Goal: Transaction & Acquisition: Purchase product/service

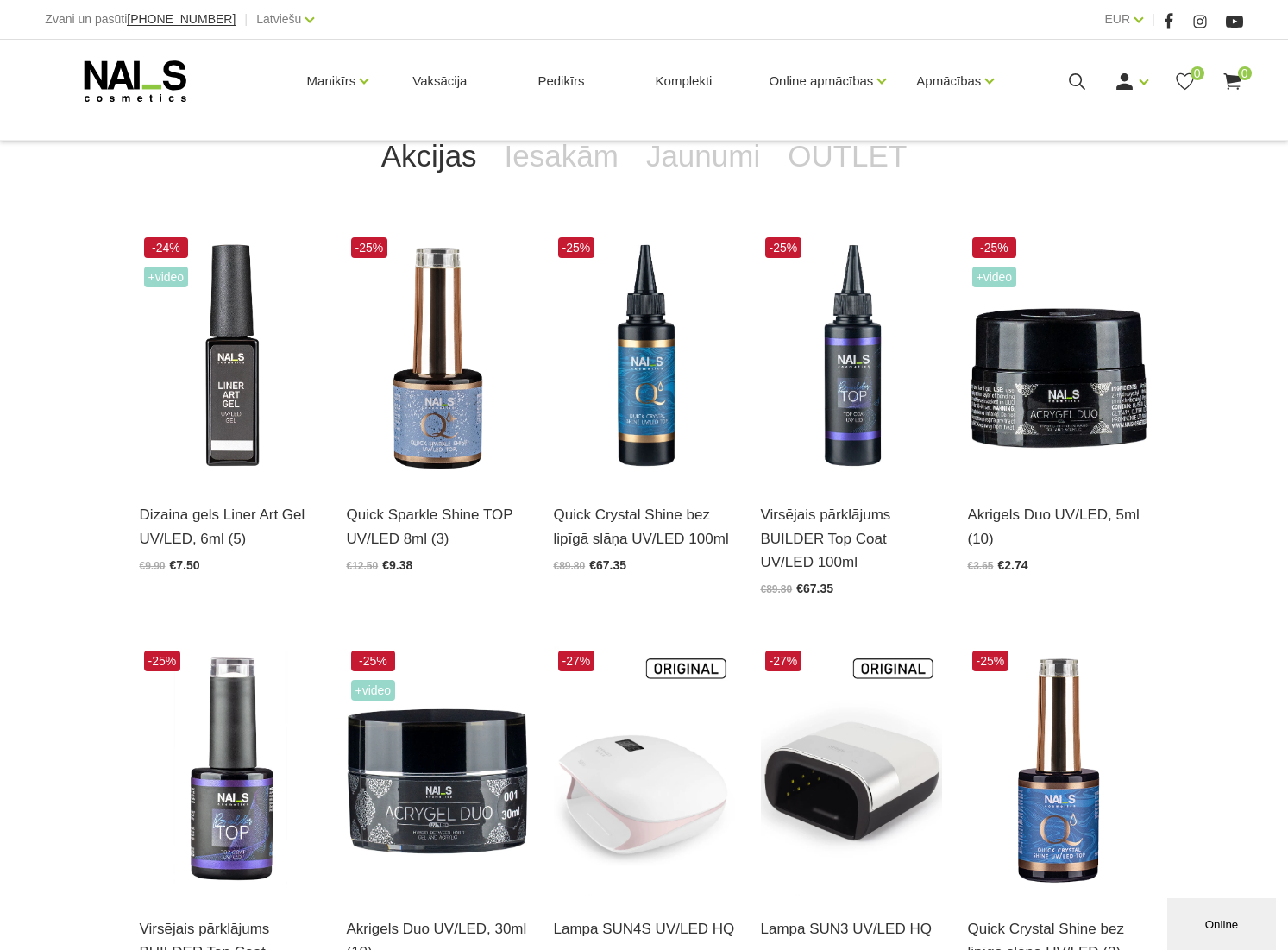
scroll to position [356, 0]
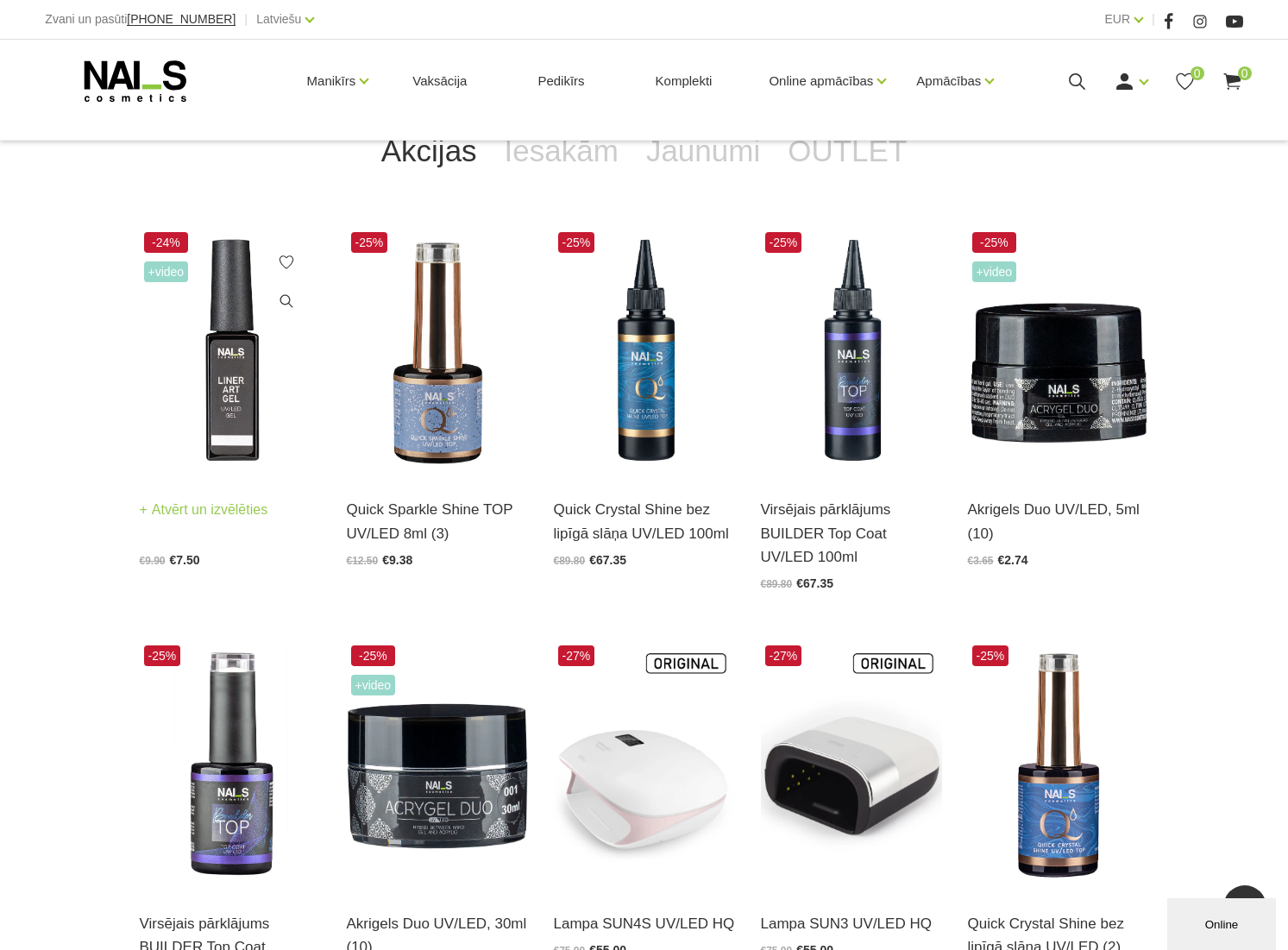
click at [222, 383] on img at bounding box center [231, 353] width 181 height 250
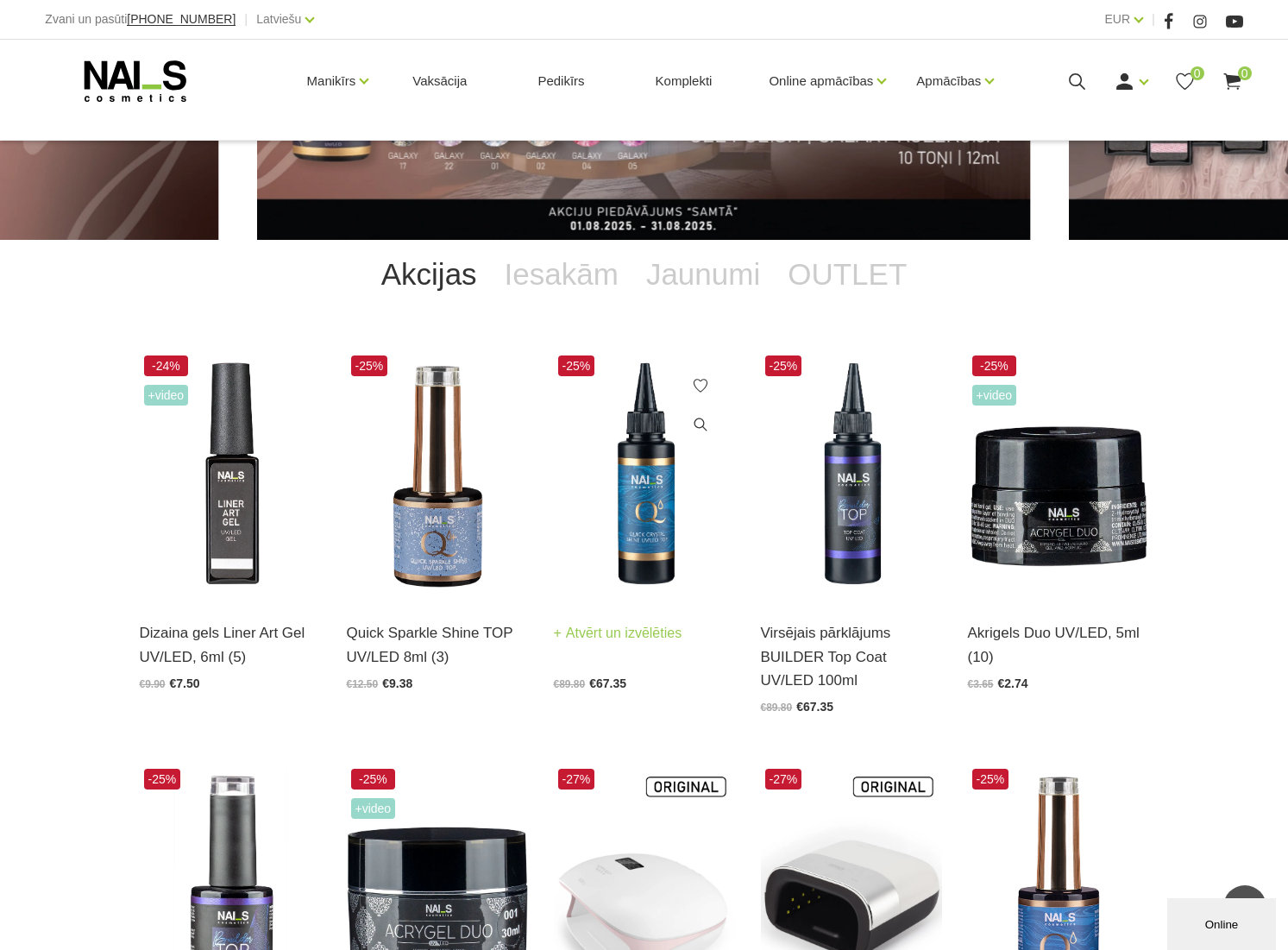
scroll to position [207, 0]
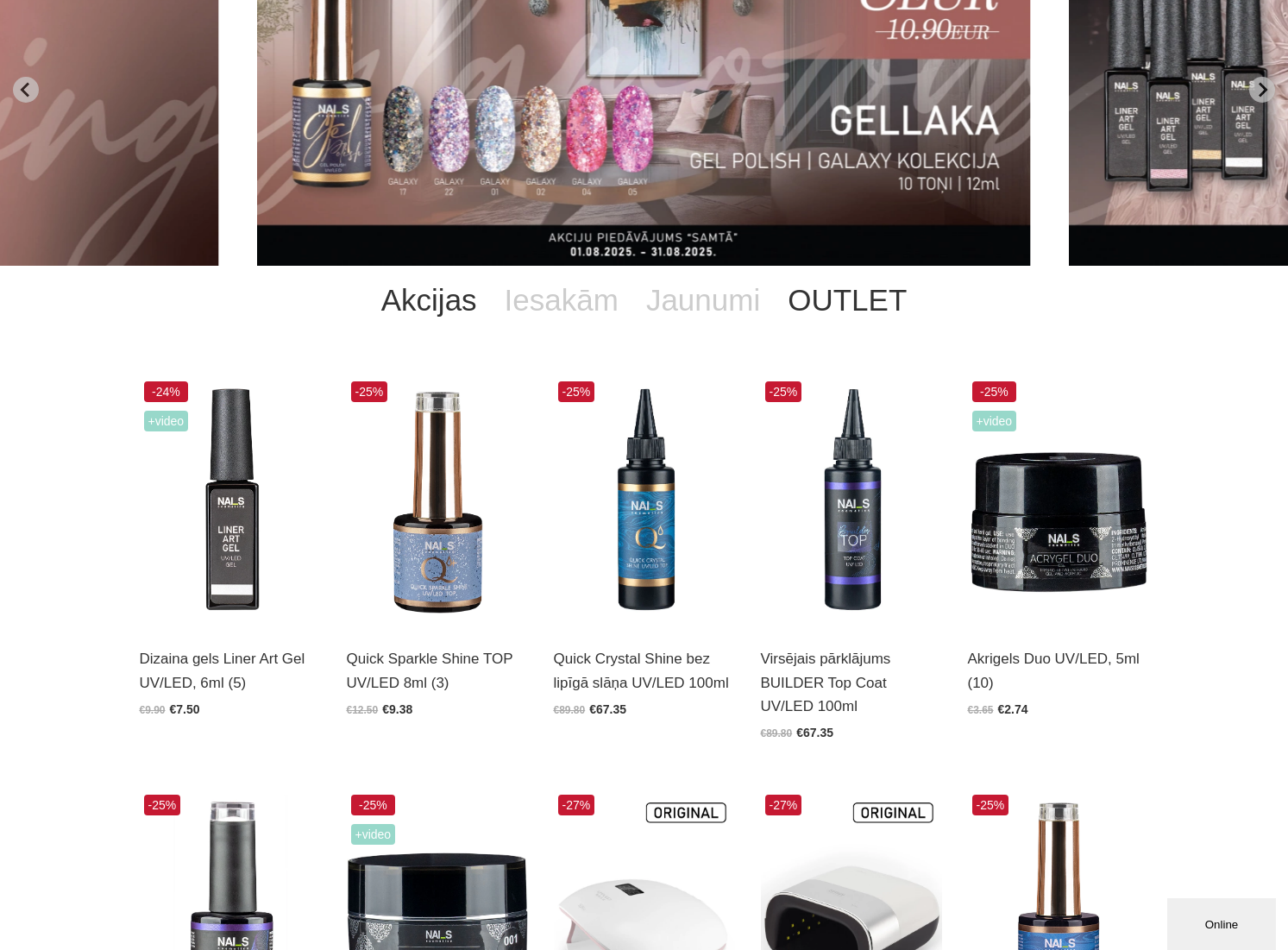
click at [839, 311] on link "OUTLET" at bounding box center [847, 300] width 147 height 69
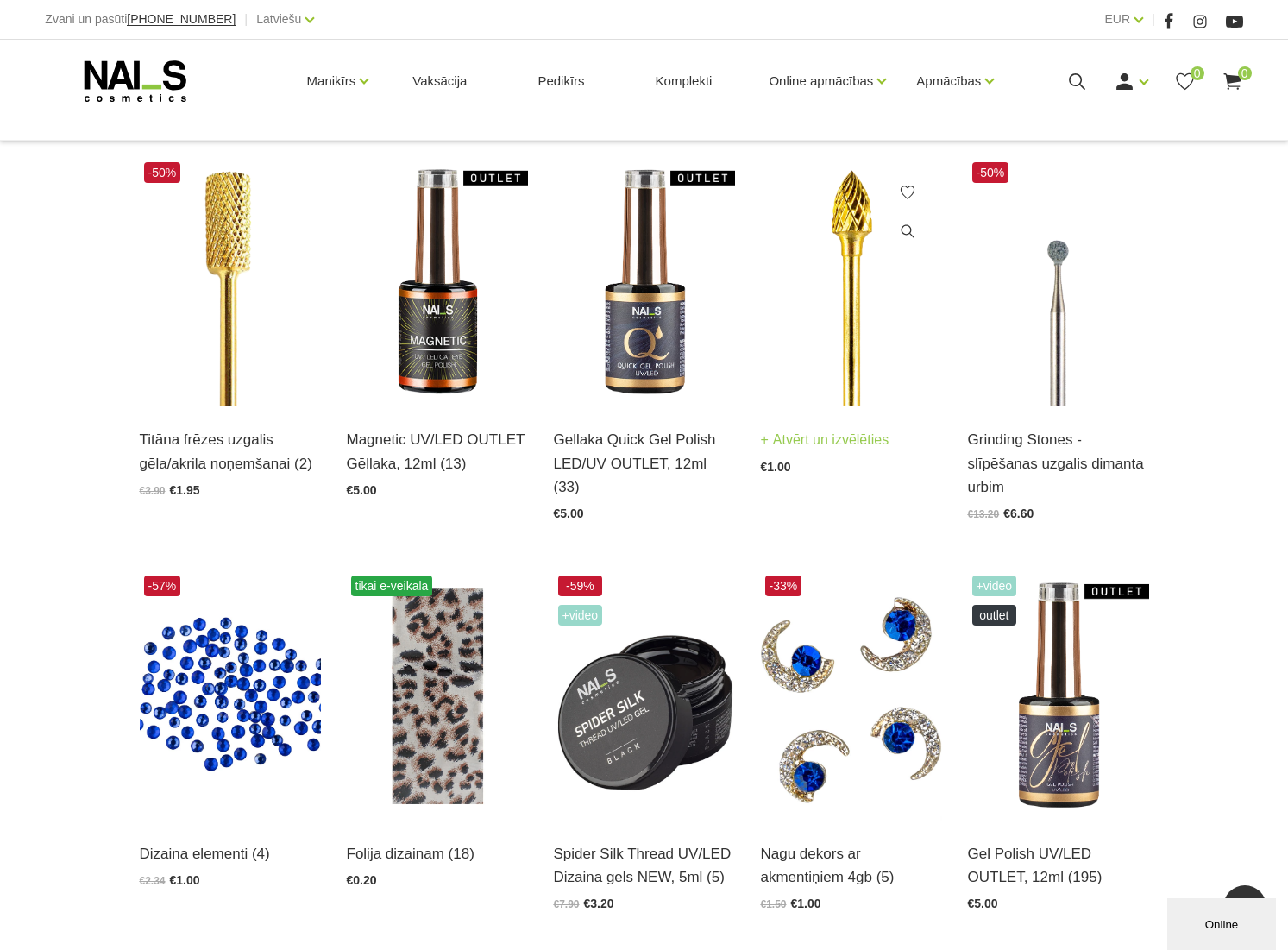
scroll to position [416, 0]
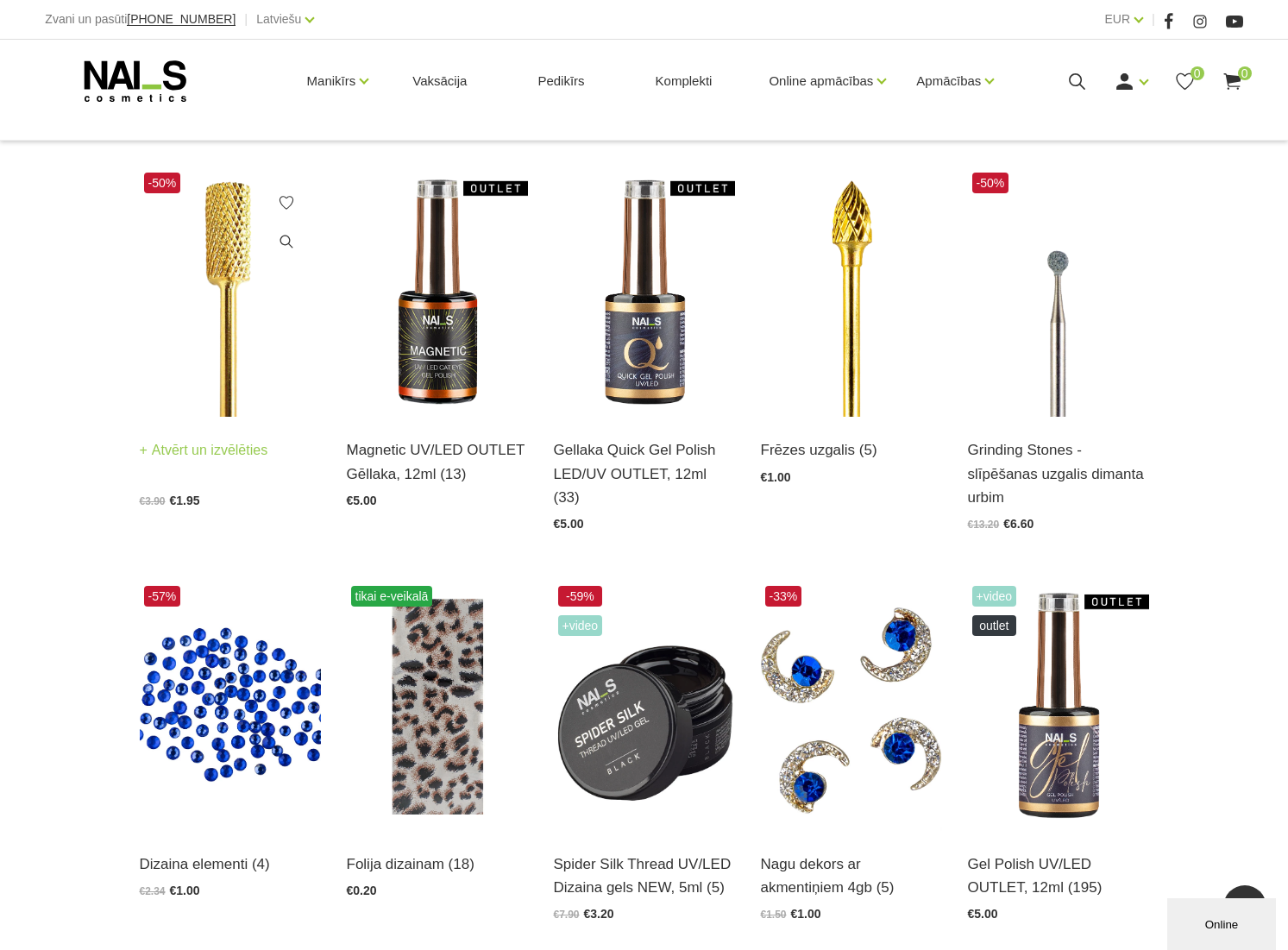
click at [240, 327] on img at bounding box center [231, 293] width 181 height 250
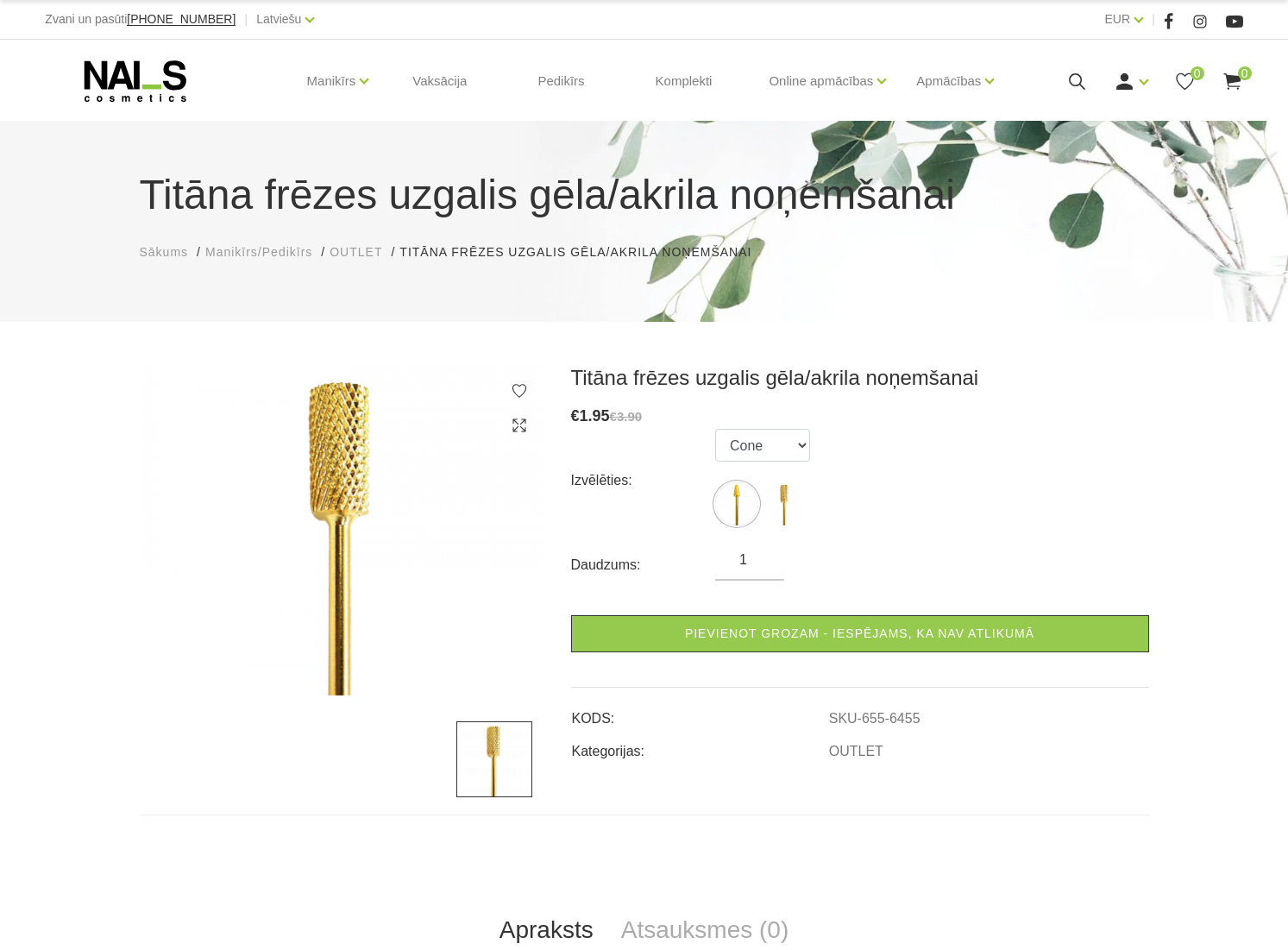
click at [1070, 93] on icon at bounding box center [1077, 81] width 21 height 22
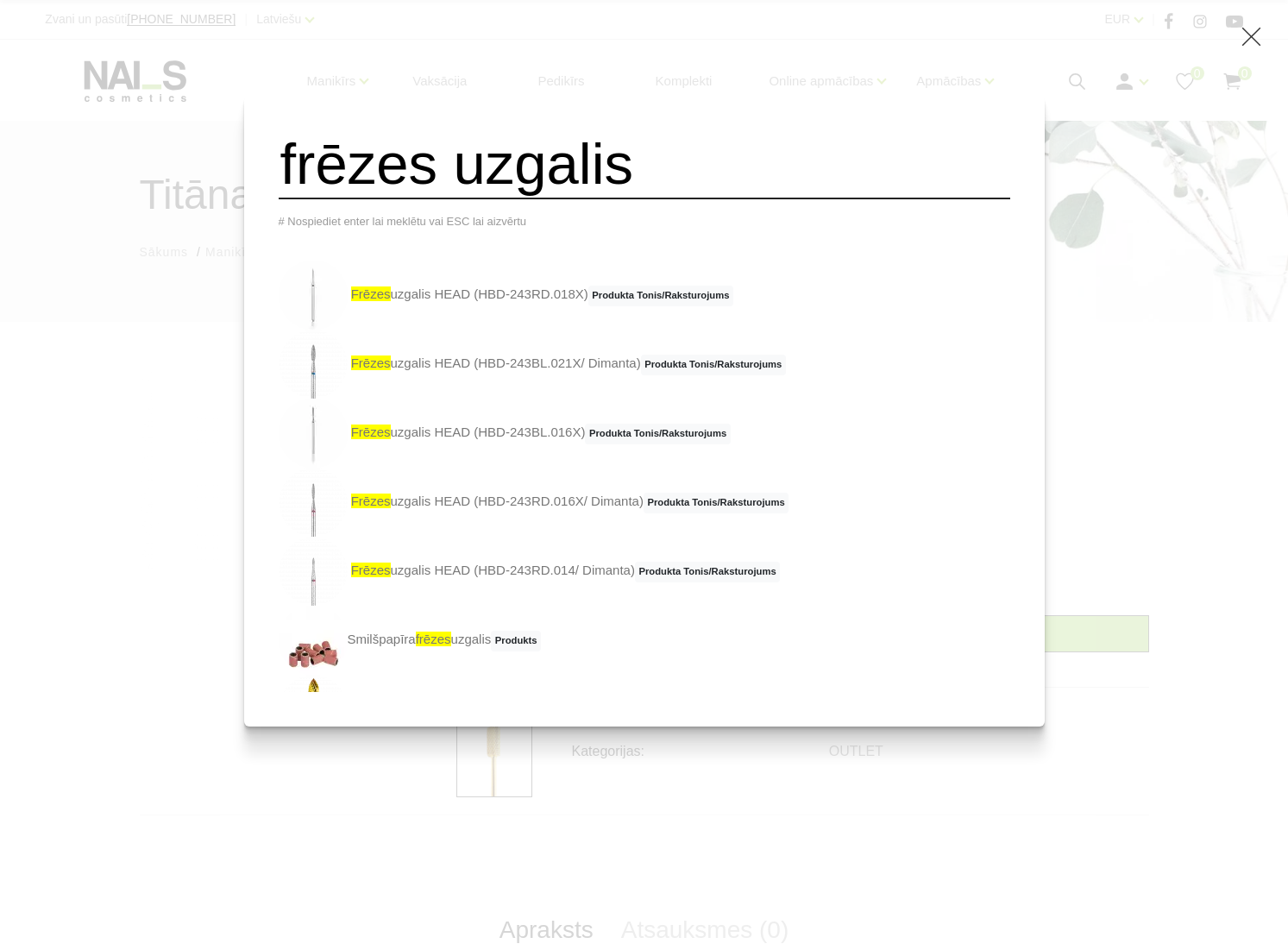
type input "frēzes uzgalis"
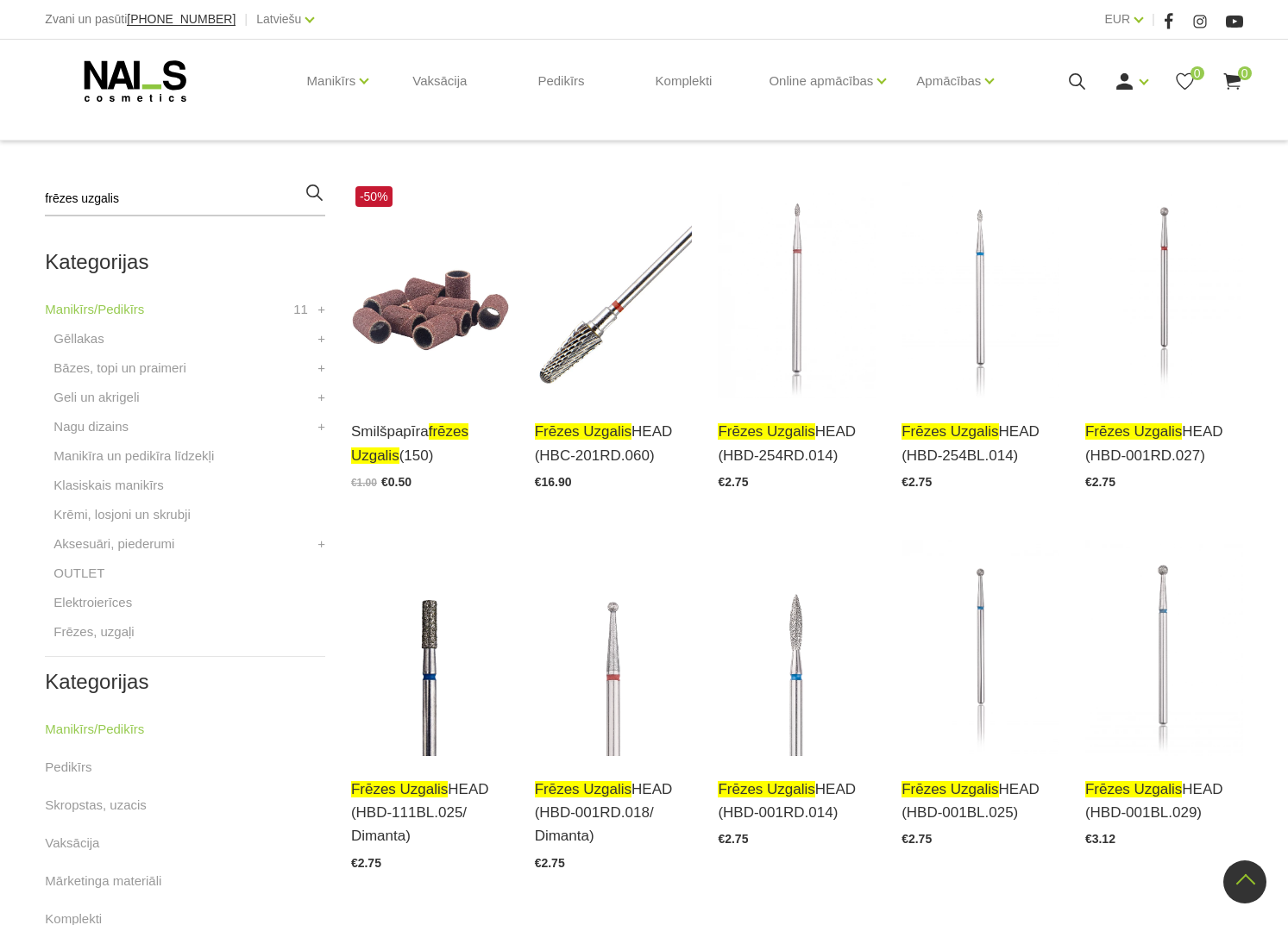
scroll to position [240, 0]
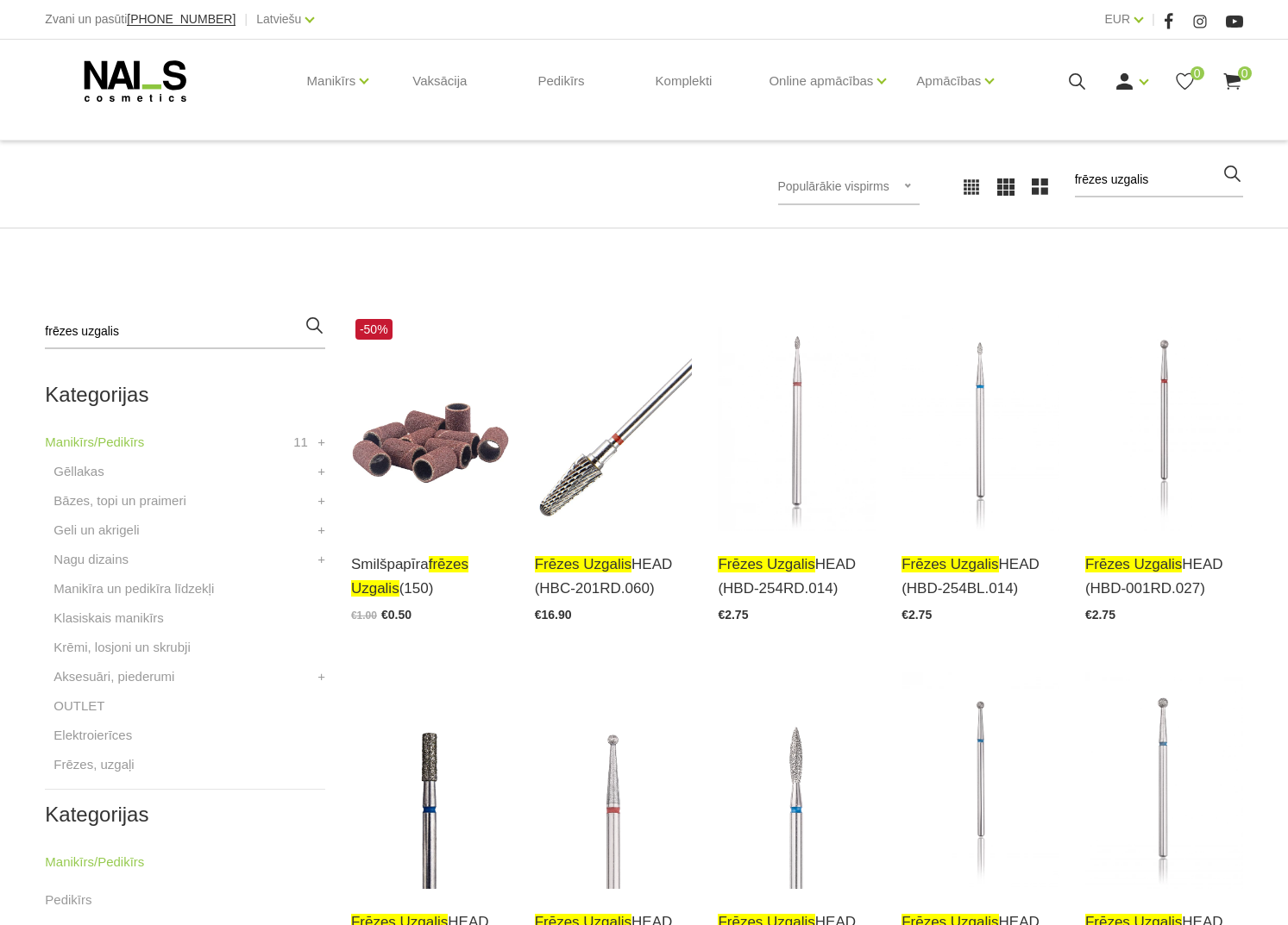
click at [112, 103] on icon at bounding box center [136, 81] width 181 height 43
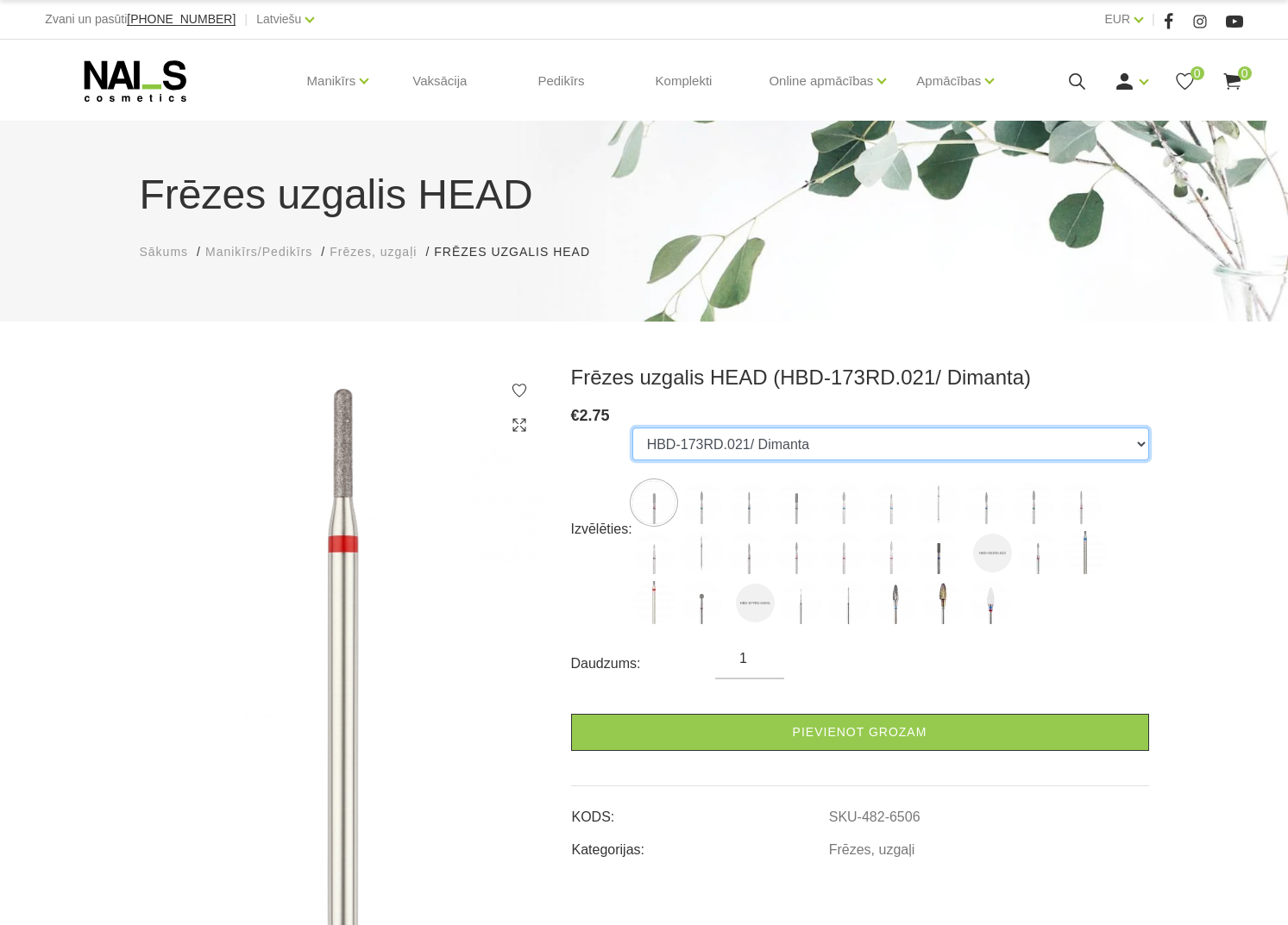
select select "5387"
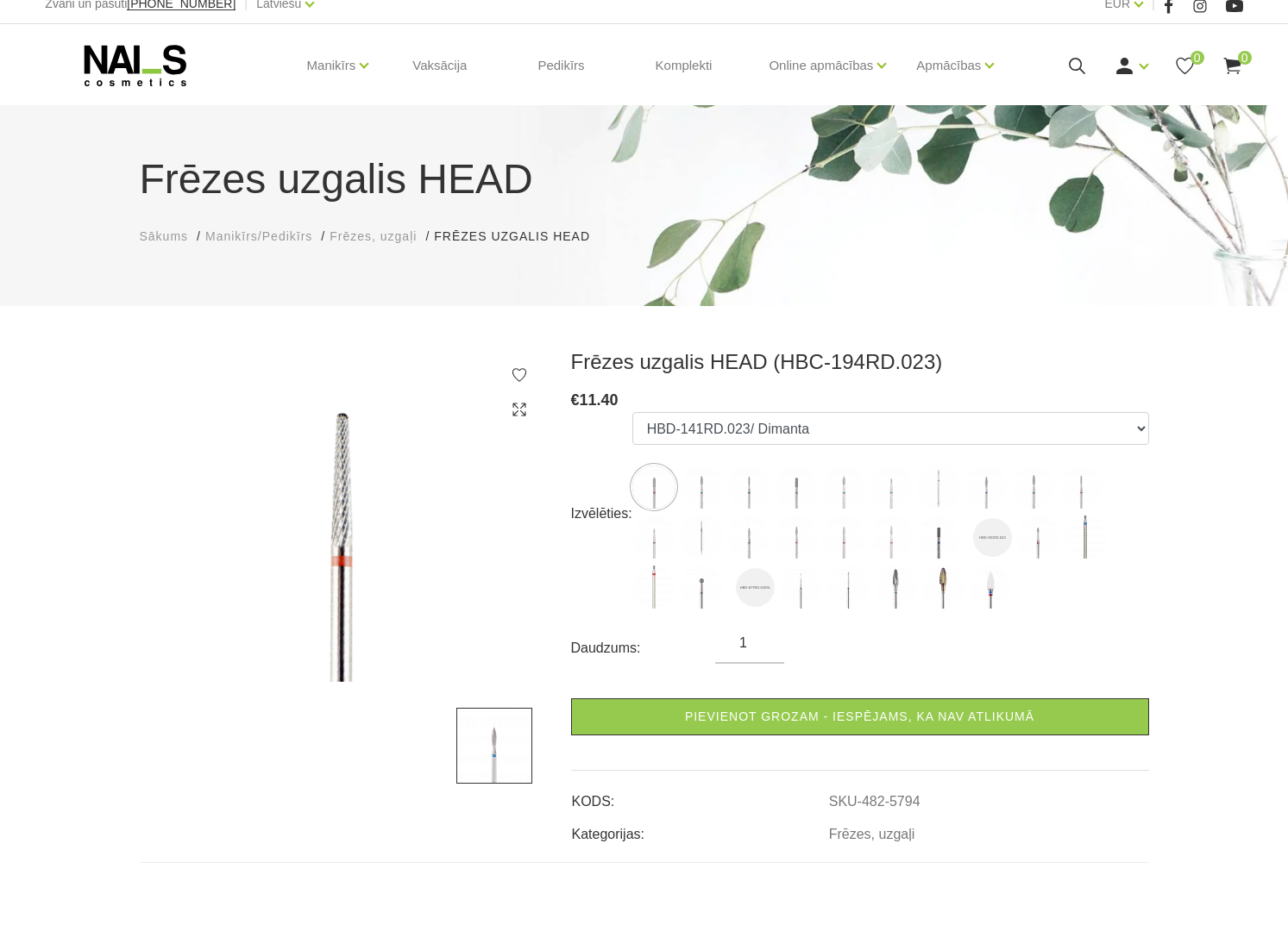
scroll to position [6, 0]
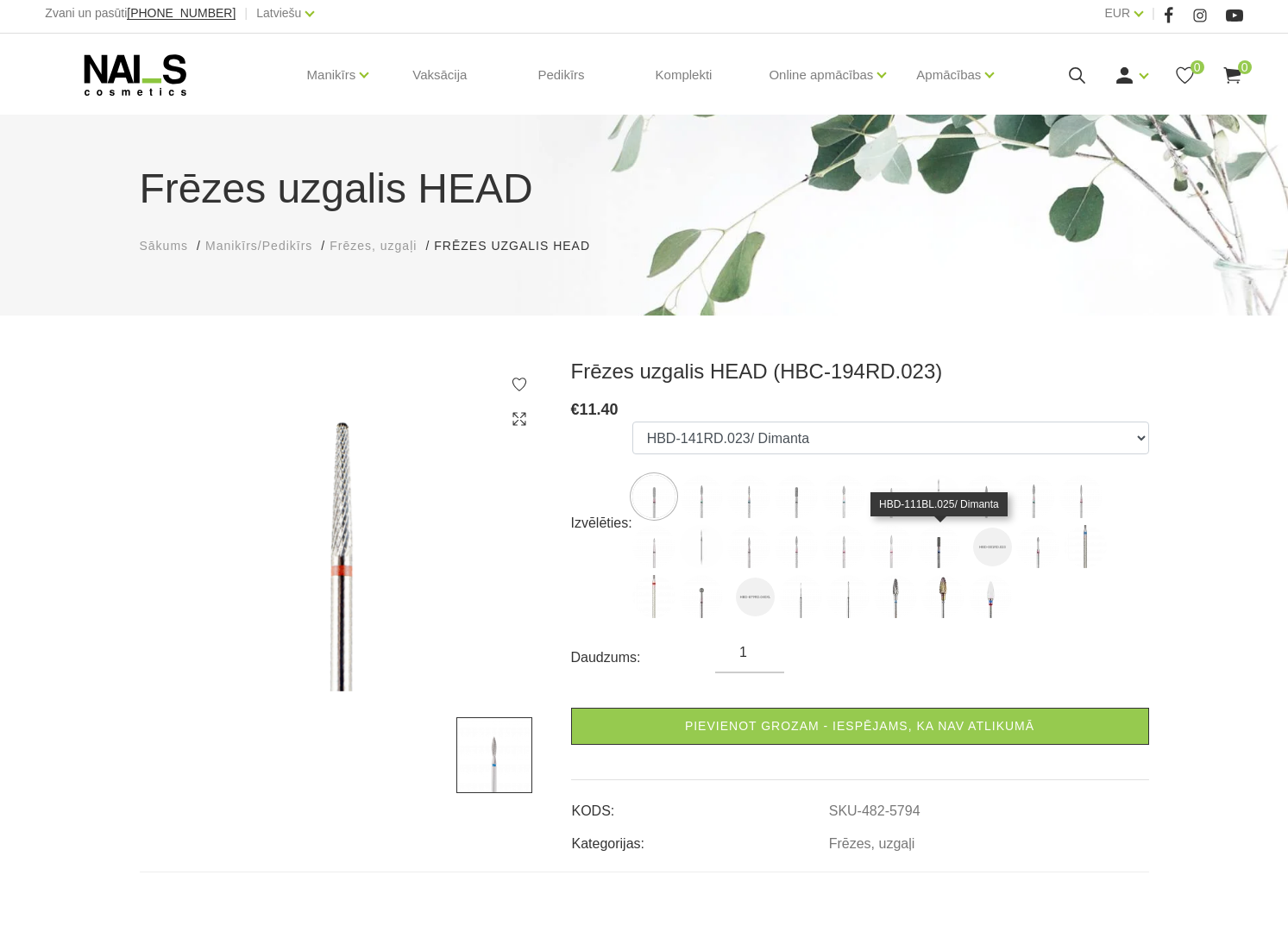
click at [937, 543] on img at bounding box center [938, 547] width 43 height 43
select select "5394"
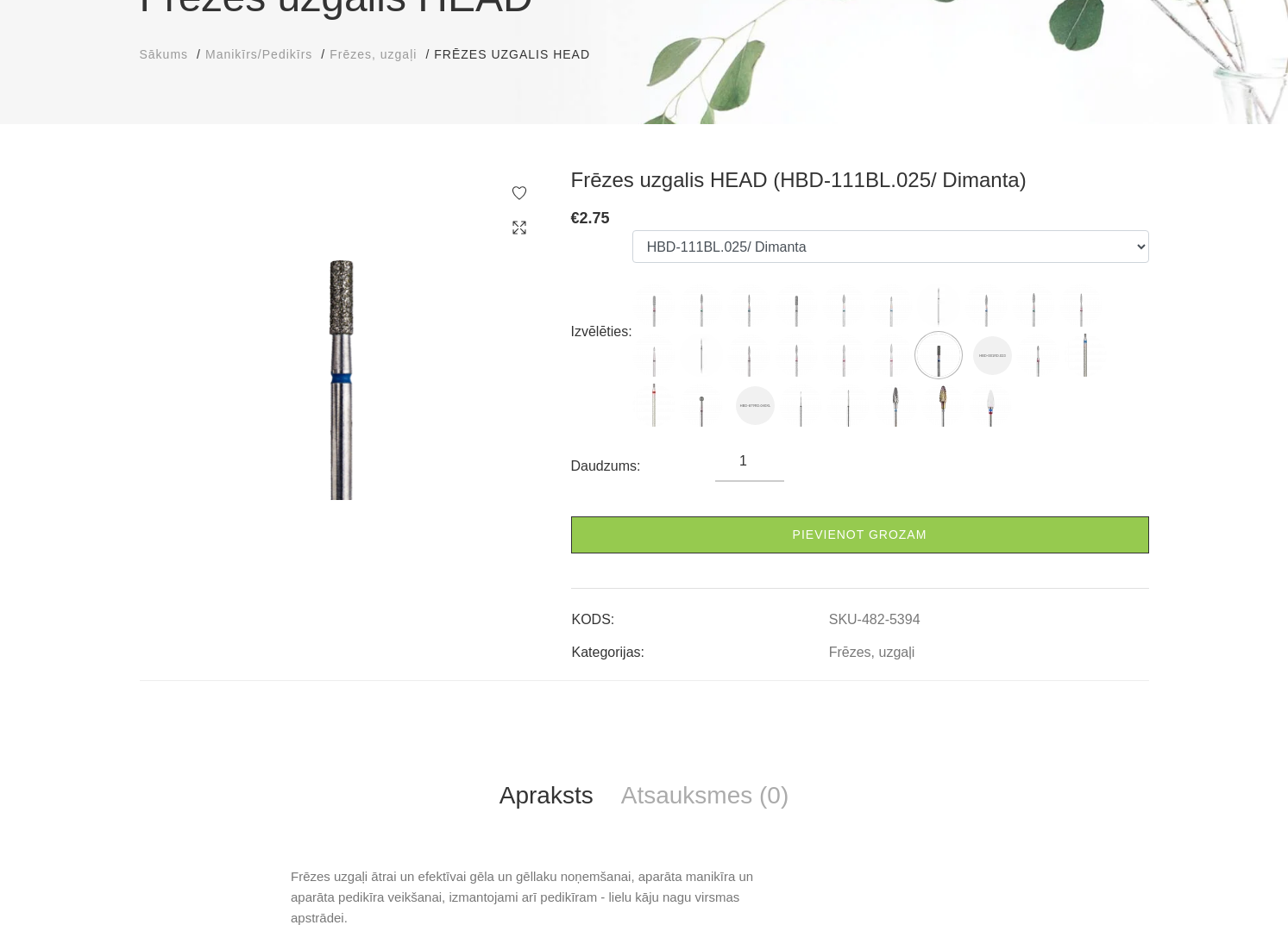
scroll to position [195, 0]
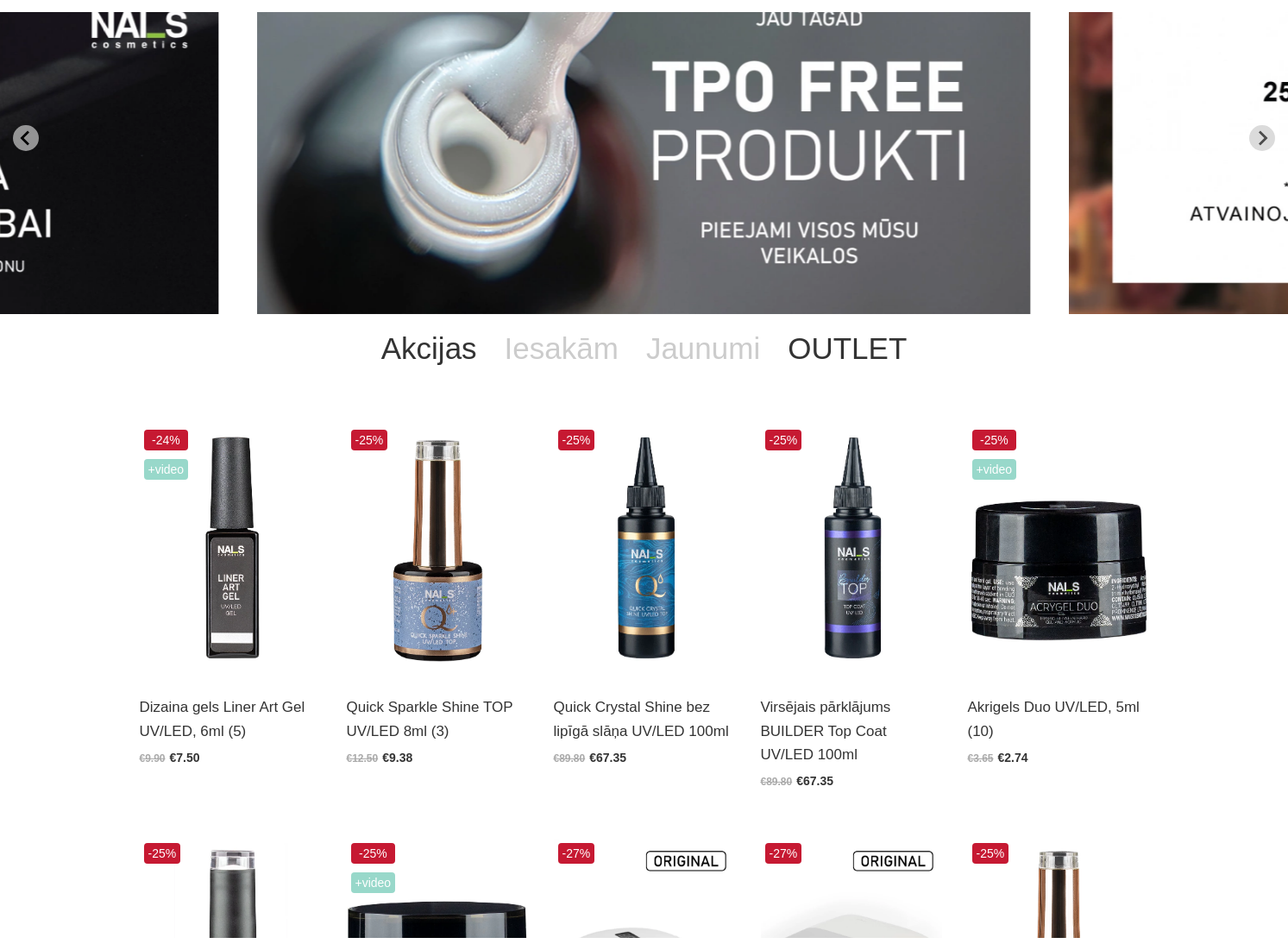
scroll to position [190, 0]
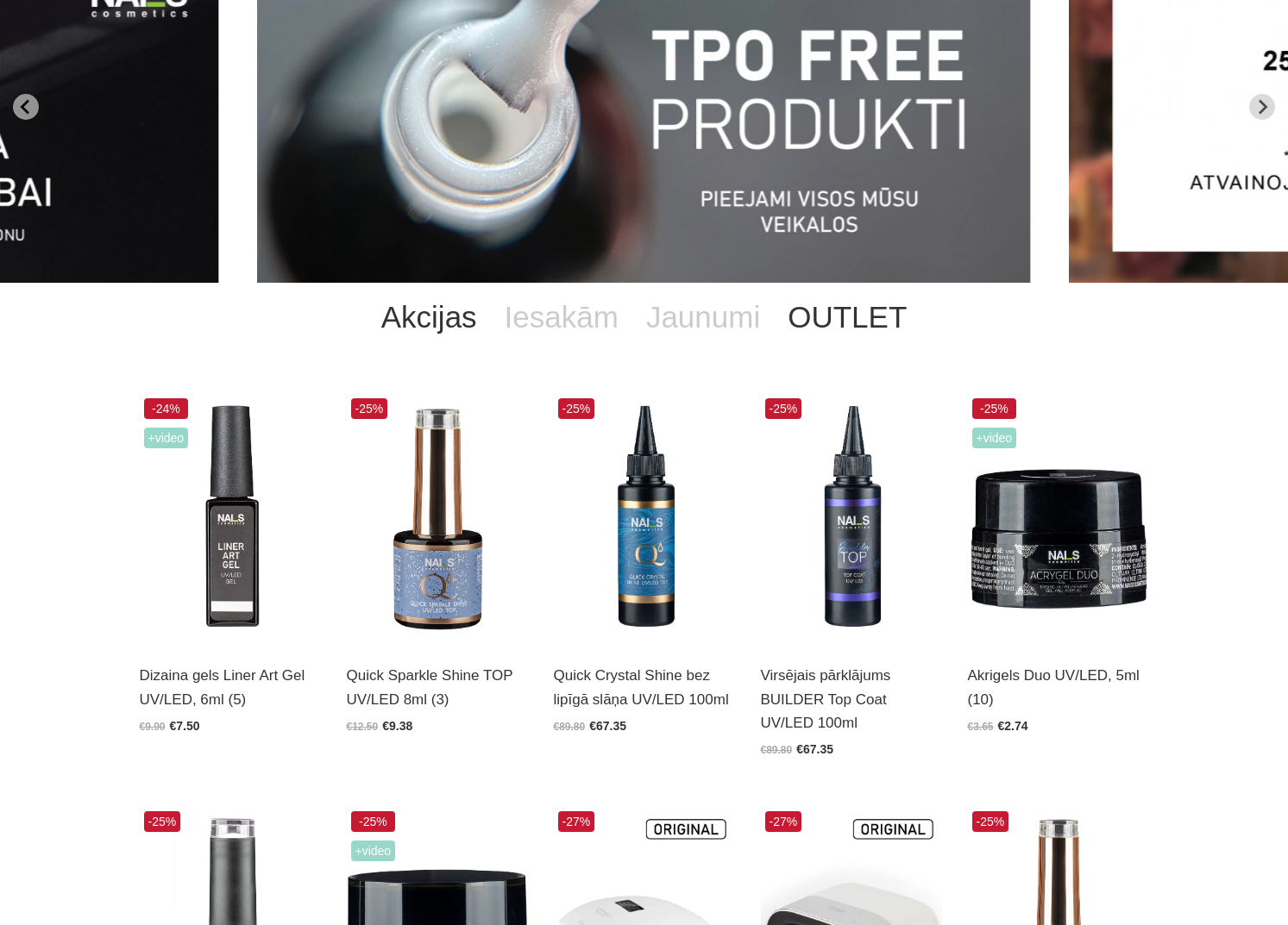
click at [847, 314] on link "OUTLET" at bounding box center [847, 318] width 147 height 69
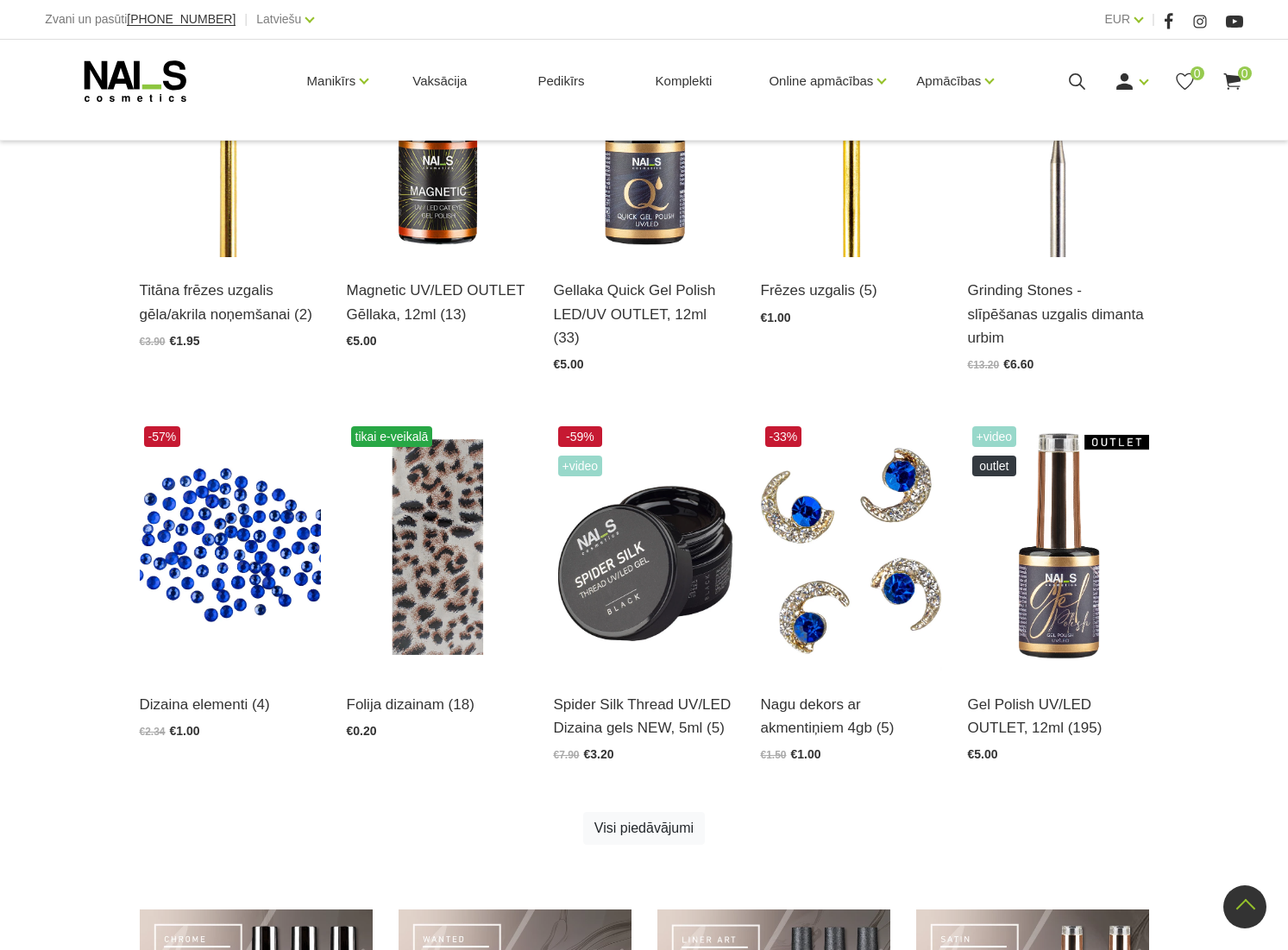
scroll to position [580, 0]
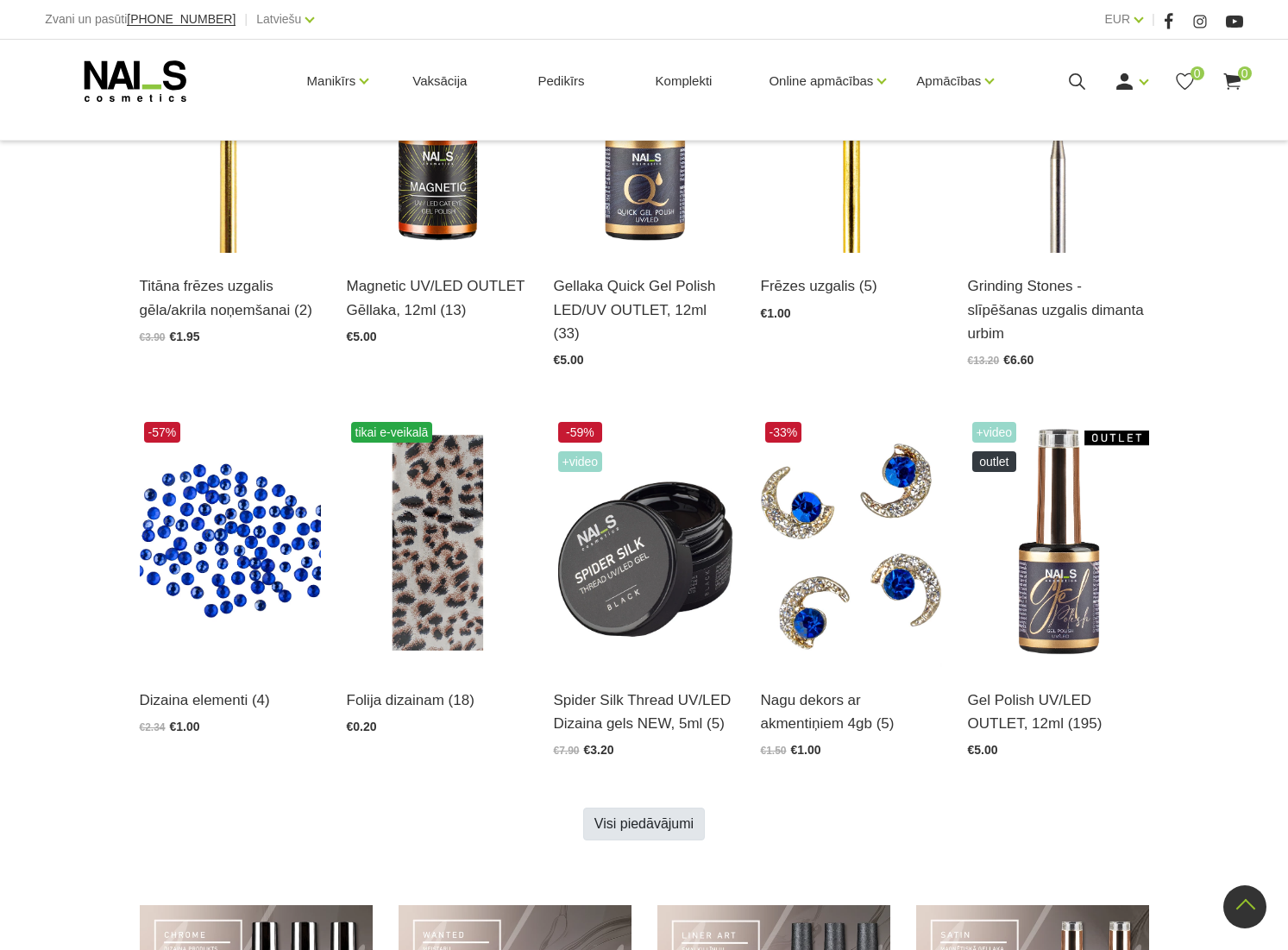
click at [669, 825] on link "Visi piedāvājumi" at bounding box center [644, 824] width 122 height 33
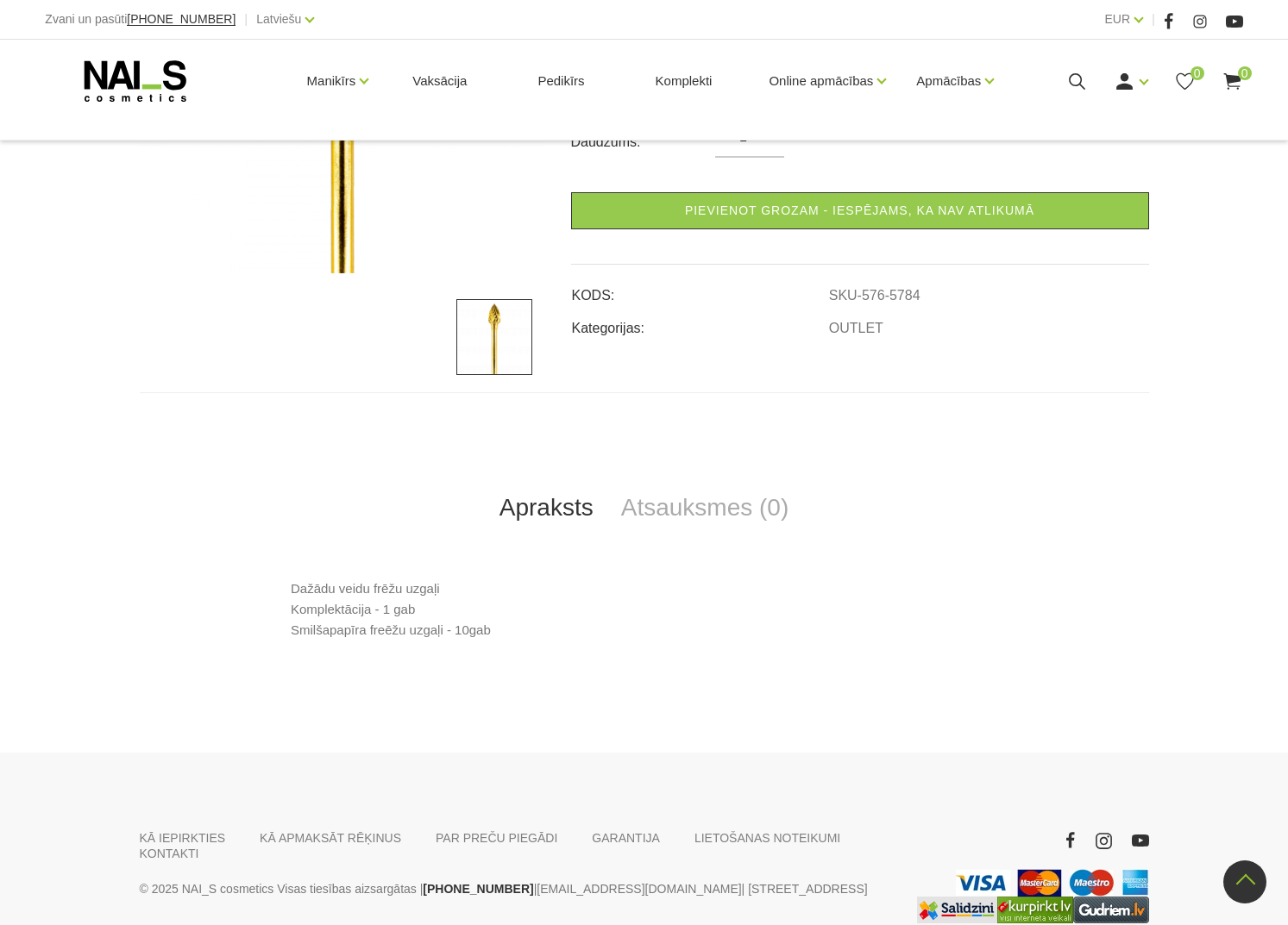
scroll to position [422, 0]
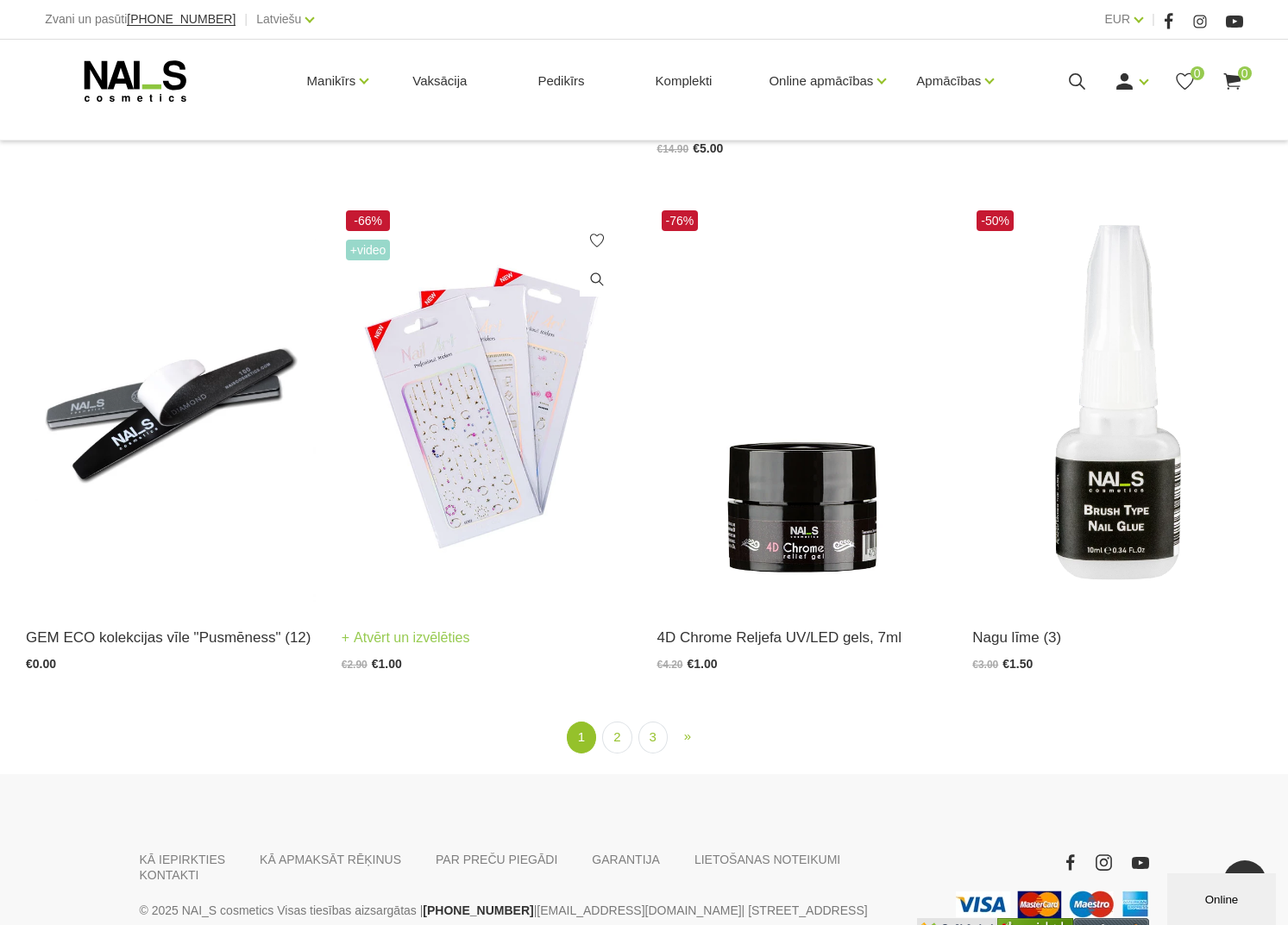
scroll to position [2981, 0]
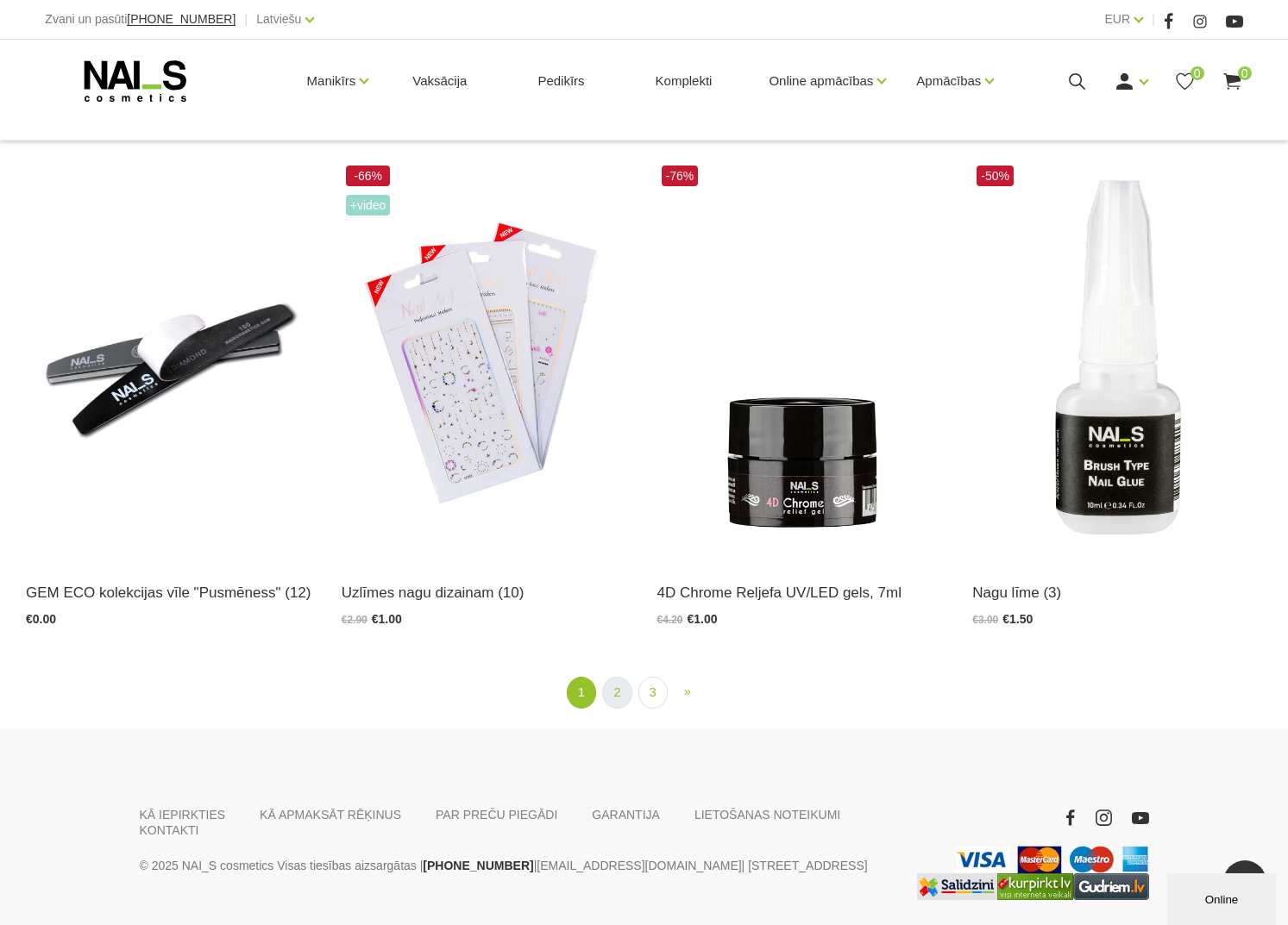
click at [616, 682] on link "2" at bounding box center [616, 692] width 29 height 32
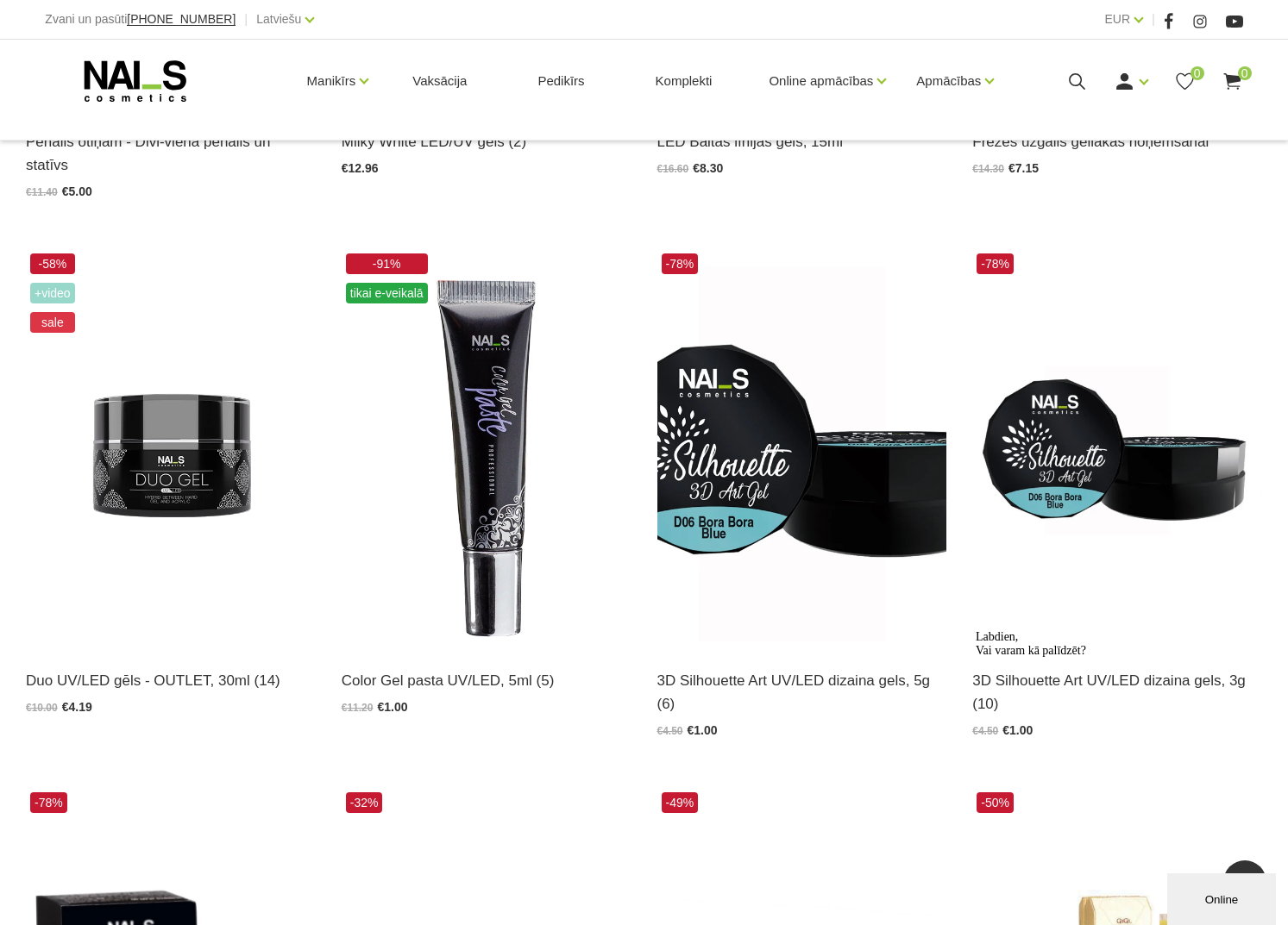
scroll to position [1255, 0]
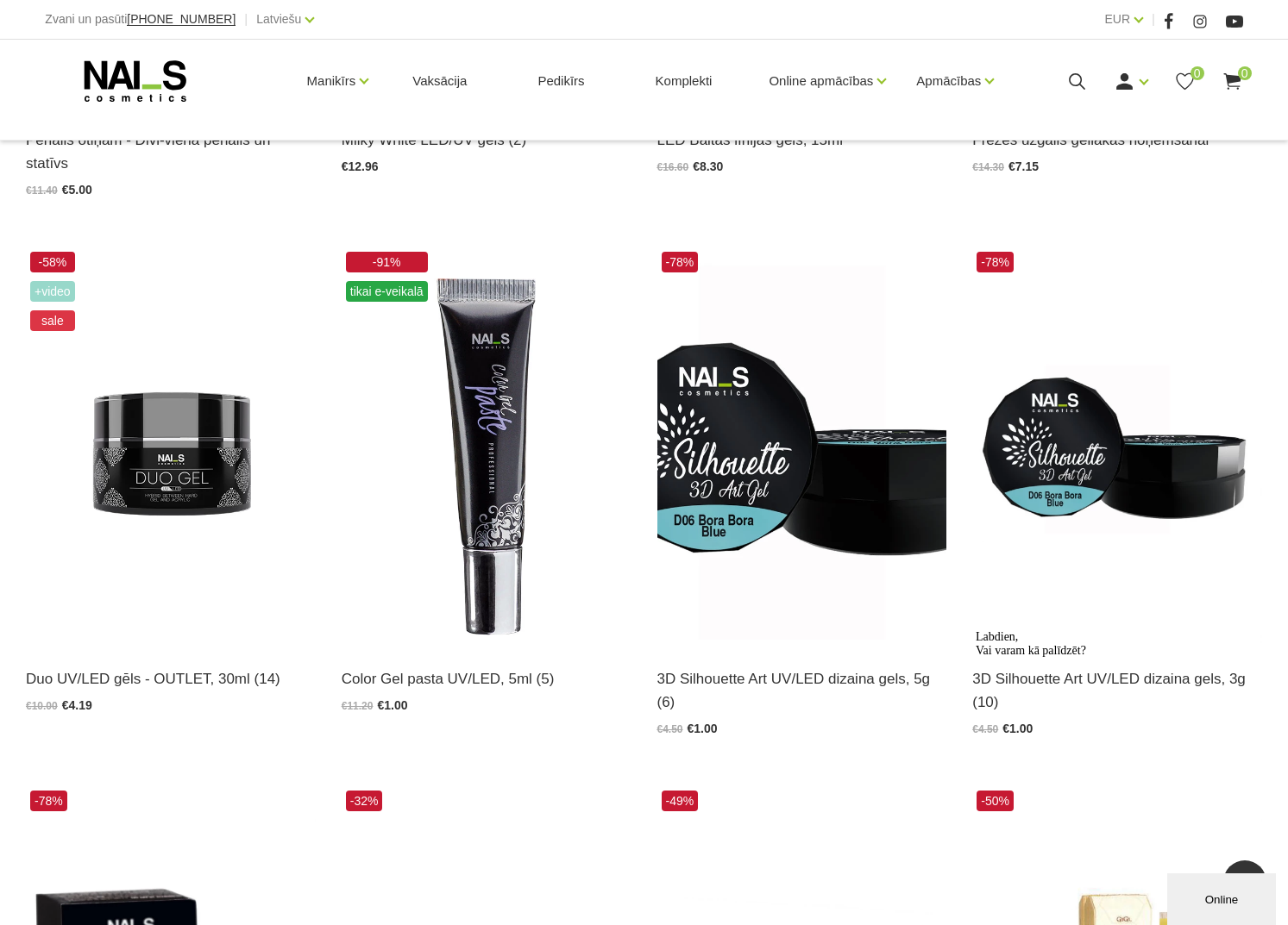
click at [1224, 905] on div "Online" at bounding box center [1221, 900] width 83 height 13
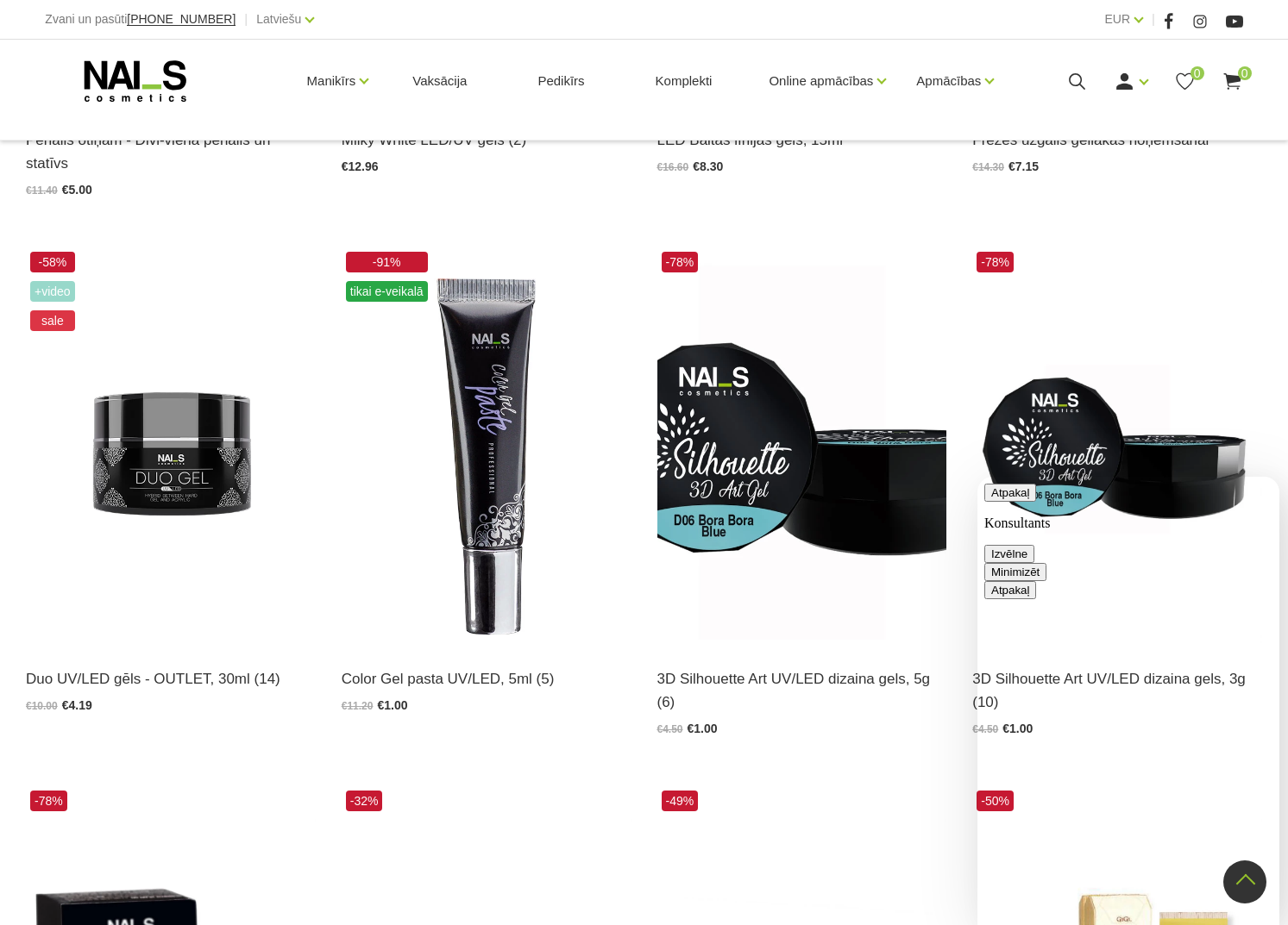
click at [1046, 563] on button "Minimizēt" at bounding box center [1015, 572] width 62 height 18
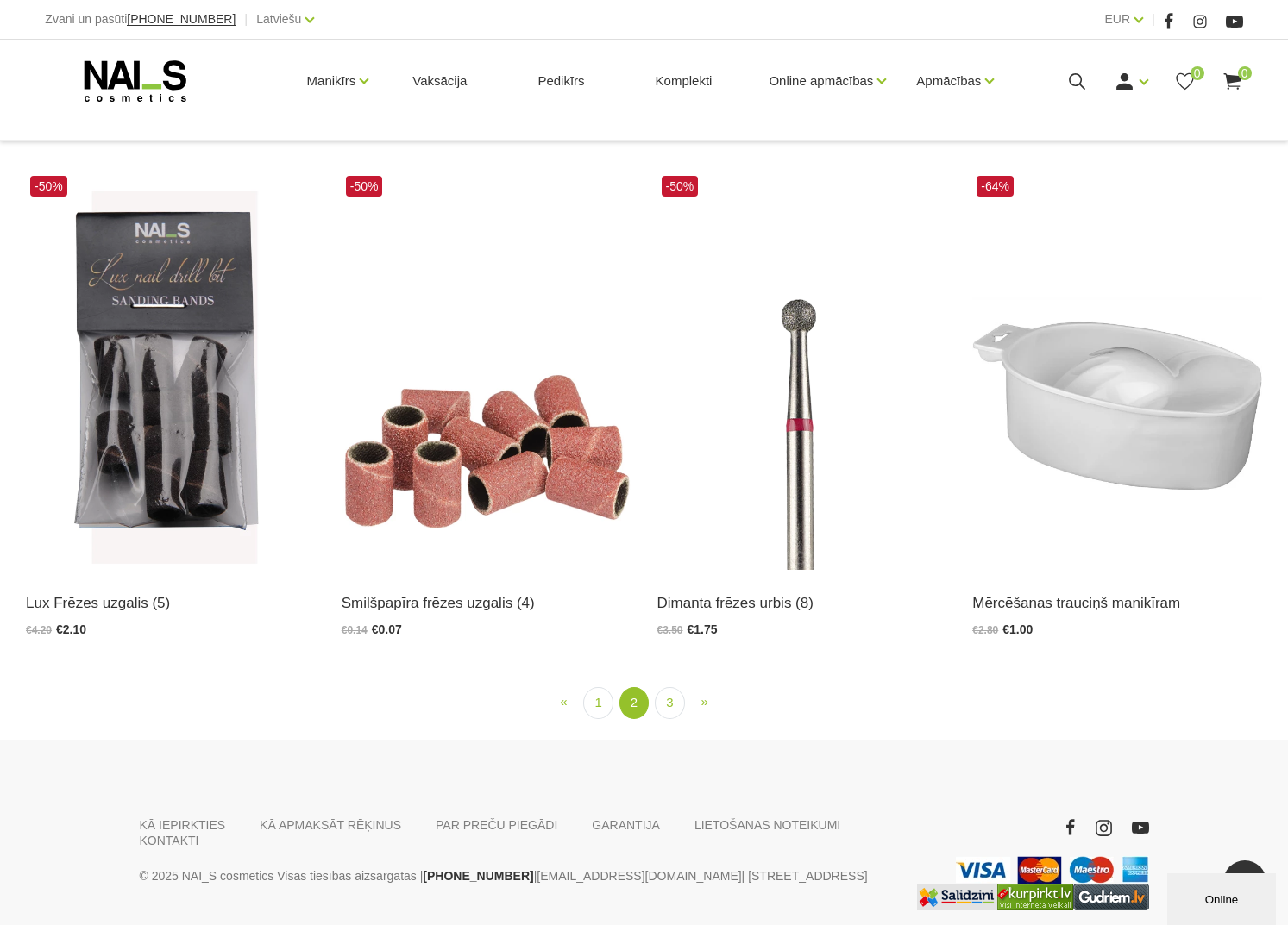
scroll to position [2948, 0]
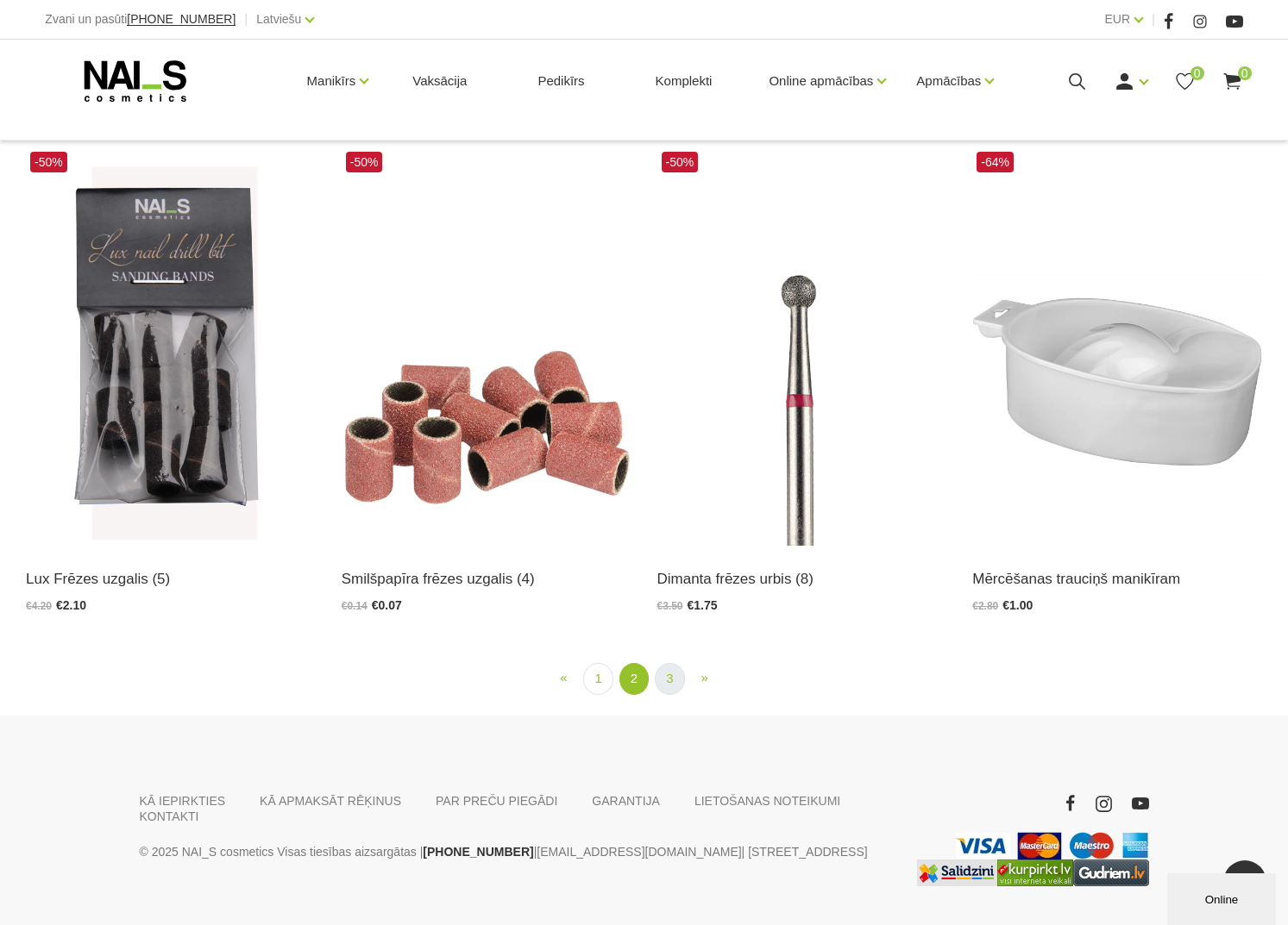
click at [665, 695] on link "3" at bounding box center [668, 679] width 29 height 32
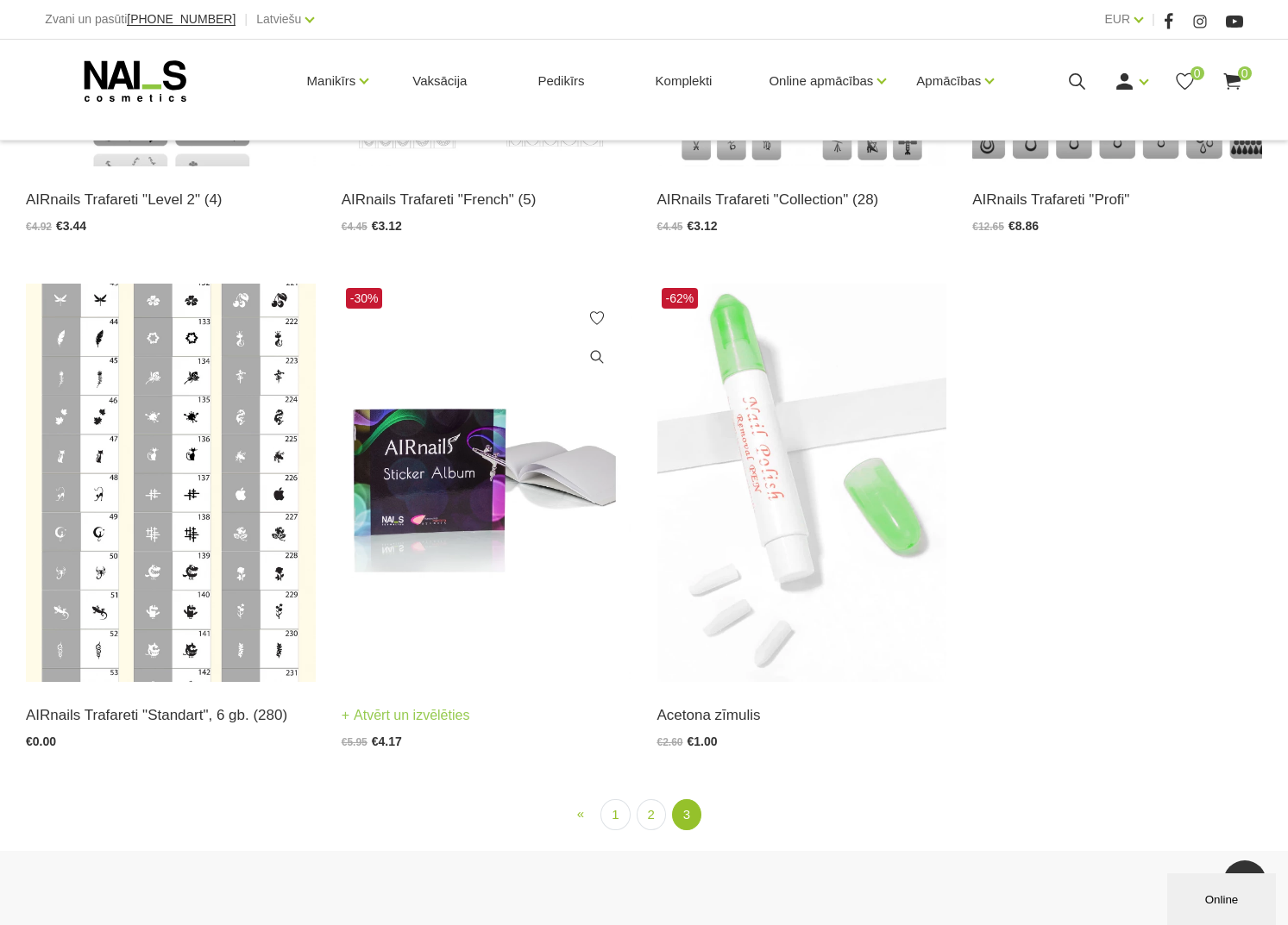
scroll to position [1197, 0]
click at [623, 812] on link "1" at bounding box center [614, 814] width 29 height 32
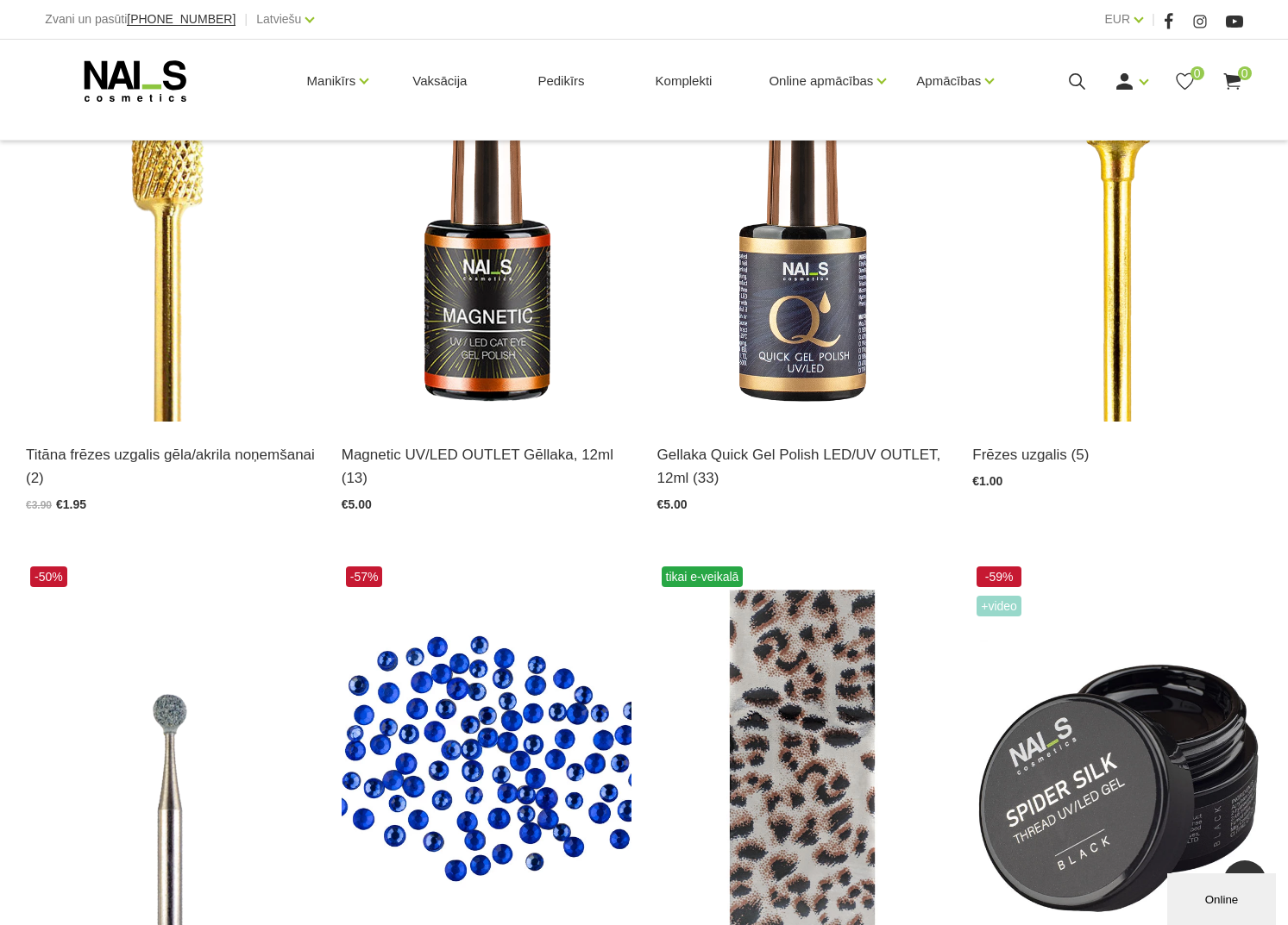
scroll to position [426, 0]
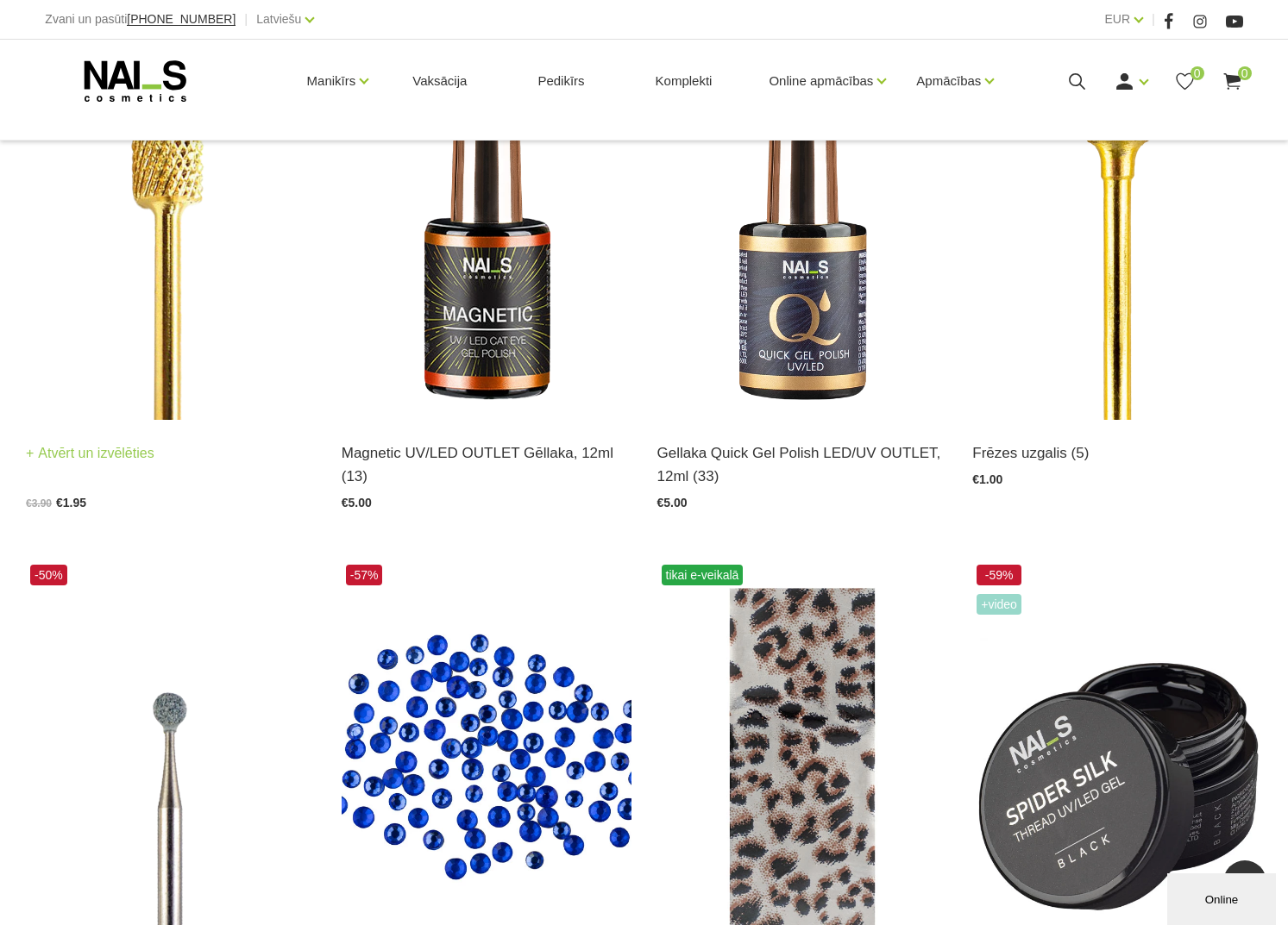
click at [197, 349] on img at bounding box center [171, 221] width 290 height 398
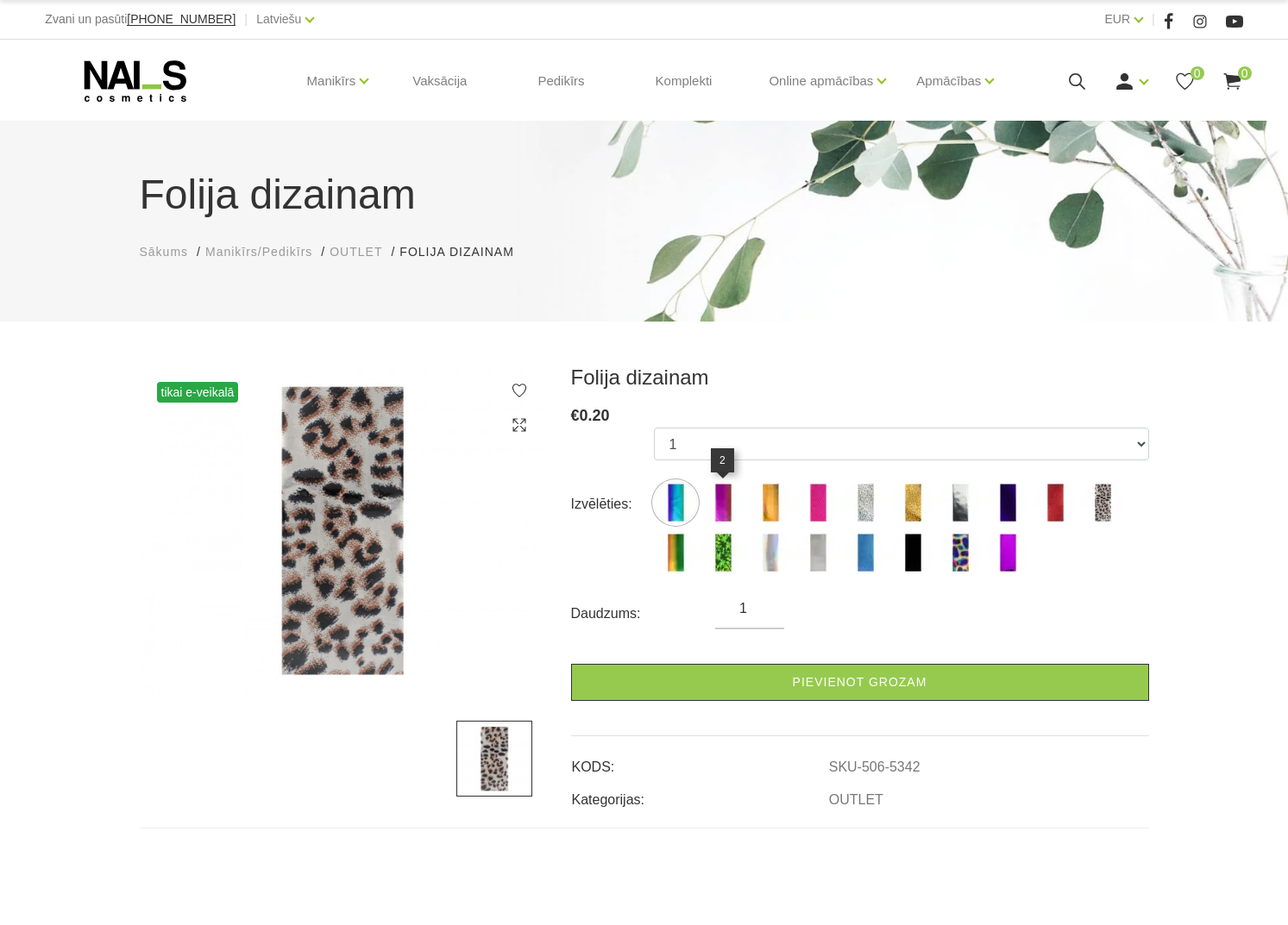
click at [733, 508] on img at bounding box center [723, 503] width 43 height 43
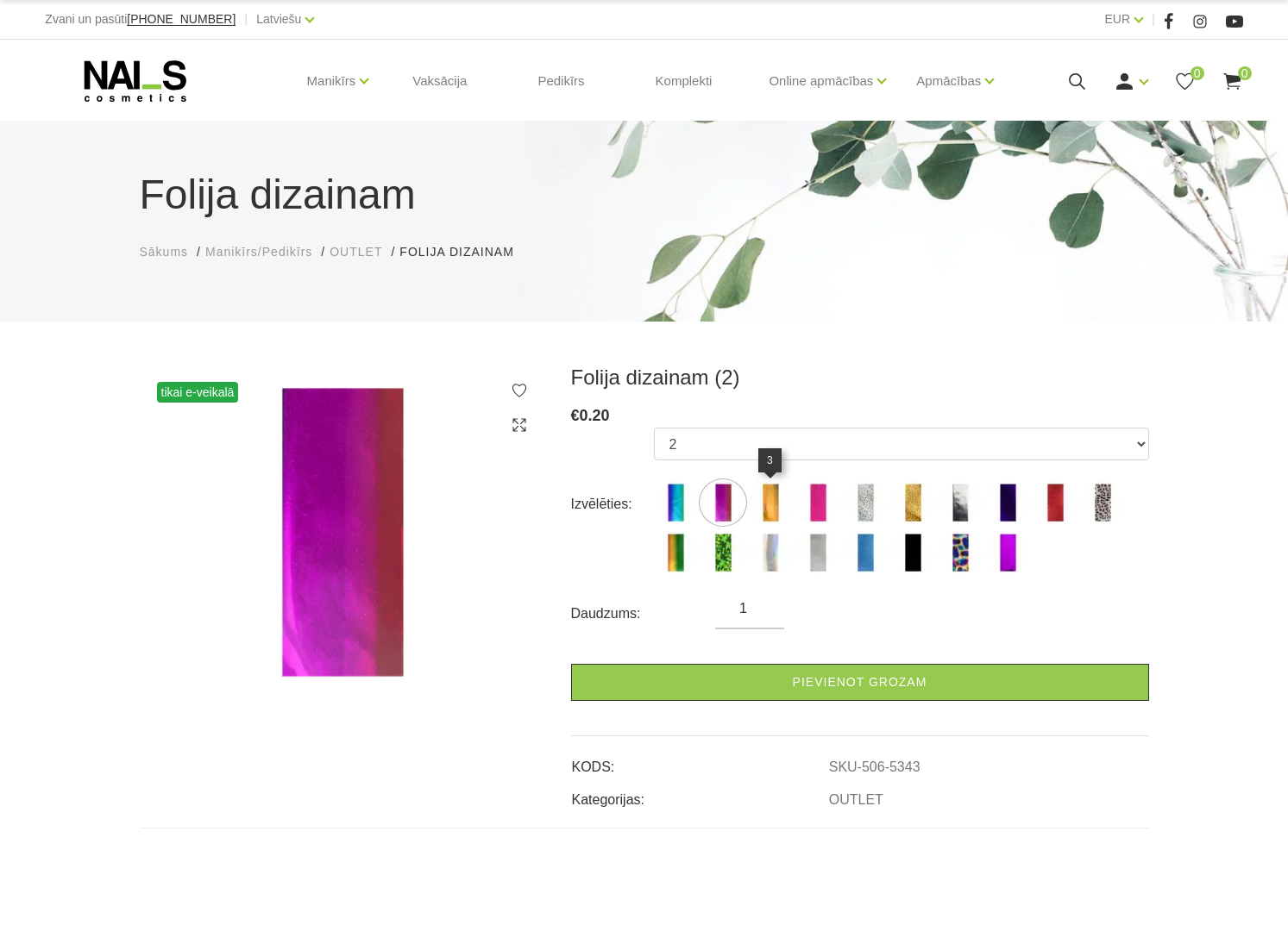
click at [767, 508] on img at bounding box center [770, 503] width 43 height 43
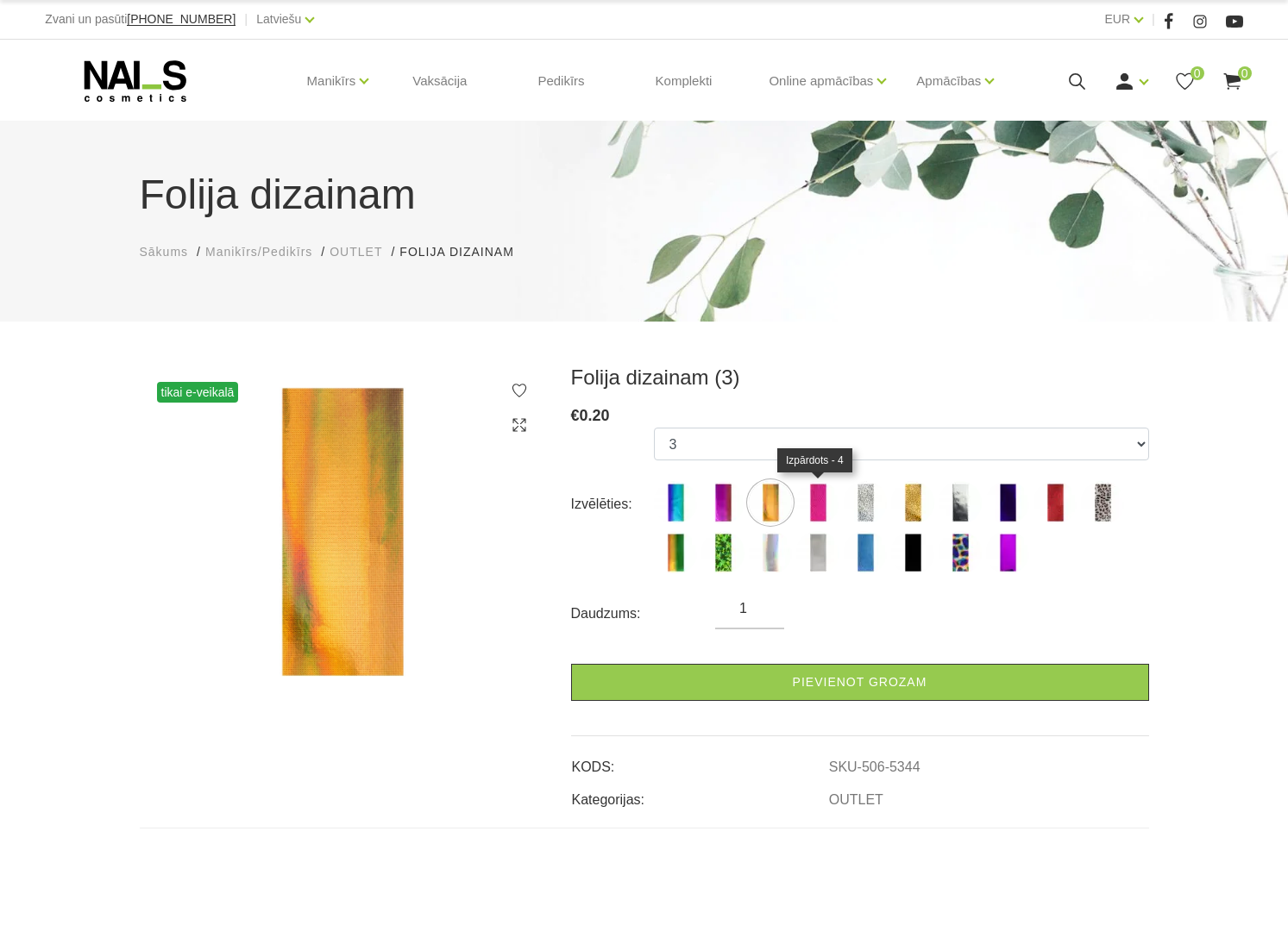
click at [809, 508] on img at bounding box center [818, 503] width 43 height 43
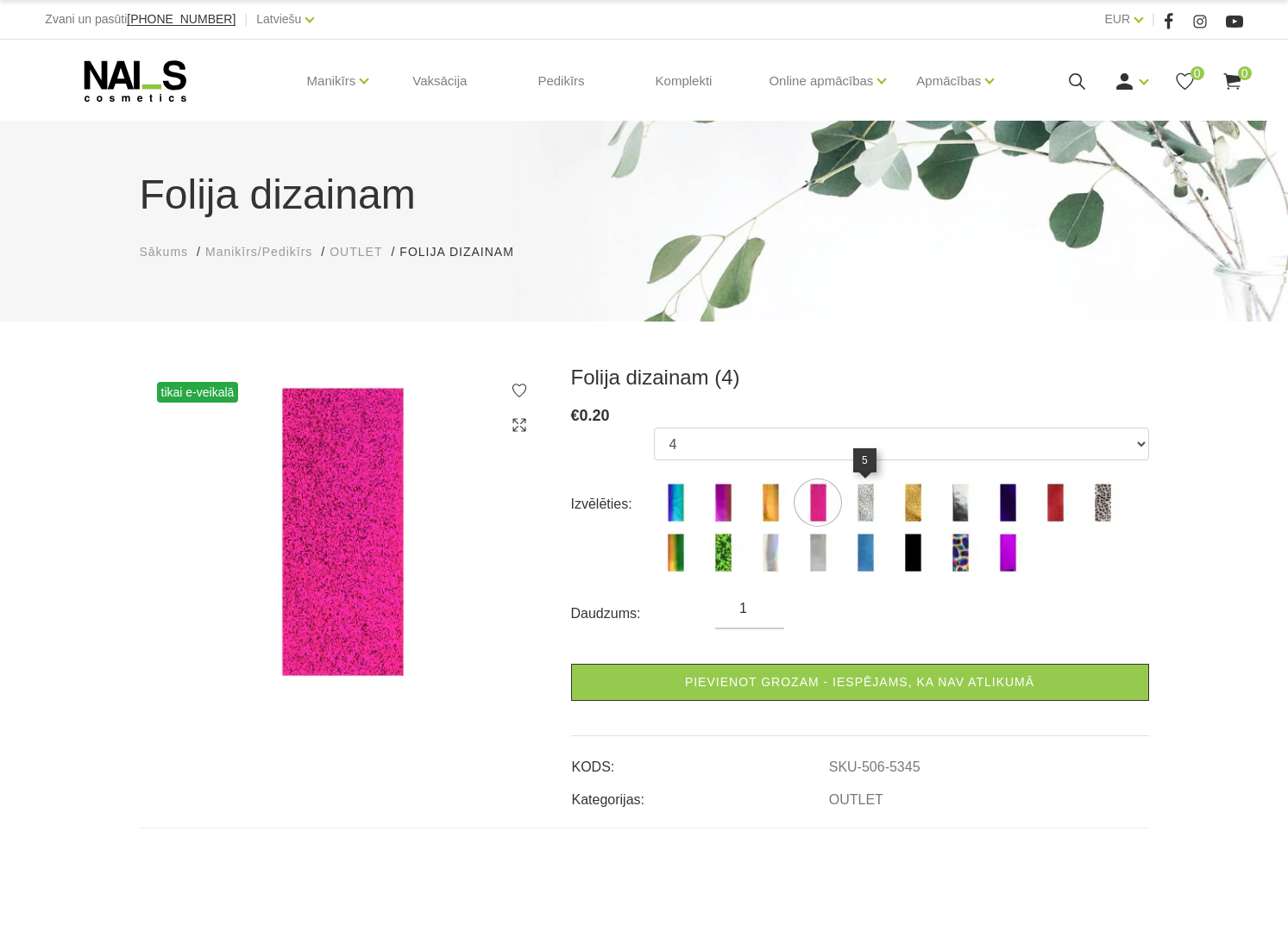
click at [855, 507] on img at bounding box center [866, 503] width 43 height 43
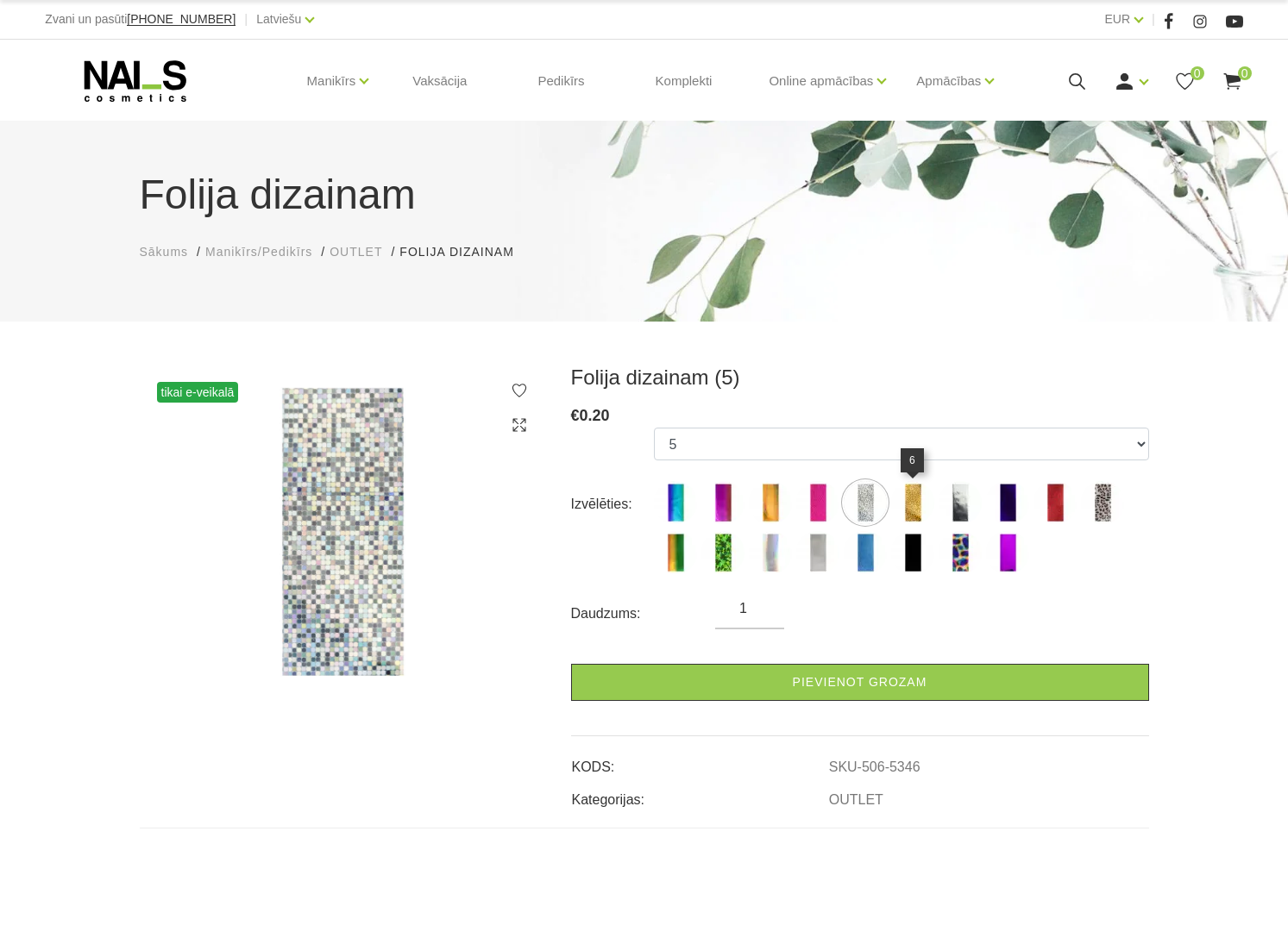
click at [906, 508] on img at bounding box center [912, 503] width 43 height 43
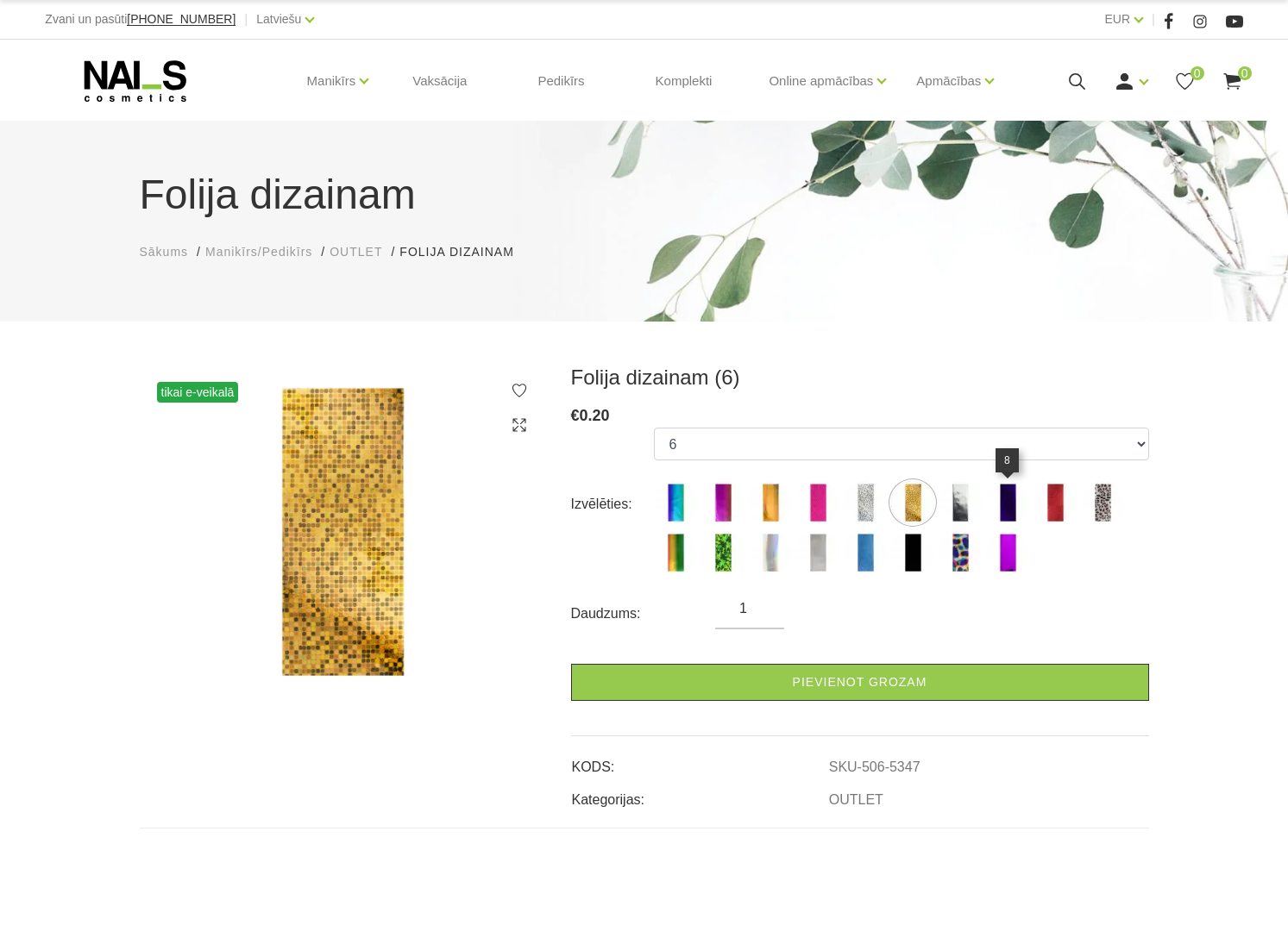
click at [987, 504] on img at bounding box center [1008, 503] width 43 height 43
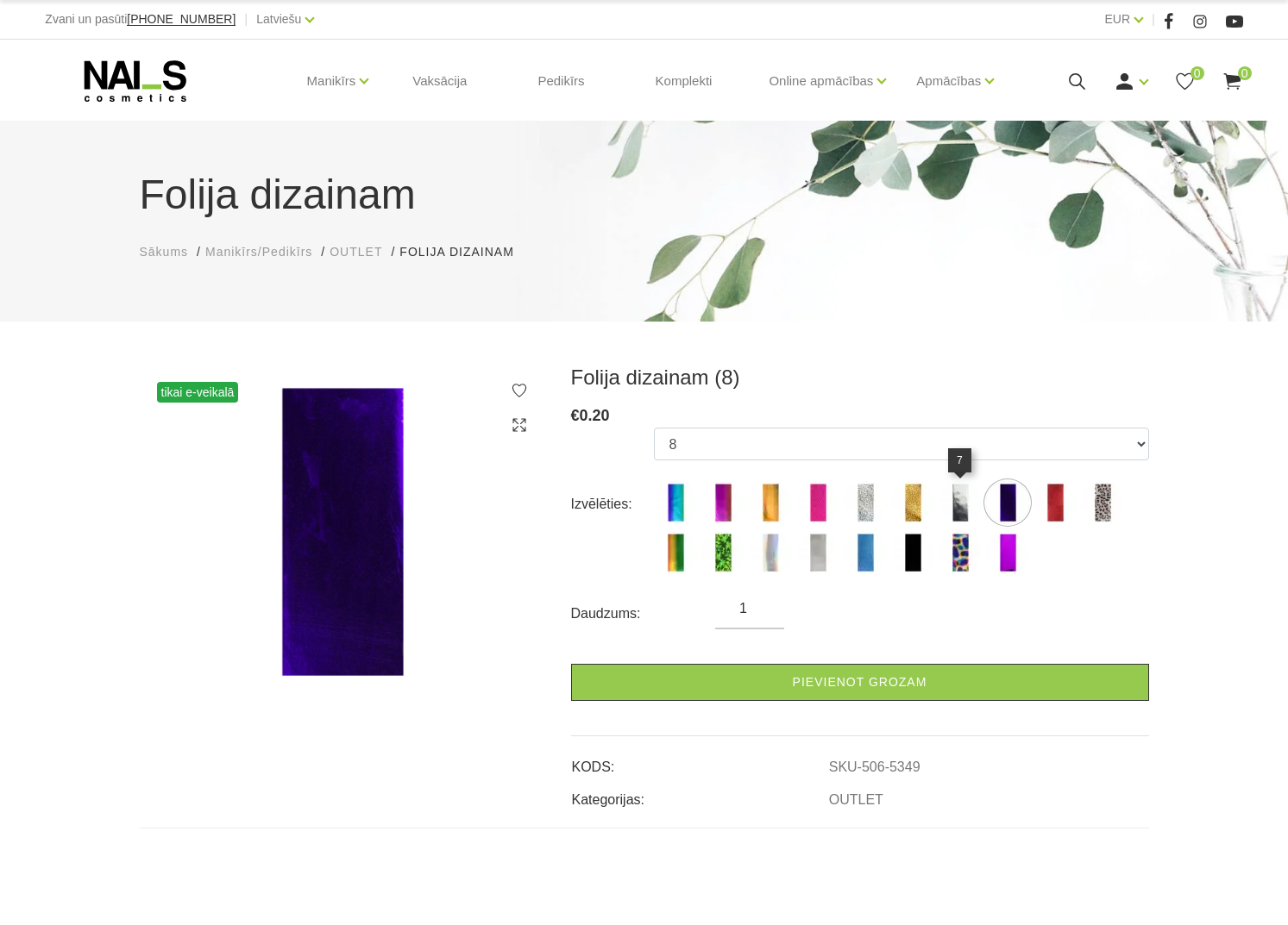
click at [966, 506] on img at bounding box center [960, 503] width 43 height 43
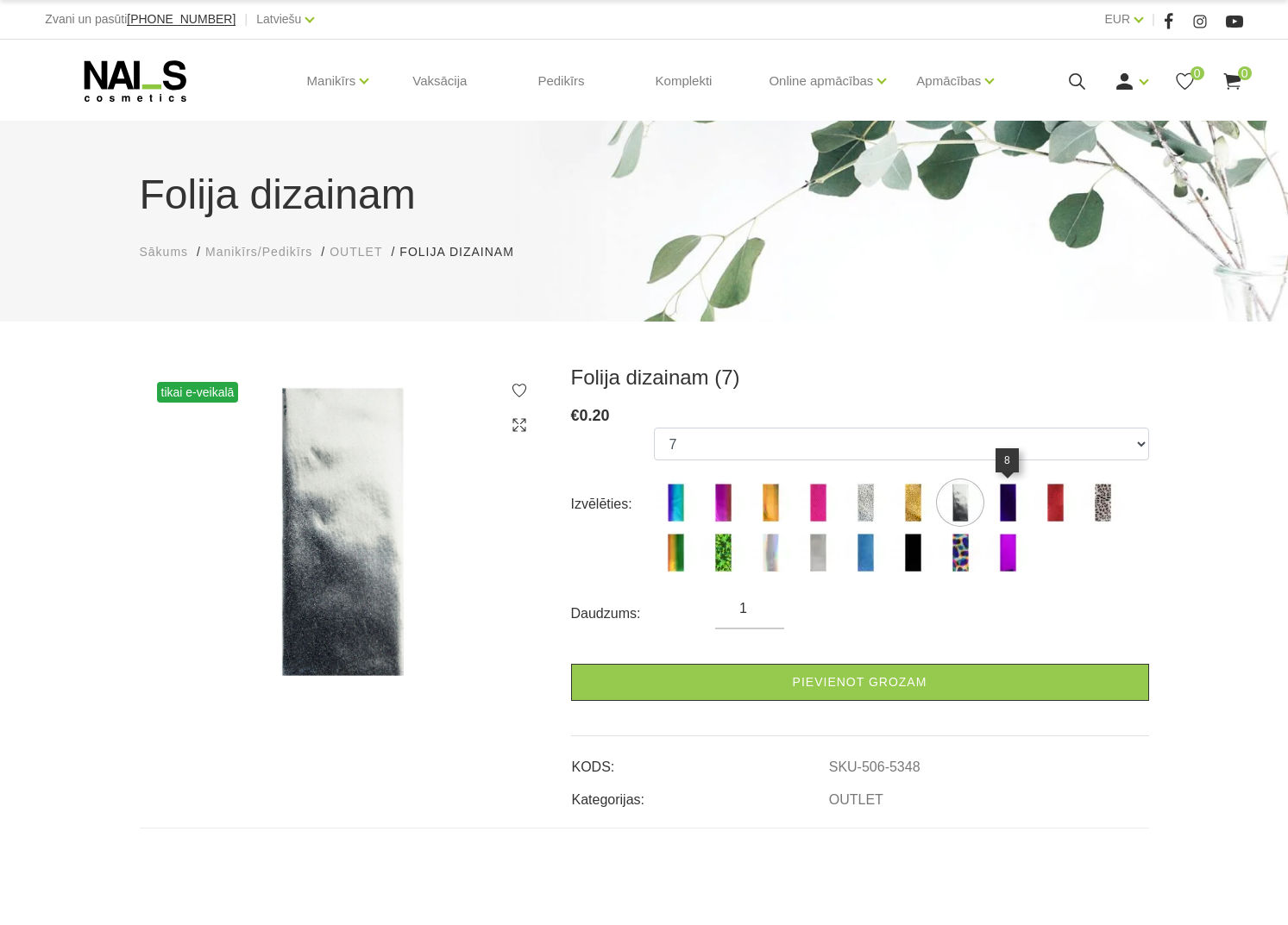
click at [1008, 507] on img at bounding box center [1008, 503] width 43 height 43
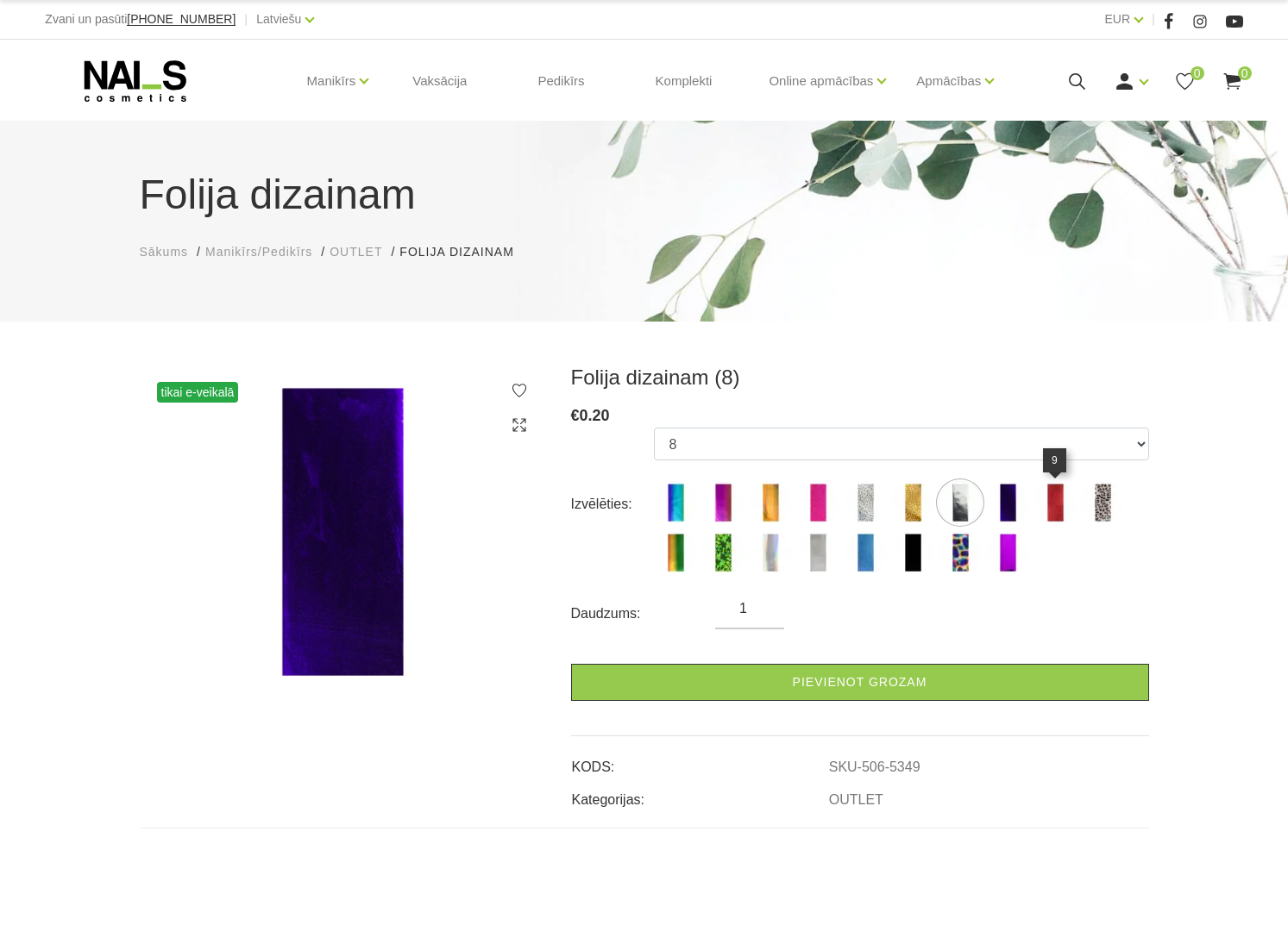
click at [1054, 508] on img at bounding box center [1055, 503] width 43 height 43
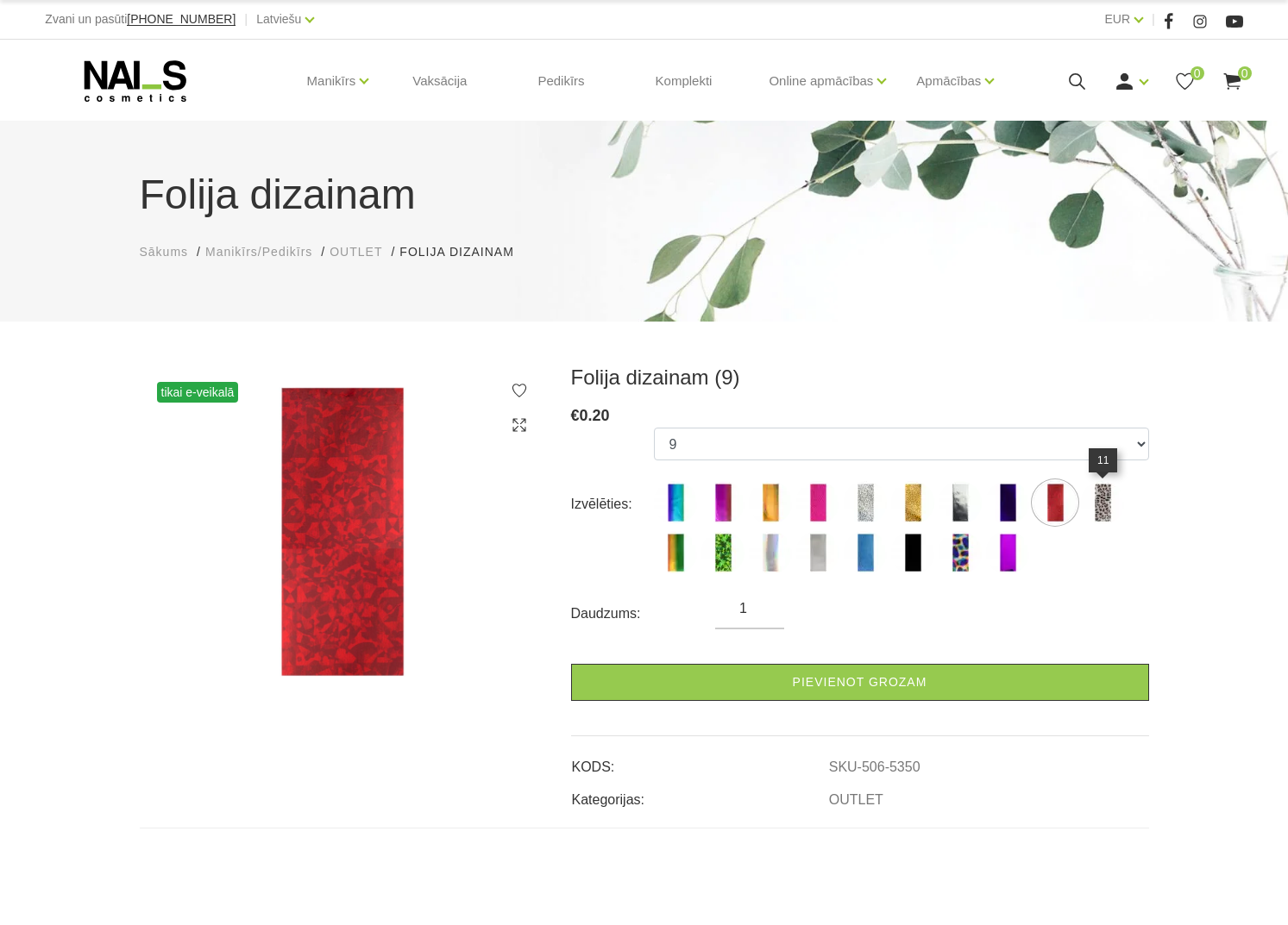
click at [1119, 508] on img at bounding box center [1102, 503] width 43 height 43
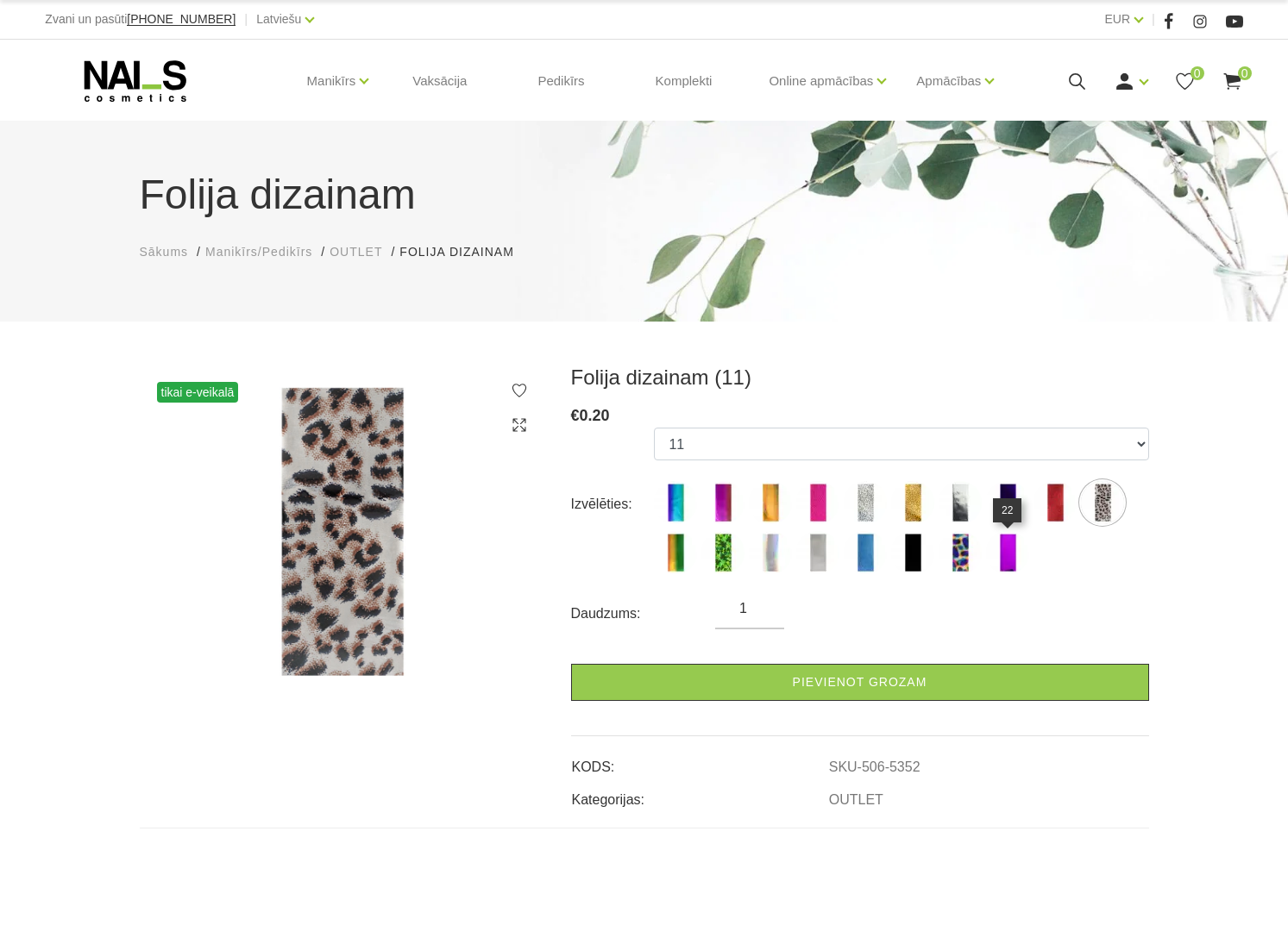
click at [1009, 554] on img at bounding box center [1008, 552] width 43 height 43
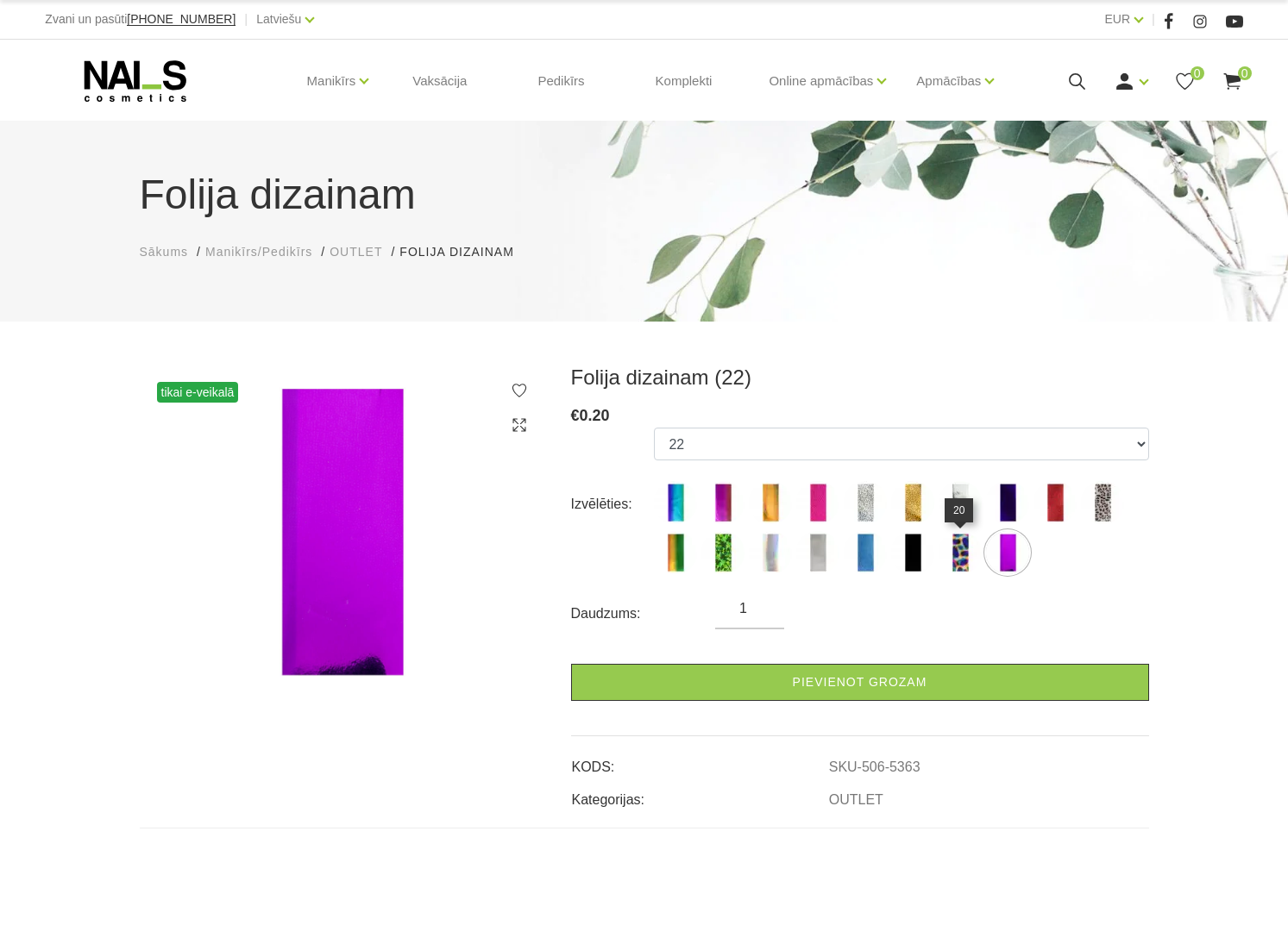
click at [958, 559] on img at bounding box center [960, 552] width 43 height 43
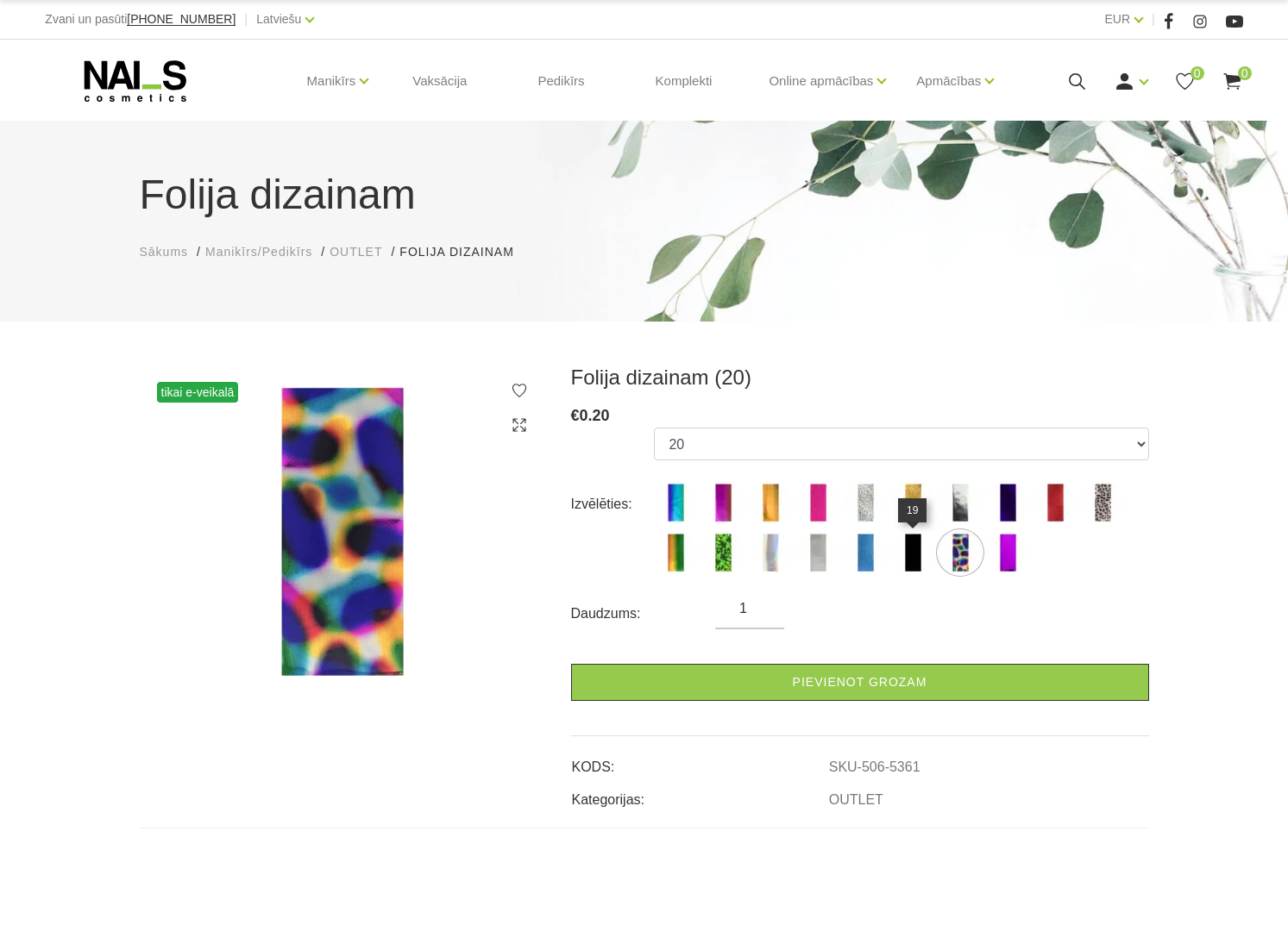
click at [913, 559] on img at bounding box center [912, 552] width 43 height 43
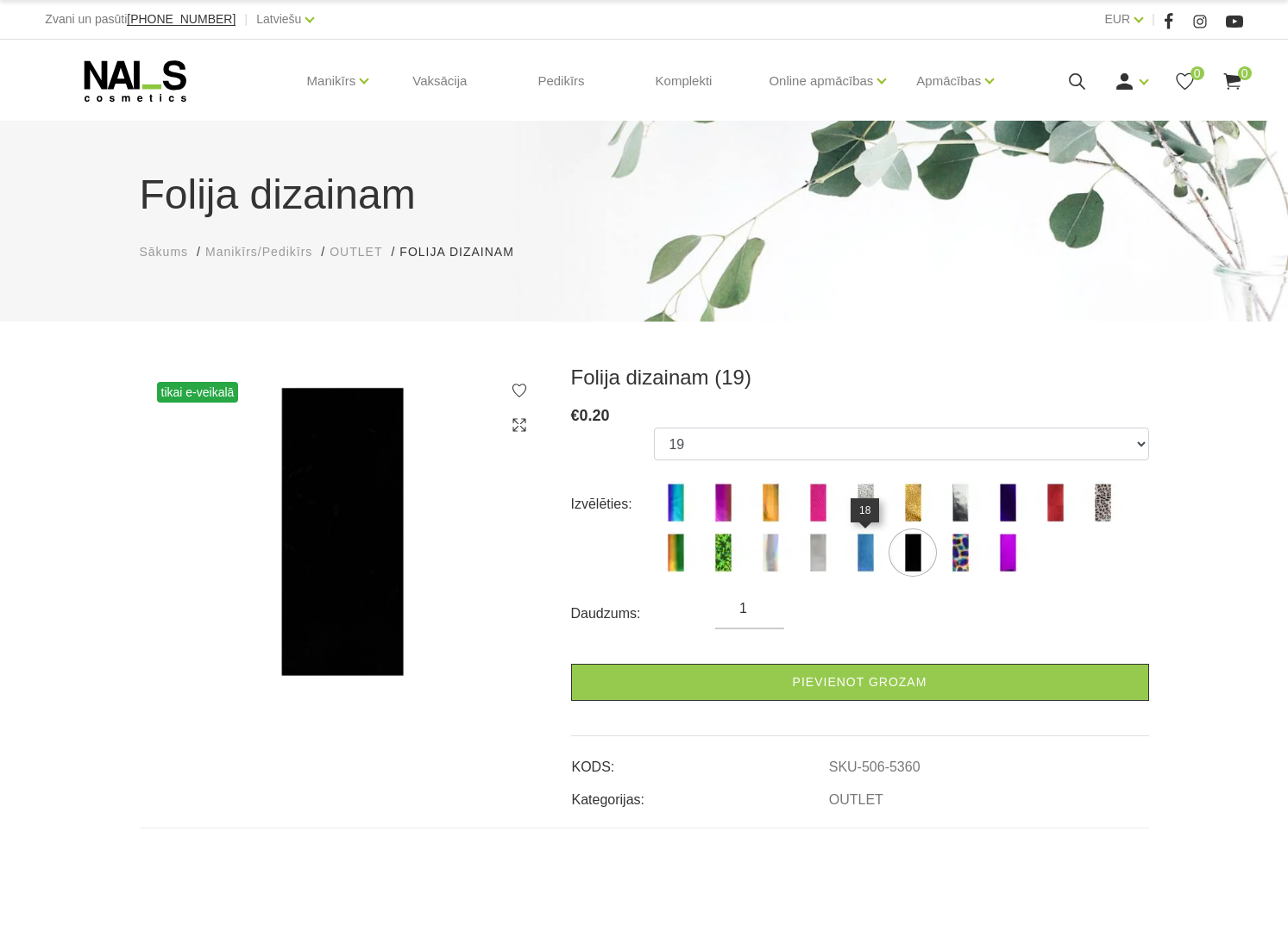
click at [866, 560] on img at bounding box center [866, 552] width 43 height 43
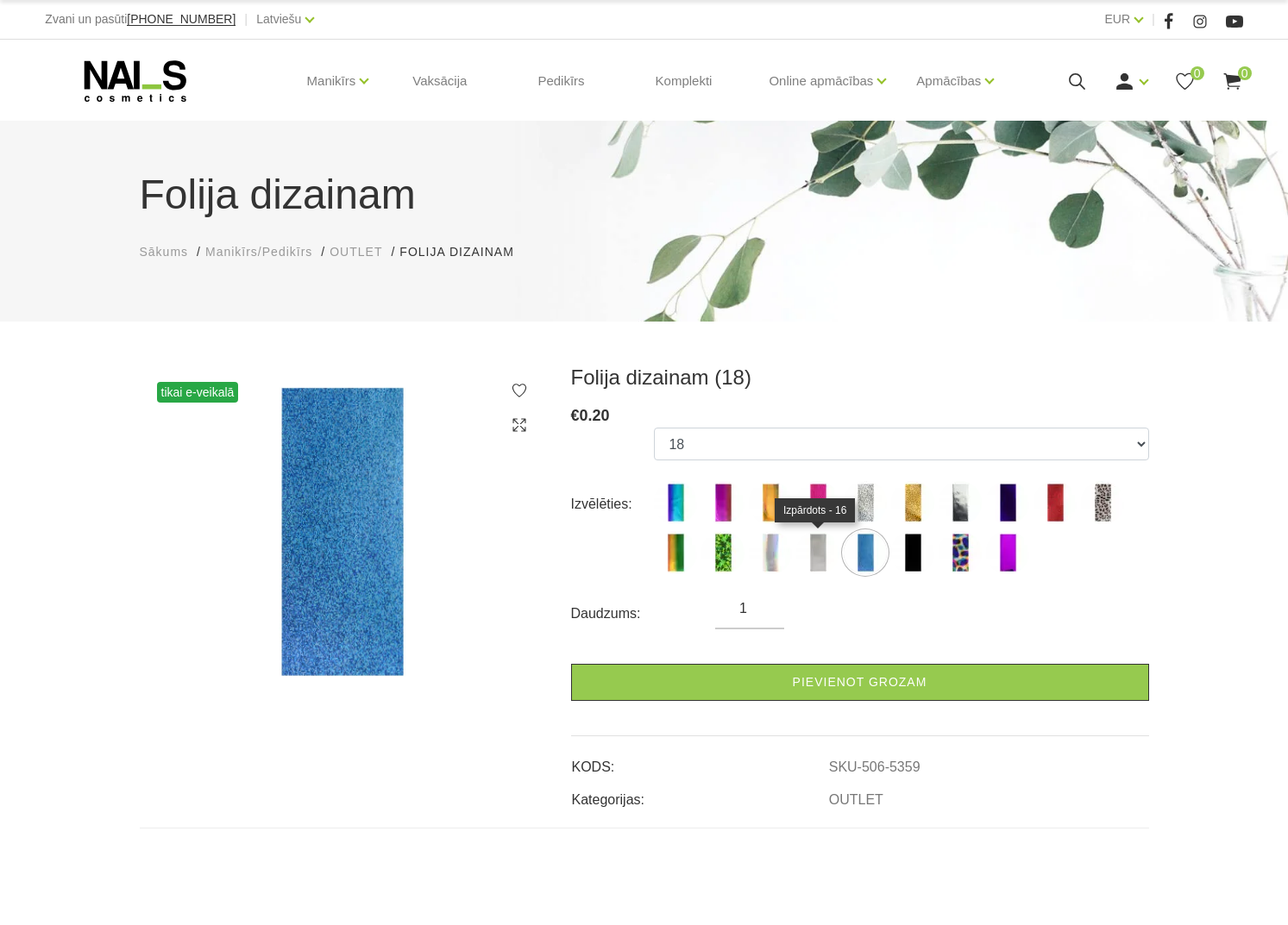
click at [820, 561] on img at bounding box center [818, 552] width 43 height 43
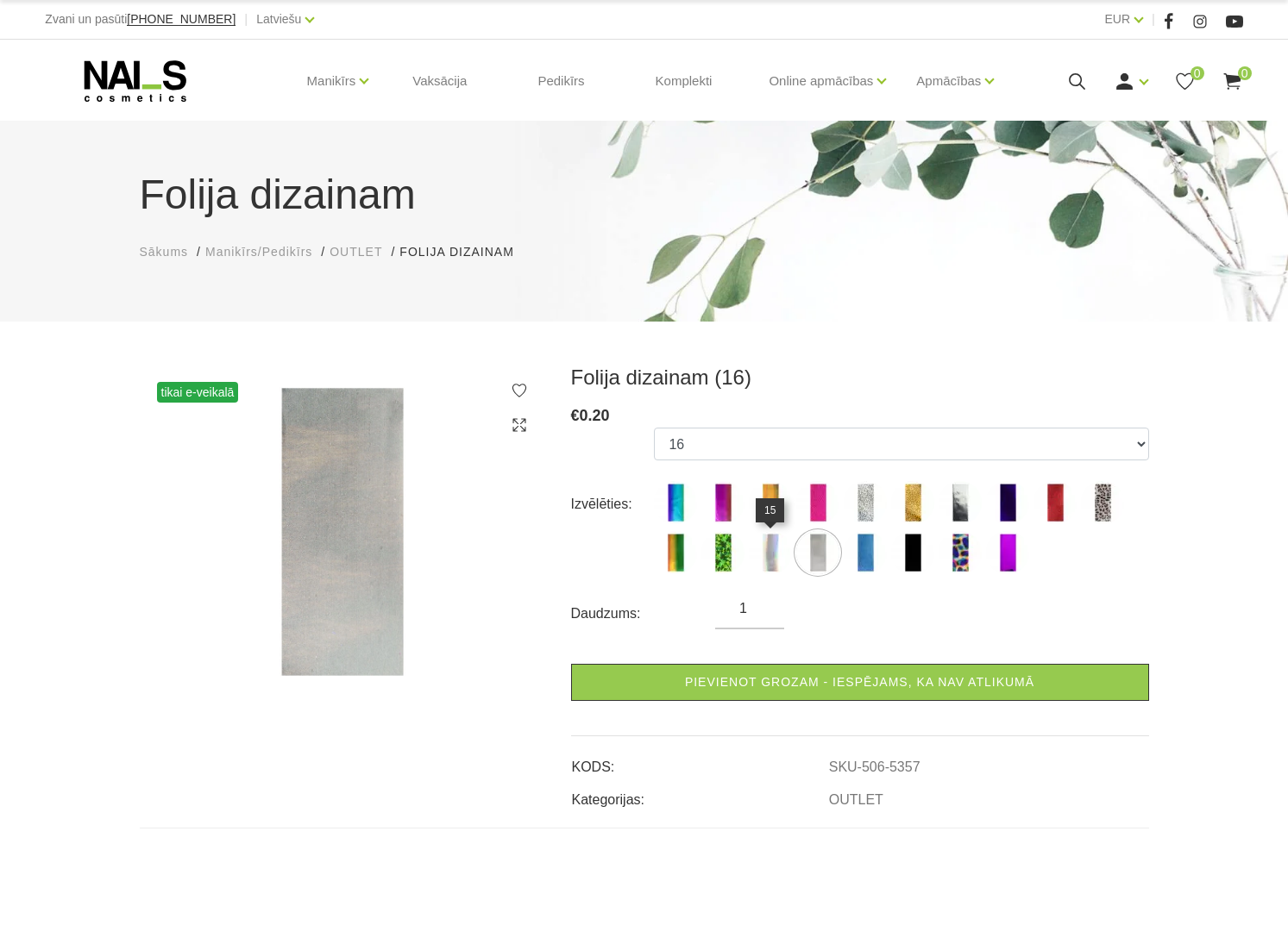
click at [765, 561] on img at bounding box center [770, 552] width 43 height 43
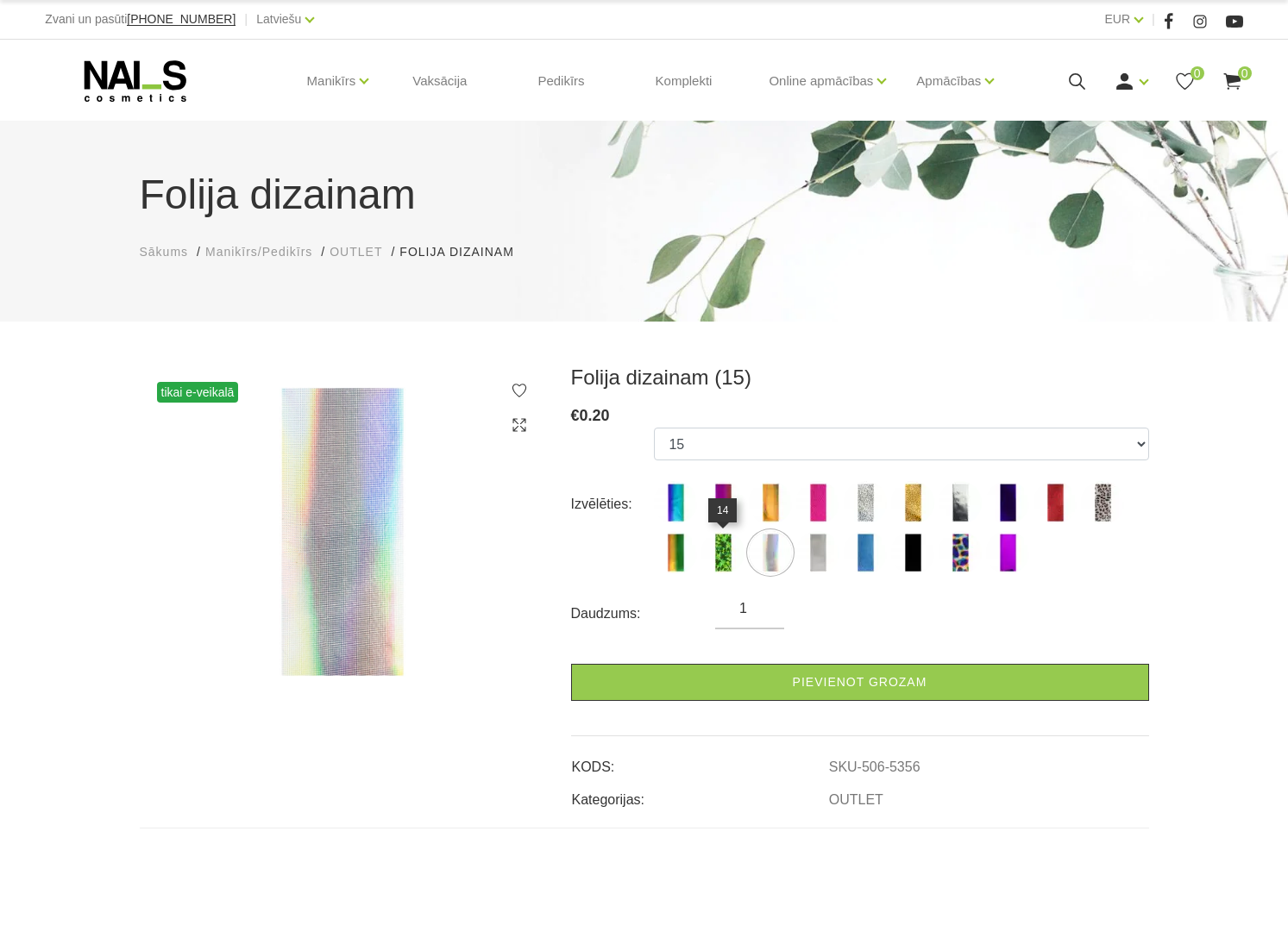
click at [728, 561] on img at bounding box center [723, 552] width 43 height 43
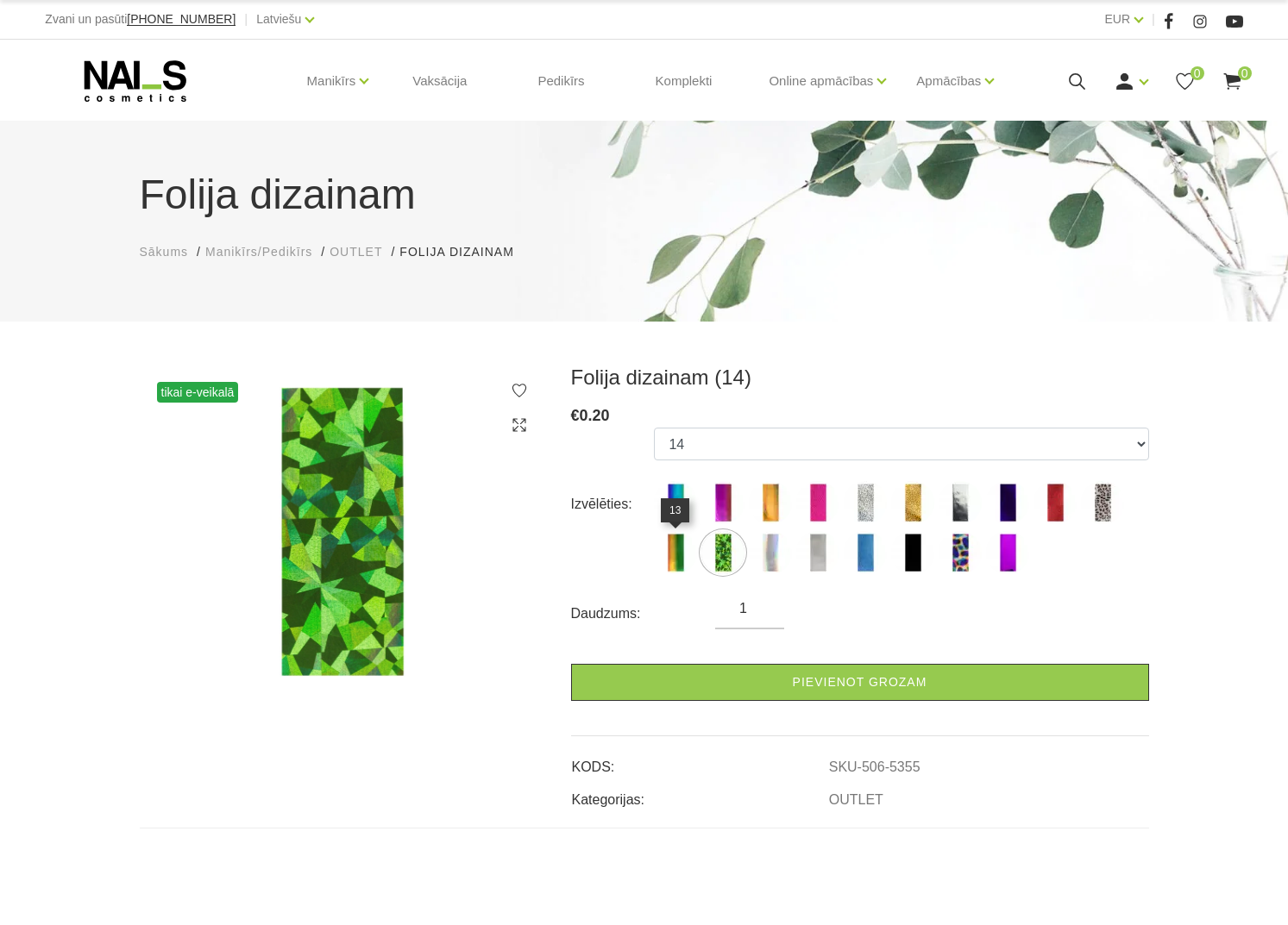
click at [686, 560] on img at bounding box center [676, 552] width 43 height 43
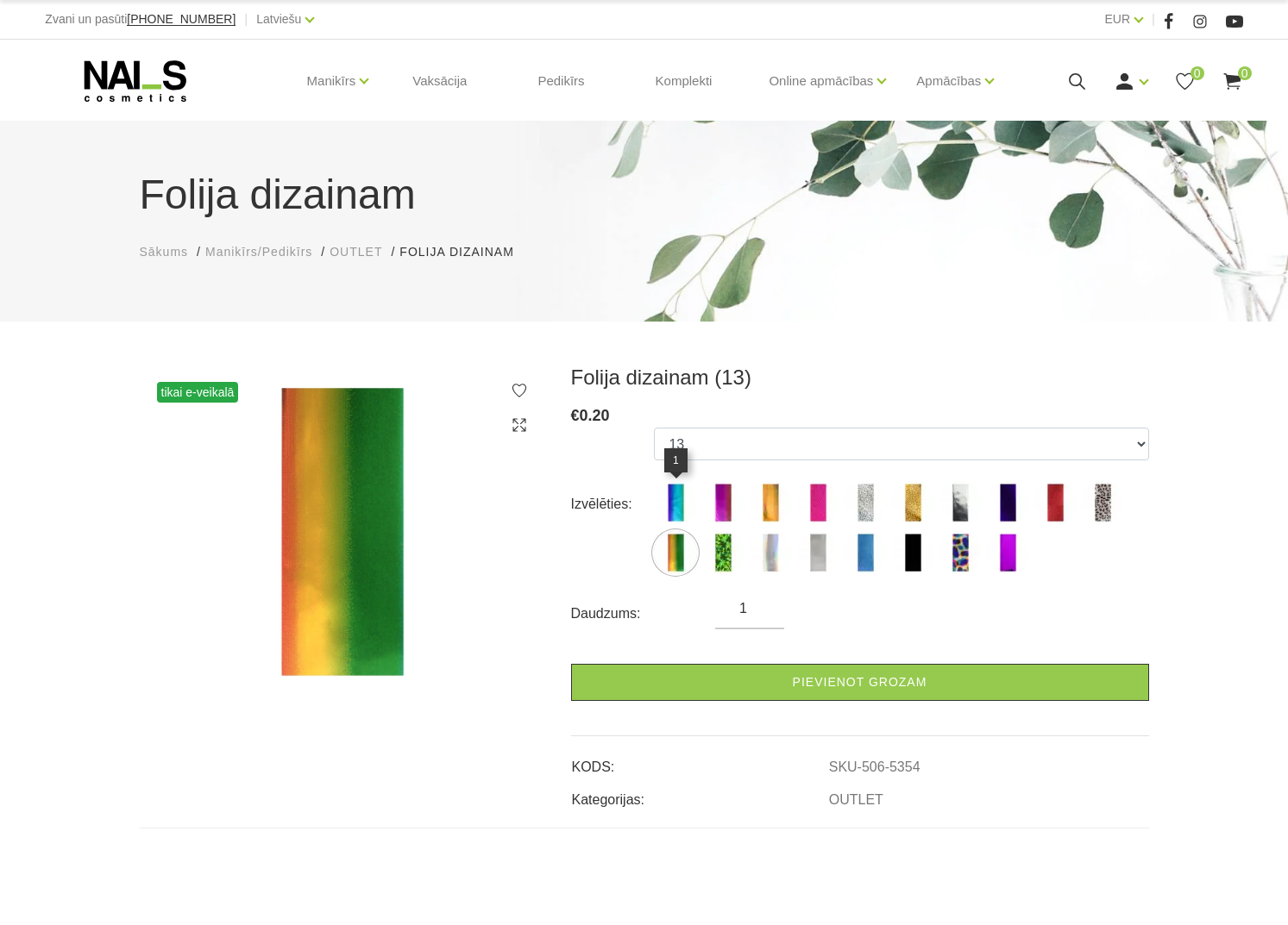
click at [683, 519] on img at bounding box center [676, 503] width 43 height 43
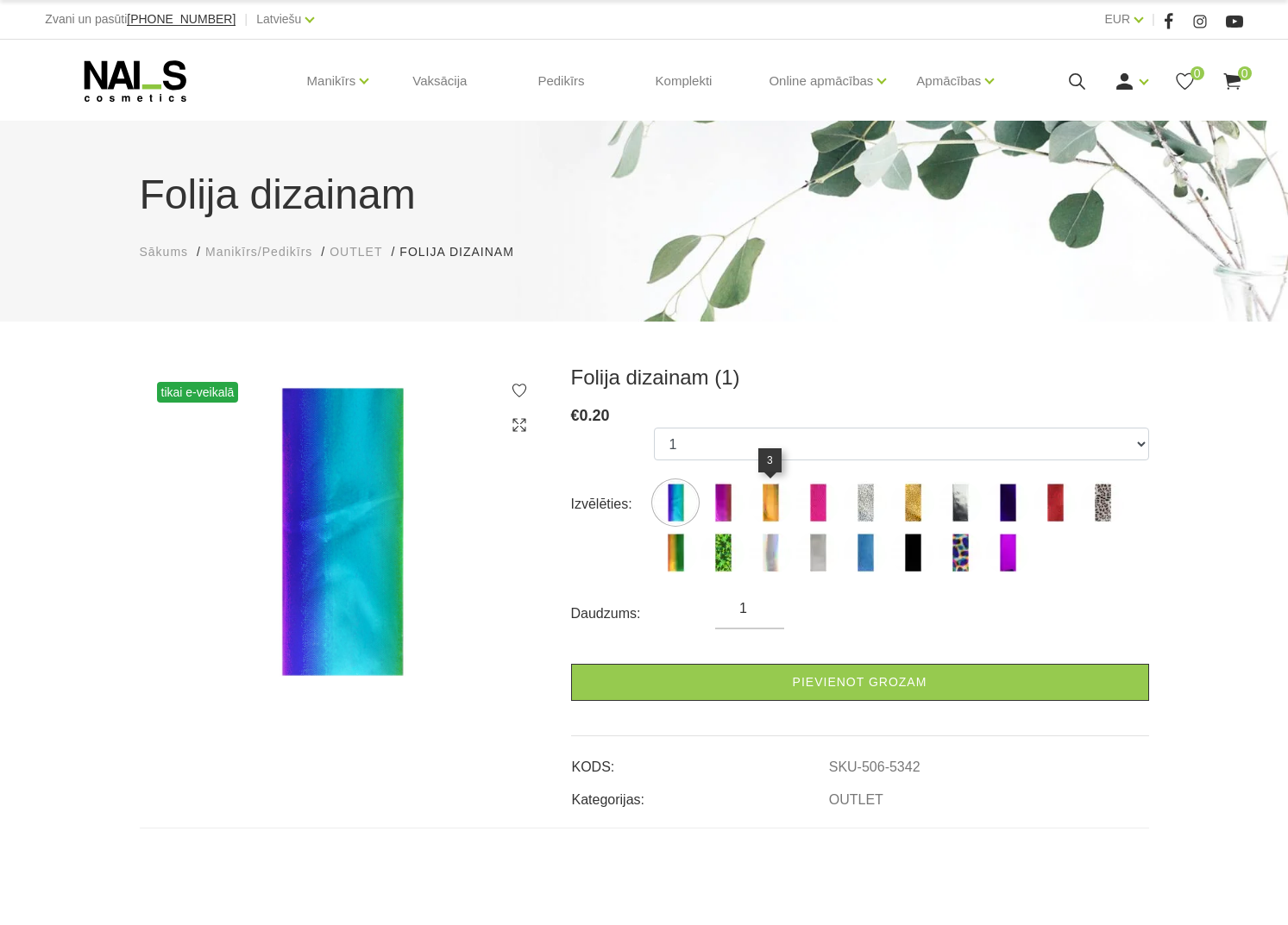
click at [772, 506] on img at bounding box center [770, 503] width 43 height 43
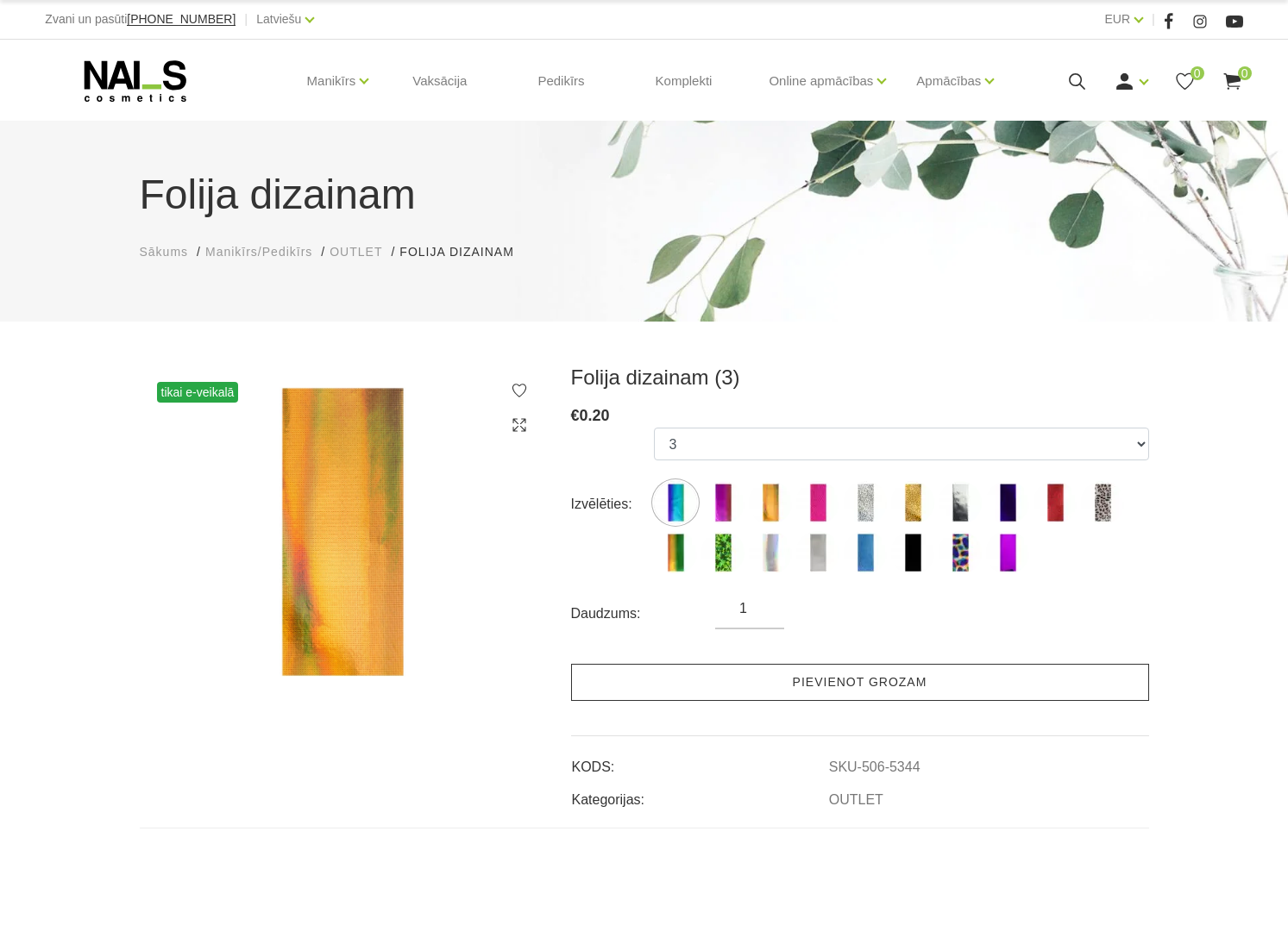
click at [875, 690] on link "Pievienot grozam" at bounding box center [860, 683] width 578 height 37
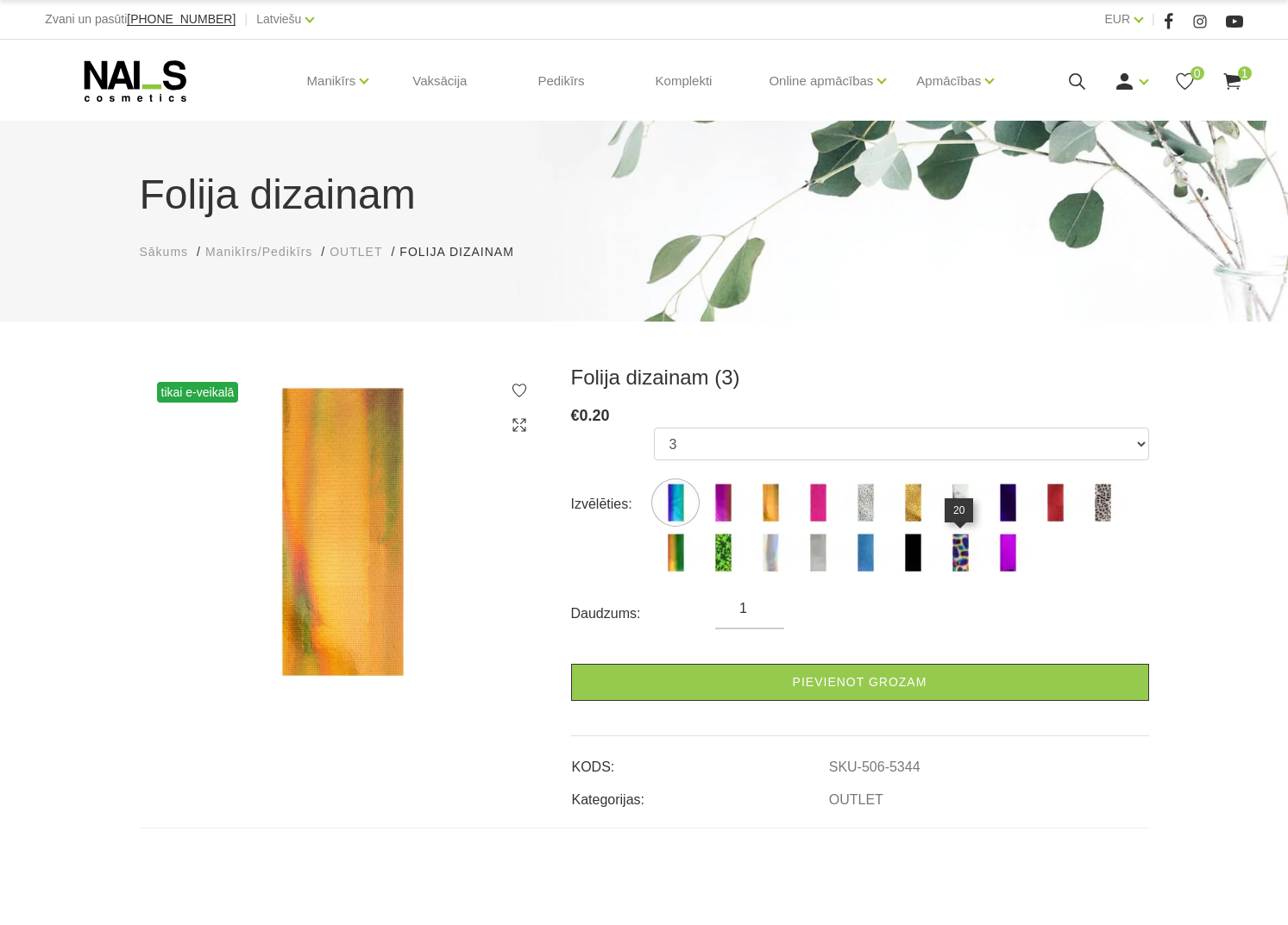
click at [962, 559] on img at bounding box center [960, 552] width 43 height 43
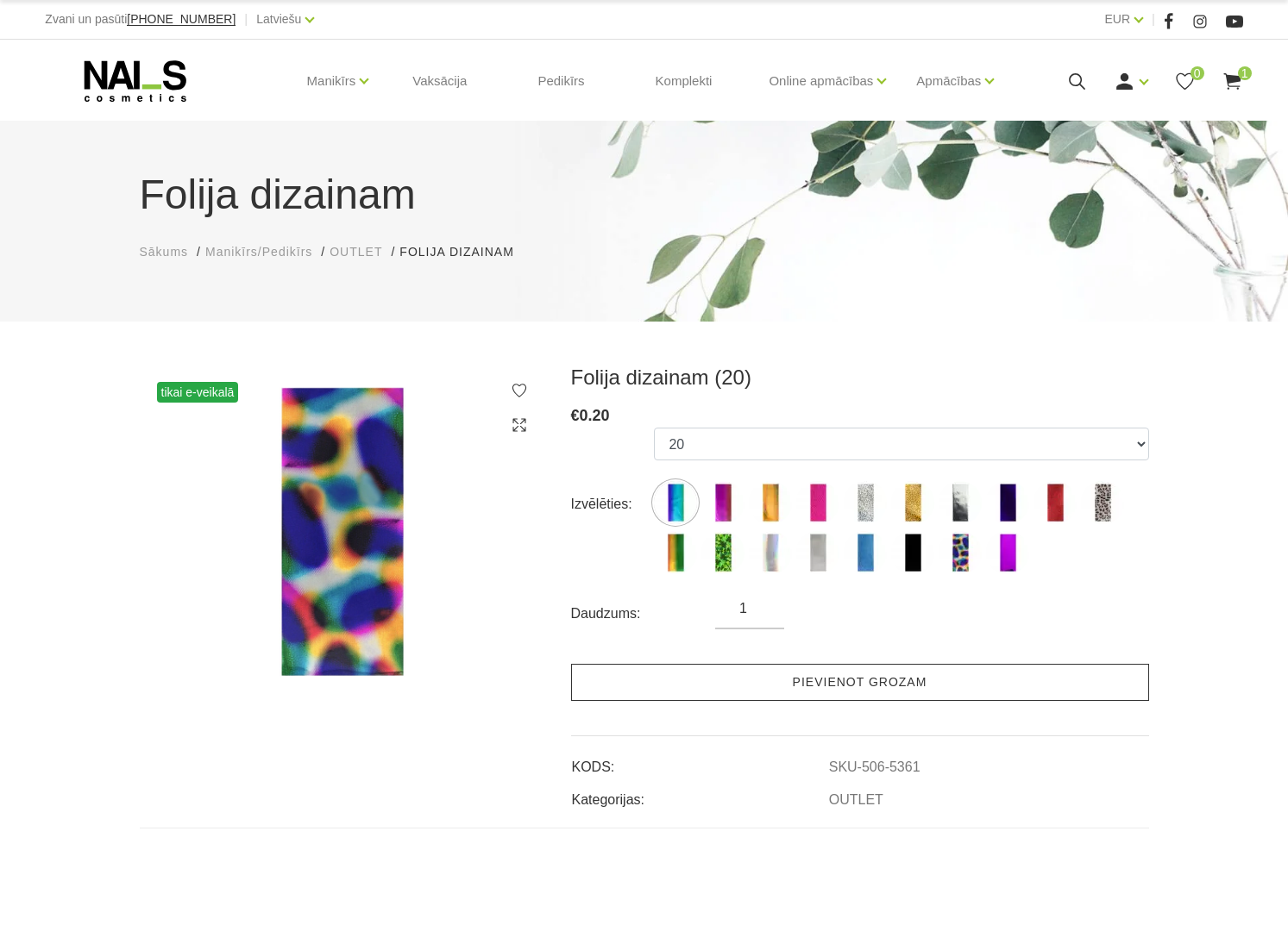
click at [866, 688] on link "Pievienot grozam" at bounding box center [860, 683] width 578 height 37
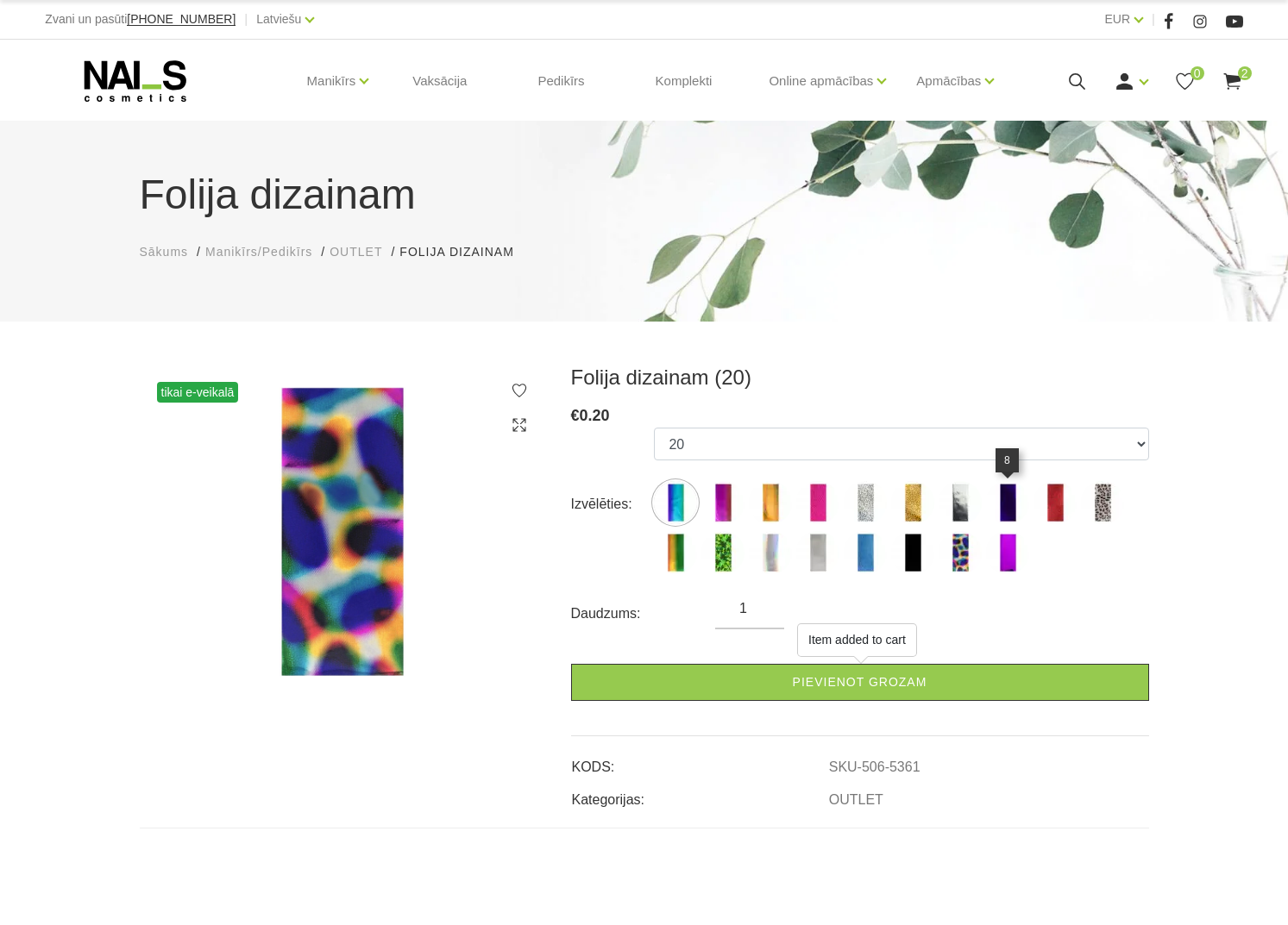
click at [1002, 511] on img at bounding box center [1008, 503] width 43 height 43
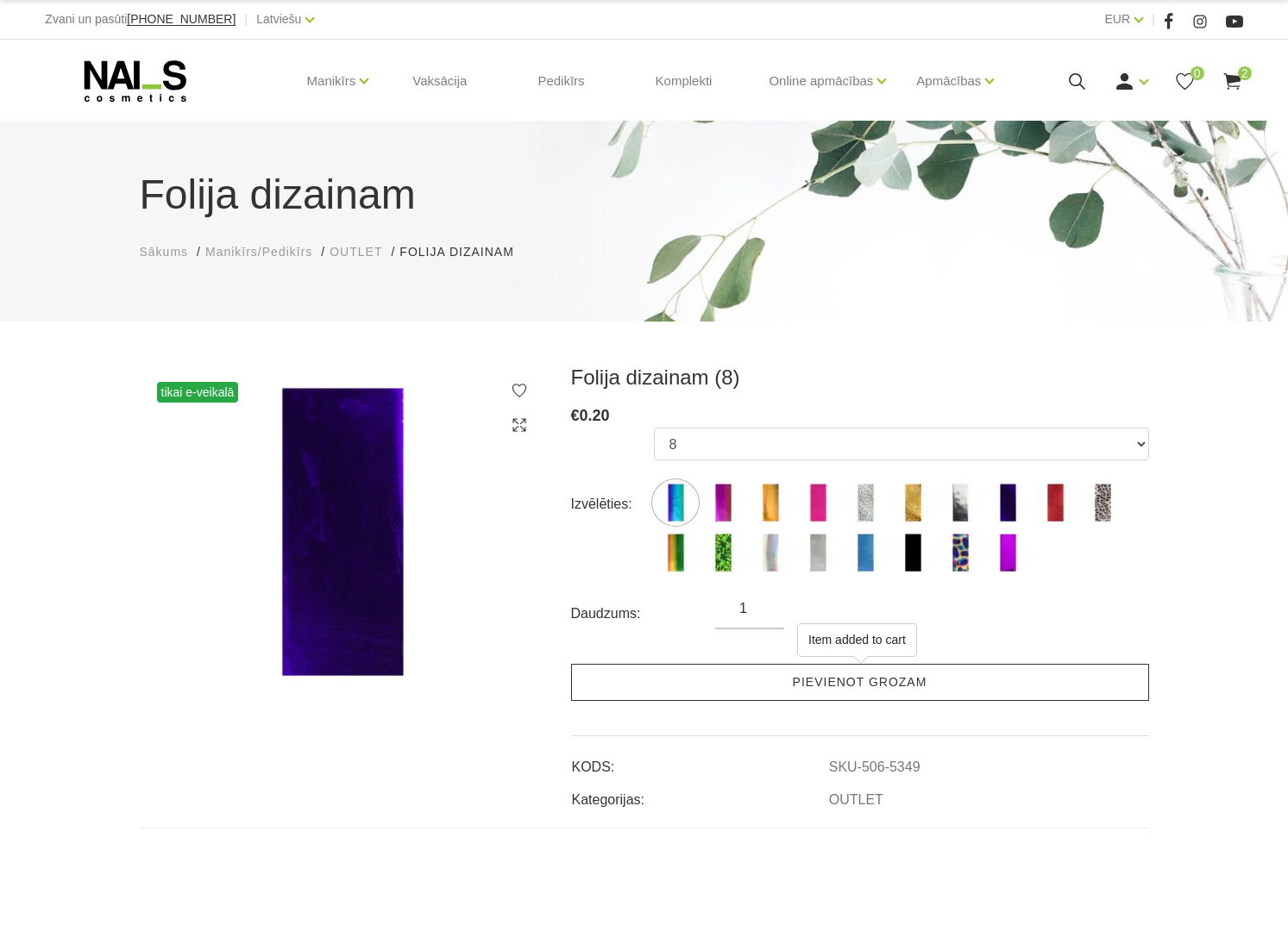
click at [855, 682] on link "Pievienot grozam" at bounding box center [860, 683] width 578 height 37
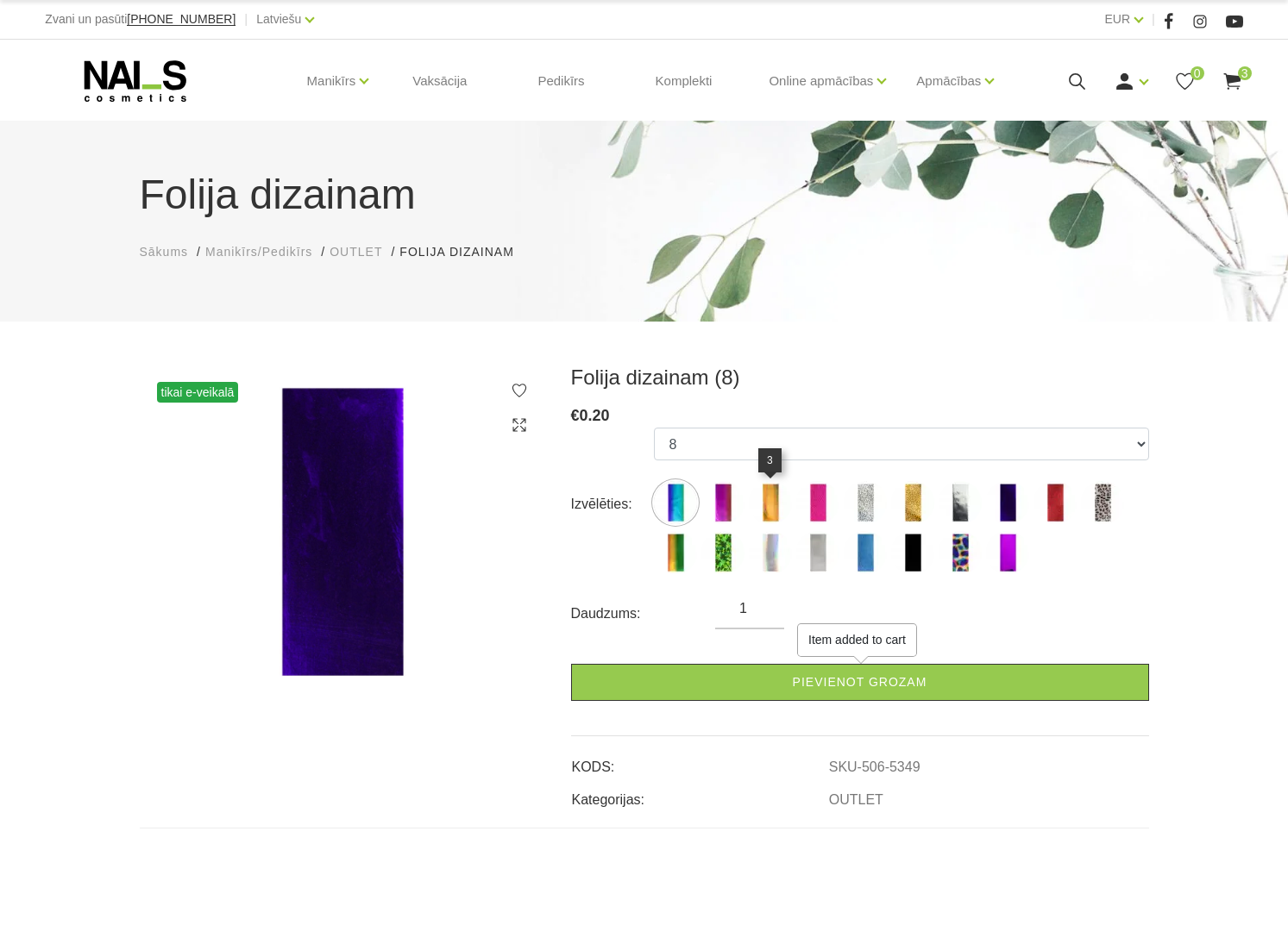
click at [773, 502] on img at bounding box center [770, 503] width 43 height 43
select select "5344"
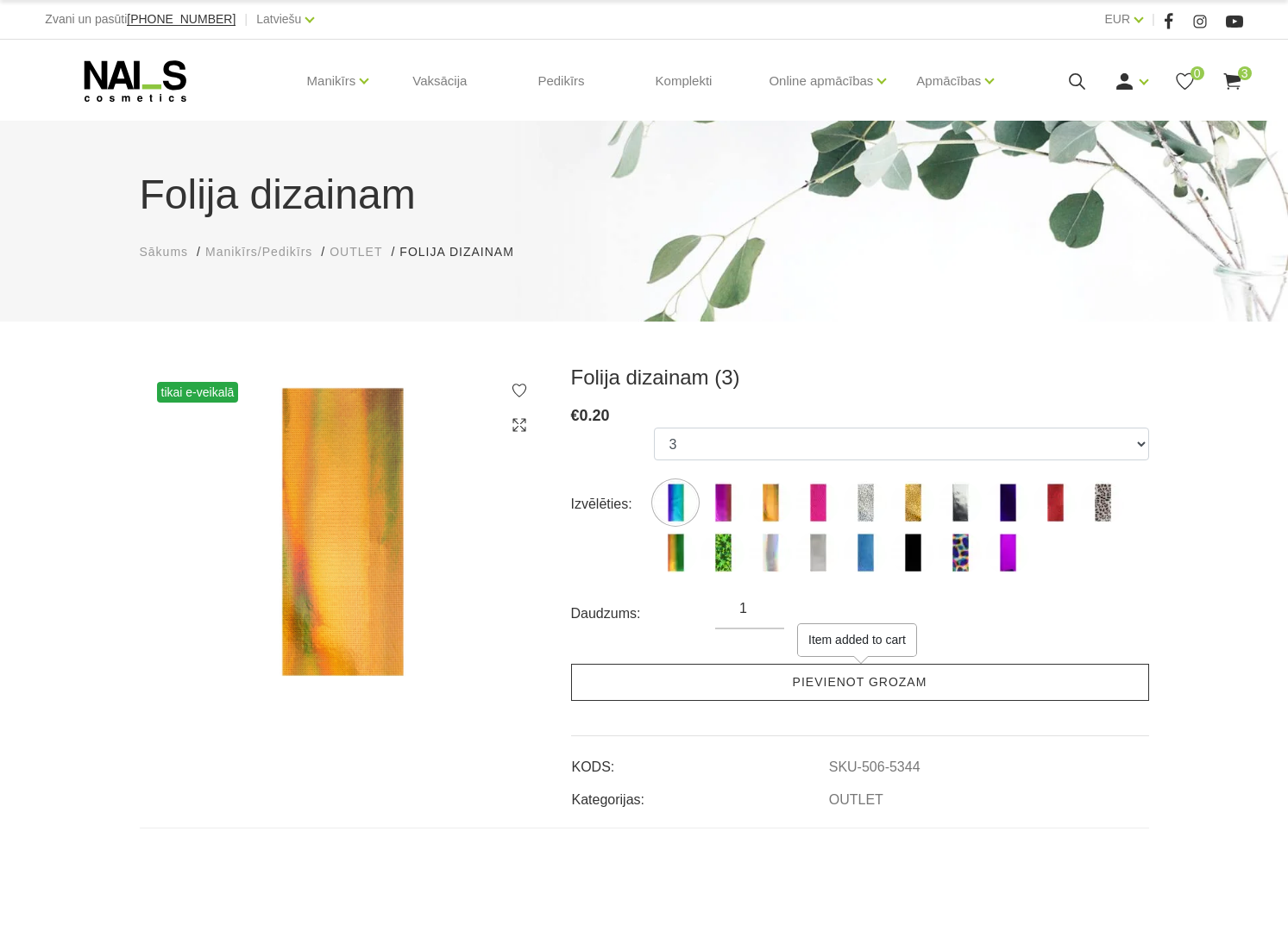
click at [888, 679] on link "Pievienot grozam" at bounding box center [860, 683] width 578 height 37
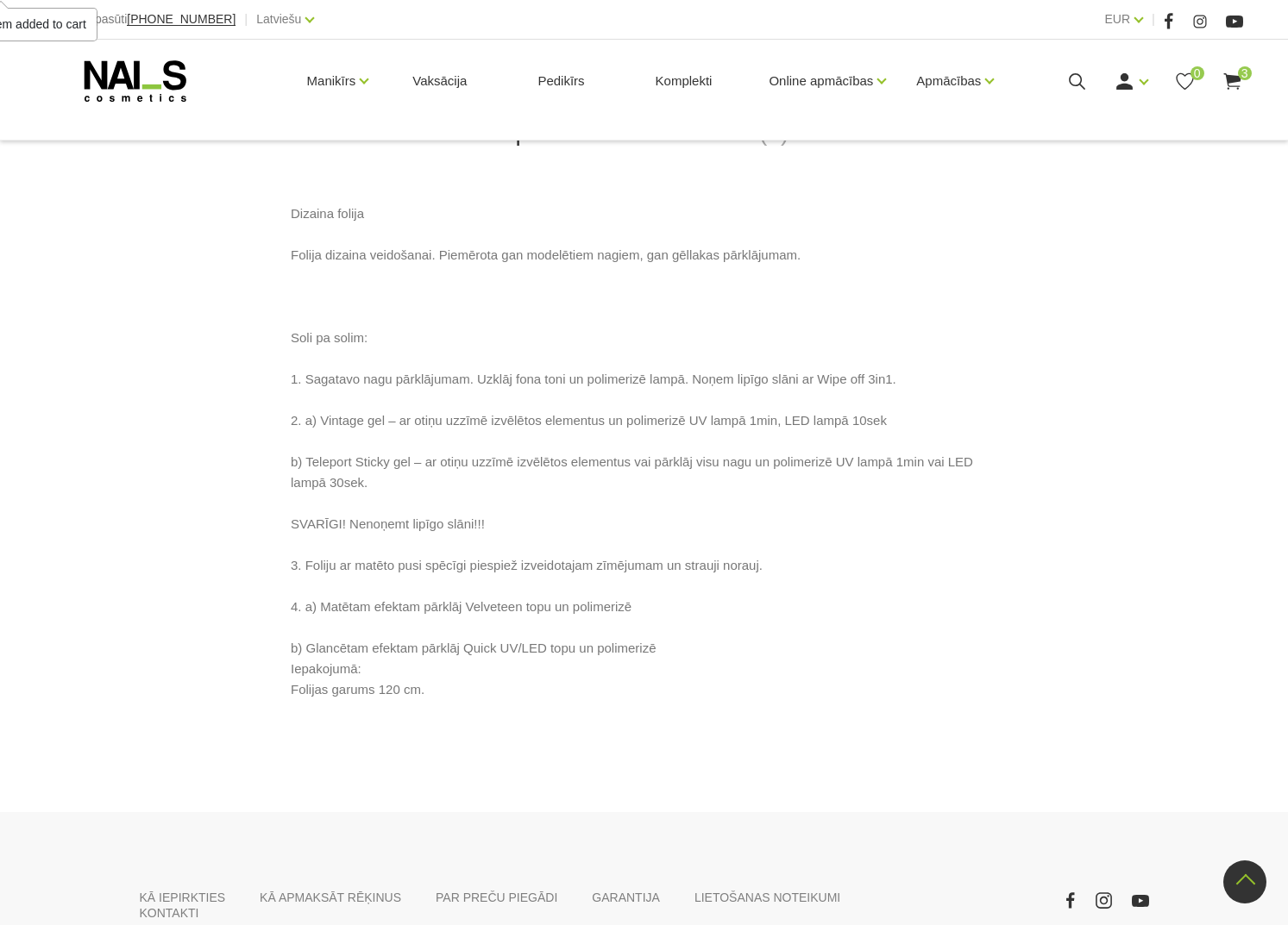
scroll to position [811, 0]
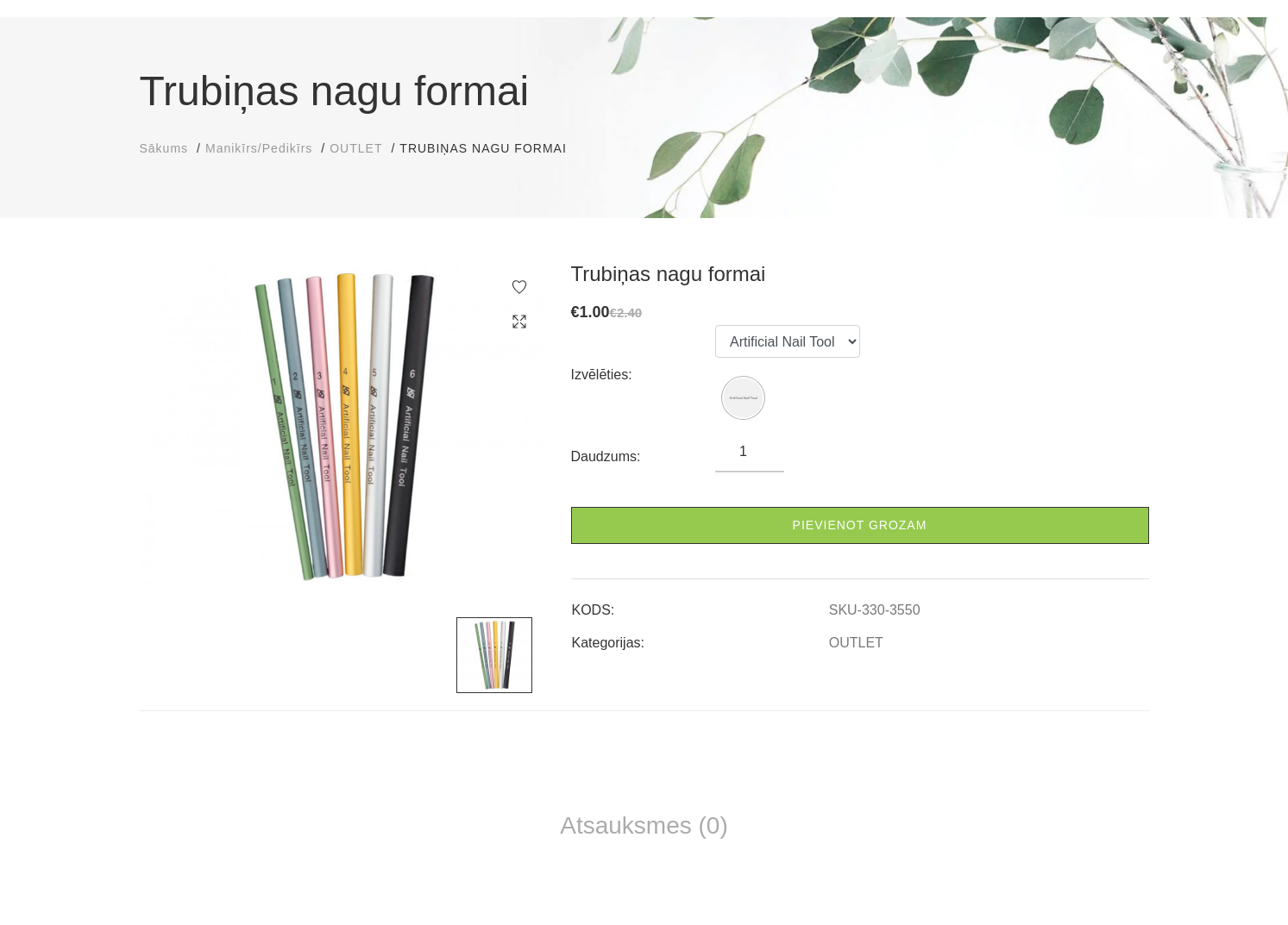
scroll to position [118, 0]
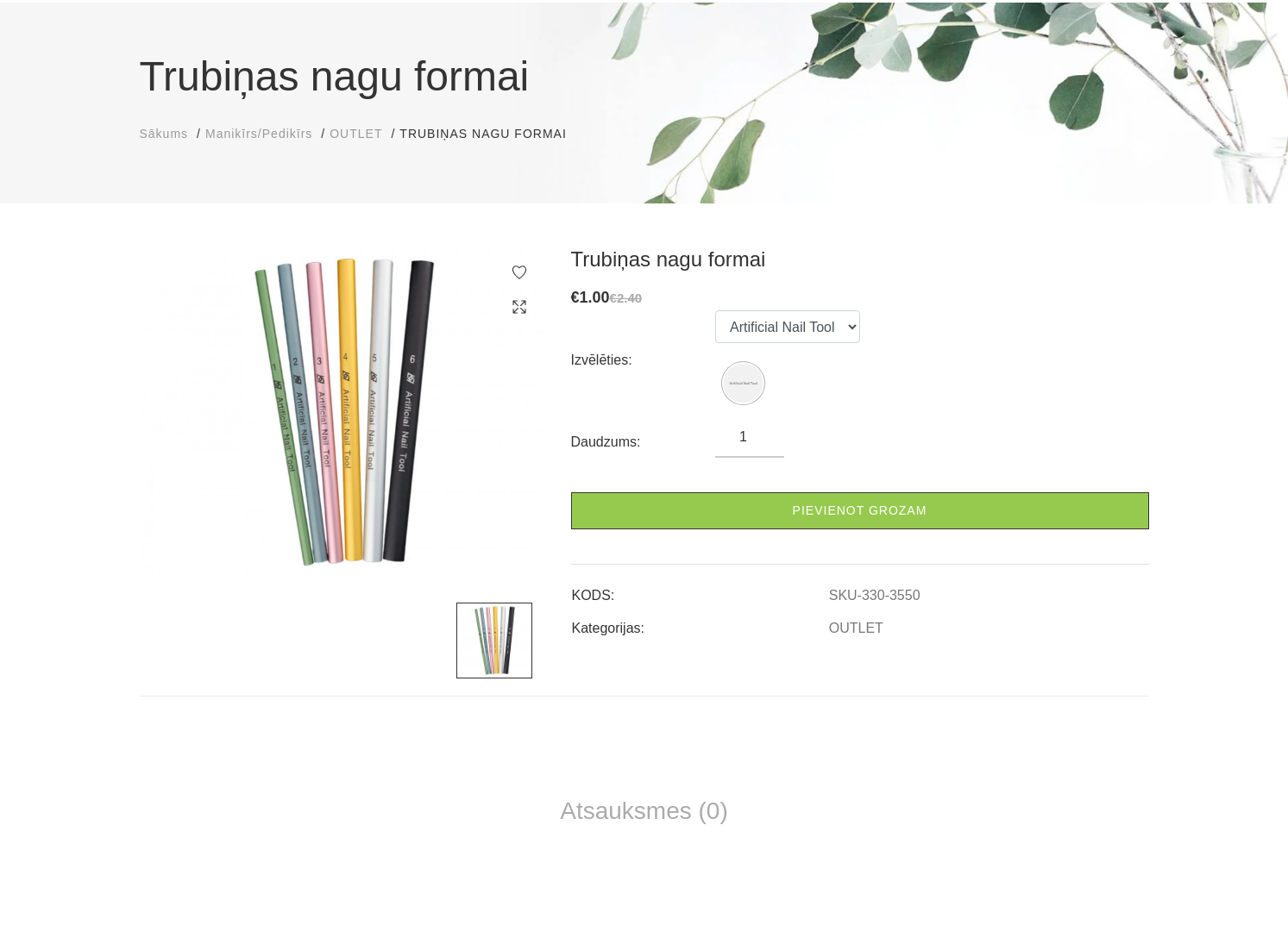
click at [408, 501] on img at bounding box center [343, 411] width 406 height 330
click at [396, 494] on img at bounding box center [343, 411] width 406 height 330
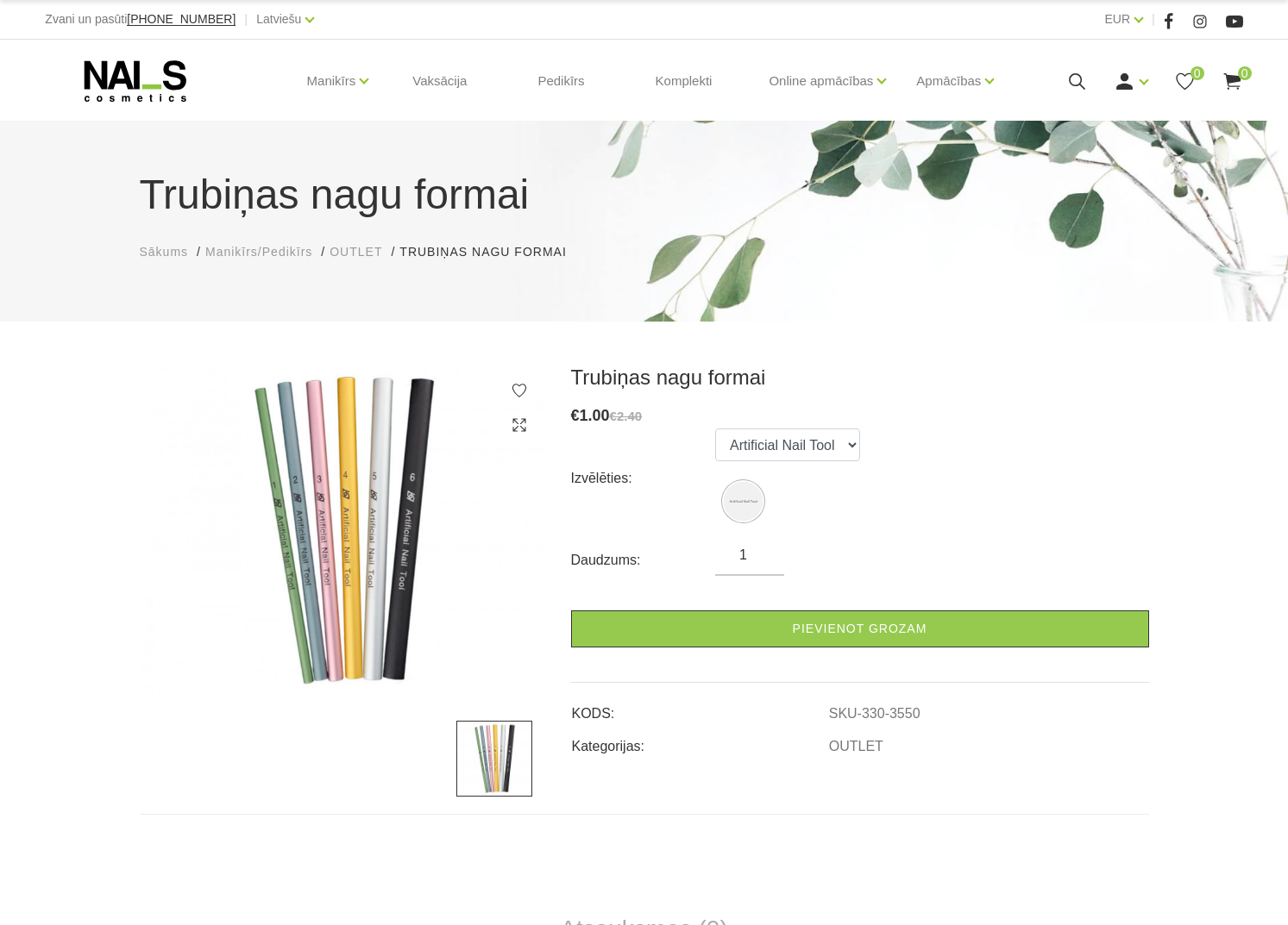
scroll to position [0, 0]
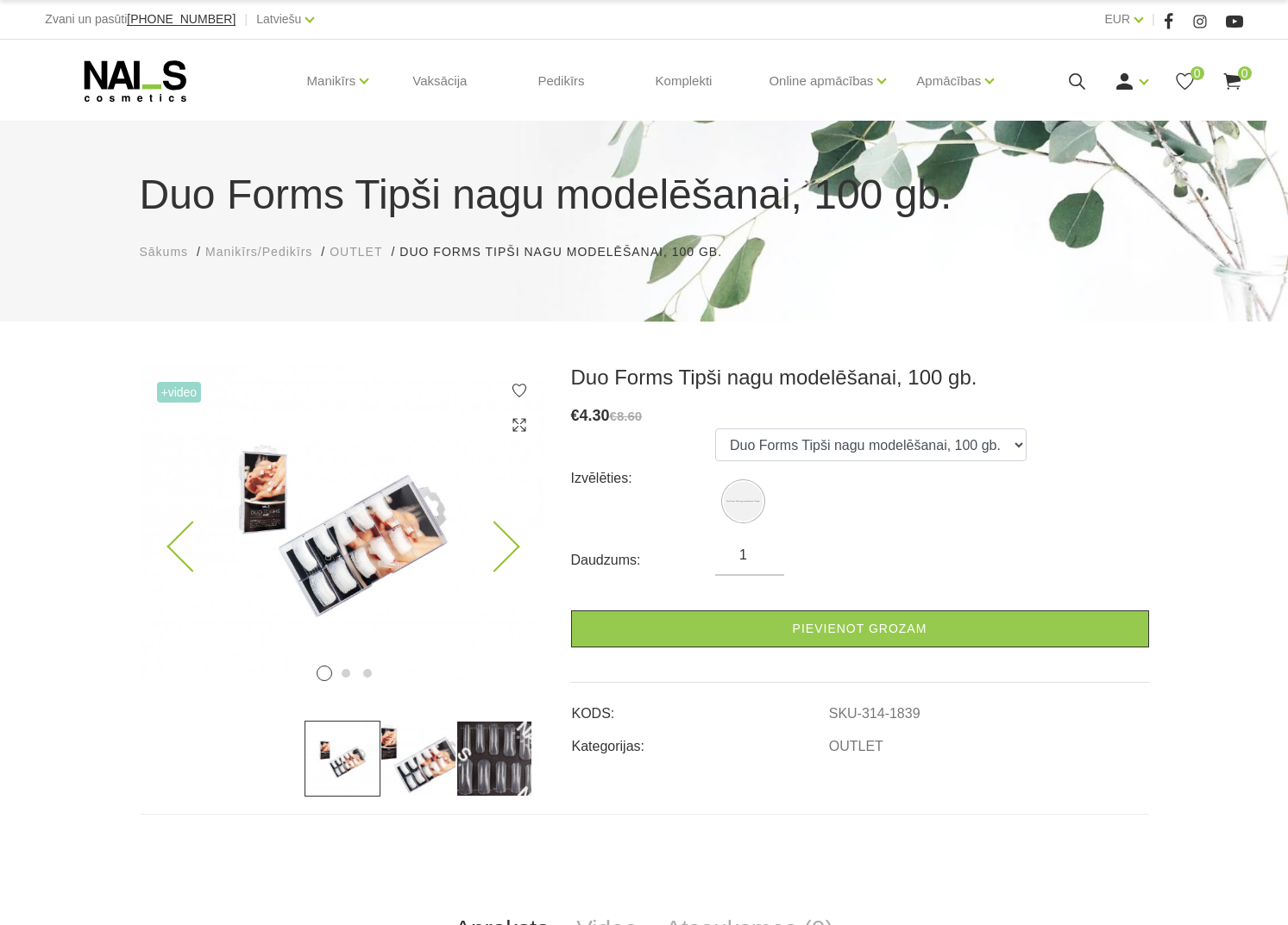
click at [375, 565] on img at bounding box center [343, 529] width 406 height 330
click at [504, 542] on icon at bounding box center [494, 547] width 50 height 50
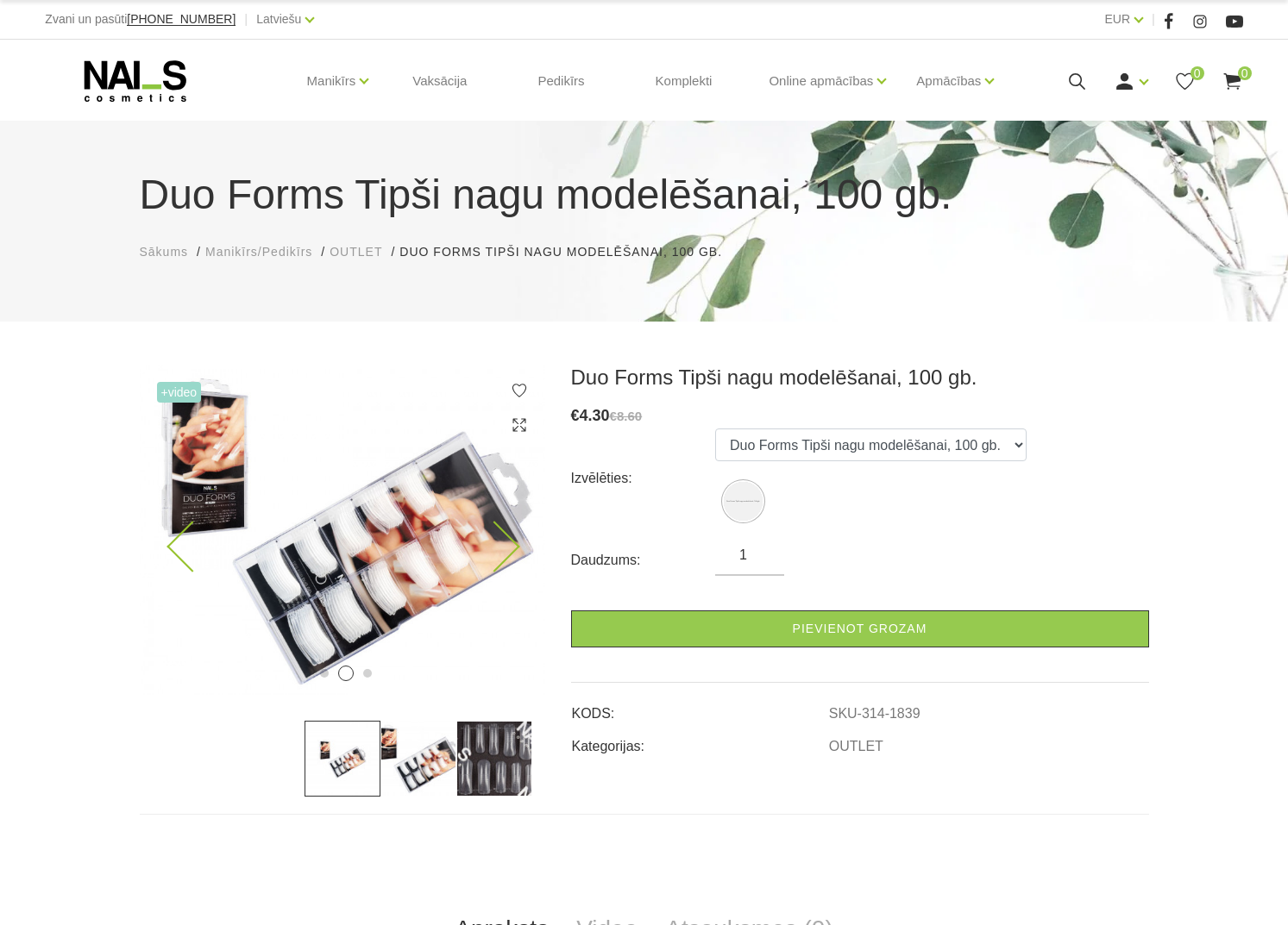
click at [386, 512] on img at bounding box center [343, 529] width 406 height 330
click at [511, 540] on icon at bounding box center [494, 547] width 50 height 50
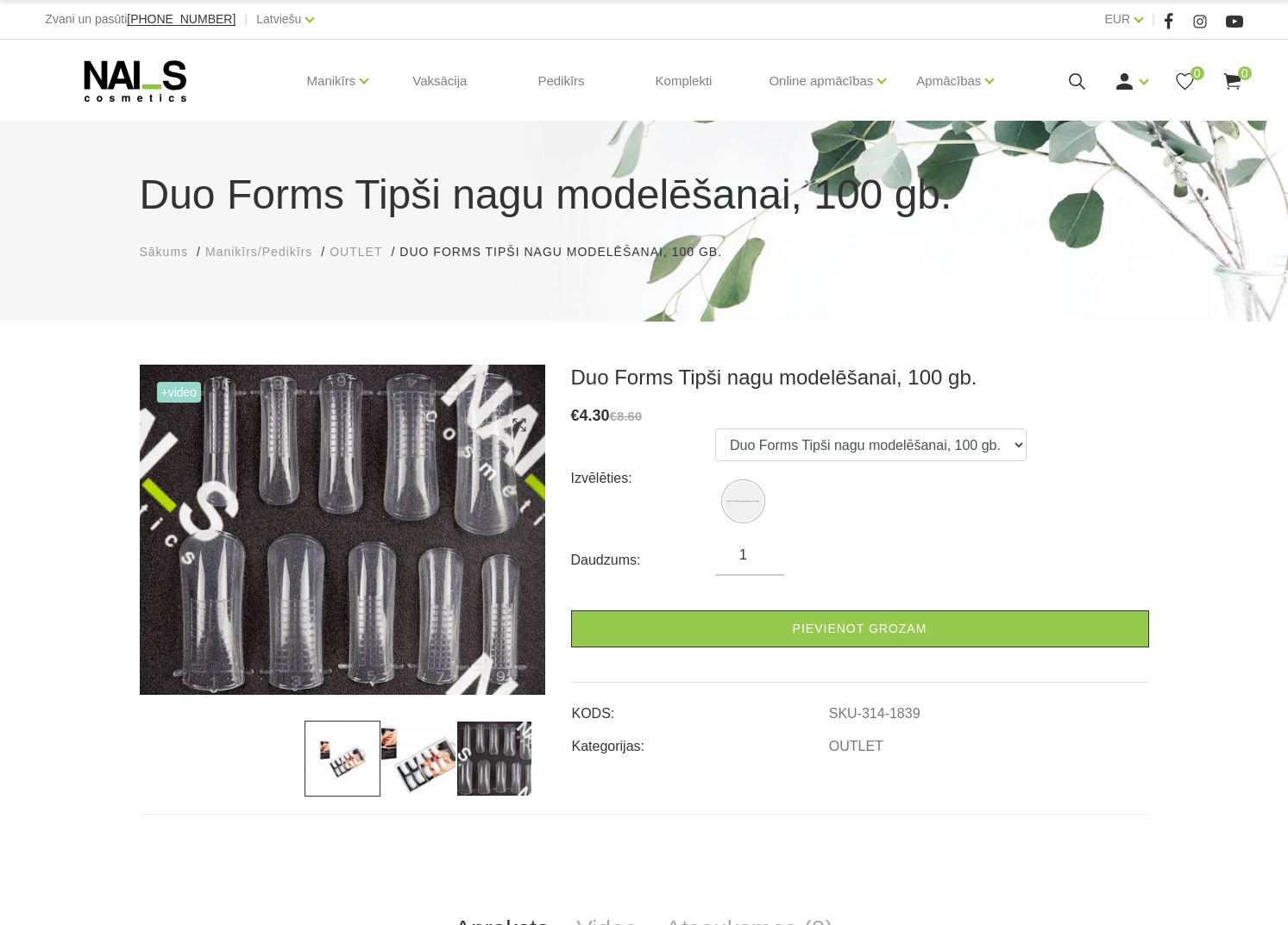
click at [520, 411] on div at bounding box center [519, 407] width 17 height 51
click at [516, 429] on use at bounding box center [519, 425] width 13 height 13
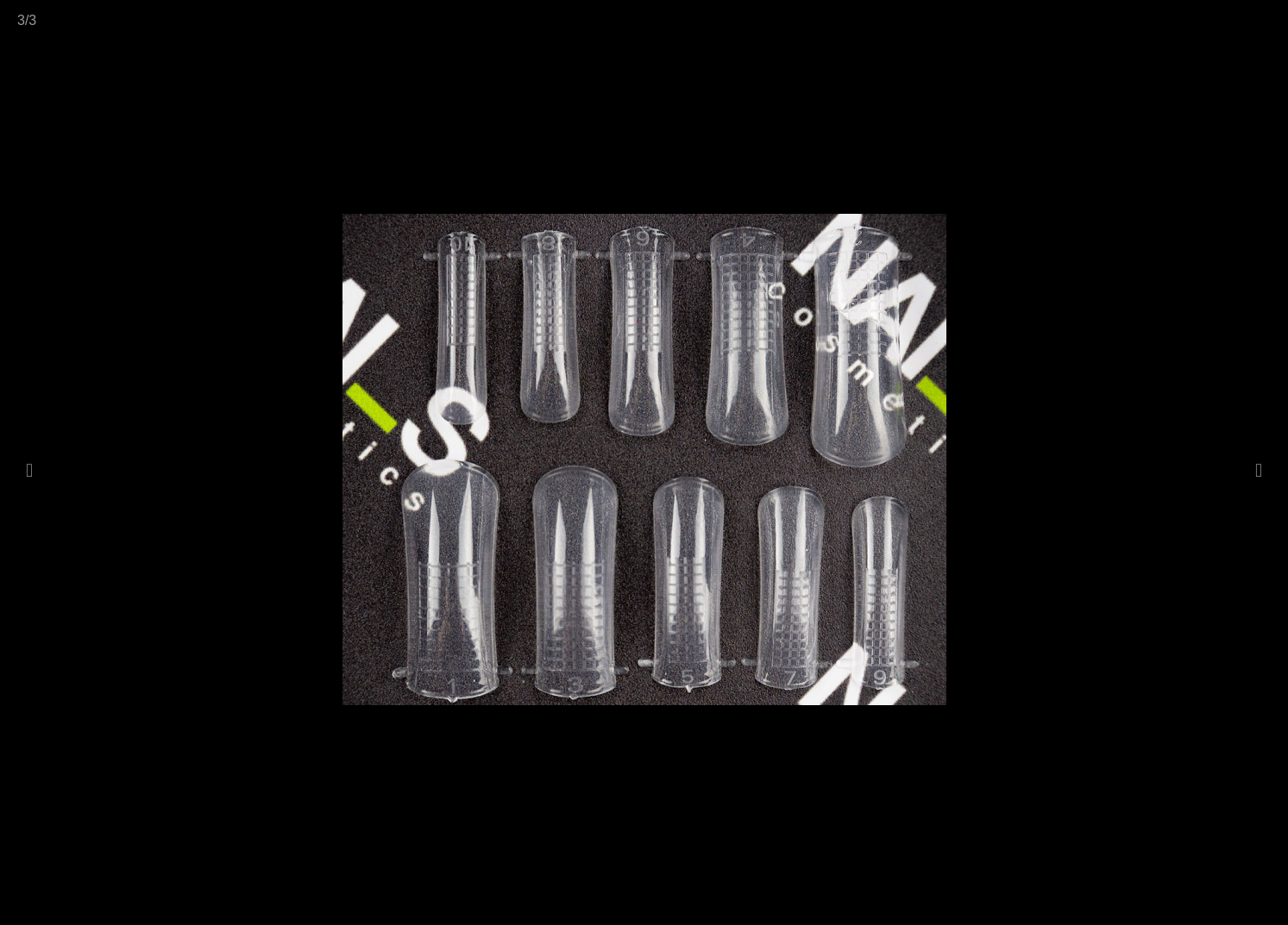
click at [597, 514] on img at bounding box center [644, 460] width 604 height 491
click at [810, 534] on img at bounding box center [644, 460] width 604 height 491
click at [1118, 401] on div at bounding box center [644, 462] width 1288 height 925
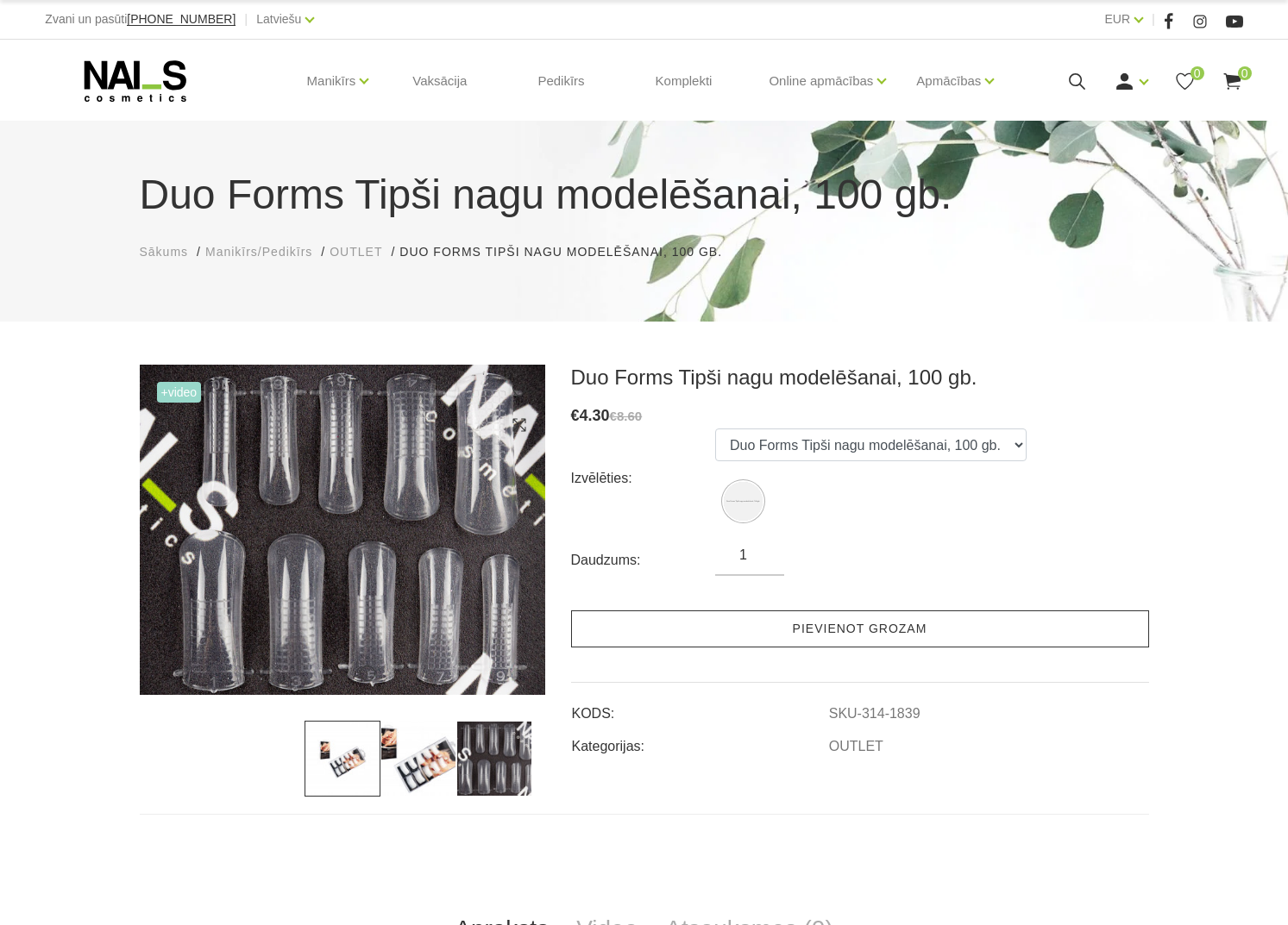
click at [810, 628] on link "Pievienot grozam" at bounding box center [860, 629] width 578 height 37
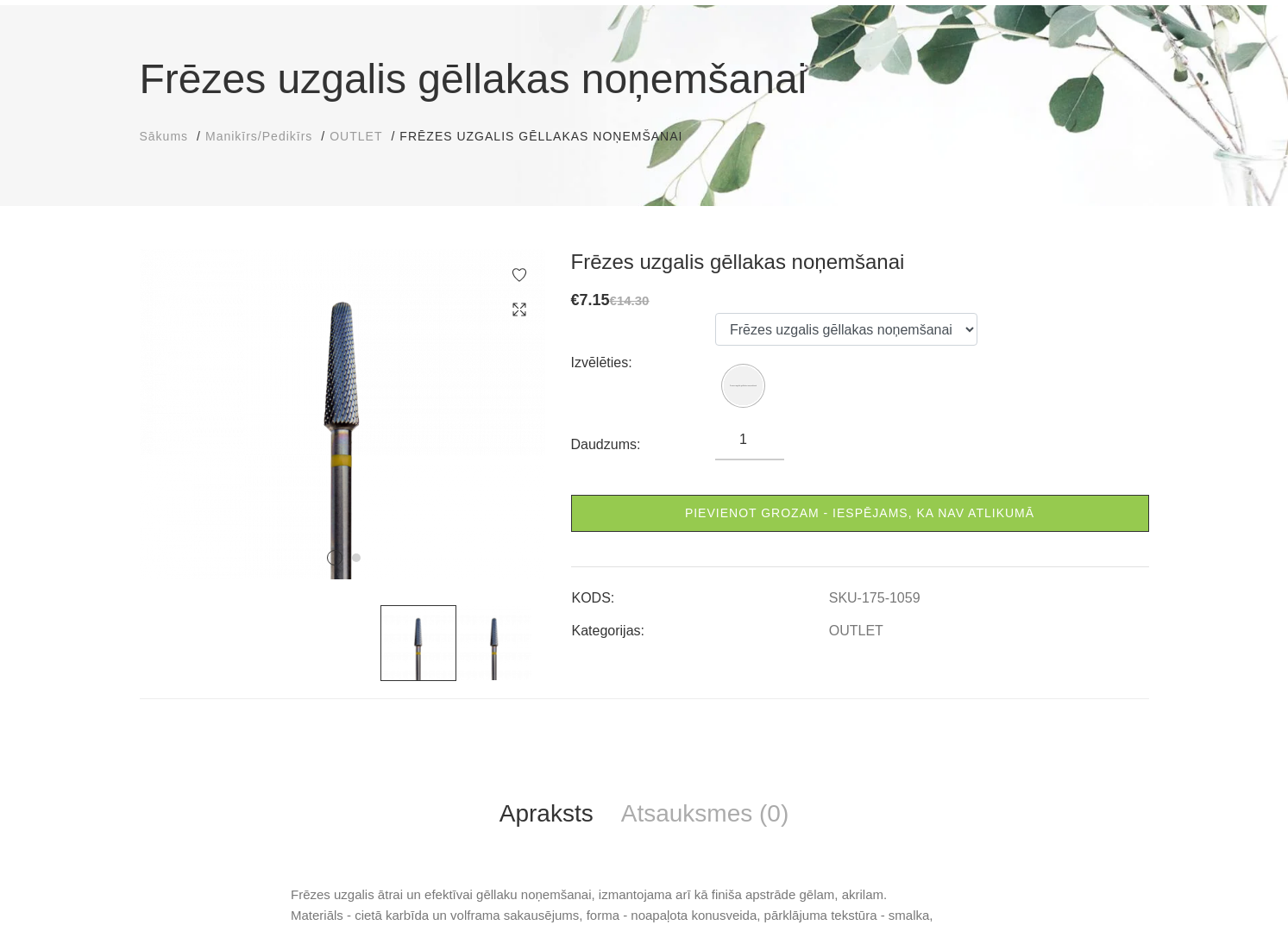
scroll to position [103, 0]
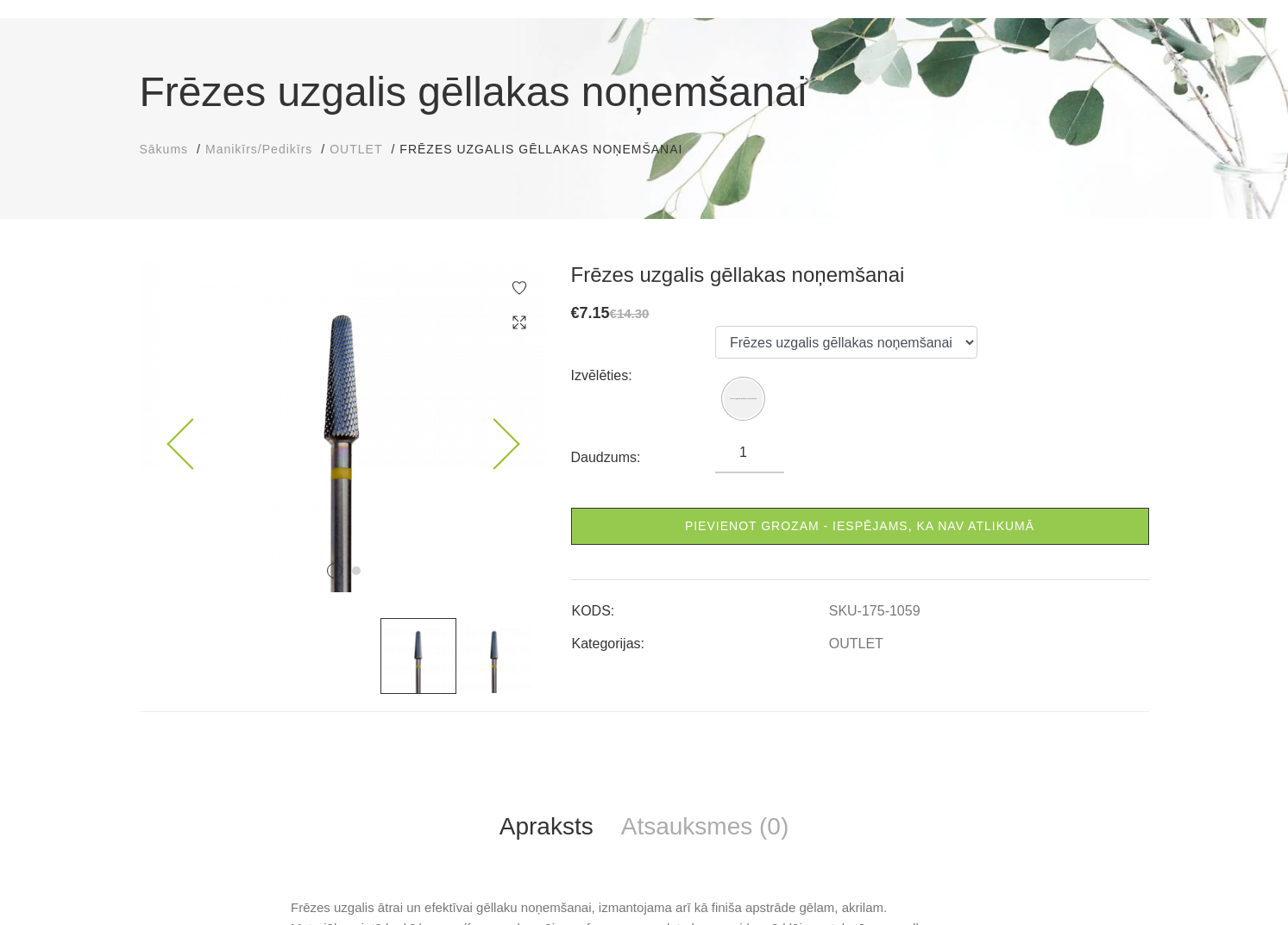
click at [342, 385] on img at bounding box center [343, 427] width 406 height 330
click at [523, 439] on img at bounding box center [343, 427] width 406 height 330
click at [512, 443] on icon at bounding box center [494, 445] width 50 height 50
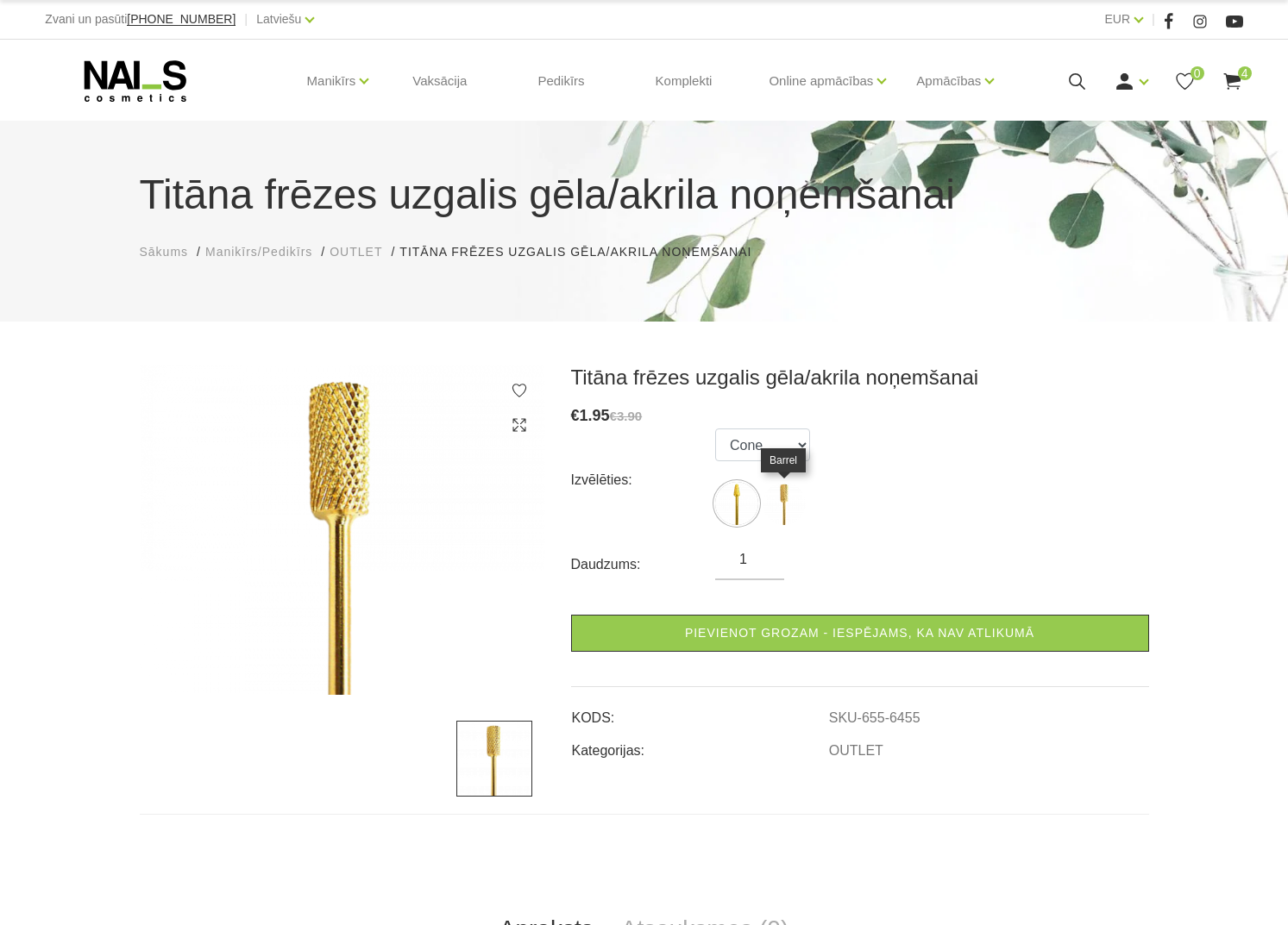
click at [780, 503] on img at bounding box center [784, 504] width 43 height 43
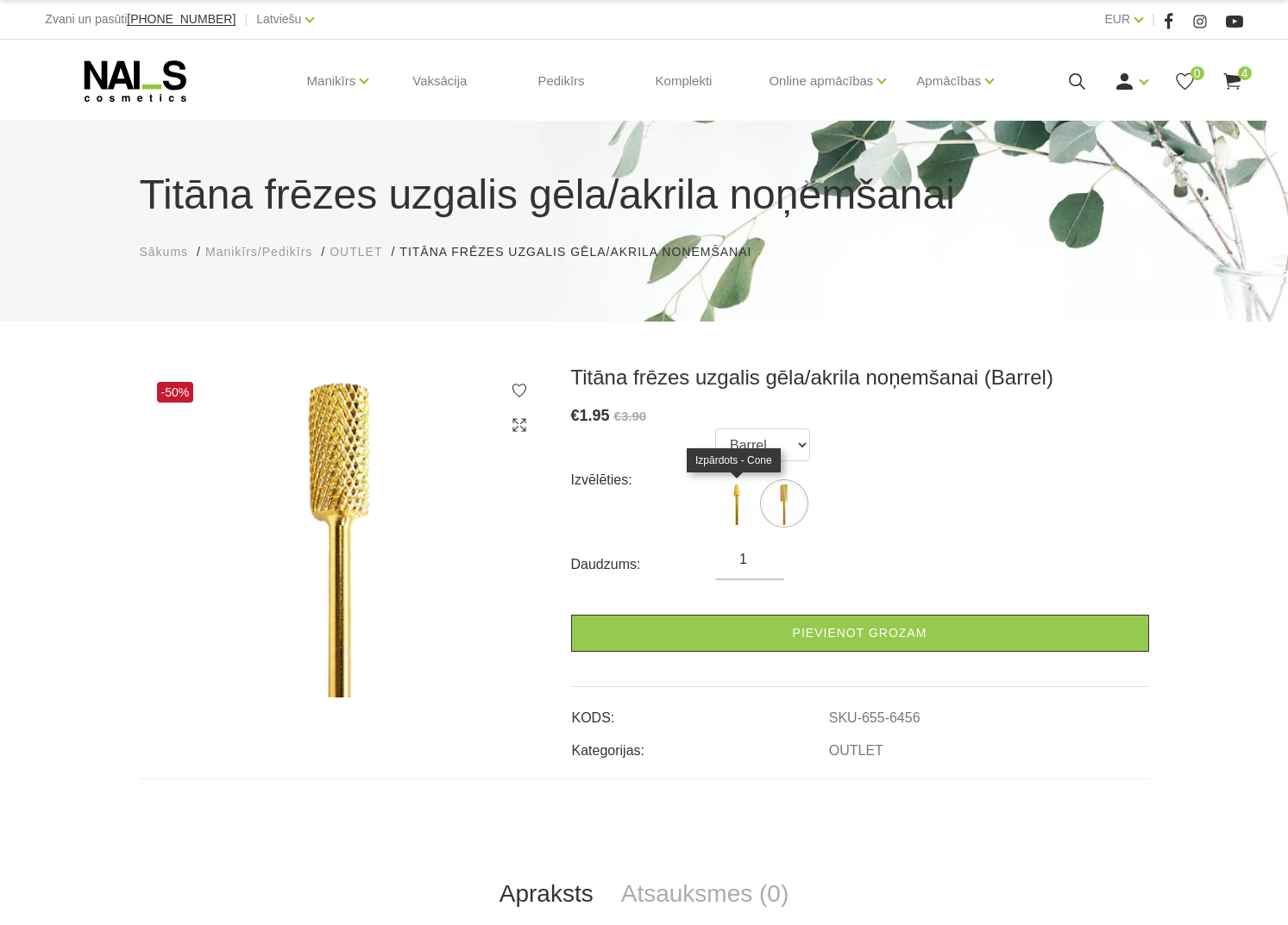
click at [737, 502] on img at bounding box center [737, 504] width 43 height 43
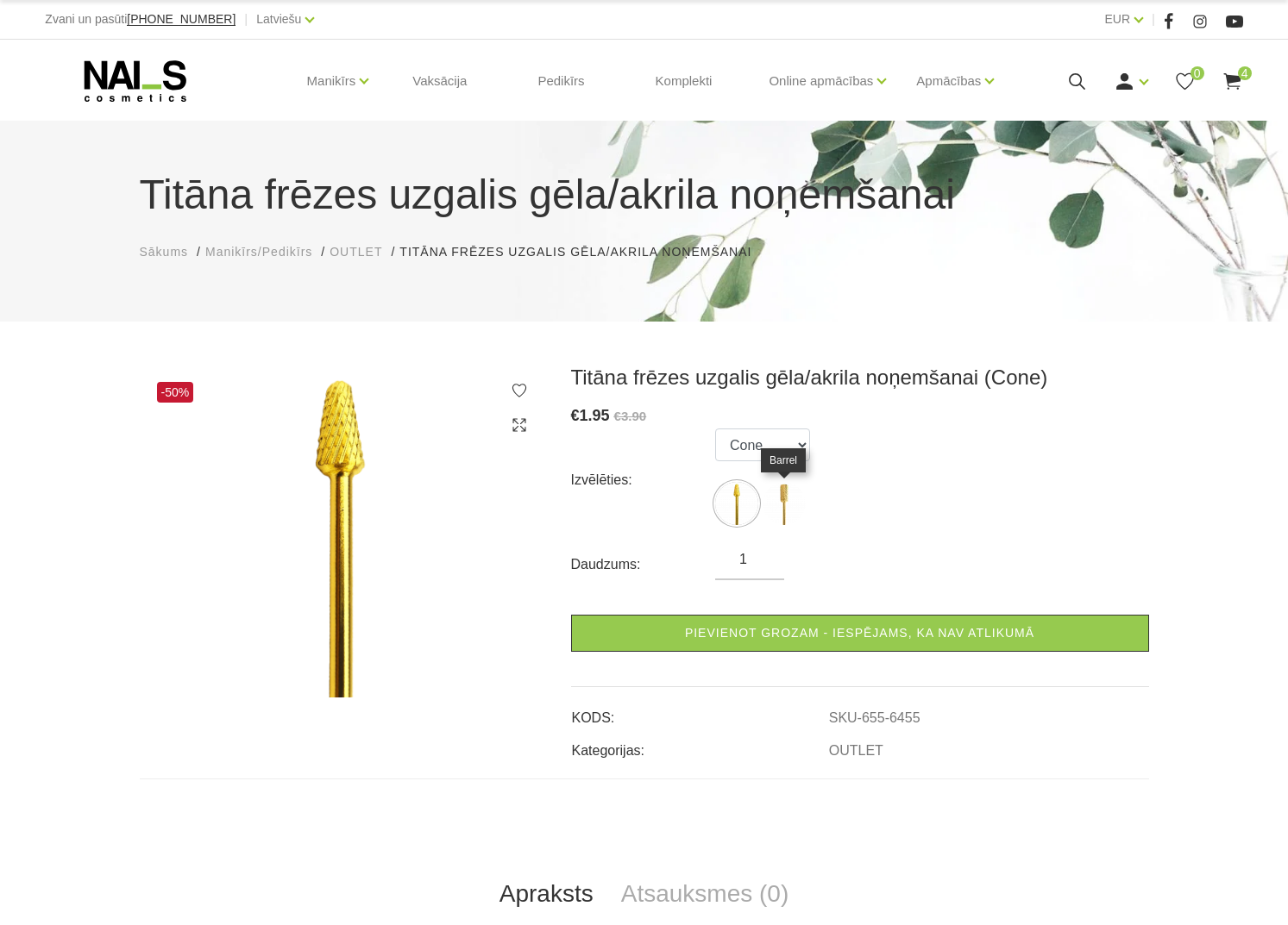
click at [779, 504] on img at bounding box center [784, 504] width 43 height 43
select select "6456"
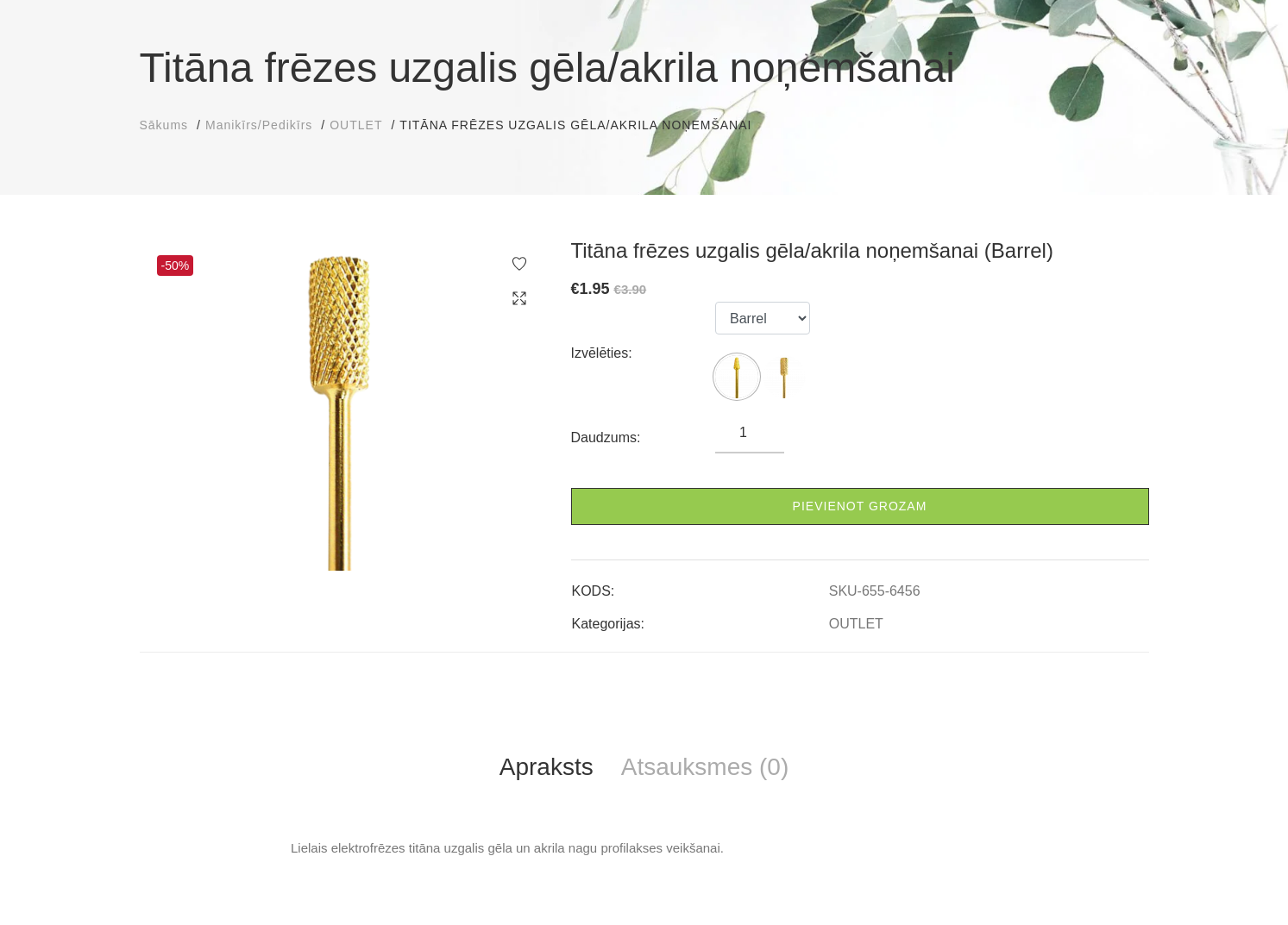
scroll to position [126, 0]
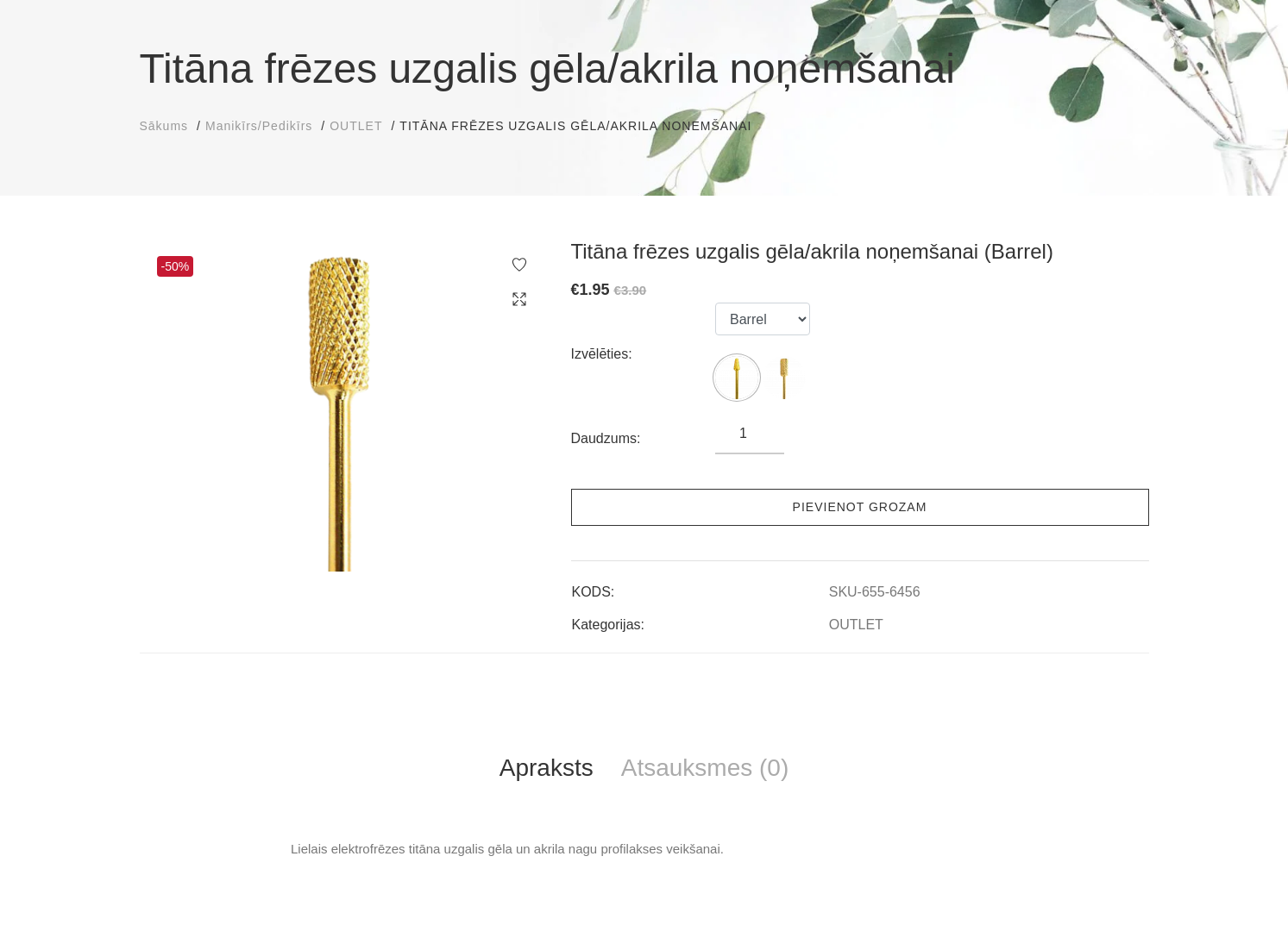
click at [859, 511] on link "Pievienot grozam" at bounding box center [860, 507] width 578 height 37
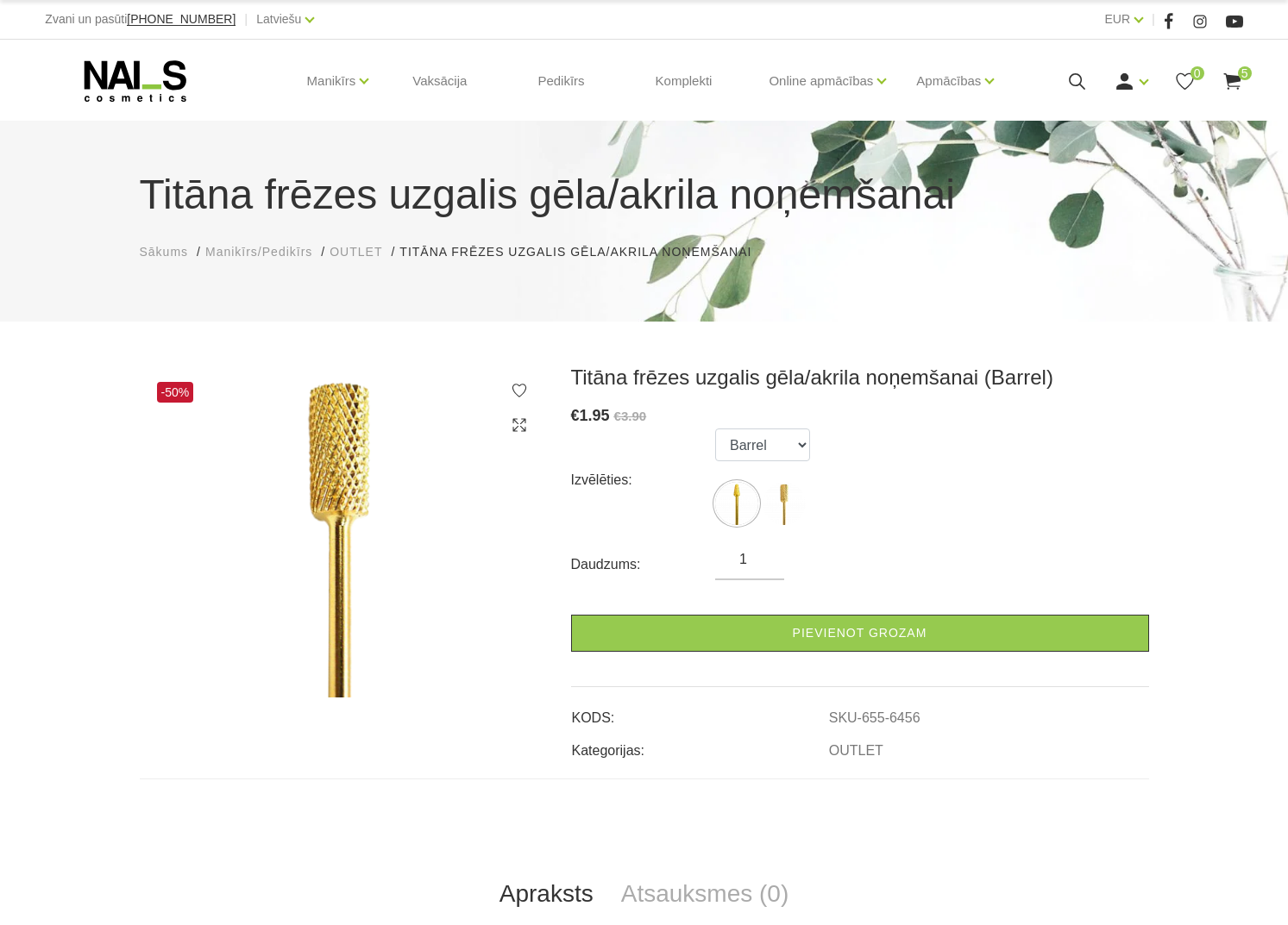
scroll to position [0, 0]
click at [161, 103] on icon at bounding box center [136, 81] width 181 height 43
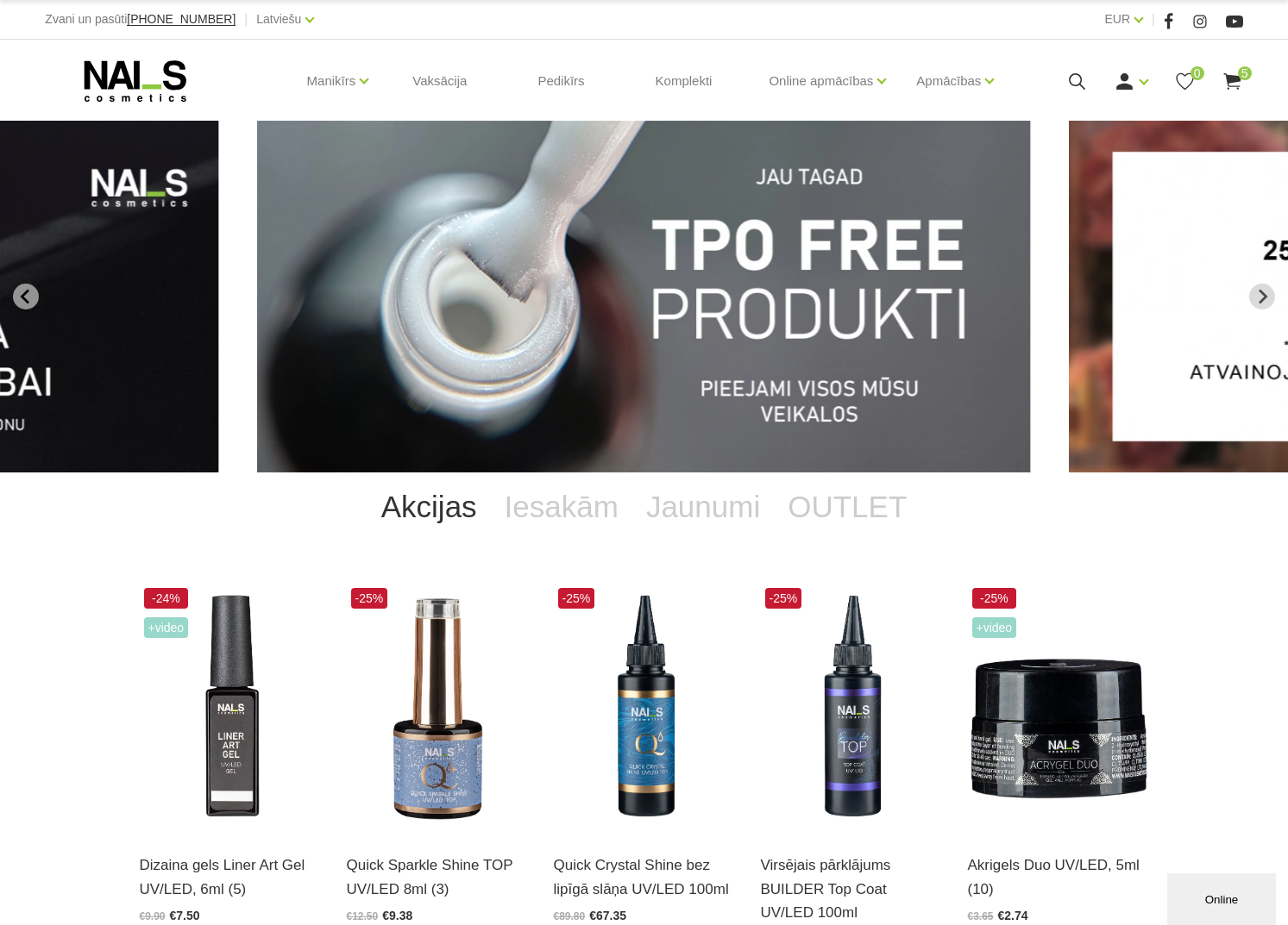
click at [1224, 92] on icon at bounding box center [1232, 81] width 21 height 21
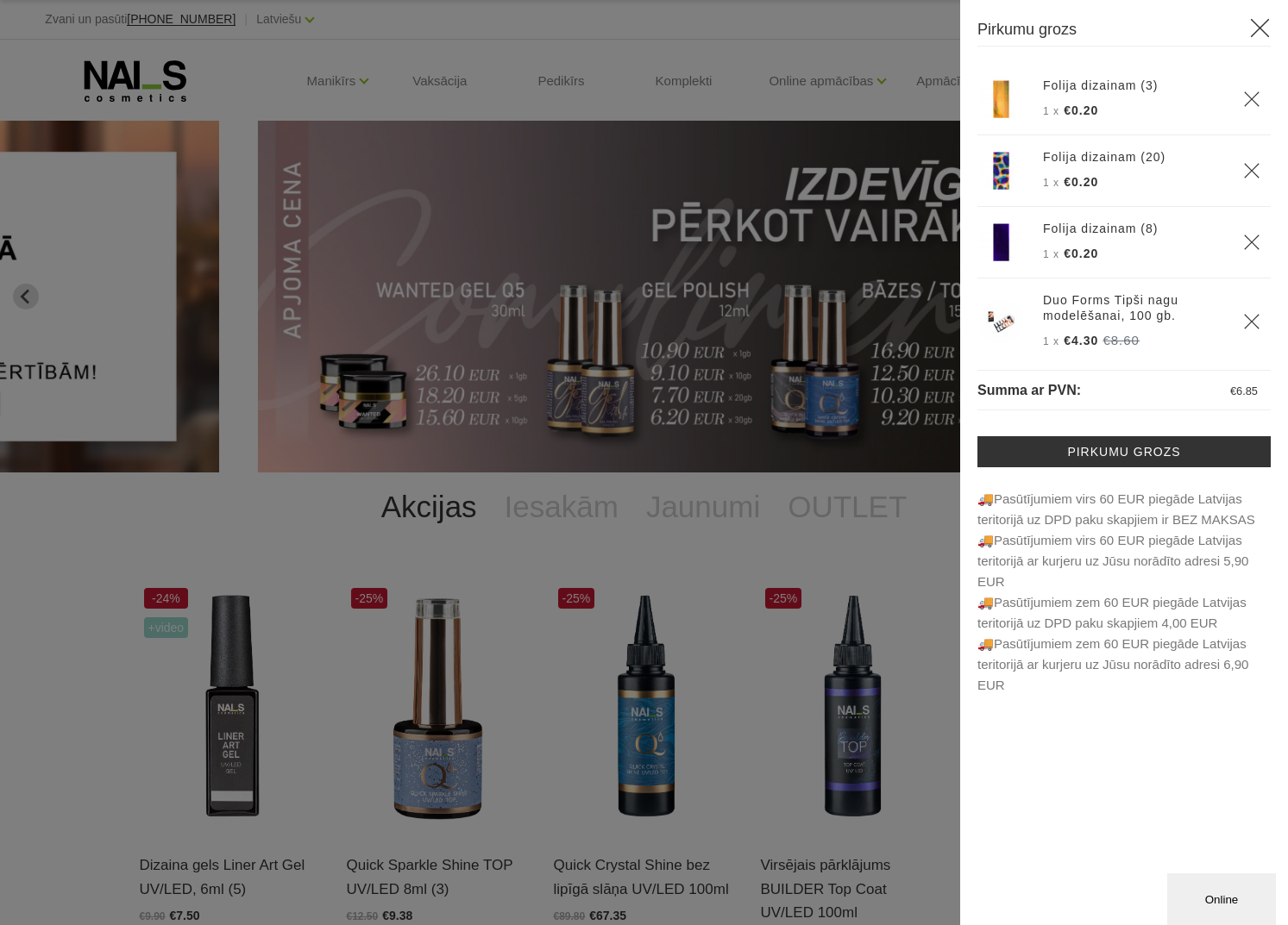
click at [697, 246] on div at bounding box center [644, 462] width 1288 height 925
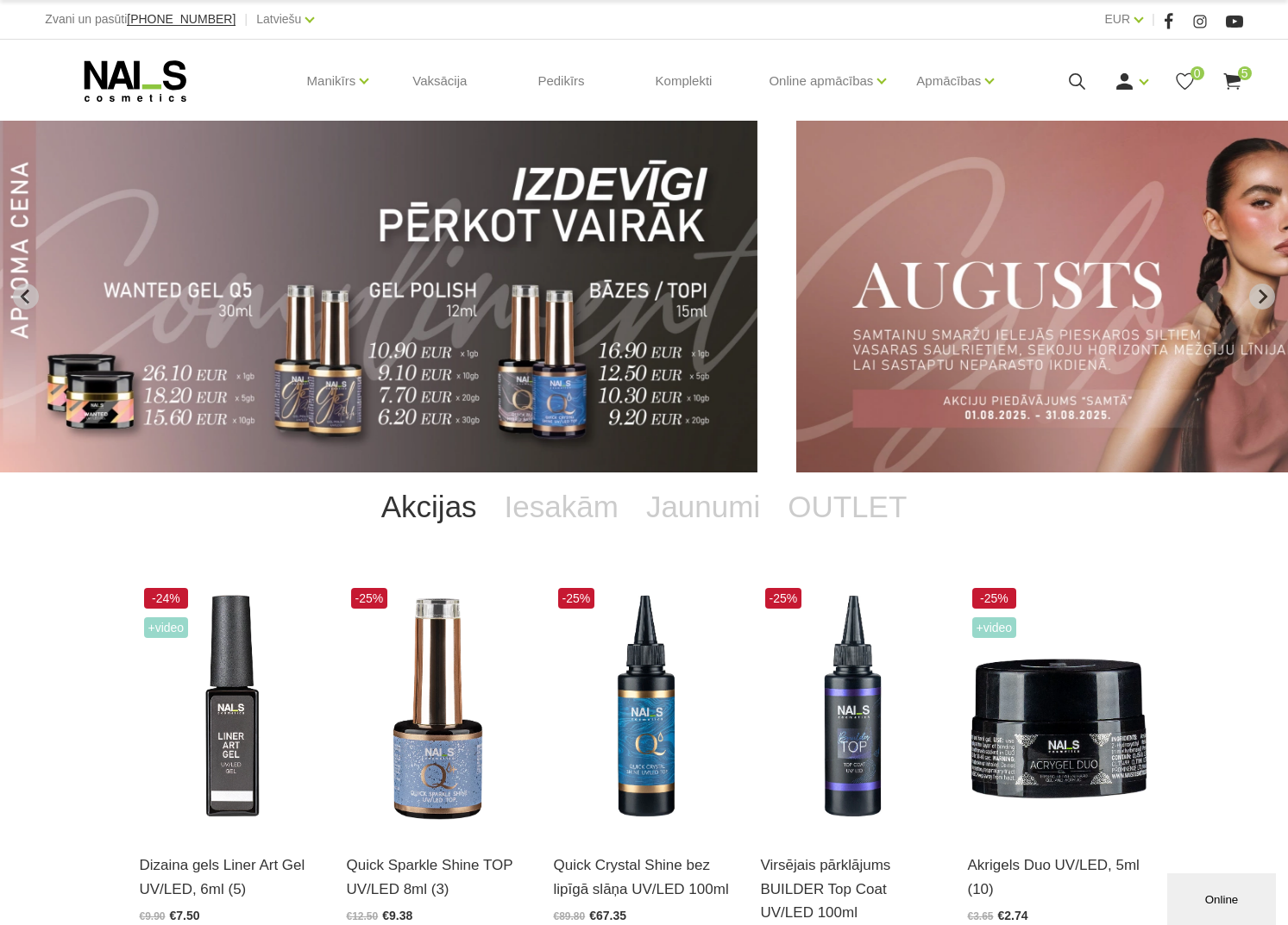
drag, startPoint x: 721, startPoint y: 286, endPoint x: 436, endPoint y: 275, distance: 285.2
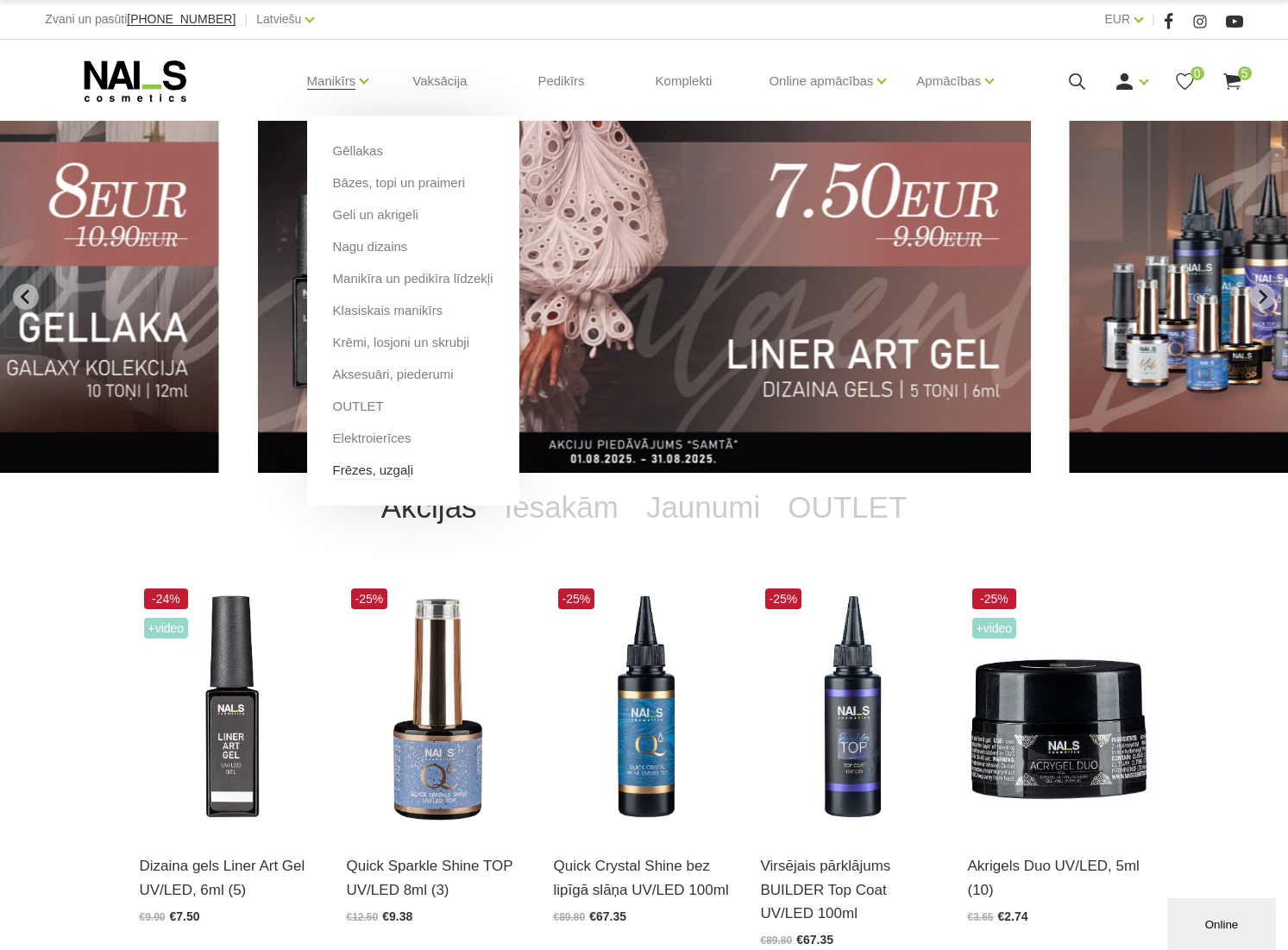
click at [413, 479] on link "Frēzes, uzgaļi" at bounding box center [373, 470] width 80 height 19
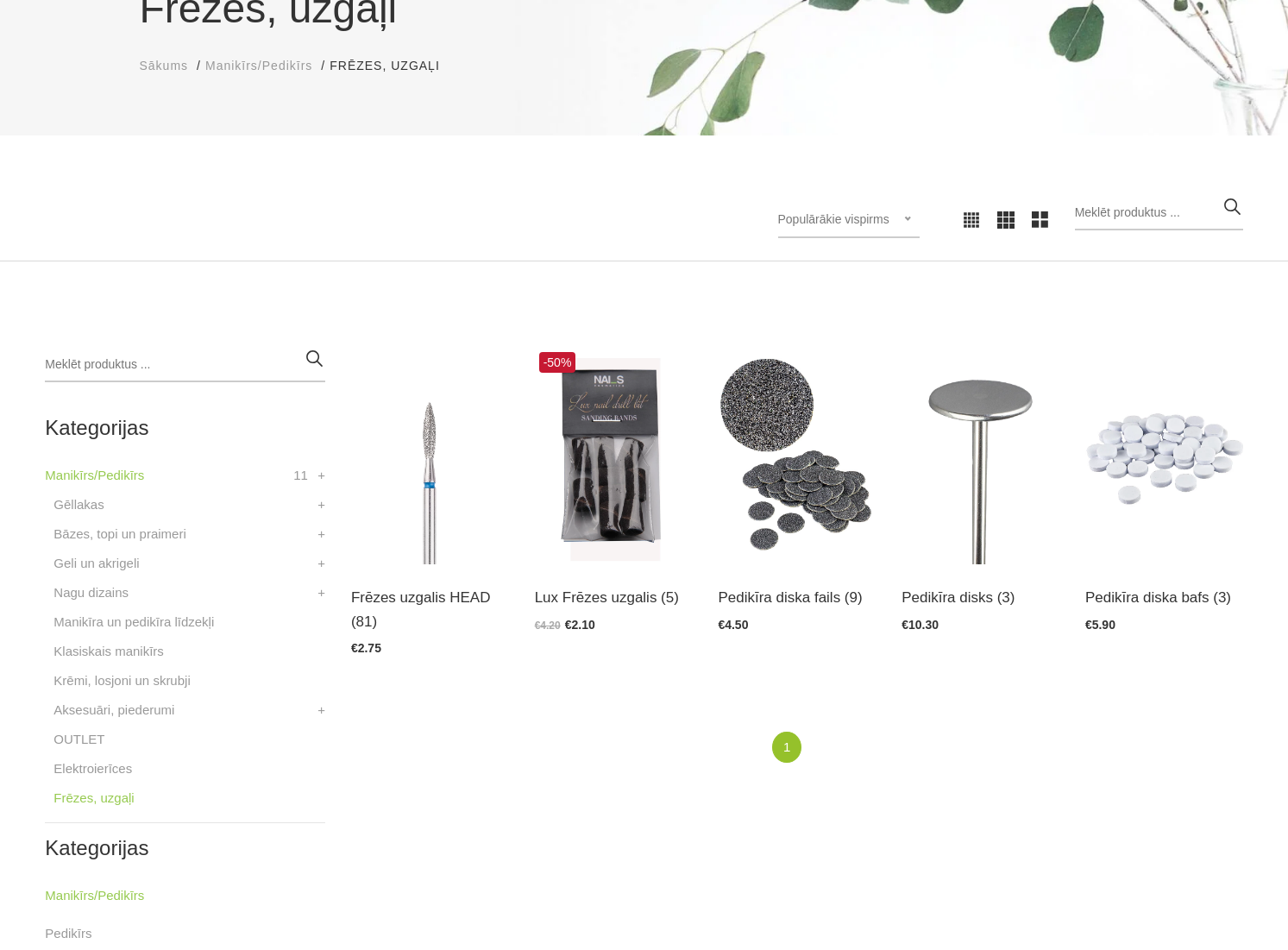
scroll to position [194, 0]
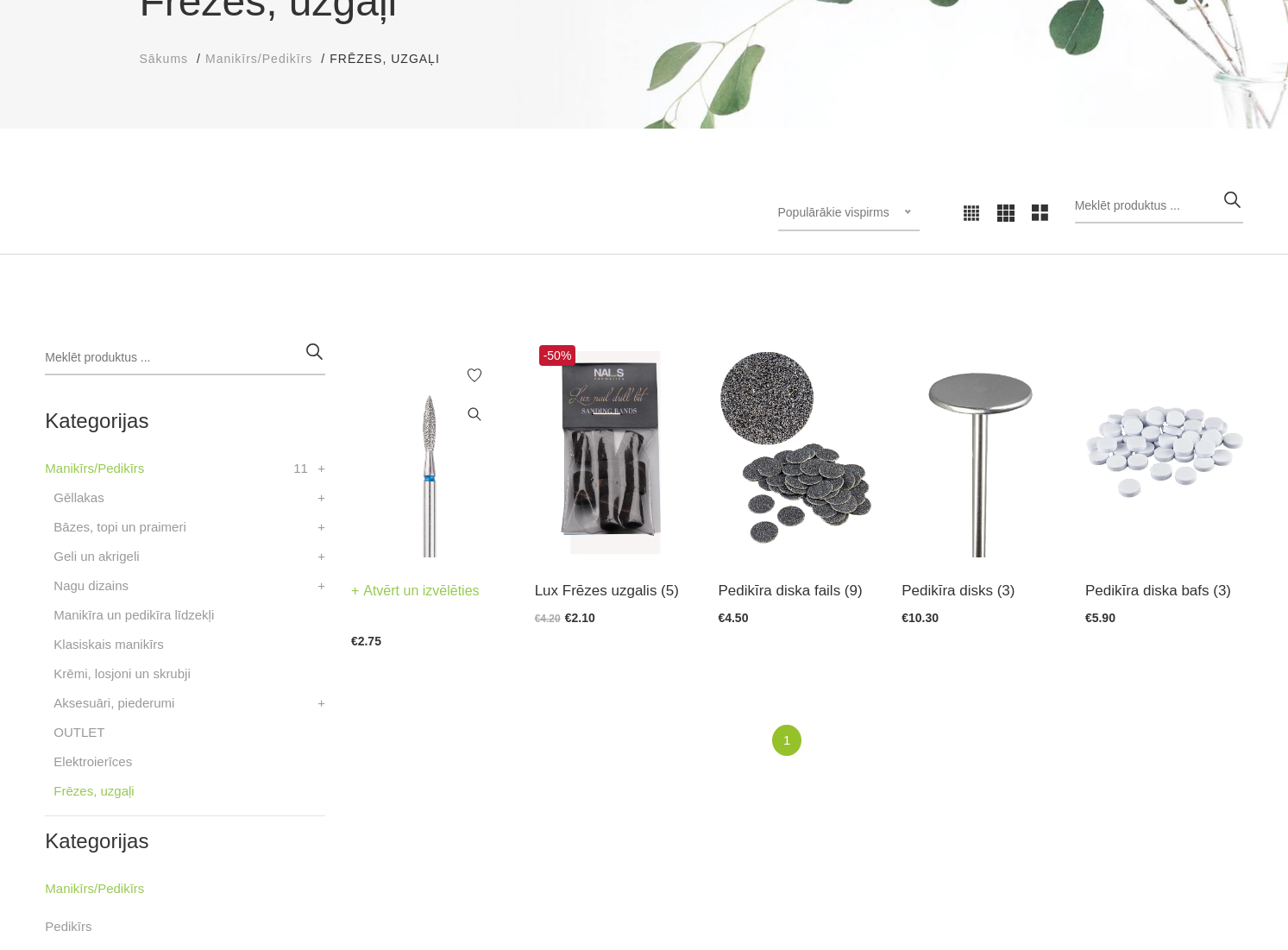
click at [408, 467] on img at bounding box center [430, 450] width 158 height 217
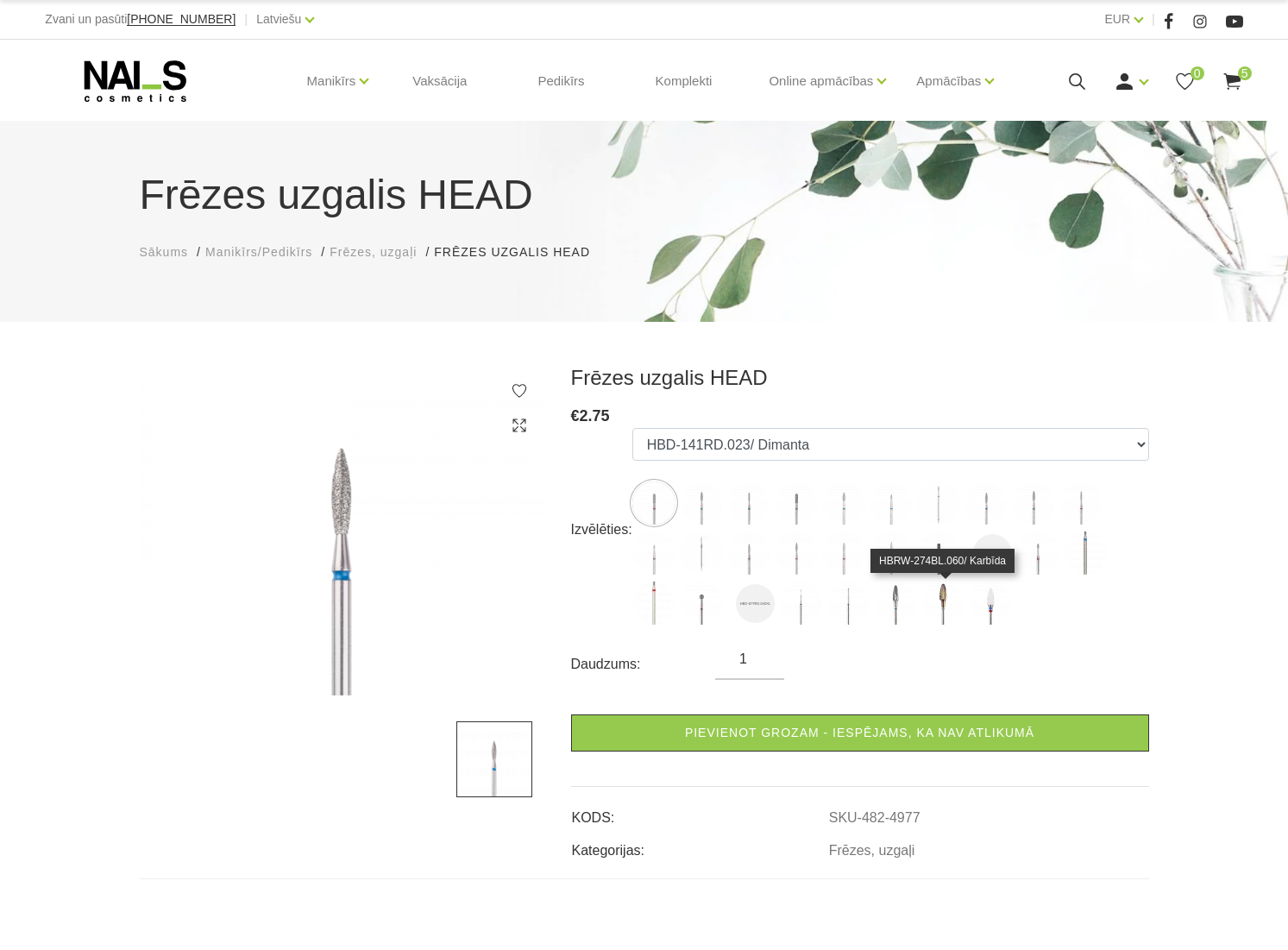
click at [938, 610] on img at bounding box center [943, 603] width 43 height 43
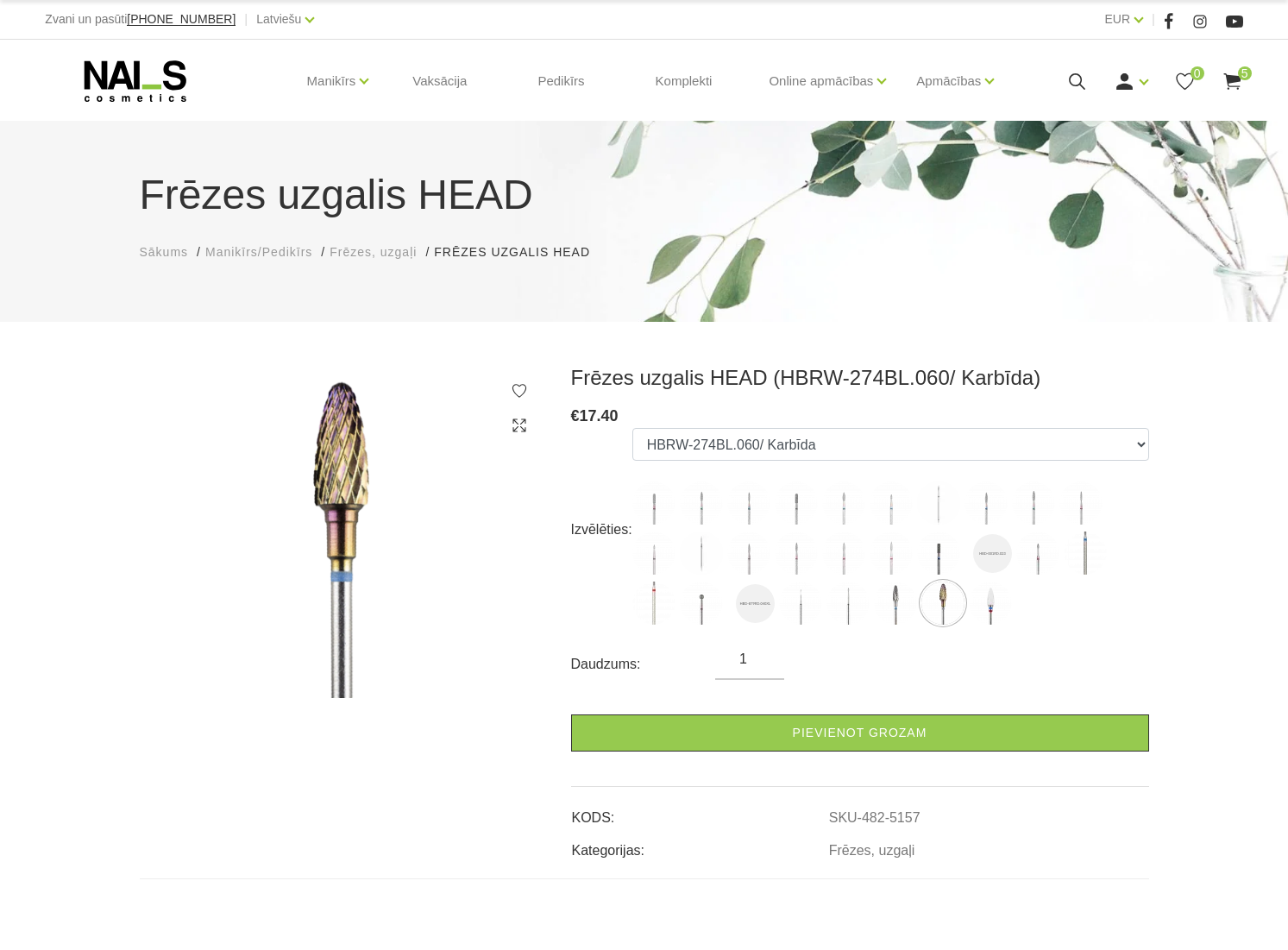
click at [915, 610] on img at bounding box center [895, 603] width 43 height 43
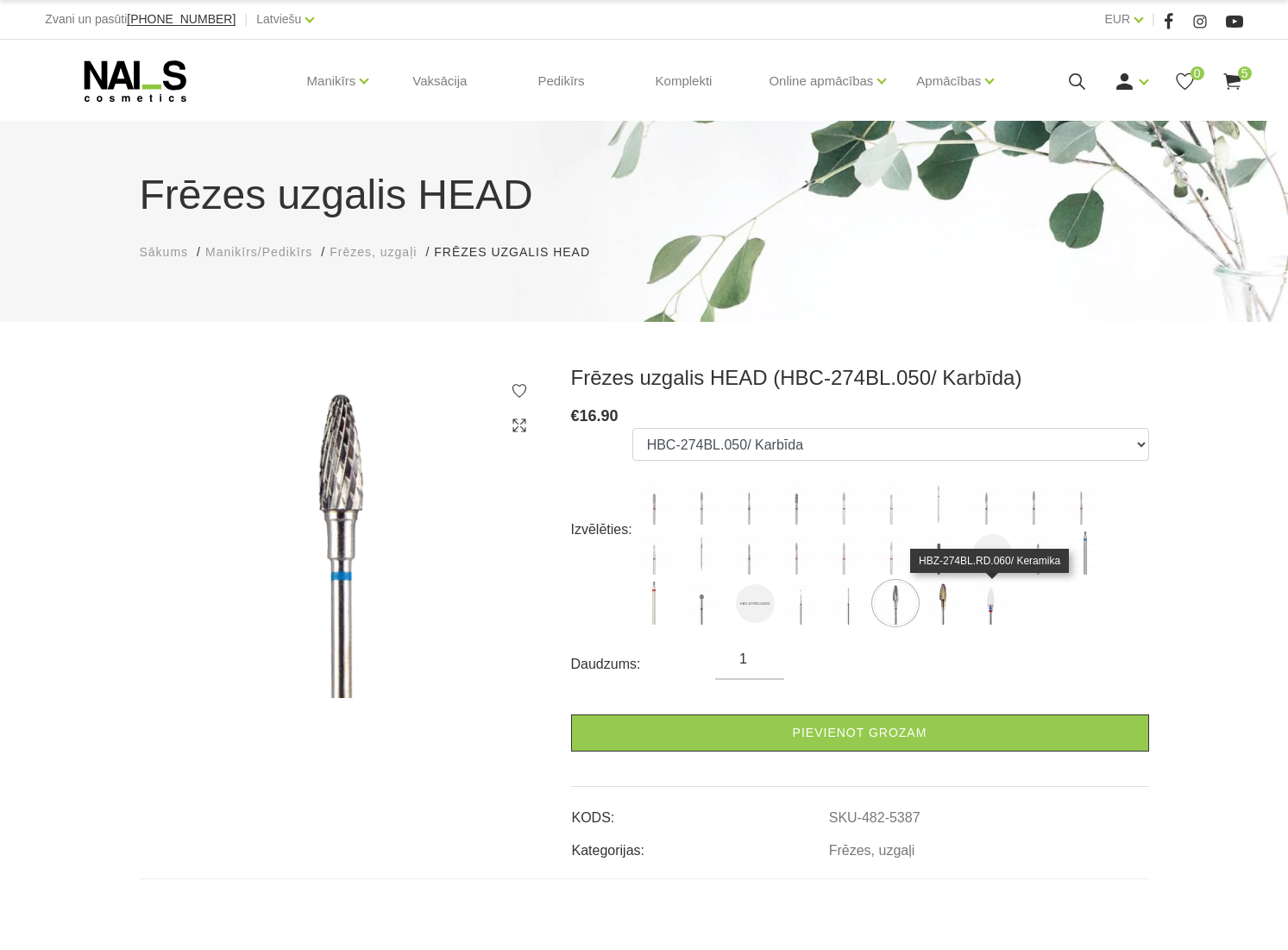
click at [986, 610] on img at bounding box center [990, 603] width 43 height 43
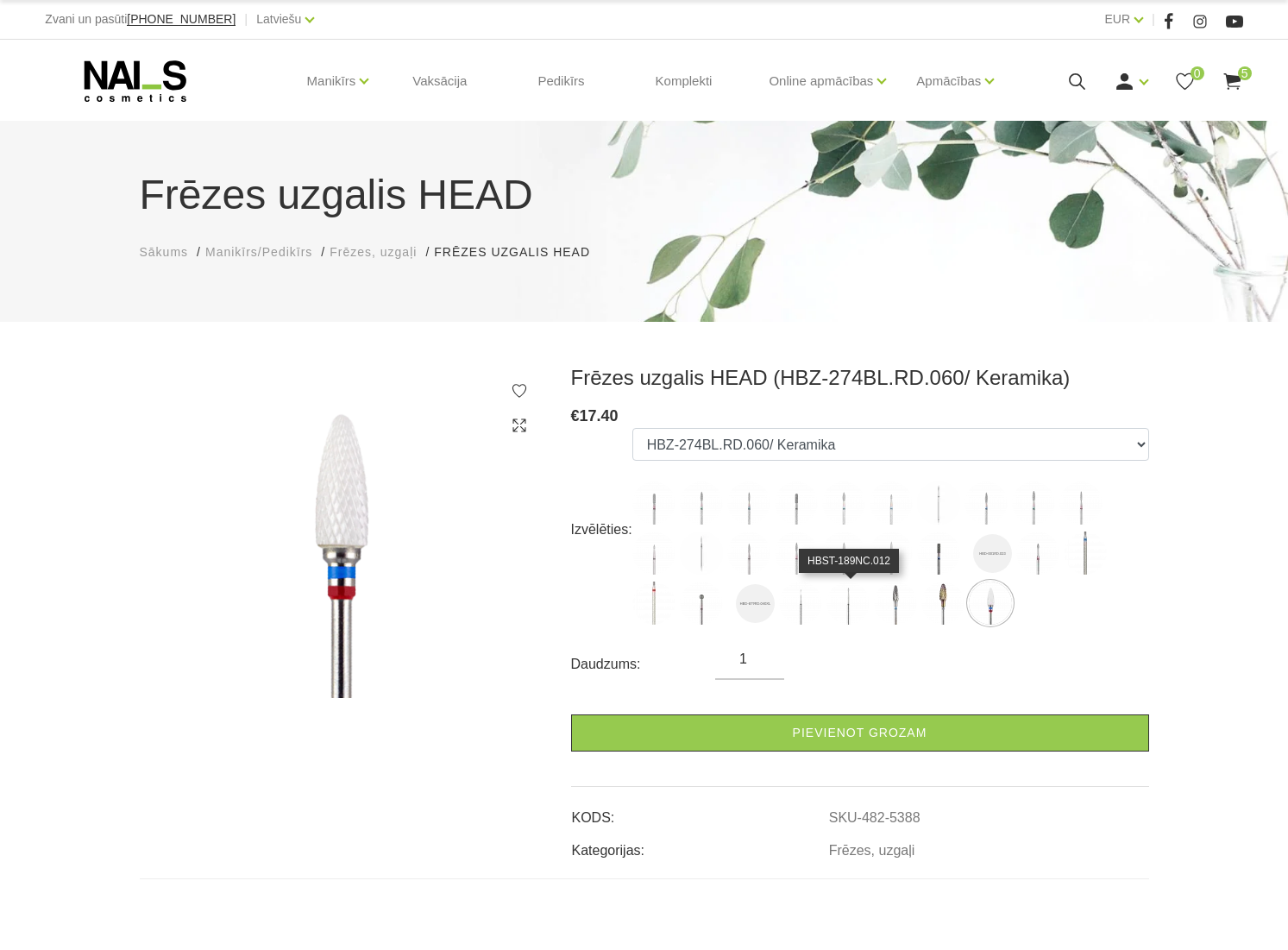
click at [855, 611] on img at bounding box center [848, 603] width 43 height 43
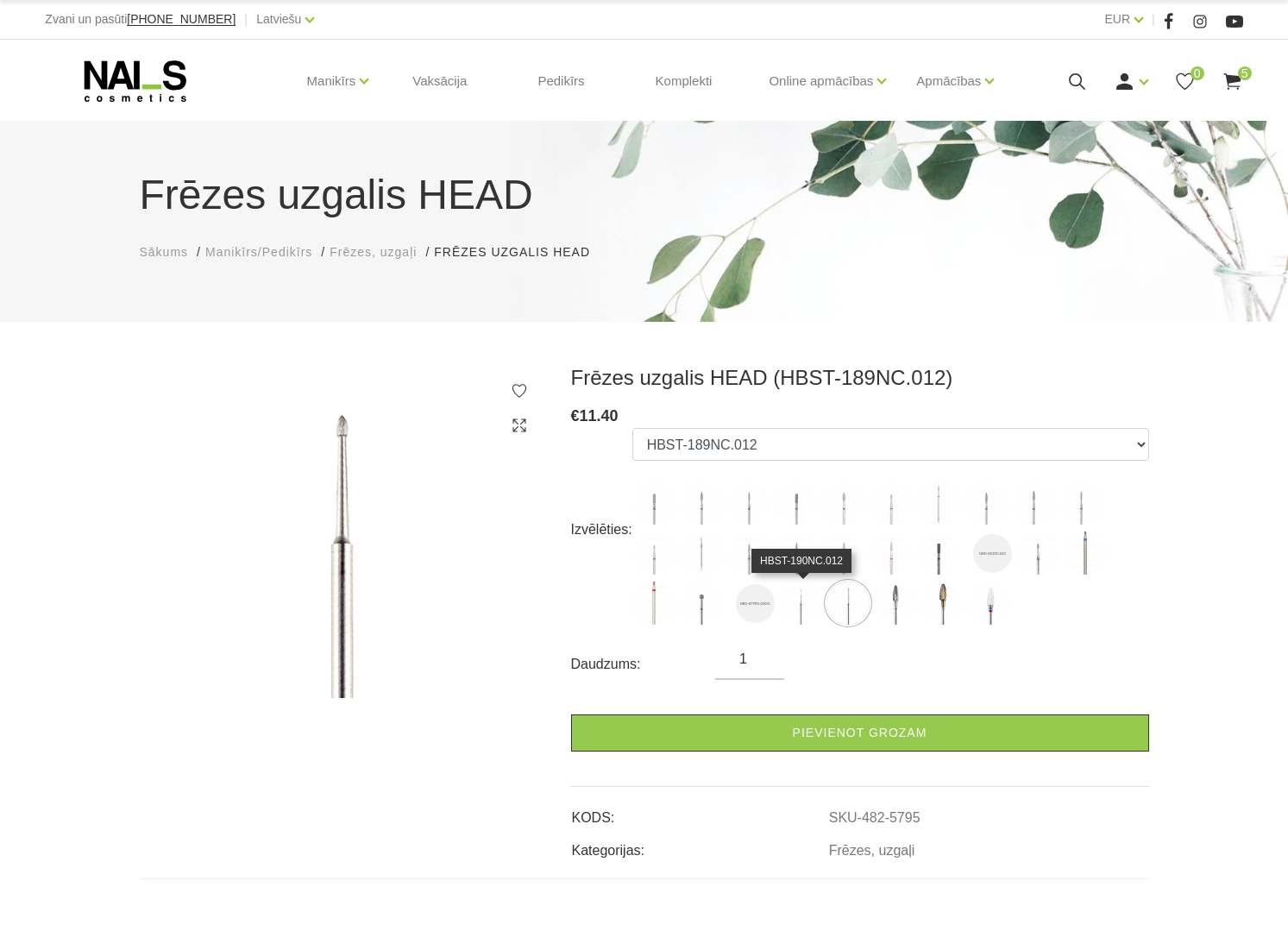
click at [799, 611] on img at bounding box center [800, 603] width 43 height 43
click at [751, 610] on img at bounding box center [755, 604] width 39 height 39
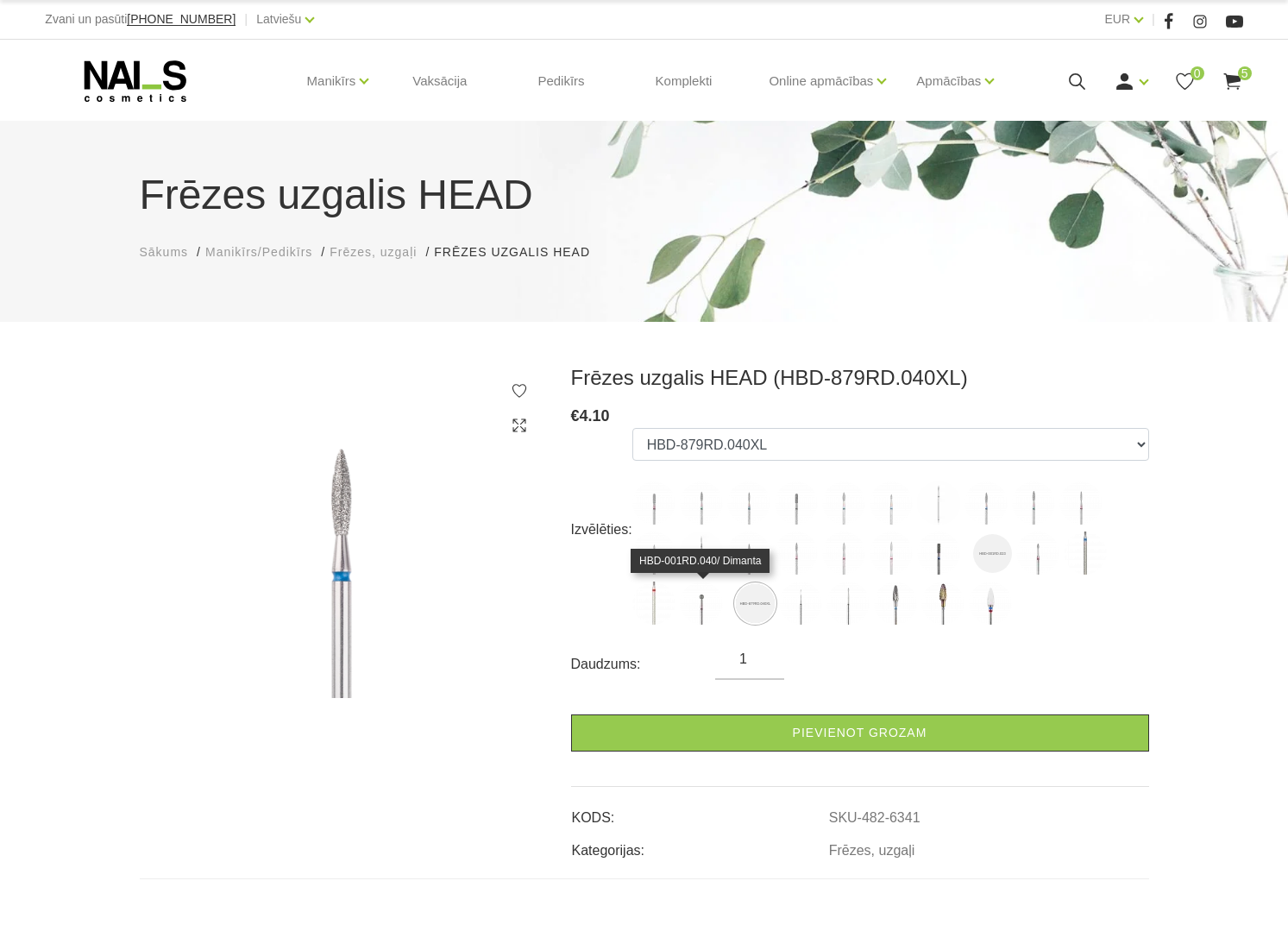
click at [702, 610] on img at bounding box center [701, 603] width 43 height 43
click at [657, 610] on img at bounding box center [653, 603] width 43 height 43
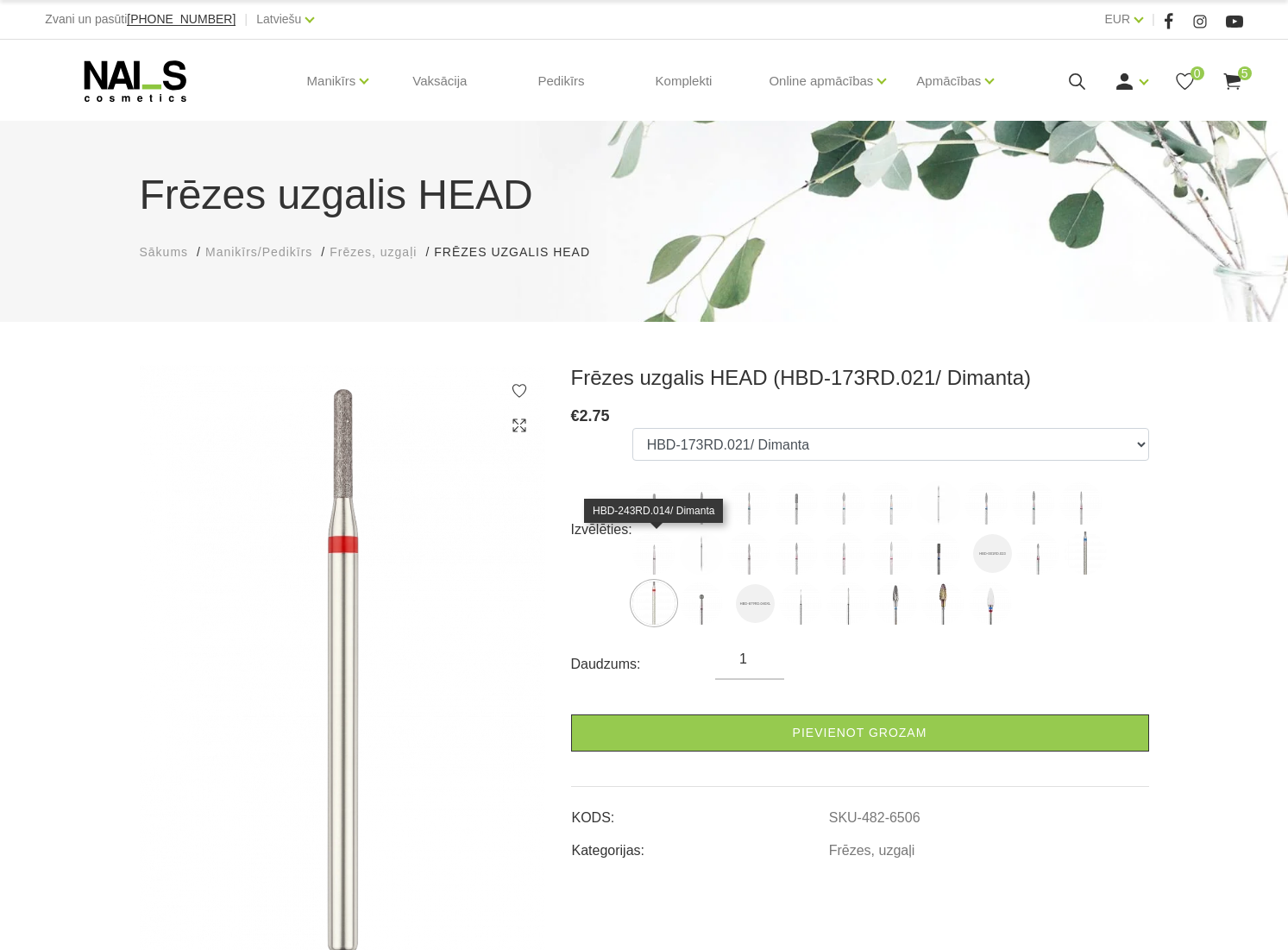
click at [654, 569] on img at bounding box center [653, 553] width 43 height 43
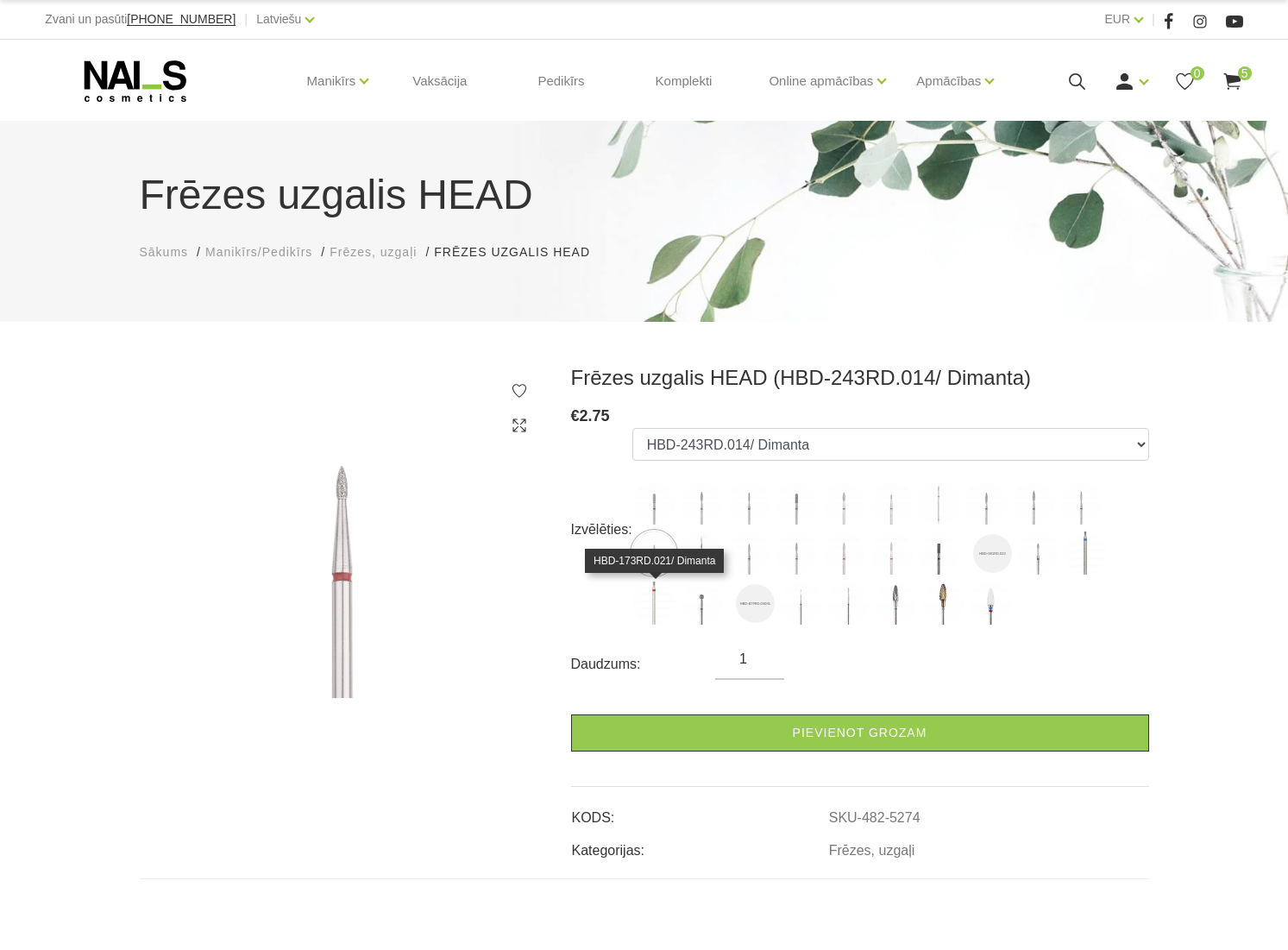
click at [653, 598] on img at bounding box center [653, 603] width 43 height 43
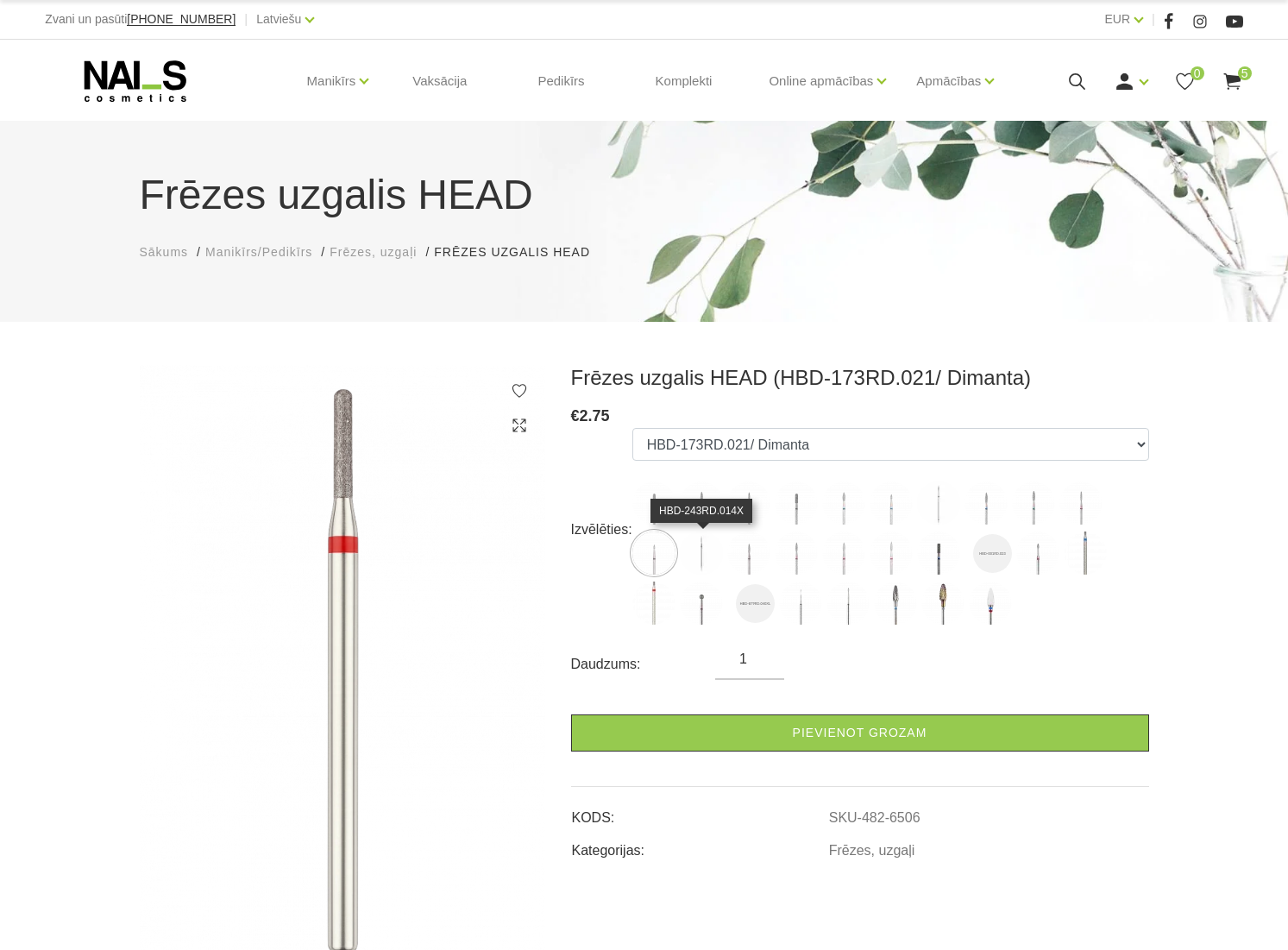
click at [708, 552] on img at bounding box center [701, 553] width 43 height 43
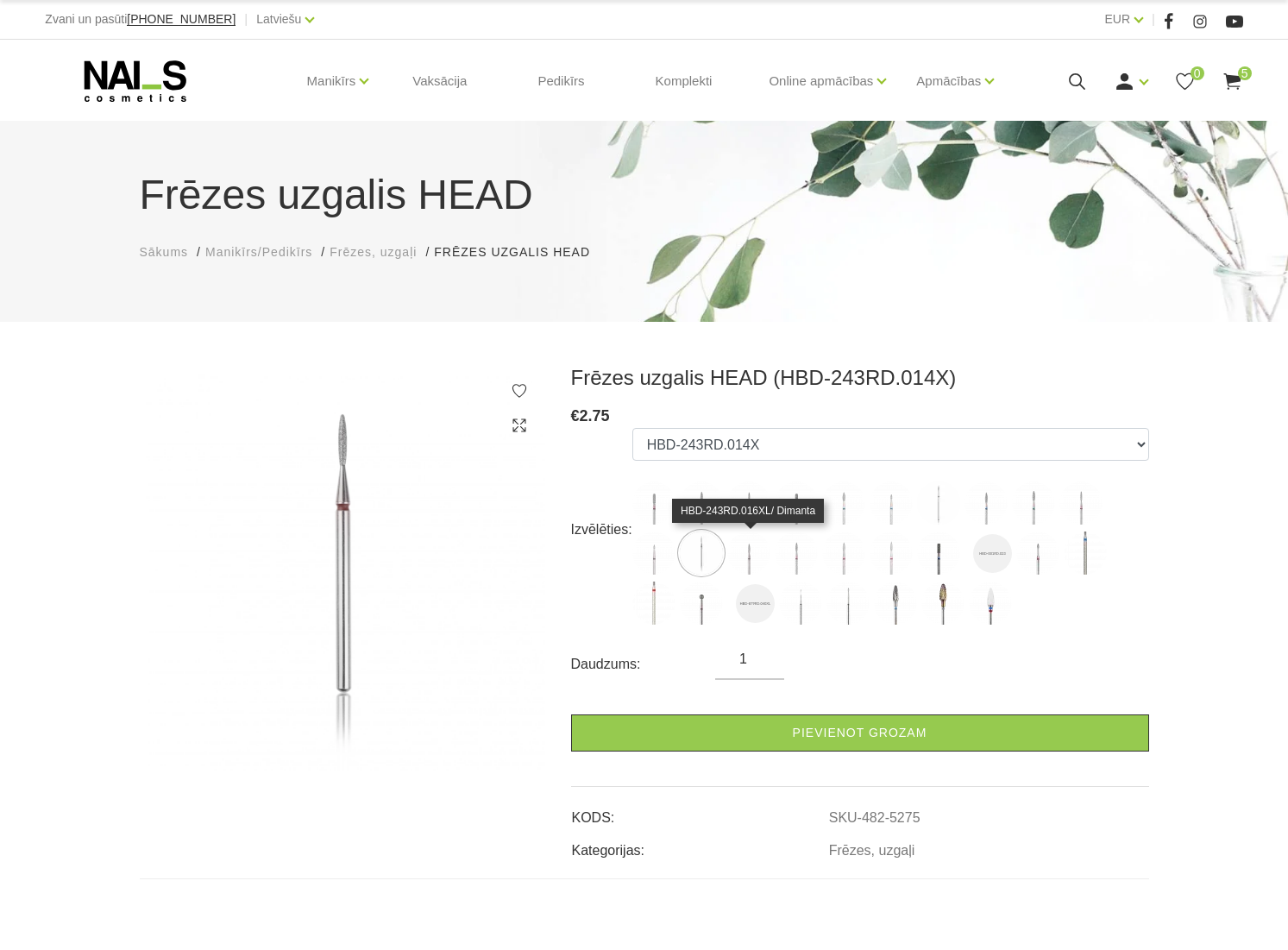
click at [738, 551] on img at bounding box center [749, 553] width 43 height 43
click at [796, 554] on img at bounding box center [796, 553] width 43 height 43
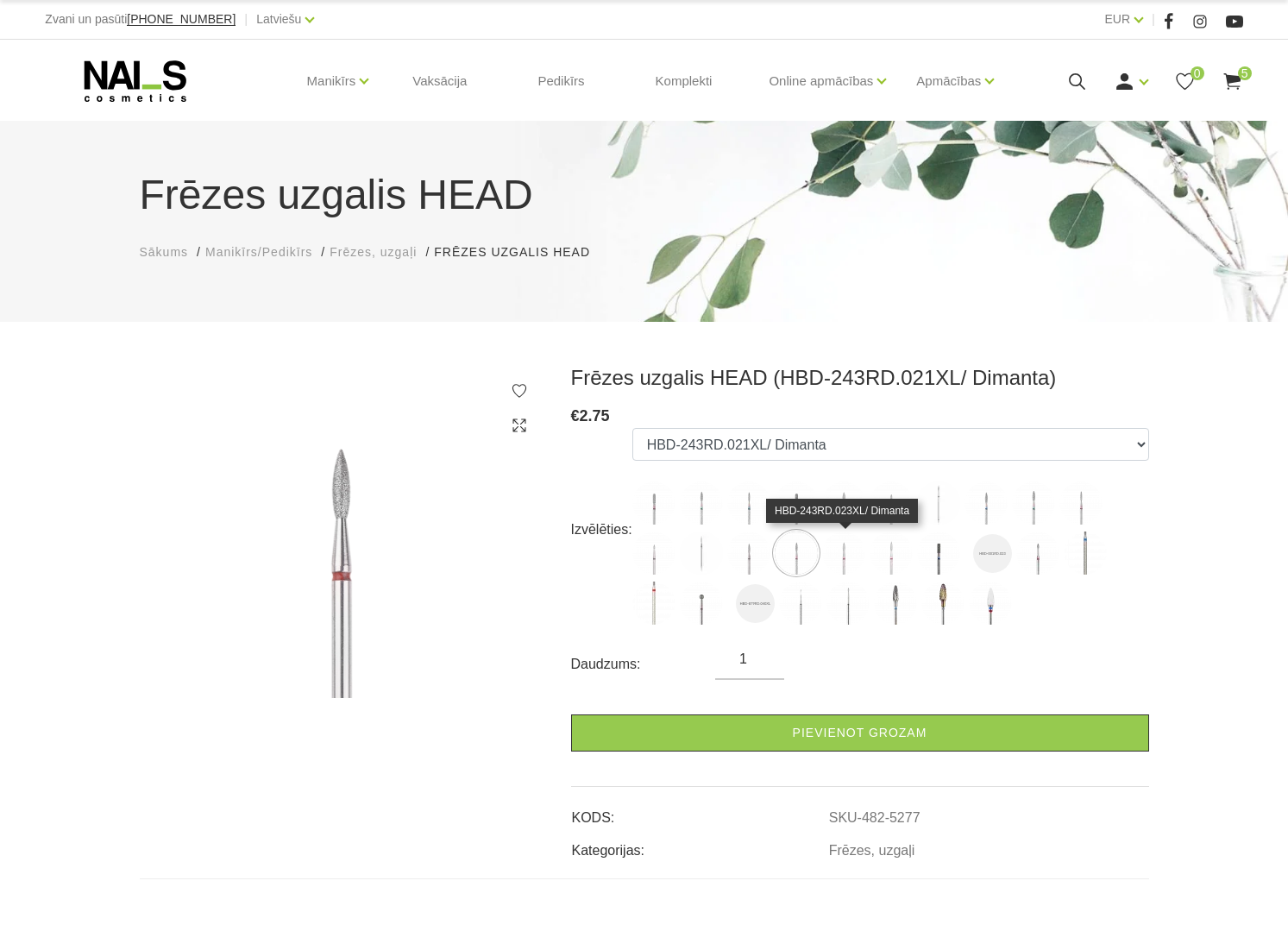
click at [843, 559] on img at bounding box center [843, 553] width 43 height 43
click at [893, 558] on img at bounding box center [891, 553] width 43 height 43
click at [937, 557] on img at bounding box center [938, 553] width 43 height 43
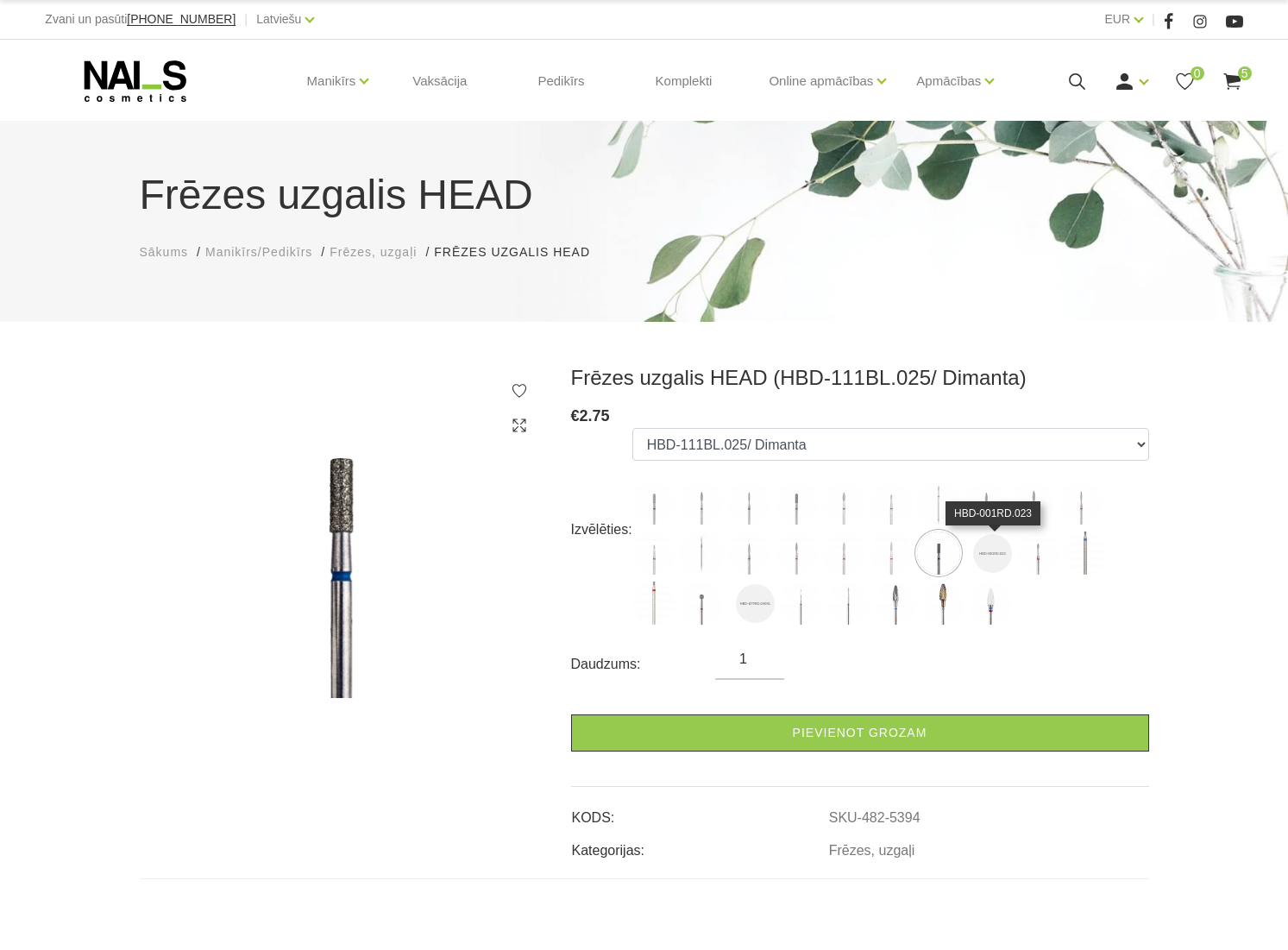
click at [984, 554] on img at bounding box center [993, 554] width 39 height 39
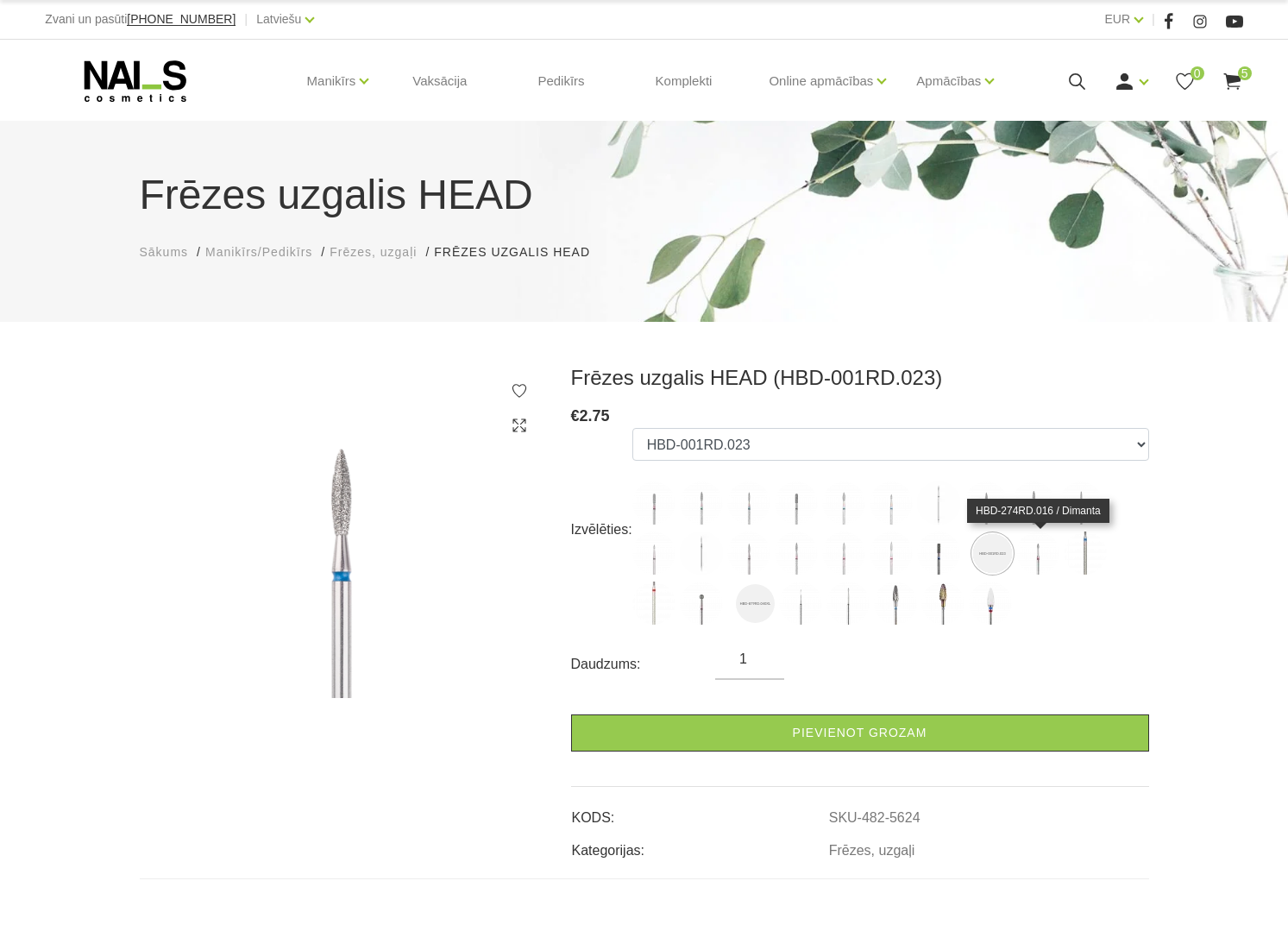
click at [1039, 556] on img at bounding box center [1038, 553] width 43 height 43
click at [1079, 557] on img at bounding box center [1085, 553] width 43 height 43
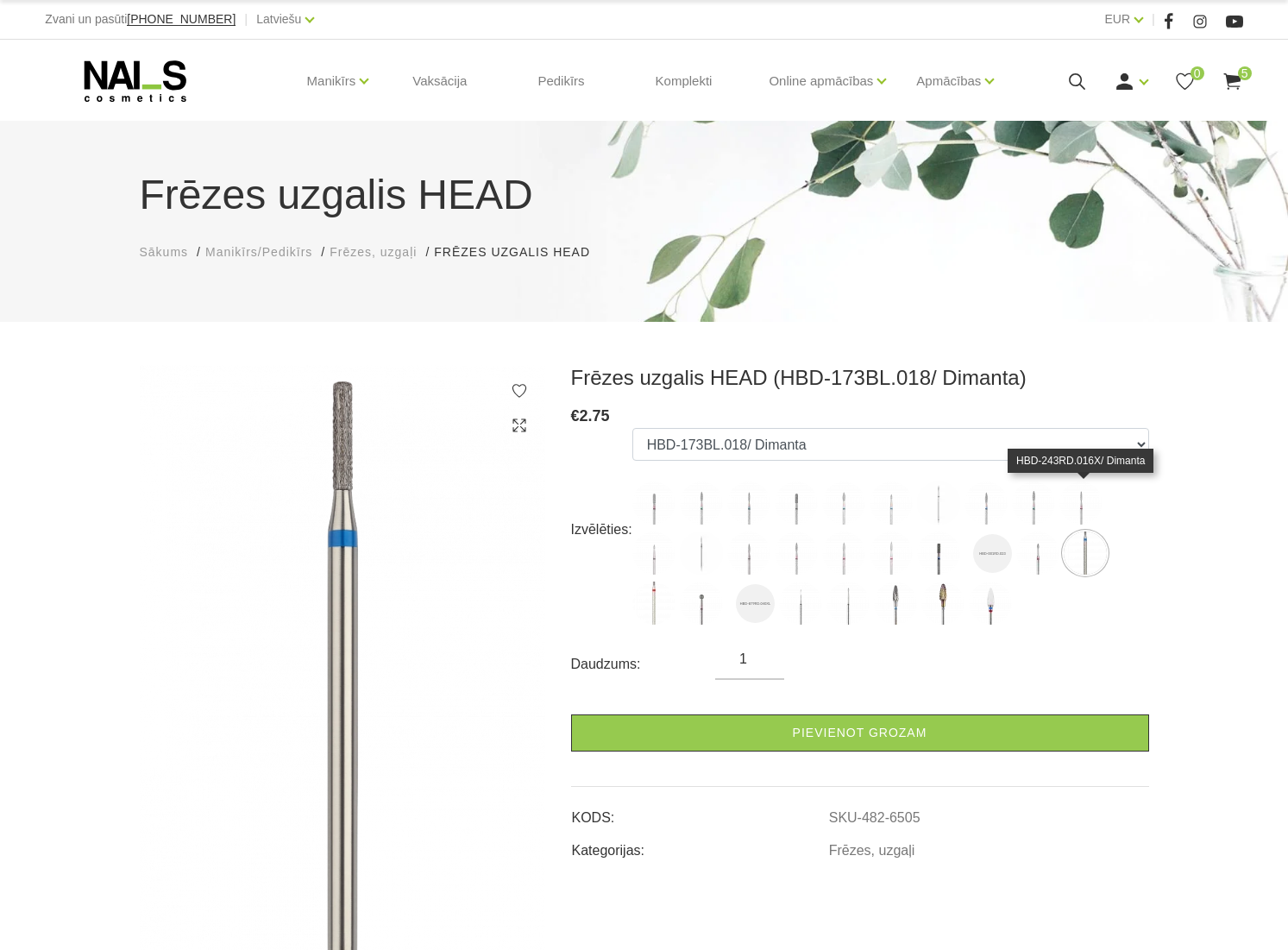
click at [1088, 513] on img at bounding box center [1080, 503] width 43 height 43
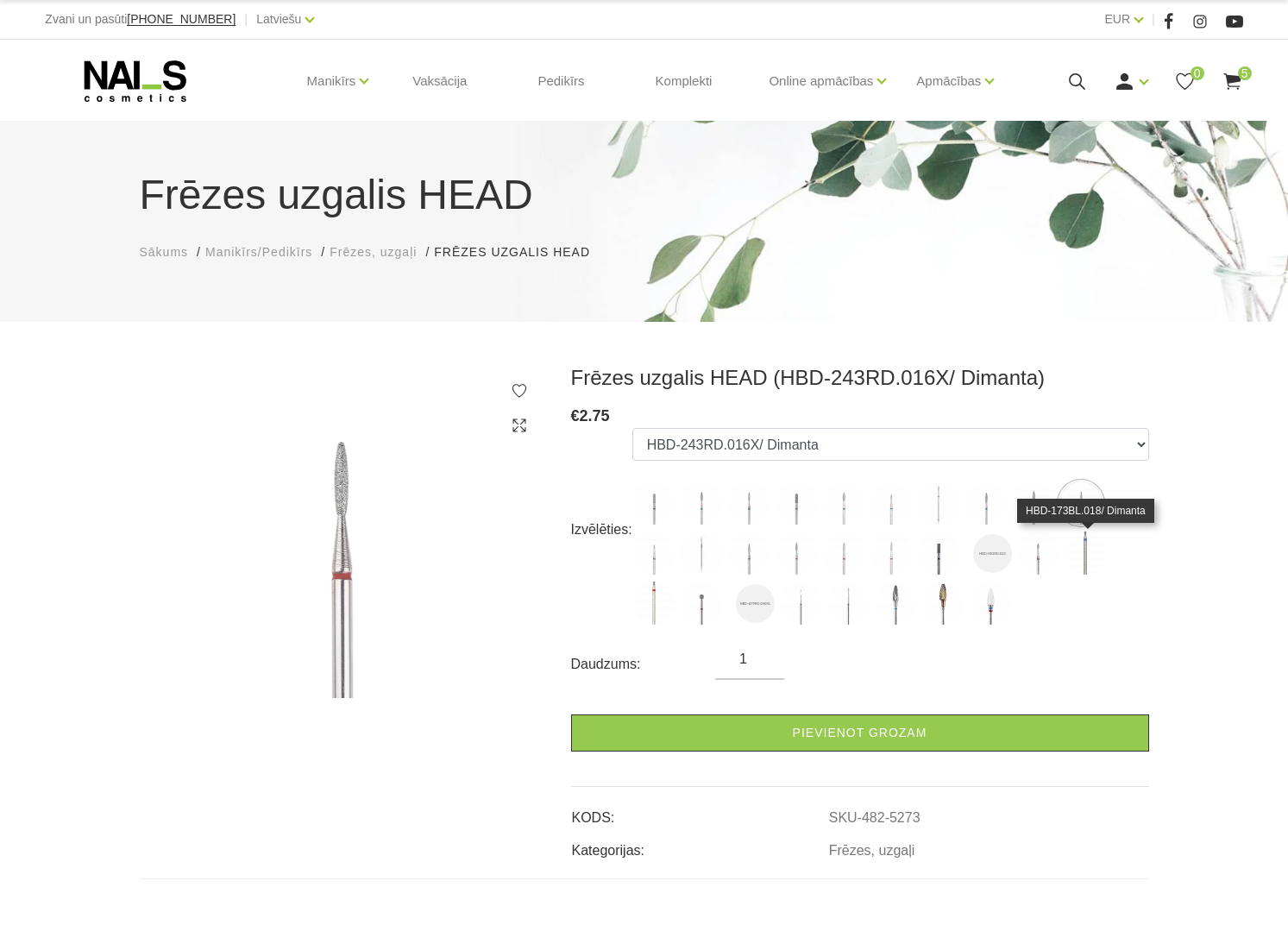
click at [1101, 546] on img at bounding box center [1085, 553] width 43 height 43
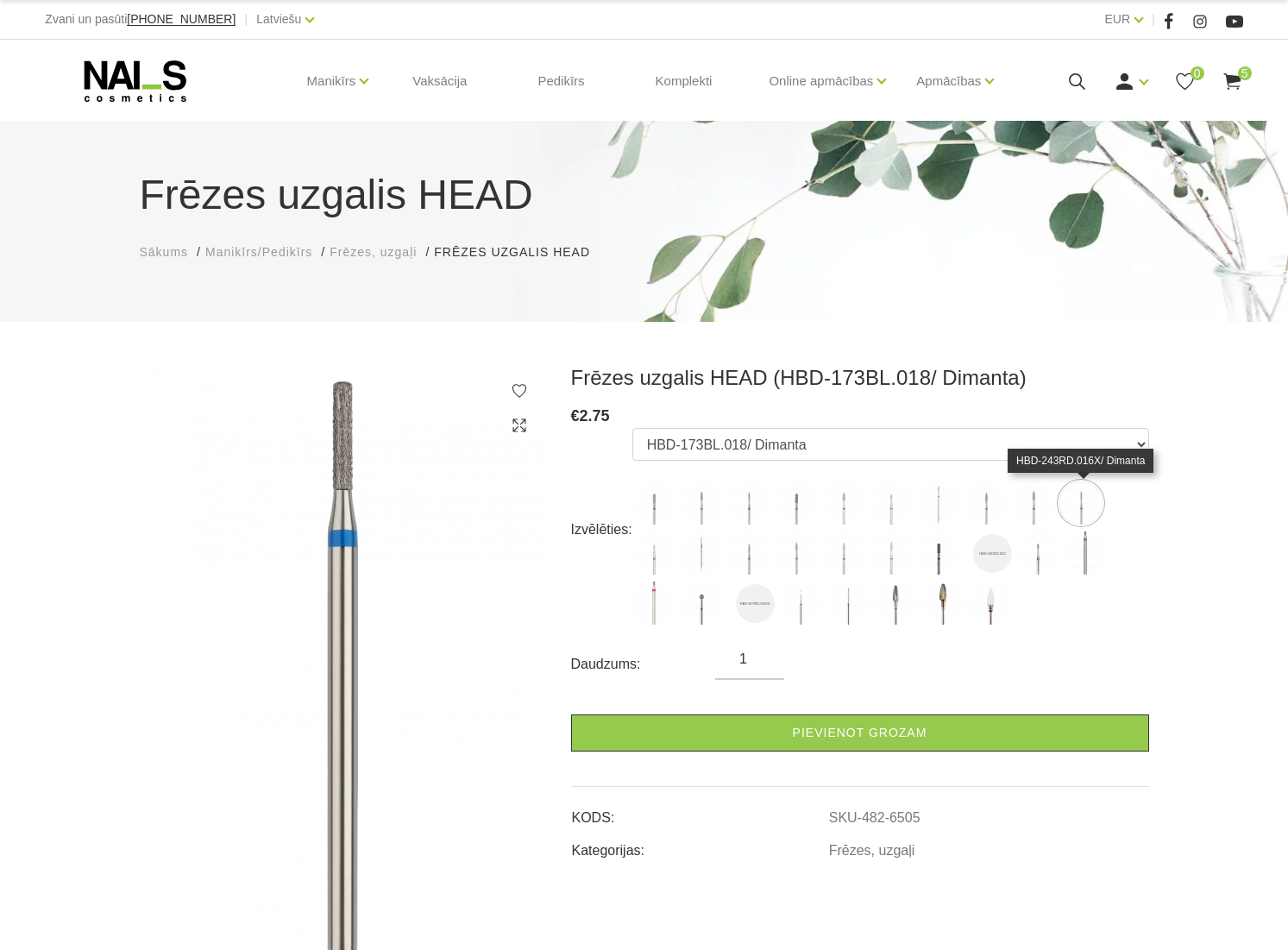
click at [1080, 503] on img at bounding box center [1080, 503] width 43 height 43
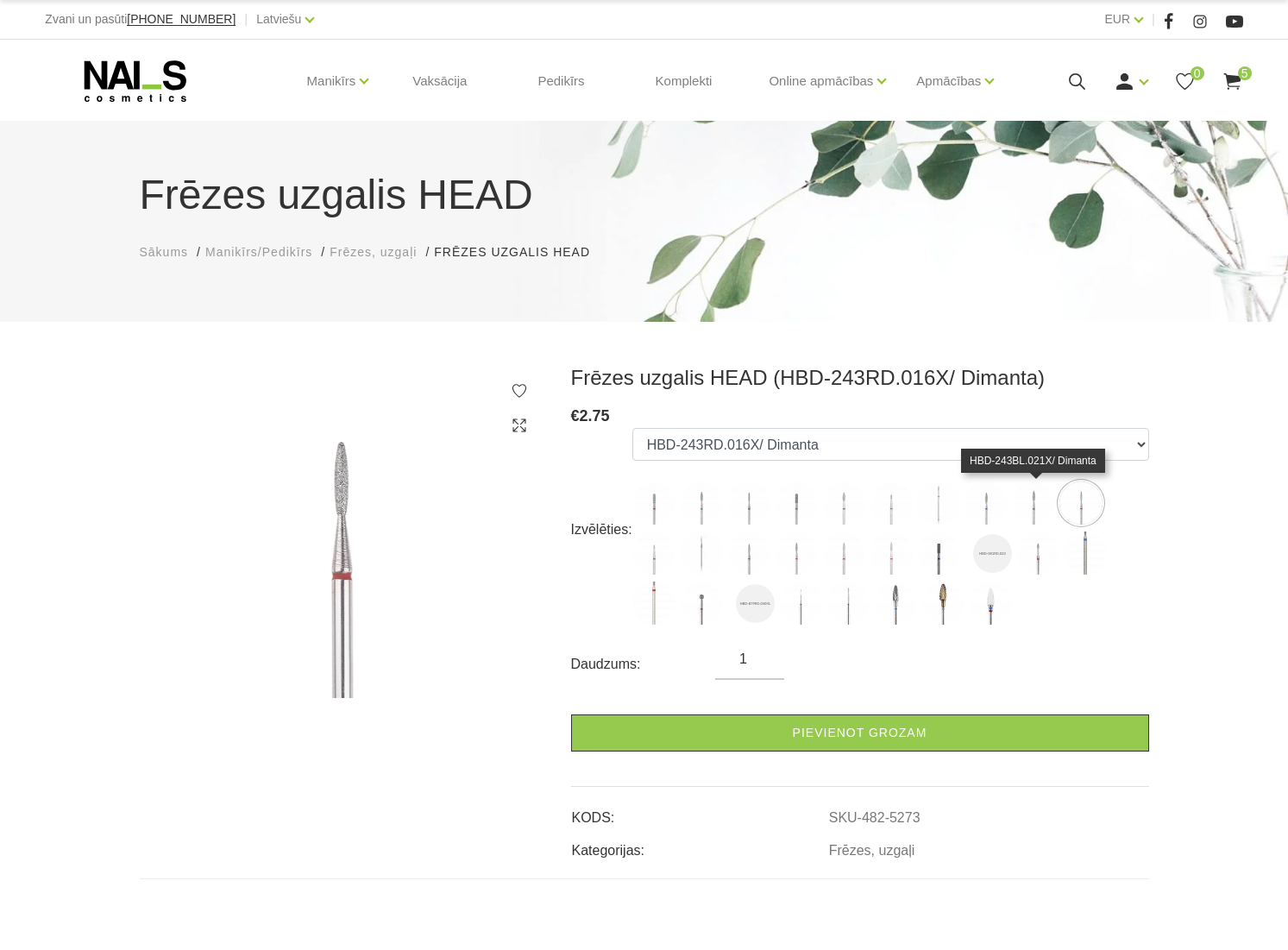
click at [1029, 502] on img at bounding box center [1034, 503] width 43 height 43
click at [992, 505] on img at bounding box center [986, 503] width 43 height 43
click at [944, 505] on img at bounding box center [938, 503] width 43 height 43
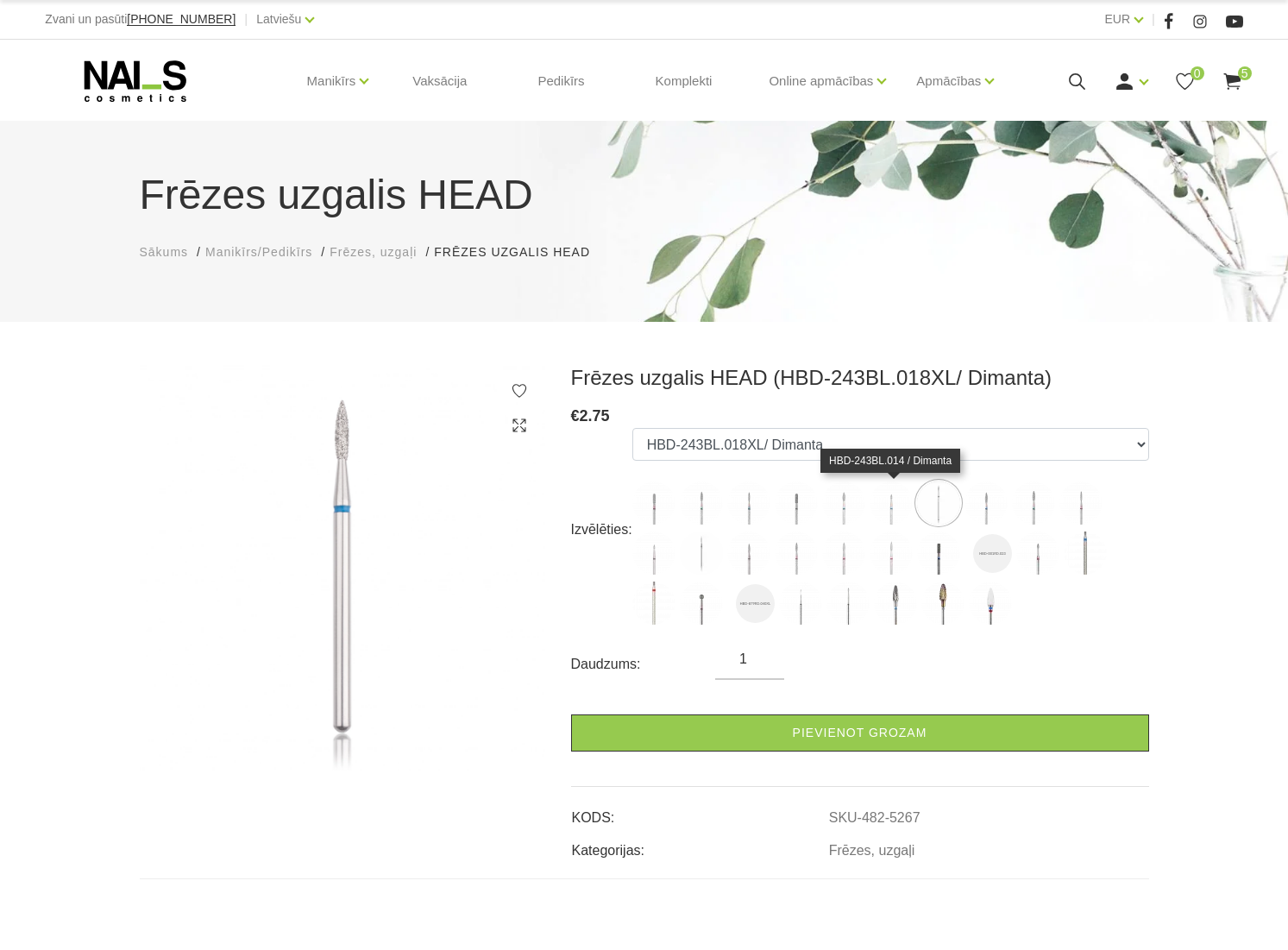
click at [900, 506] on img at bounding box center [891, 503] width 43 height 43
click at [852, 506] on img at bounding box center [843, 503] width 43 height 43
click at [807, 508] on img at bounding box center [796, 503] width 43 height 43
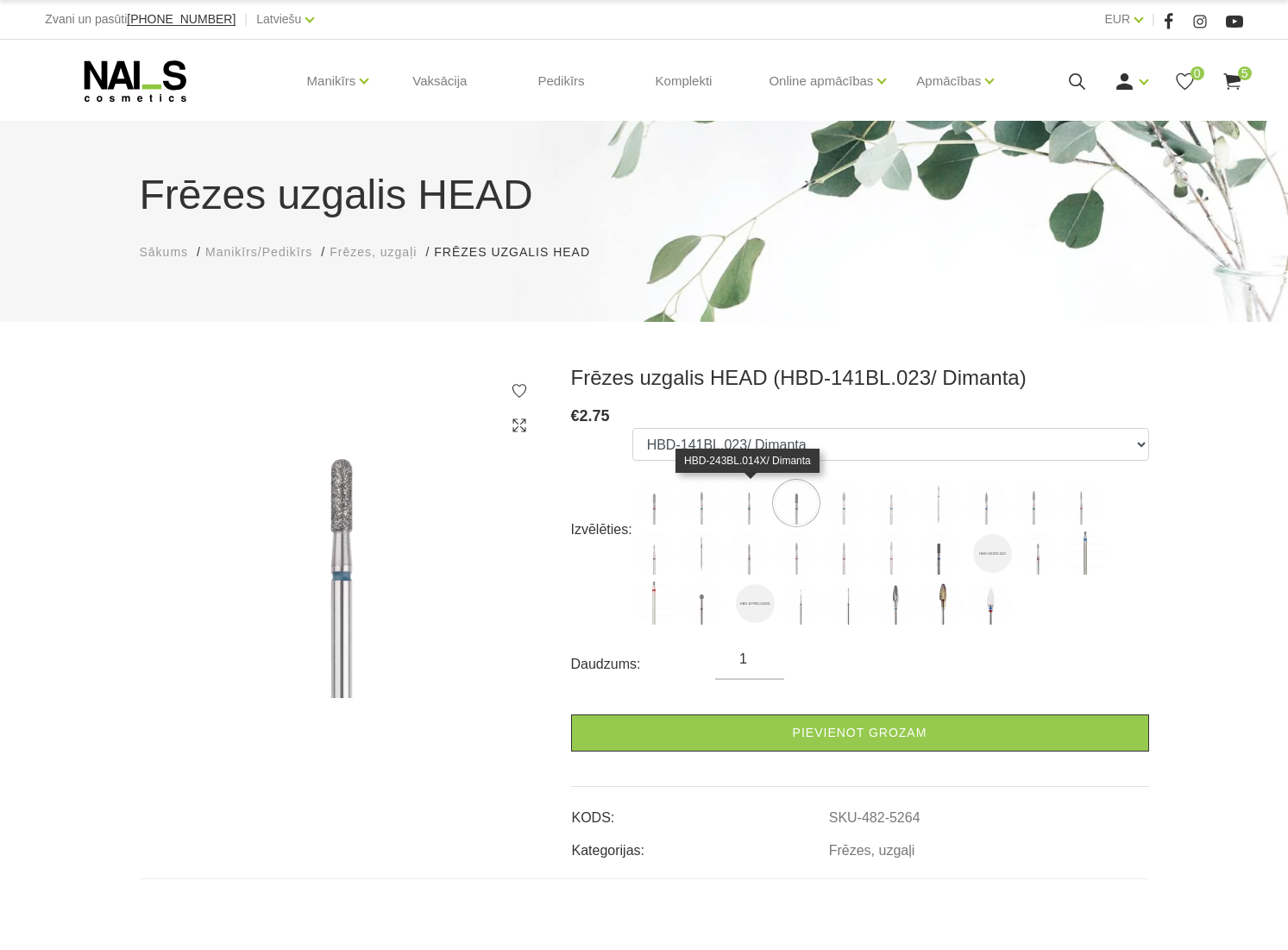
click at [751, 510] on img at bounding box center [749, 503] width 43 height 43
click at [695, 514] on img at bounding box center [701, 503] width 43 height 43
click at [643, 511] on img at bounding box center [653, 503] width 43 height 43
click at [923, 600] on img at bounding box center [943, 603] width 43 height 43
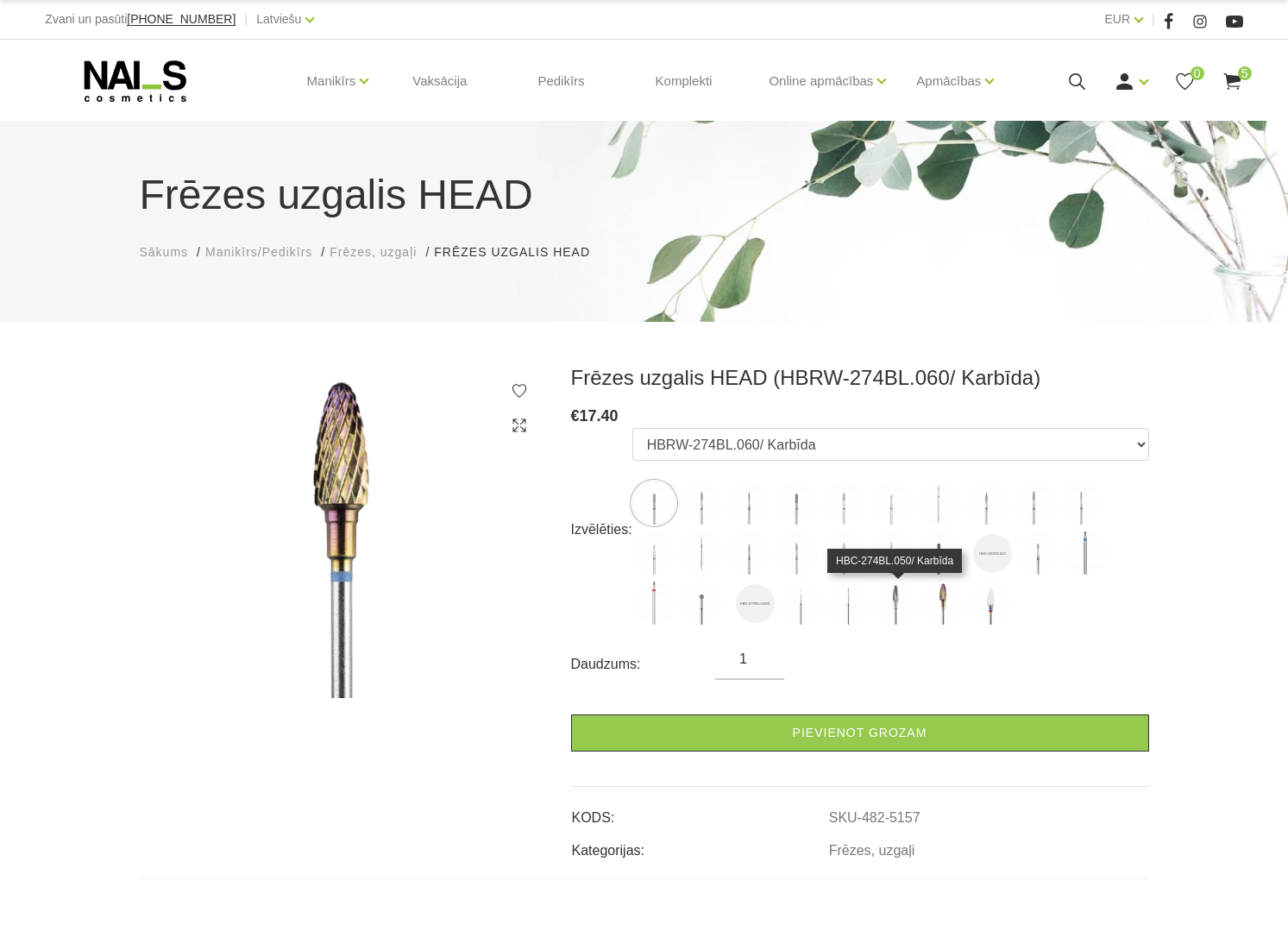
click at [893, 610] on img at bounding box center [895, 603] width 43 height 43
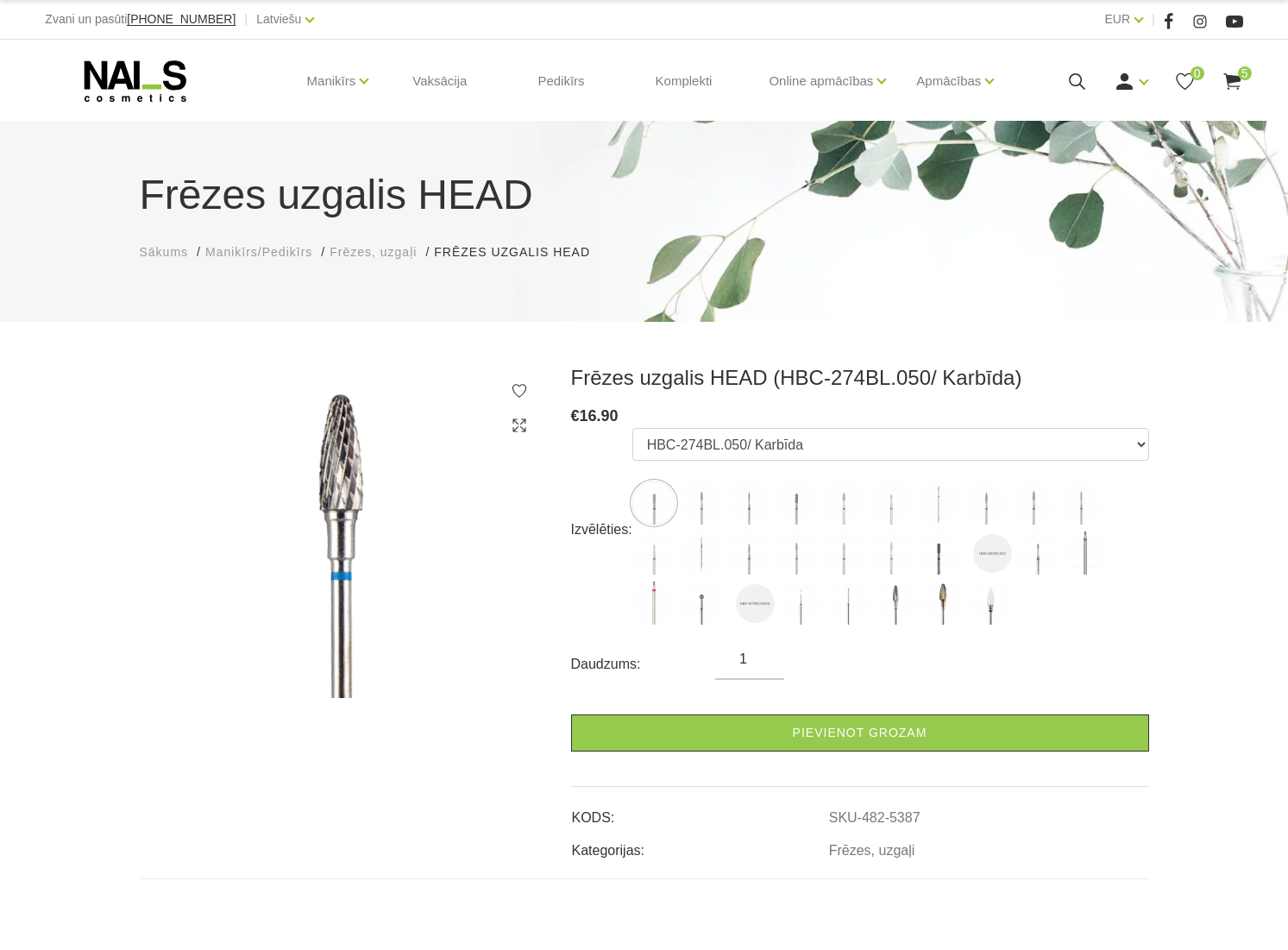
scroll to position [11, 0]
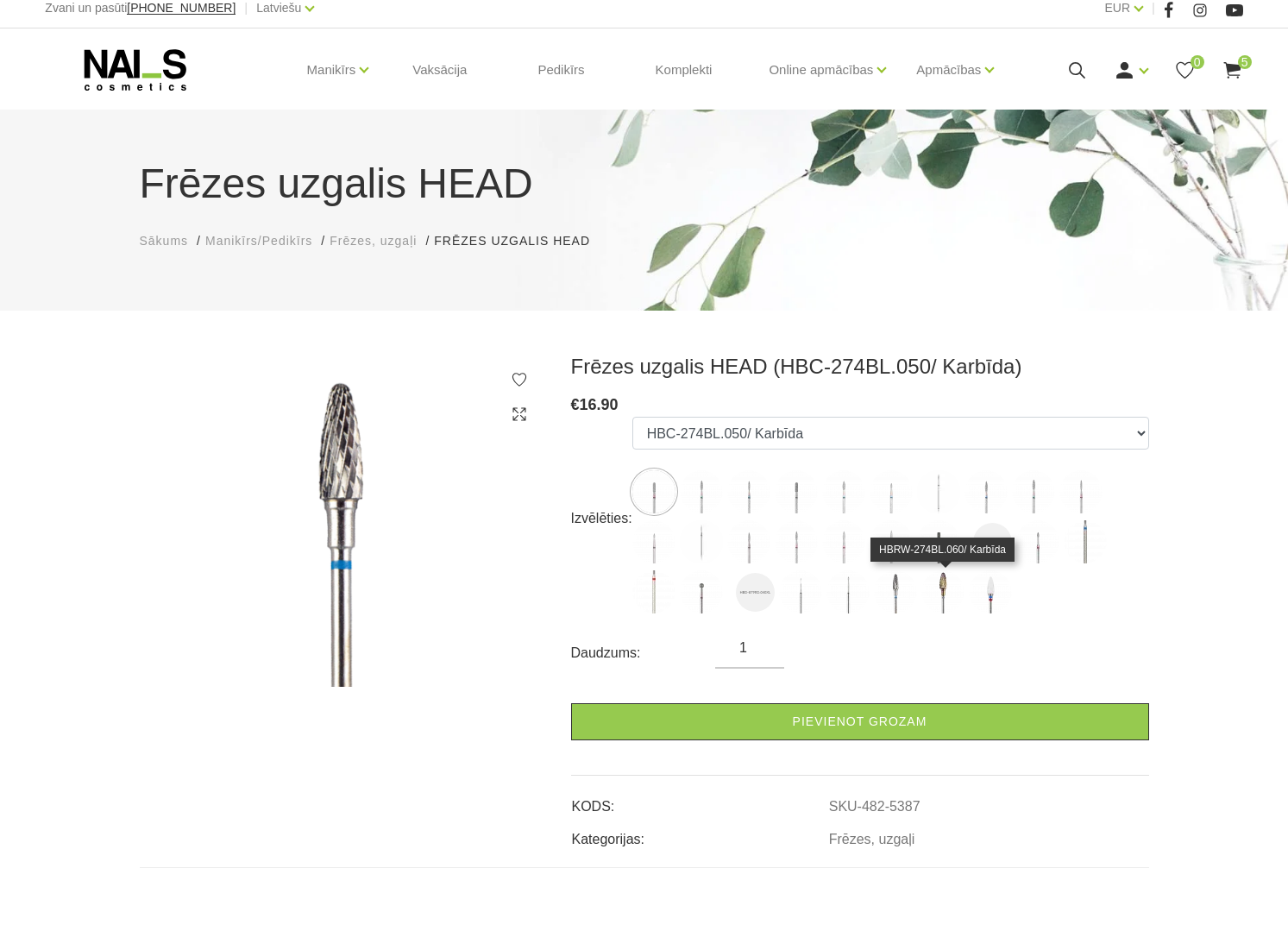
click at [950, 588] on img at bounding box center [943, 592] width 43 height 43
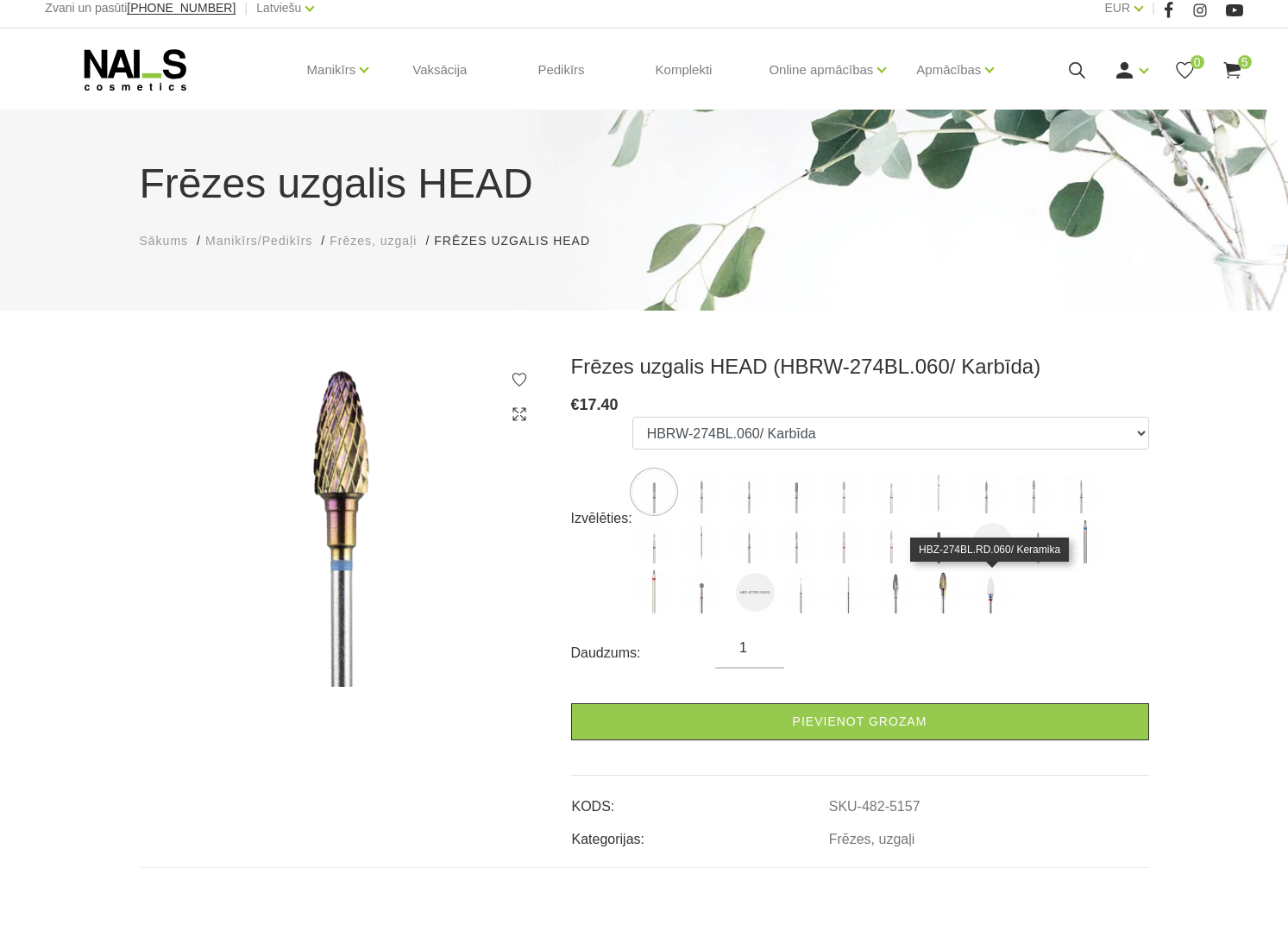
click at [988, 595] on img at bounding box center [990, 592] width 43 height 43
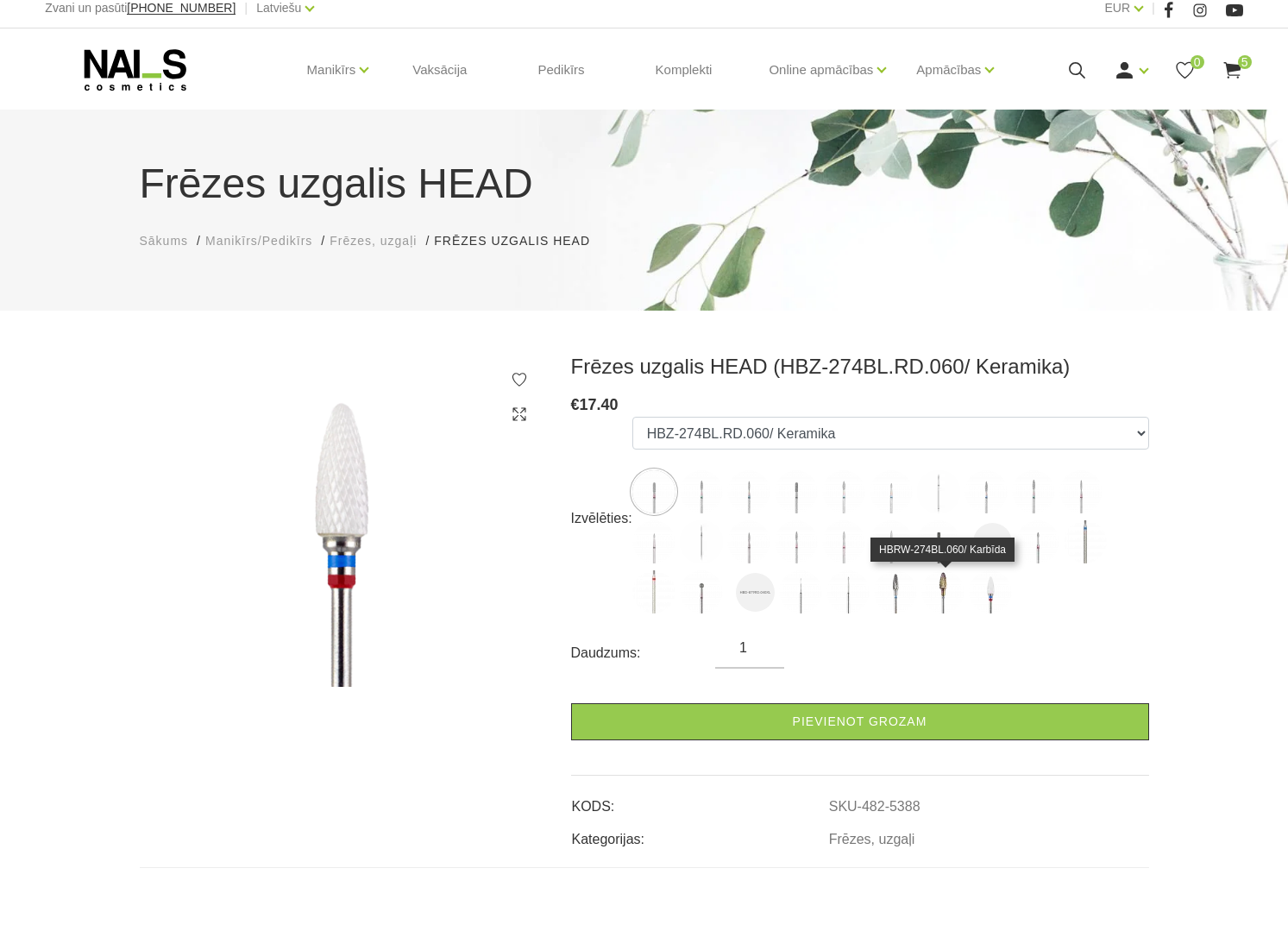
click at [948, 597] on img at bounding box center [943, 592] width 43 height 43
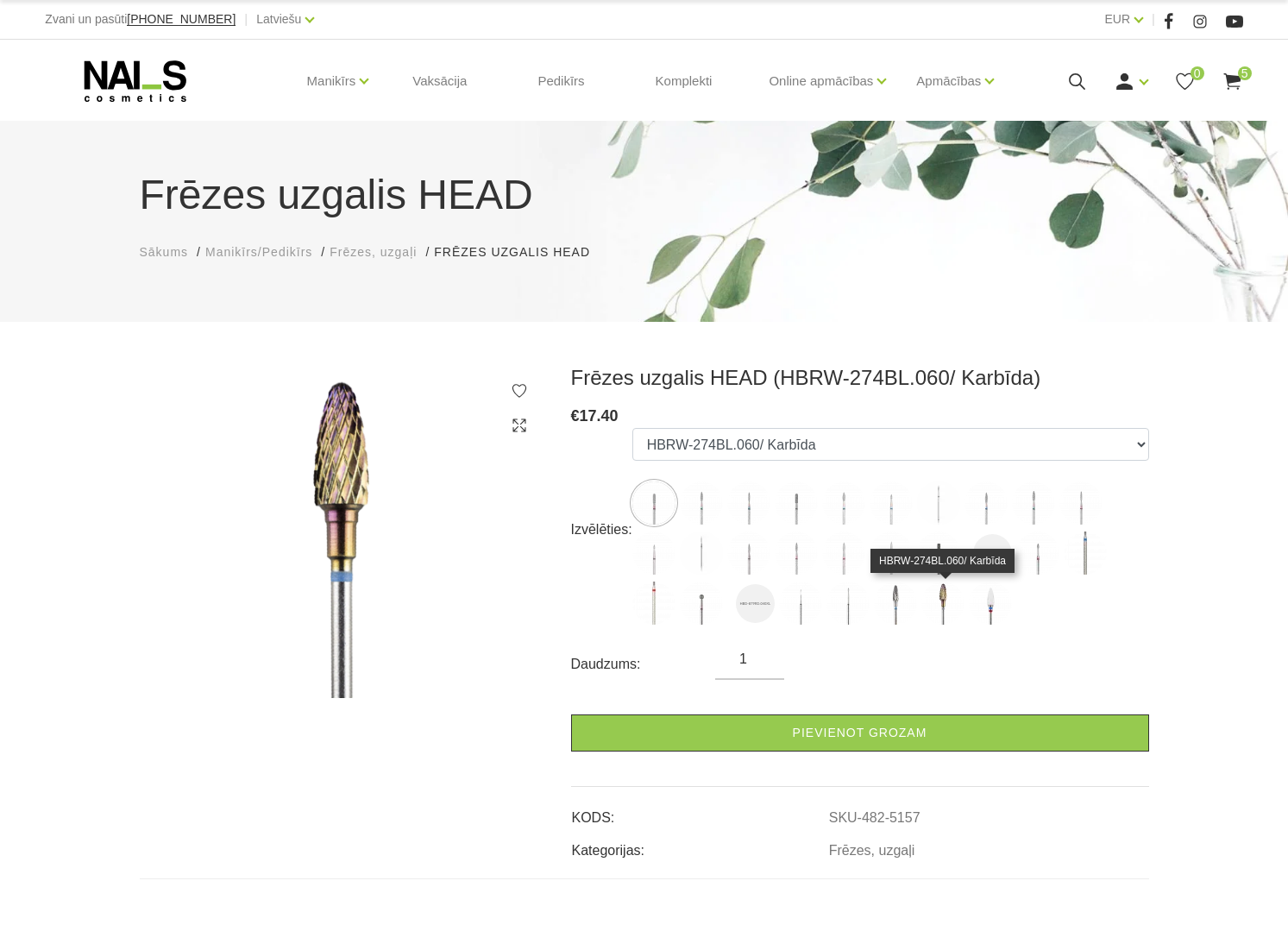
scroll to position [0, 0]
click at [896, 606] on img at bounding box center [895, 603] width 43 height 43
select select "5387"
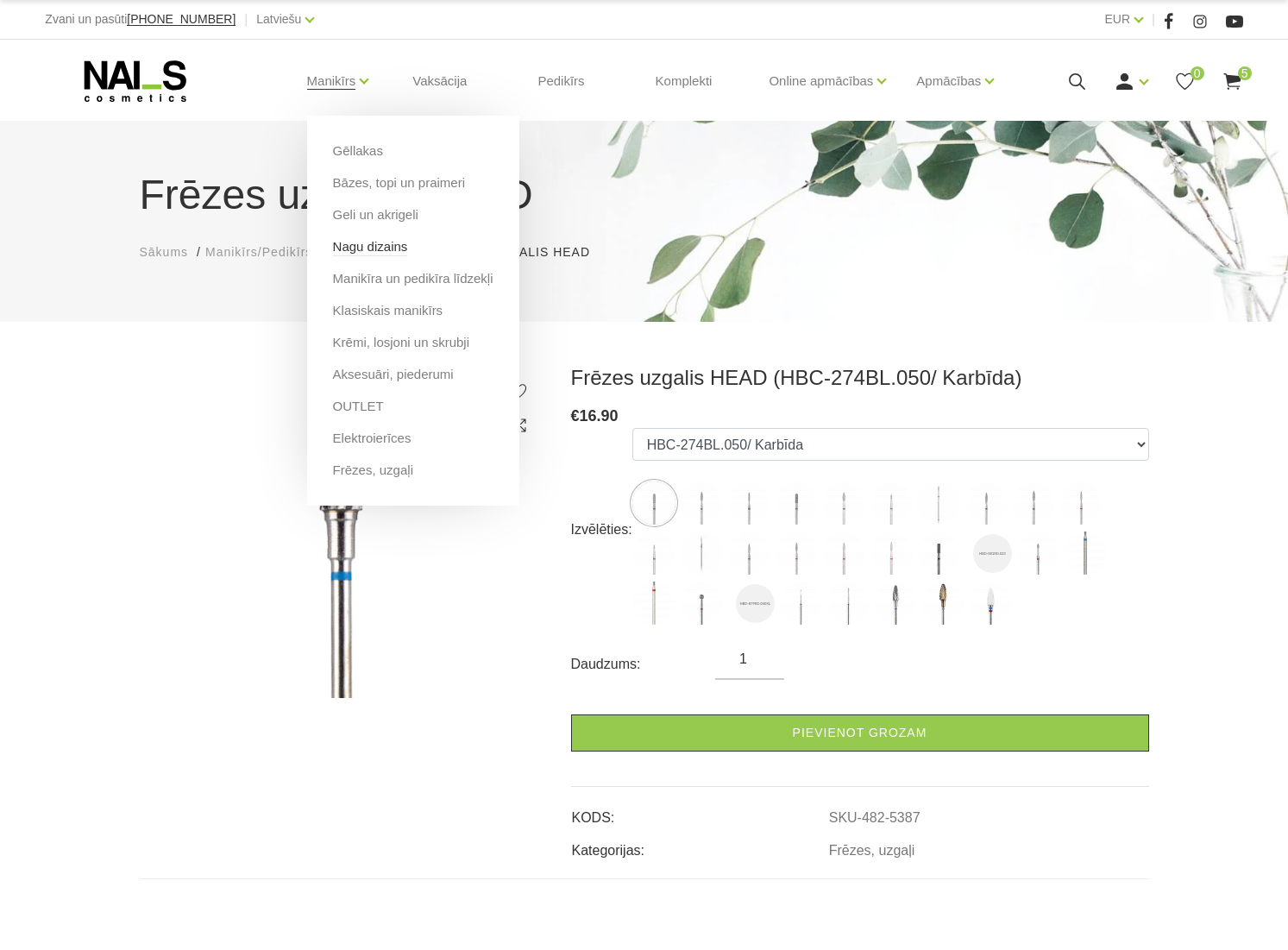
click at [396, 240] on link "Nagu dizains" at bounding box center [370, 247] width 75 height 19
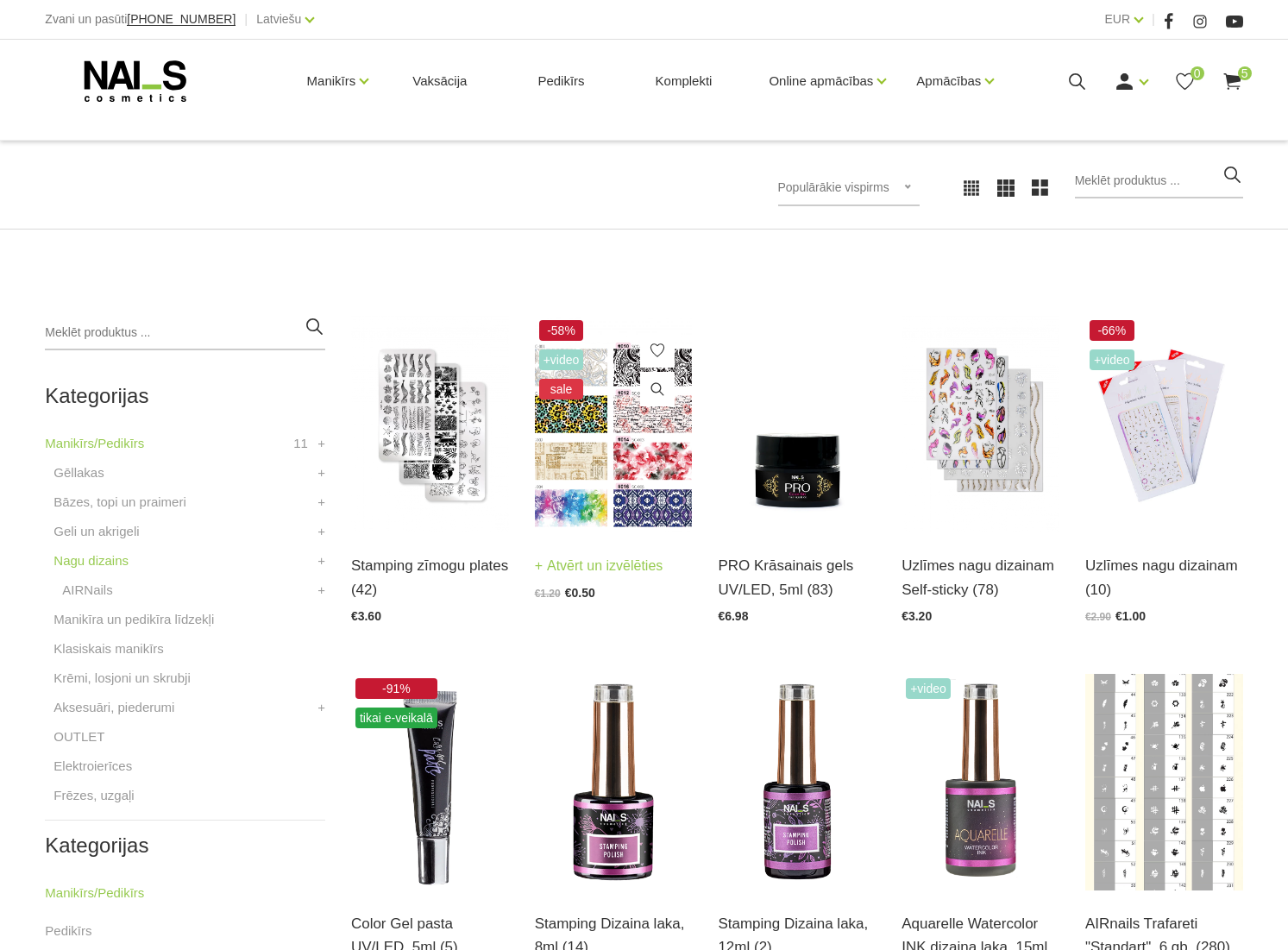
scroll to position [219, 0]
click at [576, 473] on img at bounding box center [613, 424] width 158 height 217
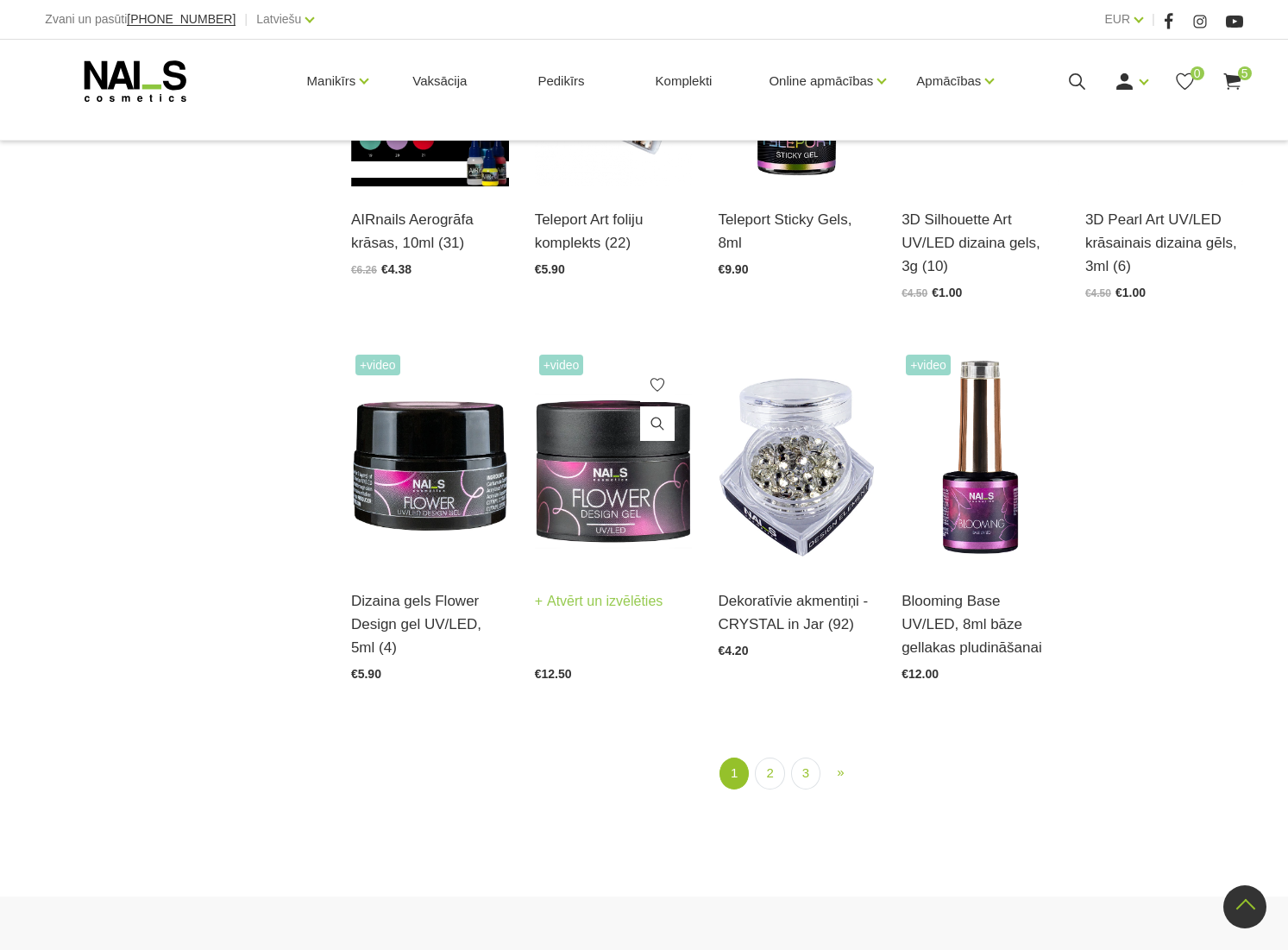
scroll to position [1686, 0]
click at [771, 775] on link "2" at bounding box center [768, 772] width 29 height 32
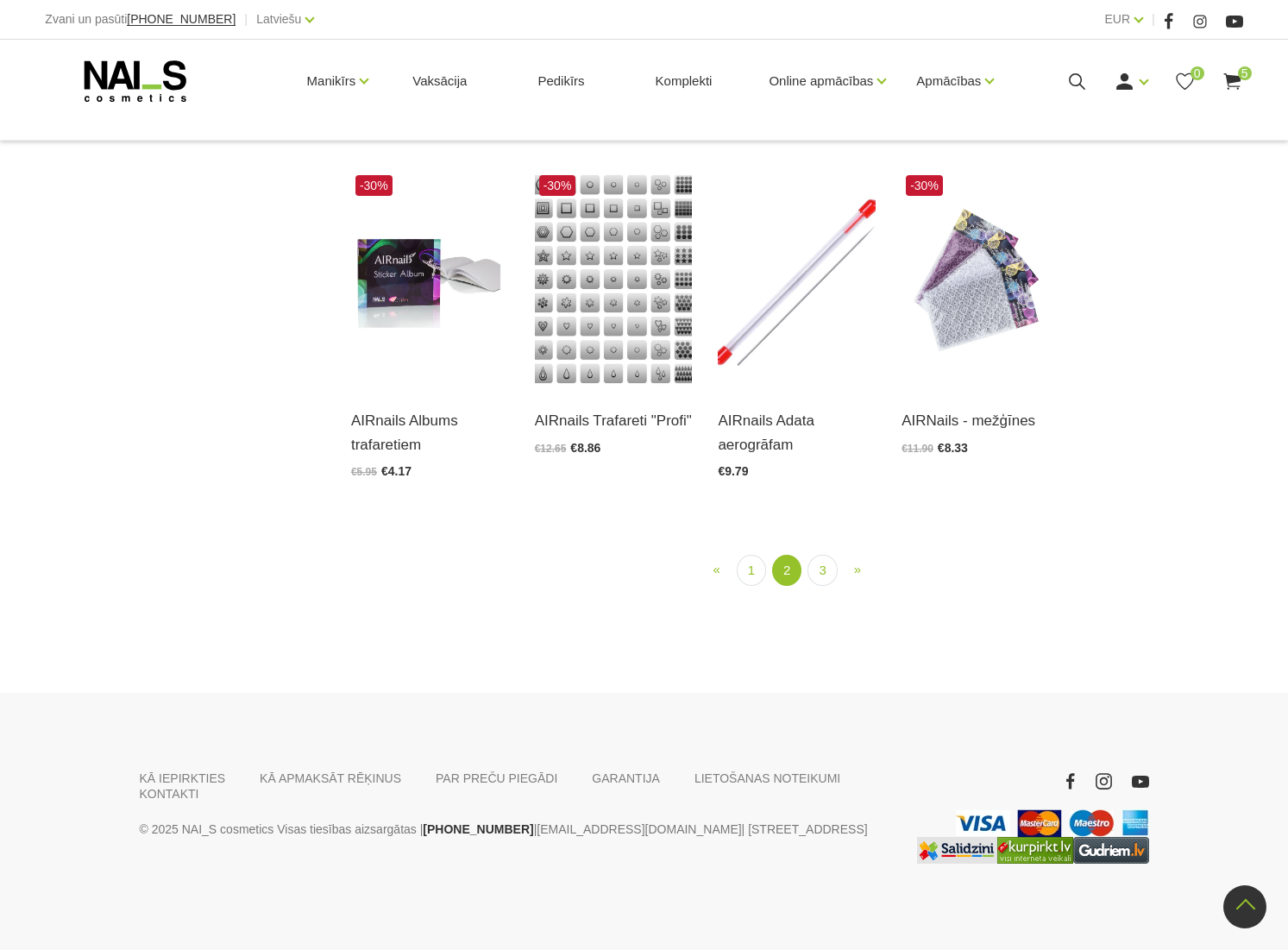
scroll to position [1664, 0]
click at [829, 587] on link "3" at bounding box center [822, 570] width 29 height 32
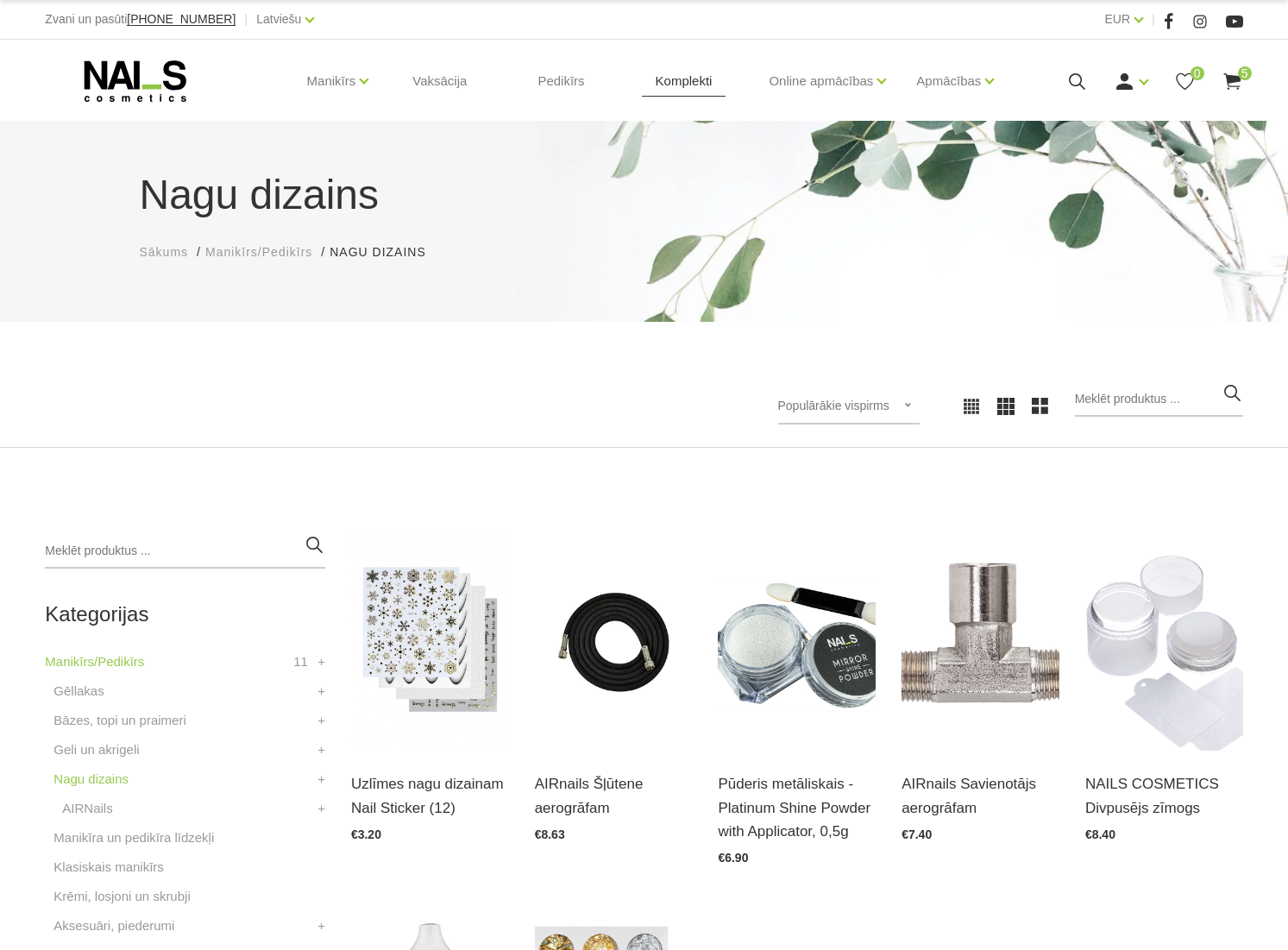
click at [726, 86] on link "Komplekti" at bounding box center [684, 80] width 84 height 83
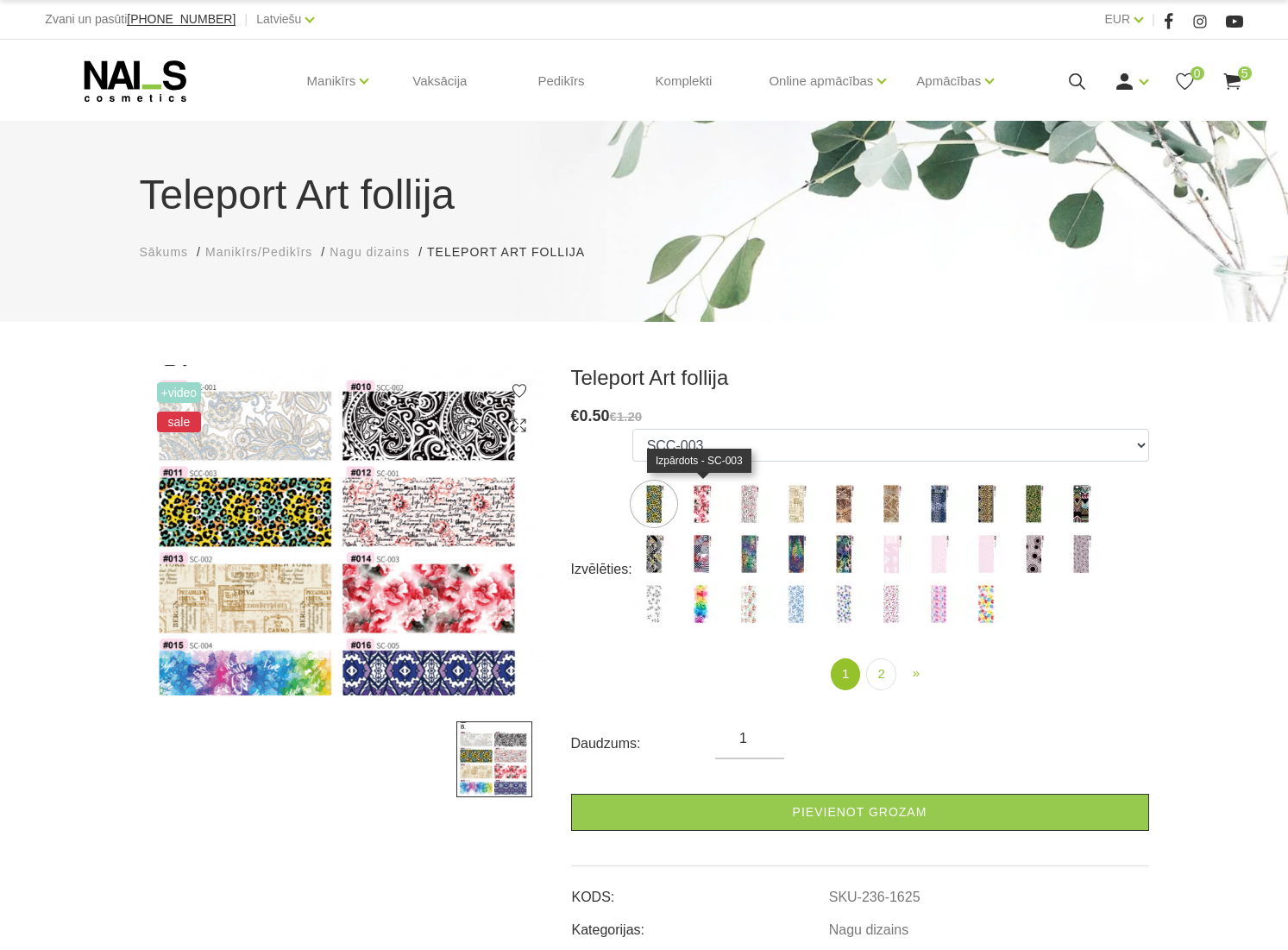
click at [689, 511] on img at bounding box center [701, 504] width 43 height 43
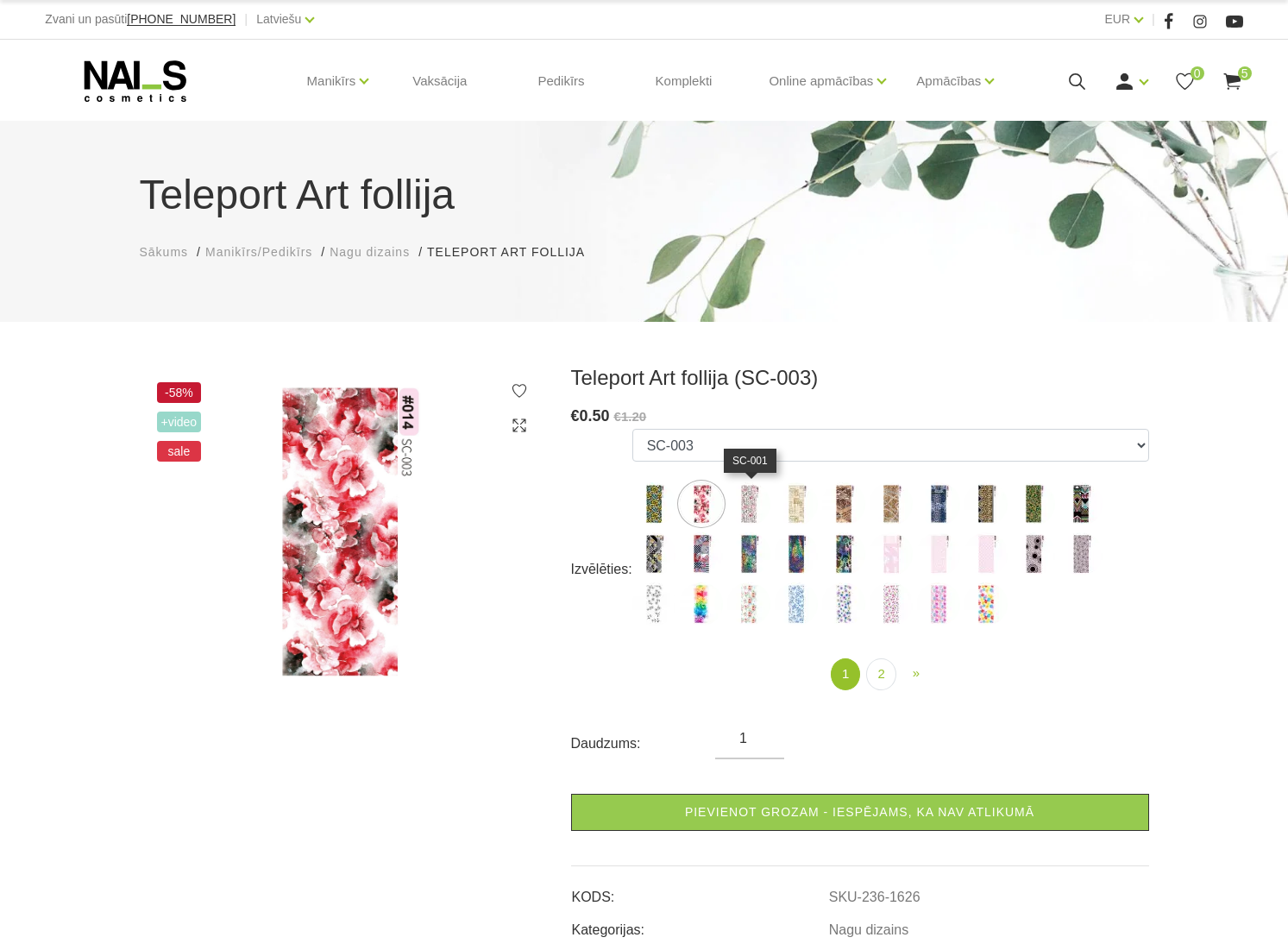
click at [743, 513] on img at bounding box center [749, 504] width 43 height 43
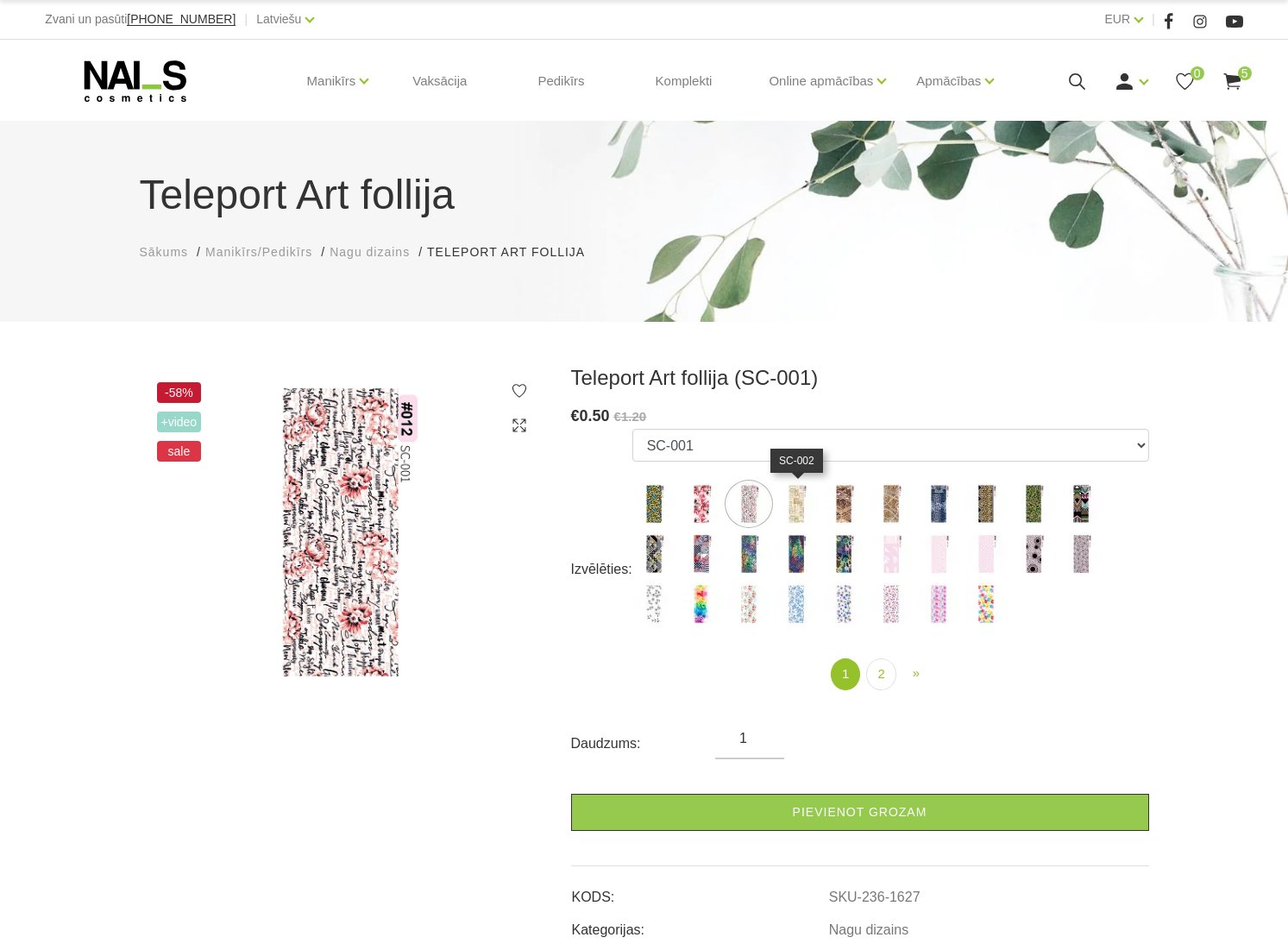
click at [800, 513] on img at bounding box center [796, 504] width 43 height 43
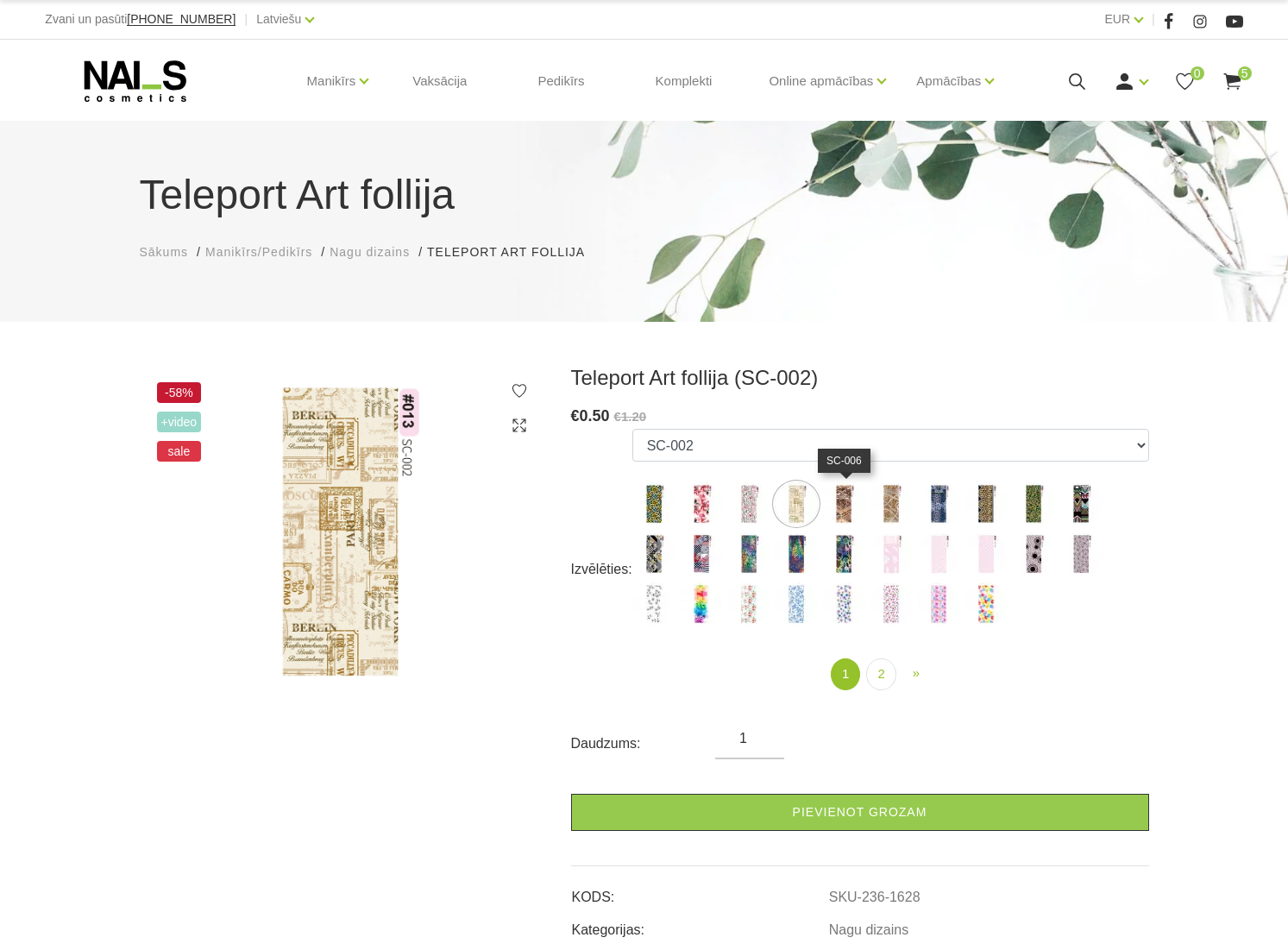
click at [840, 509] on img at bounding box center [843, 504] width 43 height 43
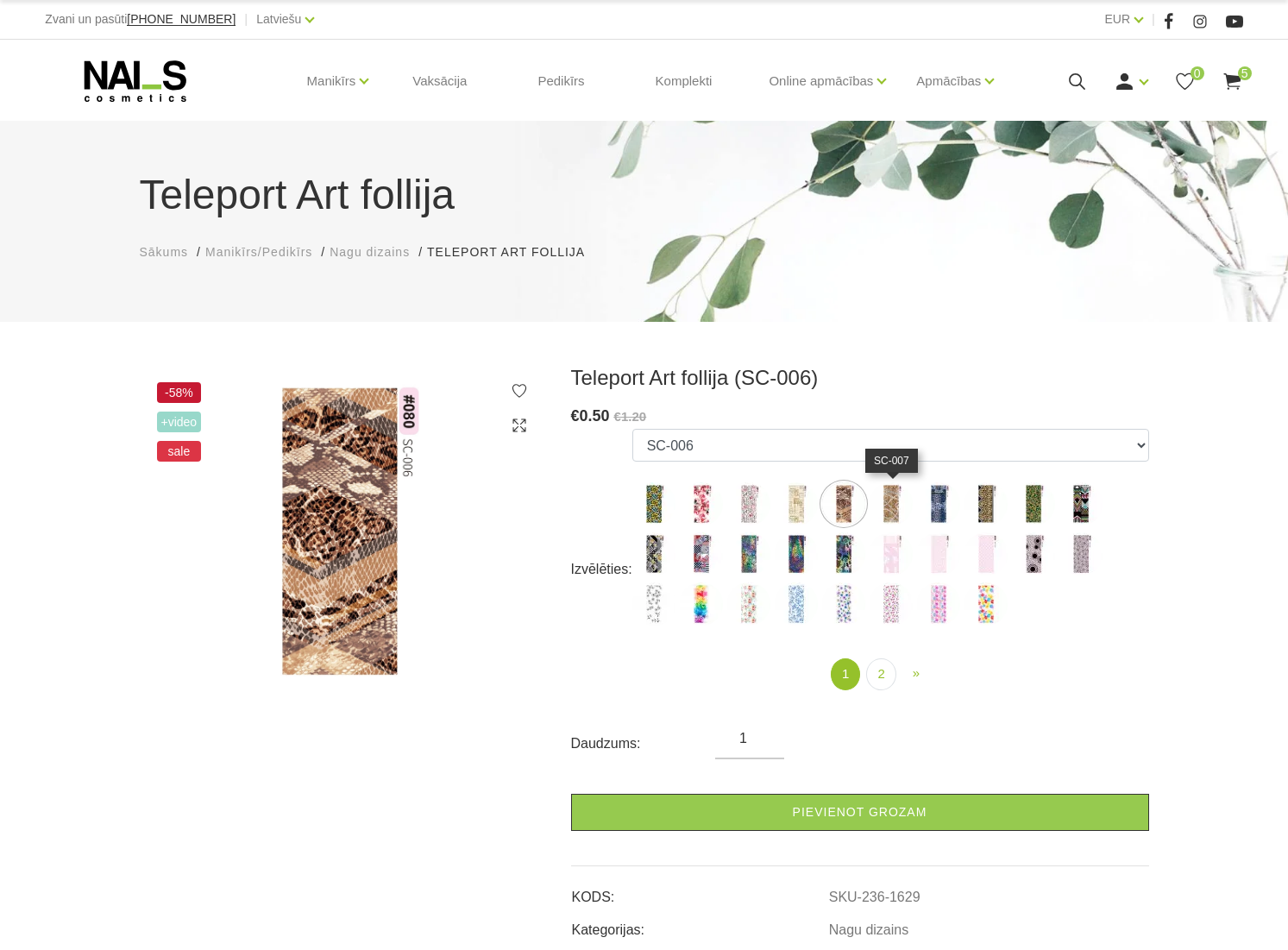
click at [893, 508] on img at bounding box center [891, 504] width 43 height 43
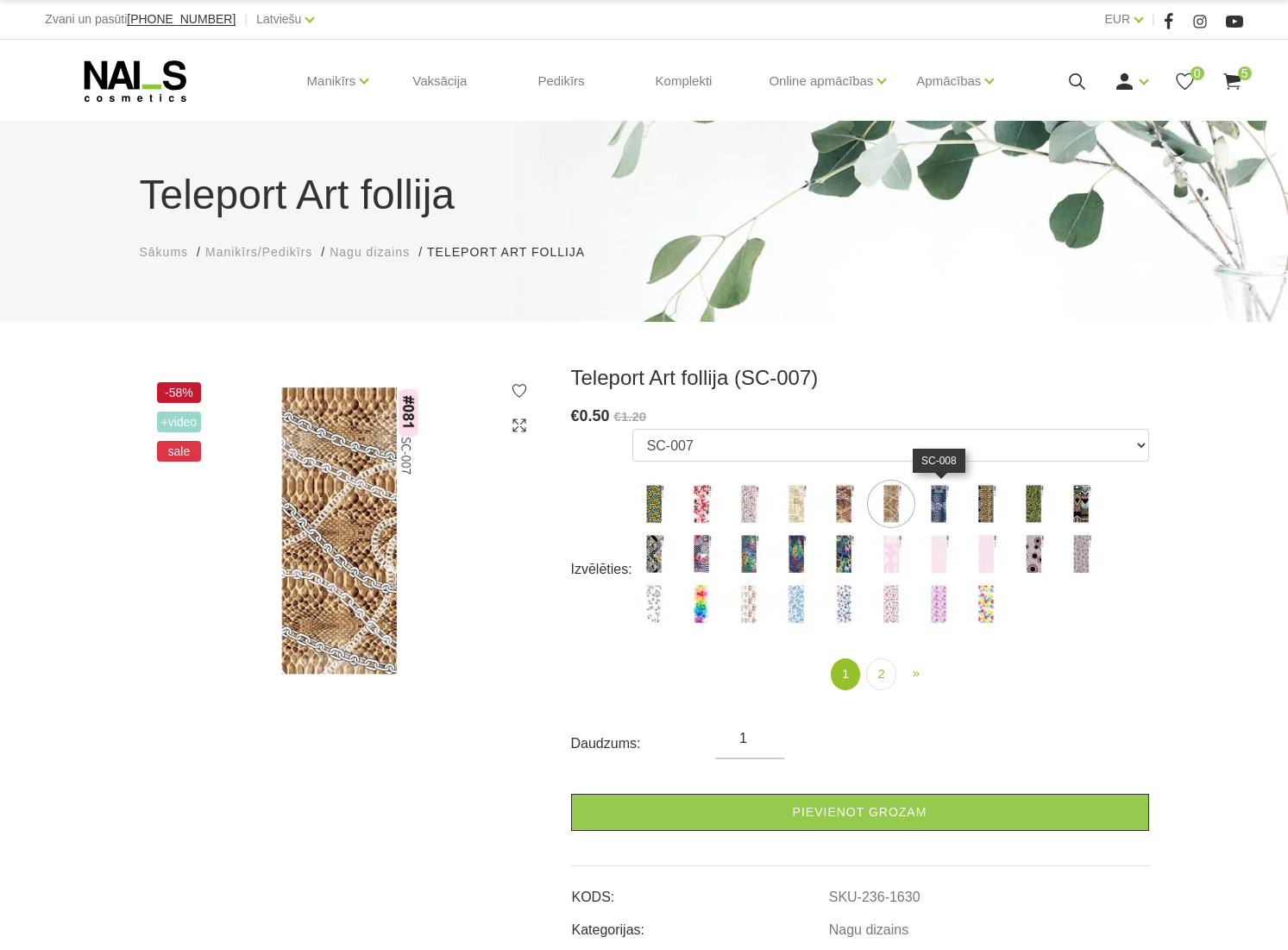
click at [942, 511] on img at bounding box center [938, 504] width 43 height 43
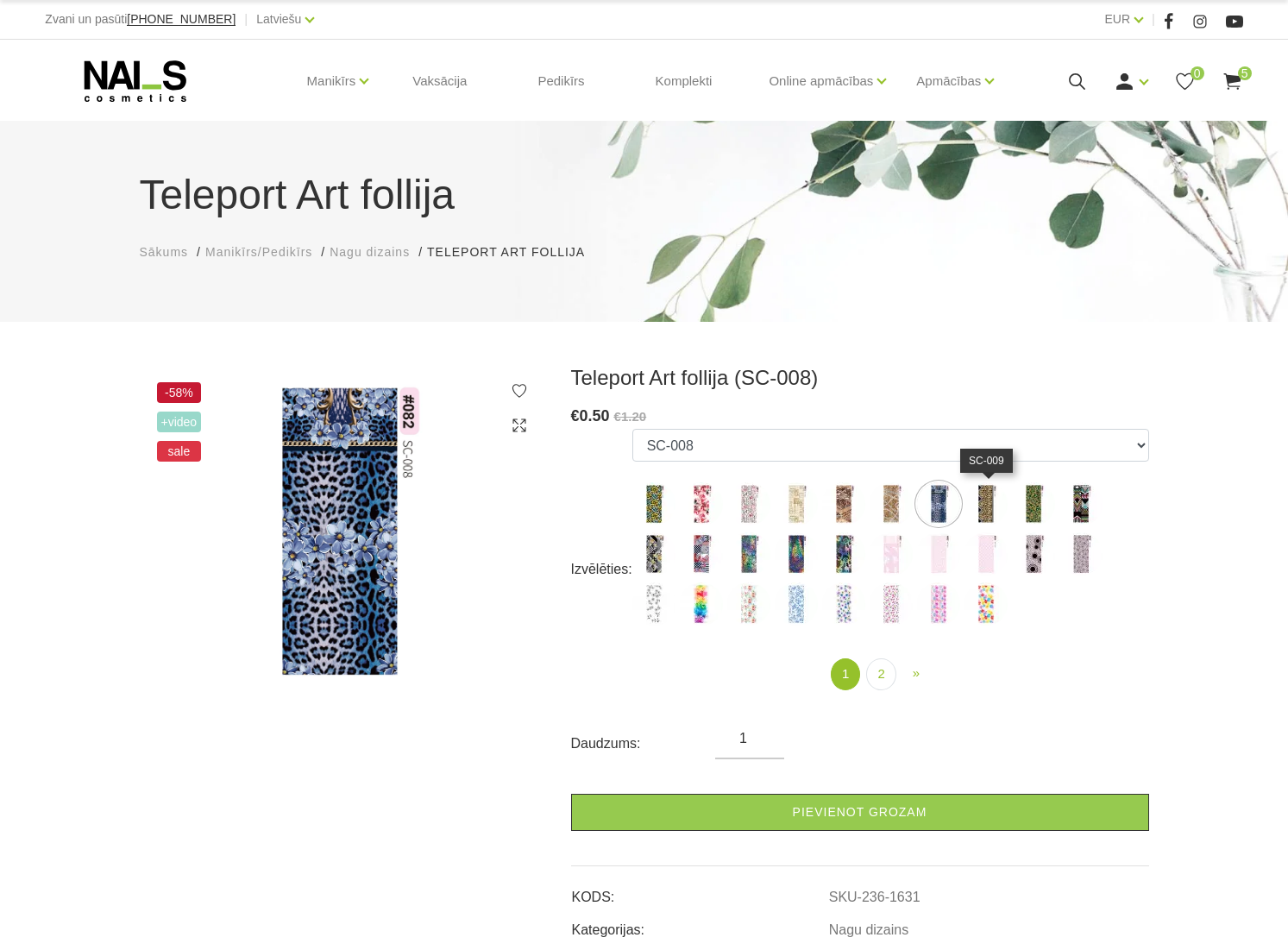
click at [978, 508] on img at bounding box center [986, 504] width 43 height 43
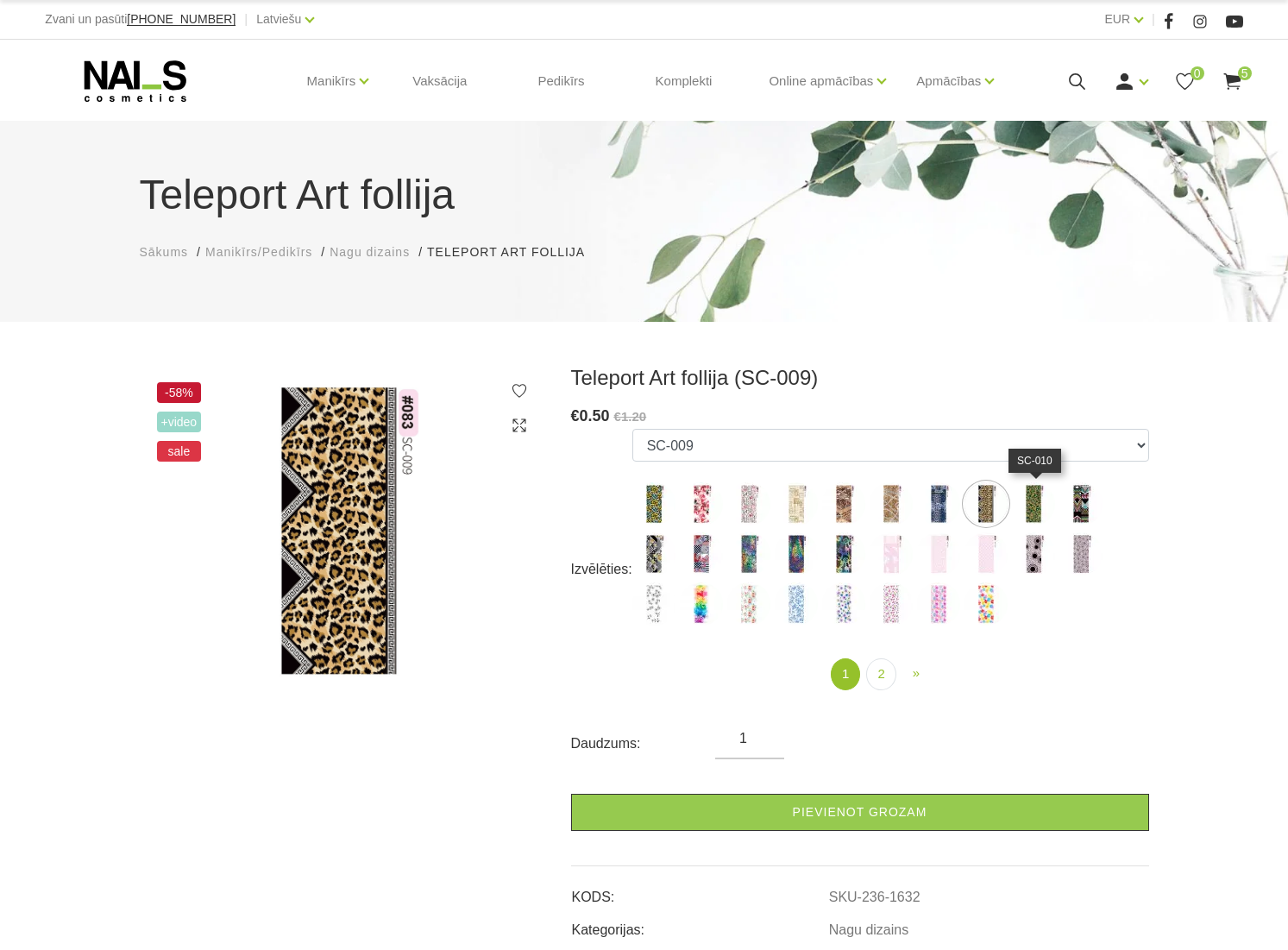
click at [1030, 509] on img at bounding box center [1034, 504] width 43 height 43
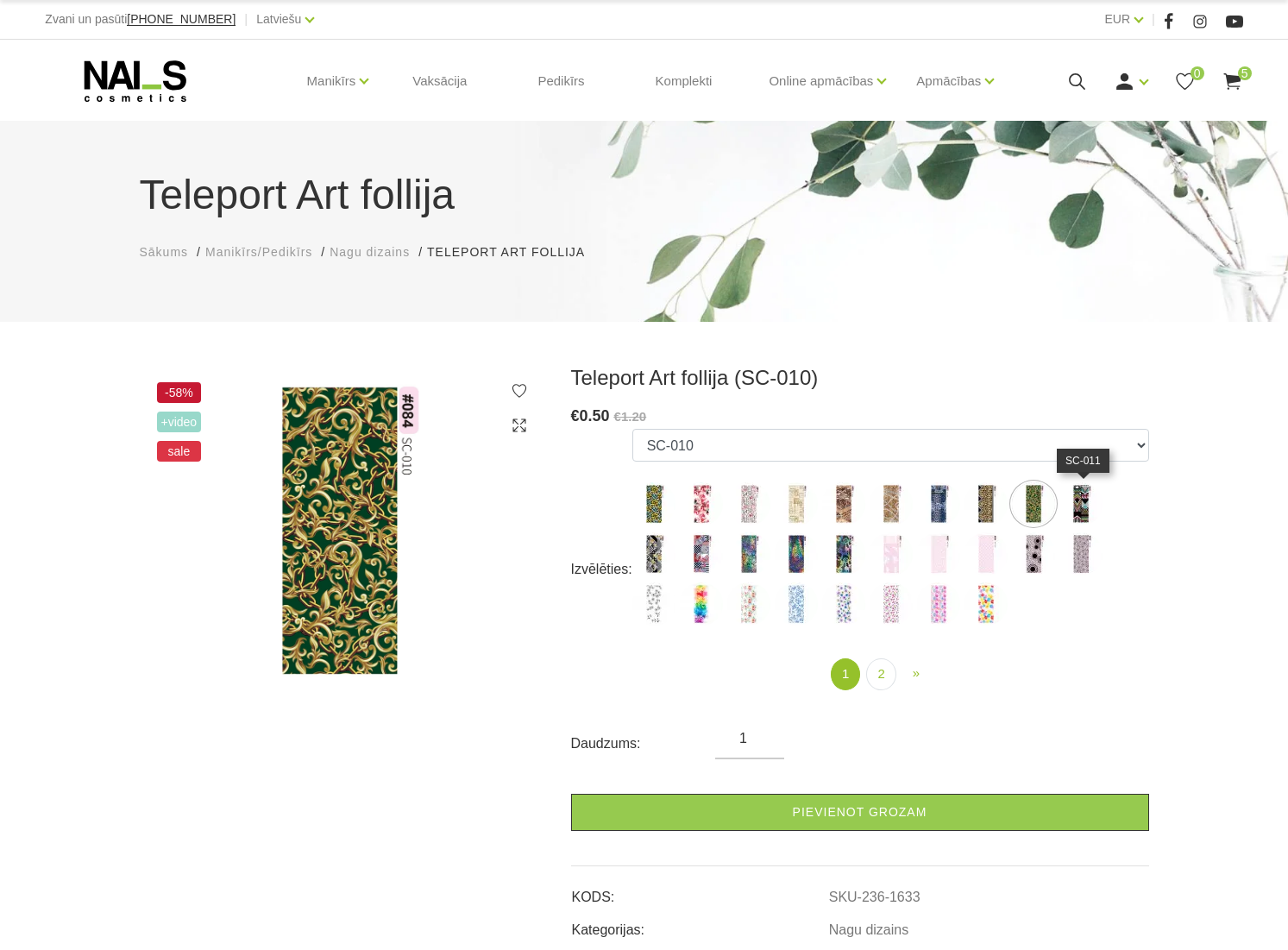
click at [1080, 516] on img at bounding box center [1080, 504] width 43 height 43
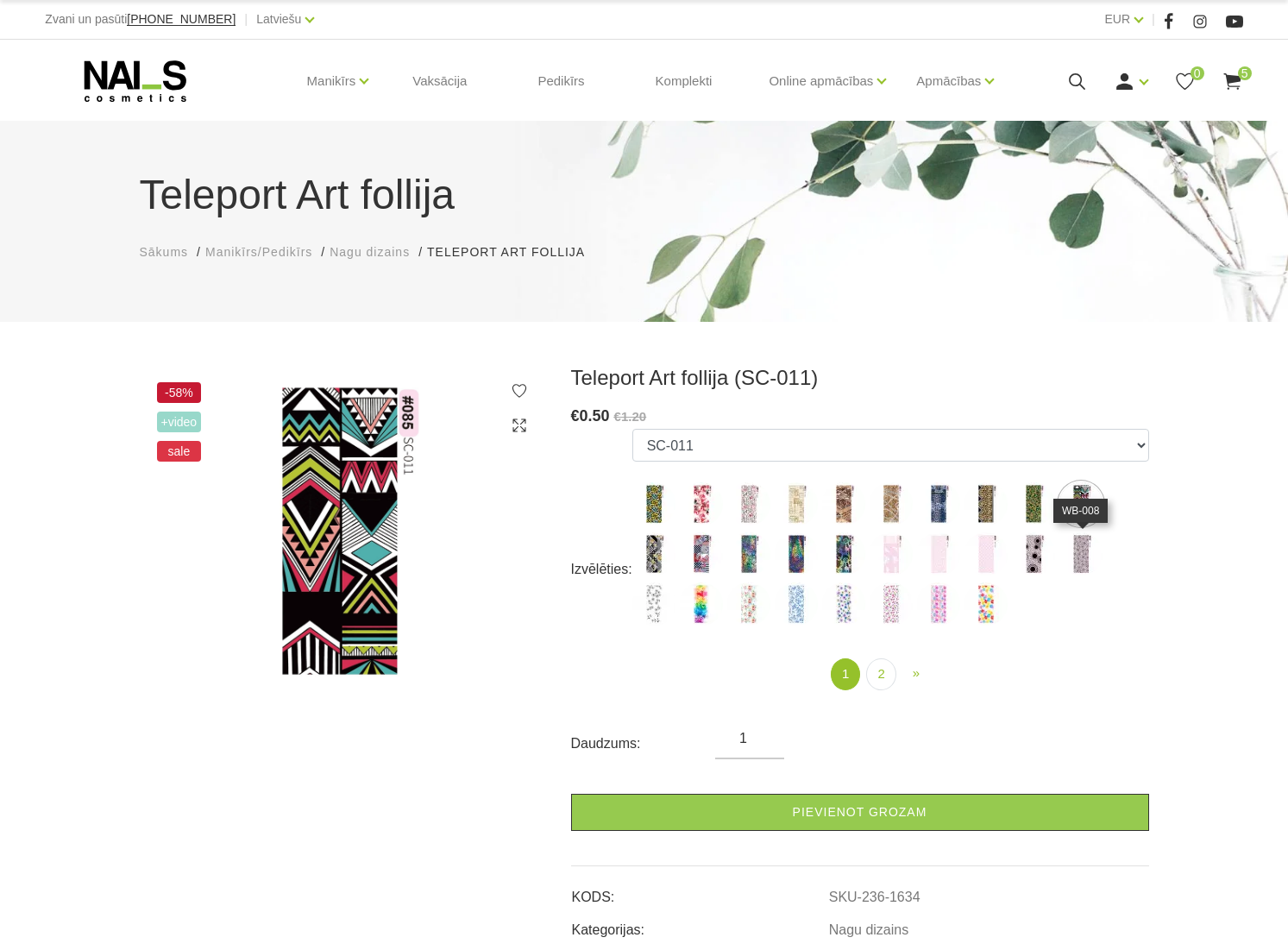
click at [1080, 541] on img at bounding box center [1080, 554] width 43 height 43
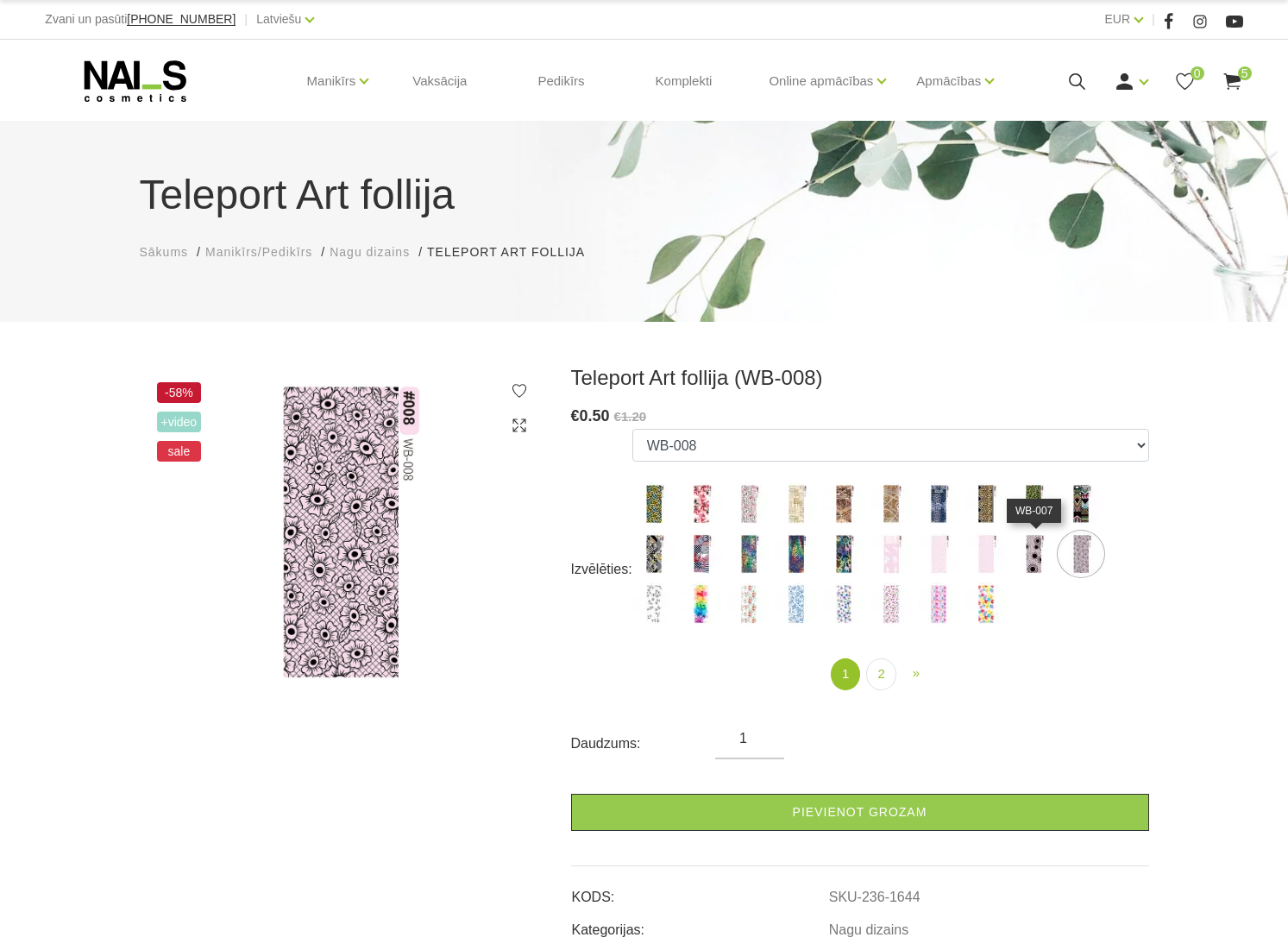
click at [1034, 547] on img at bounding box center [1034, 554] width 43 height 43
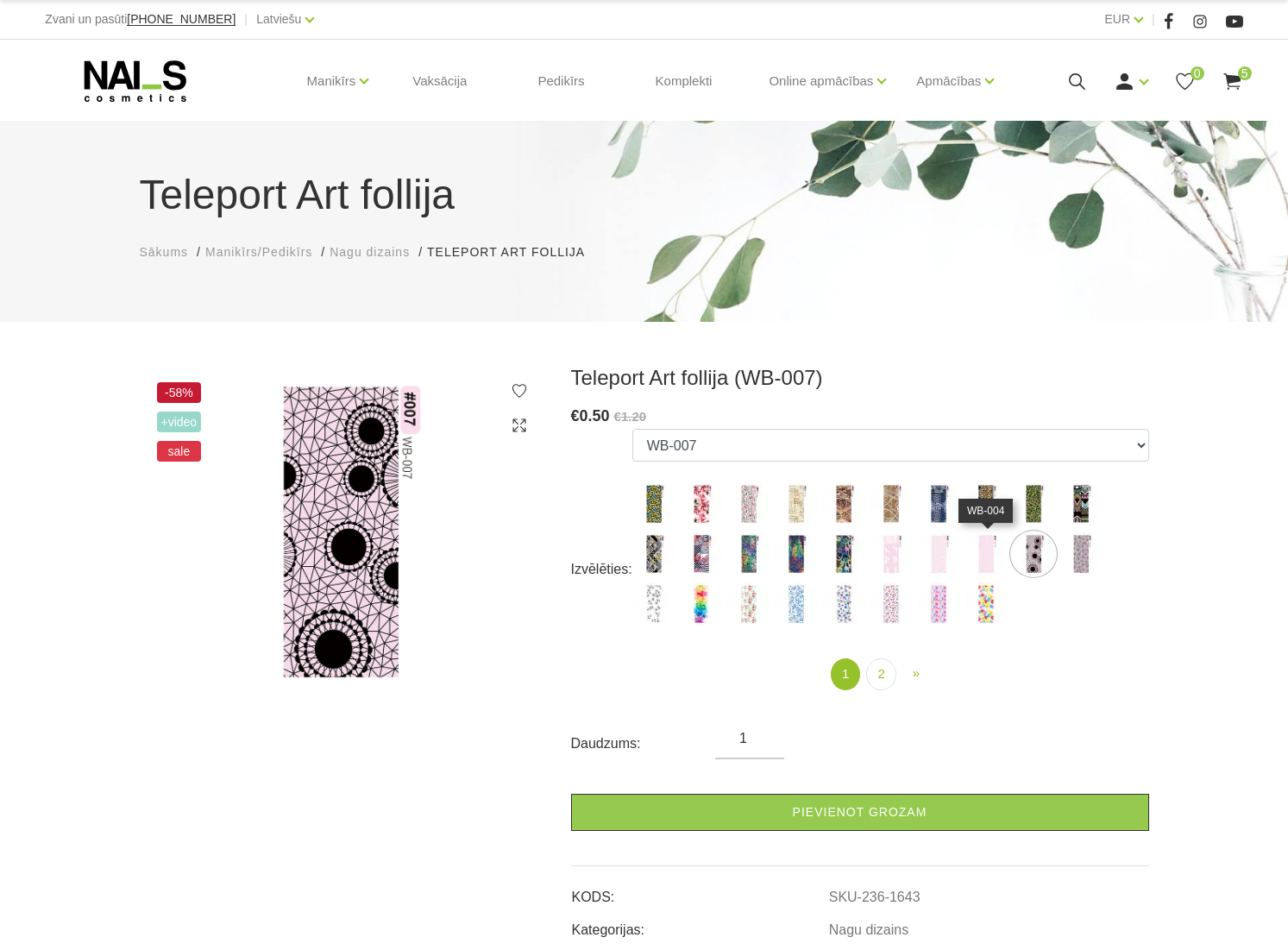
click at [982, 557] on img at bounding box center [986, 554] width 43 height 43
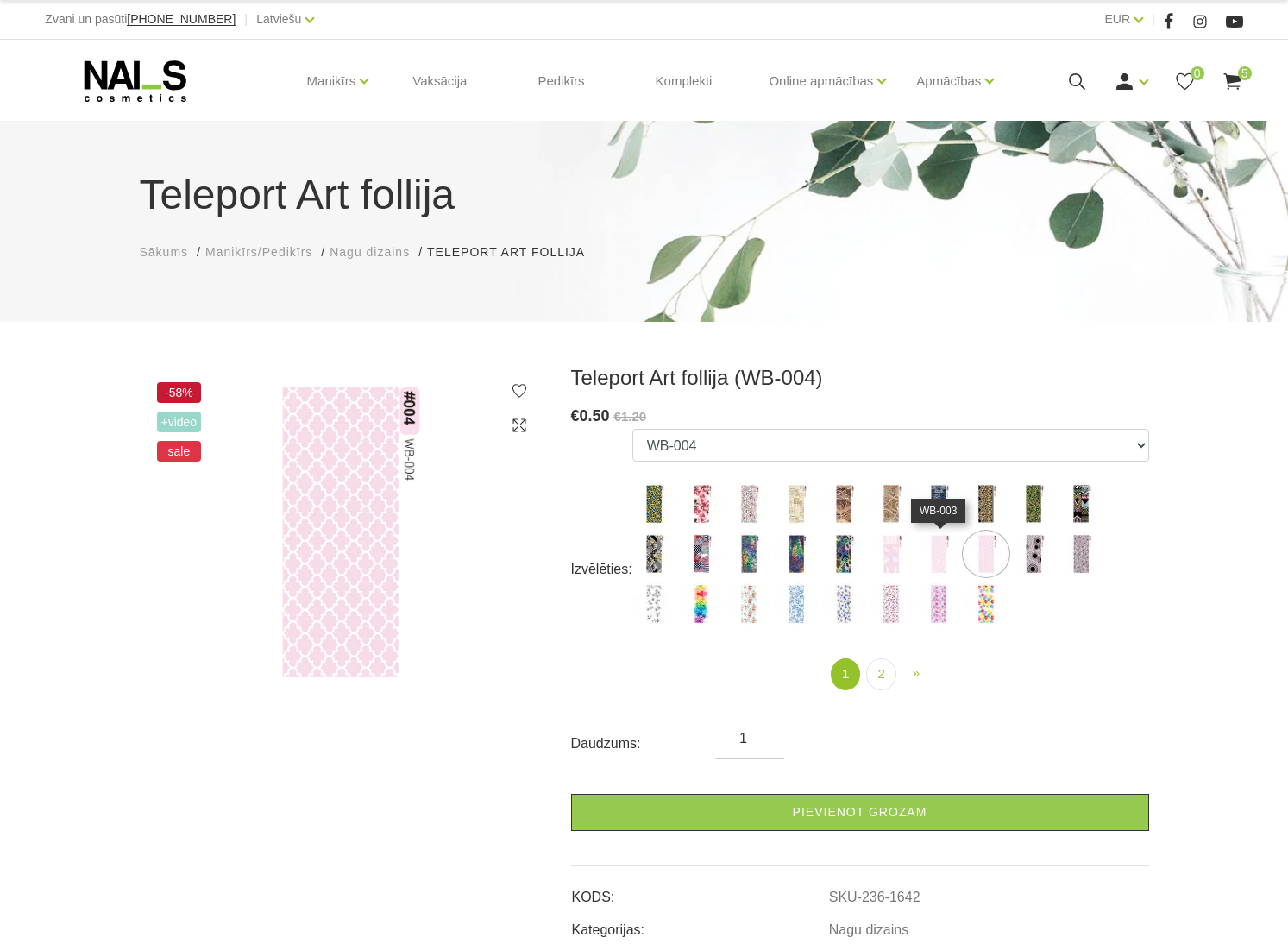
click at [938, 558] on img at bounding box center [938, 554] width 43 height 43
click at [886, 561] on img at bounding box center [891, 554] width 43 height 43
click at [841, 561] on img at bounding box center [843, 554] width 43 height 43
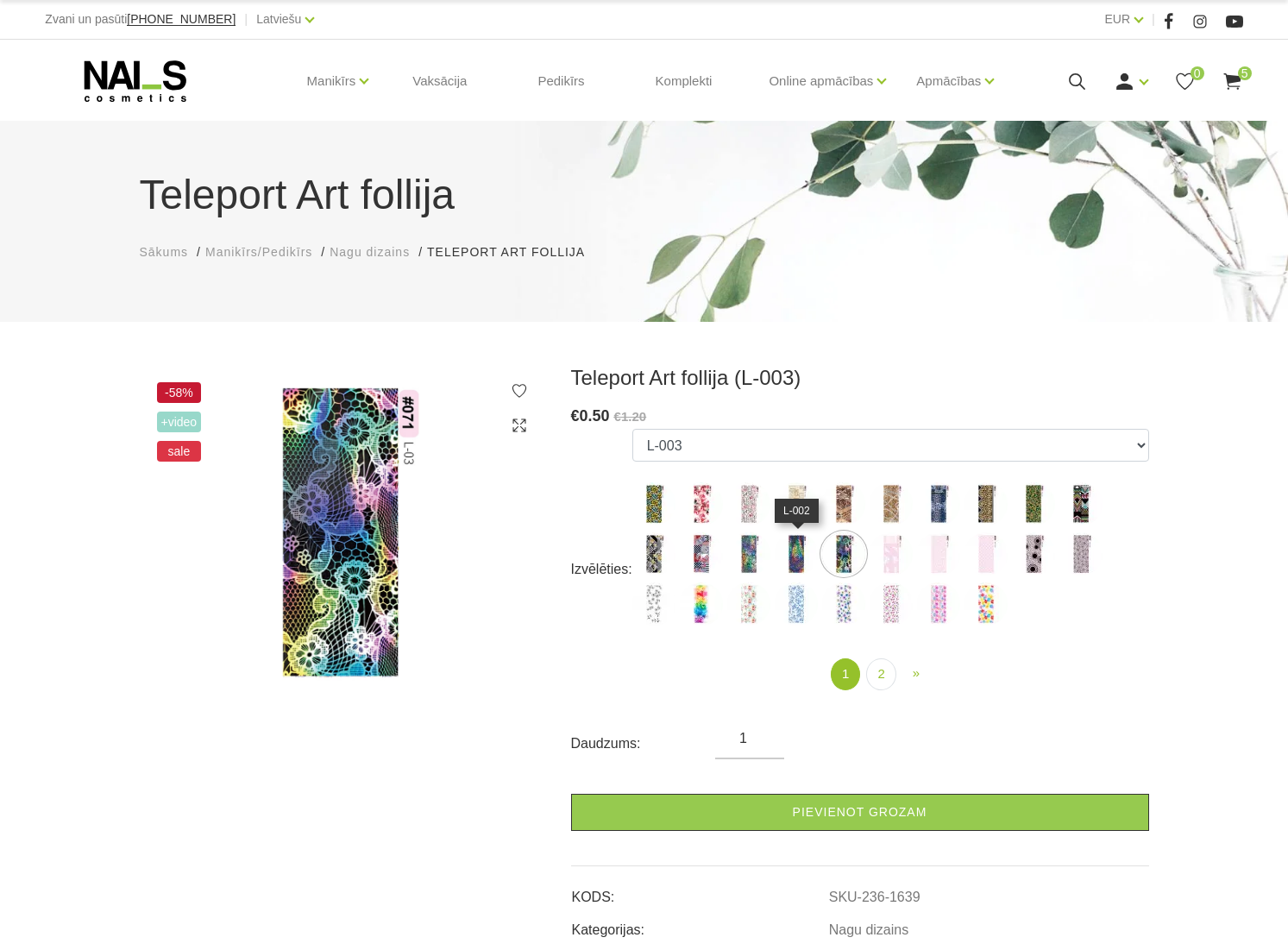
click at [788, 560] on img at bounding box center [796, 554] width 43 height 43
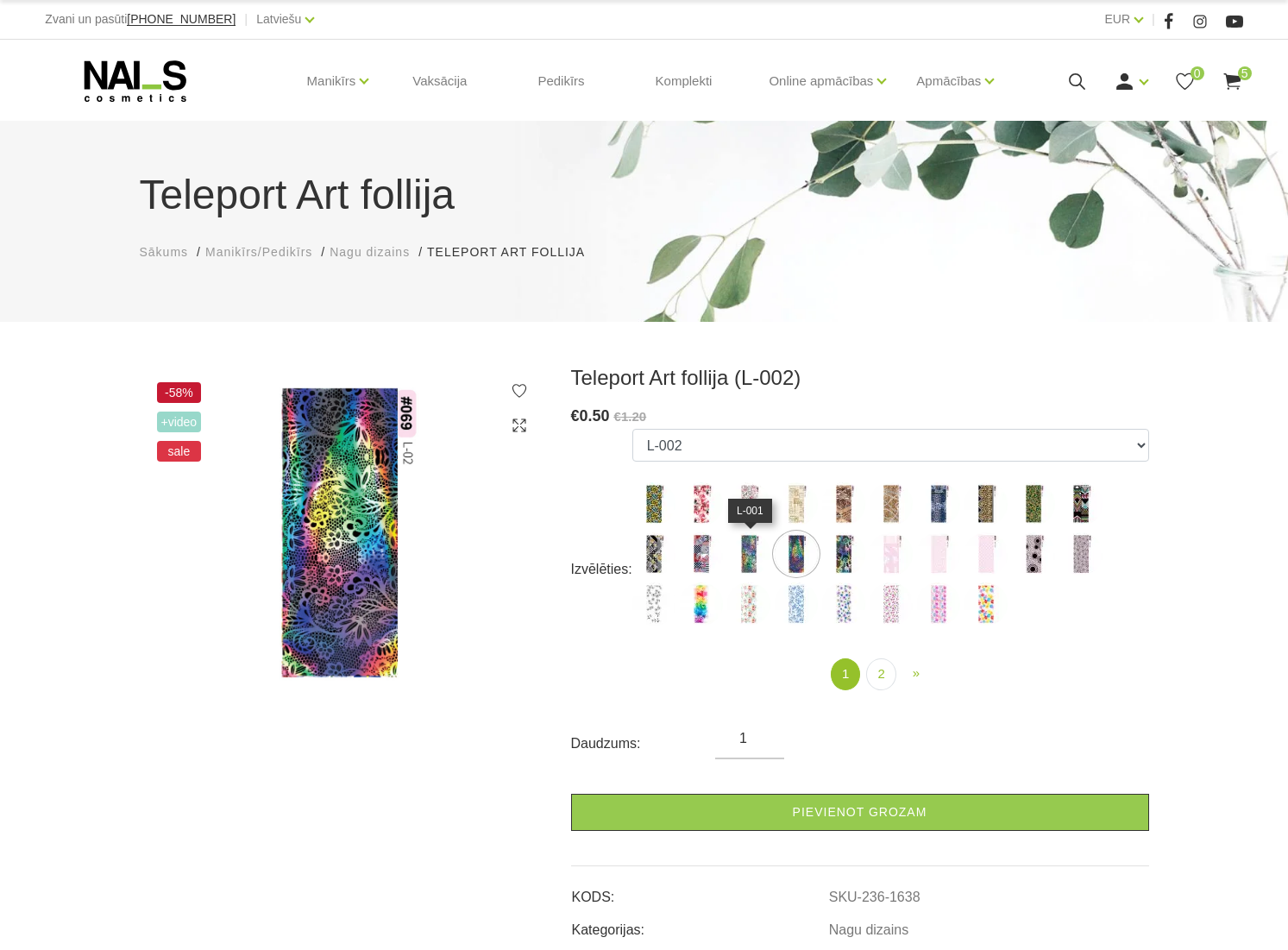
click at [743, 562] on img at bounding box center [749, 554] width 43 height 43
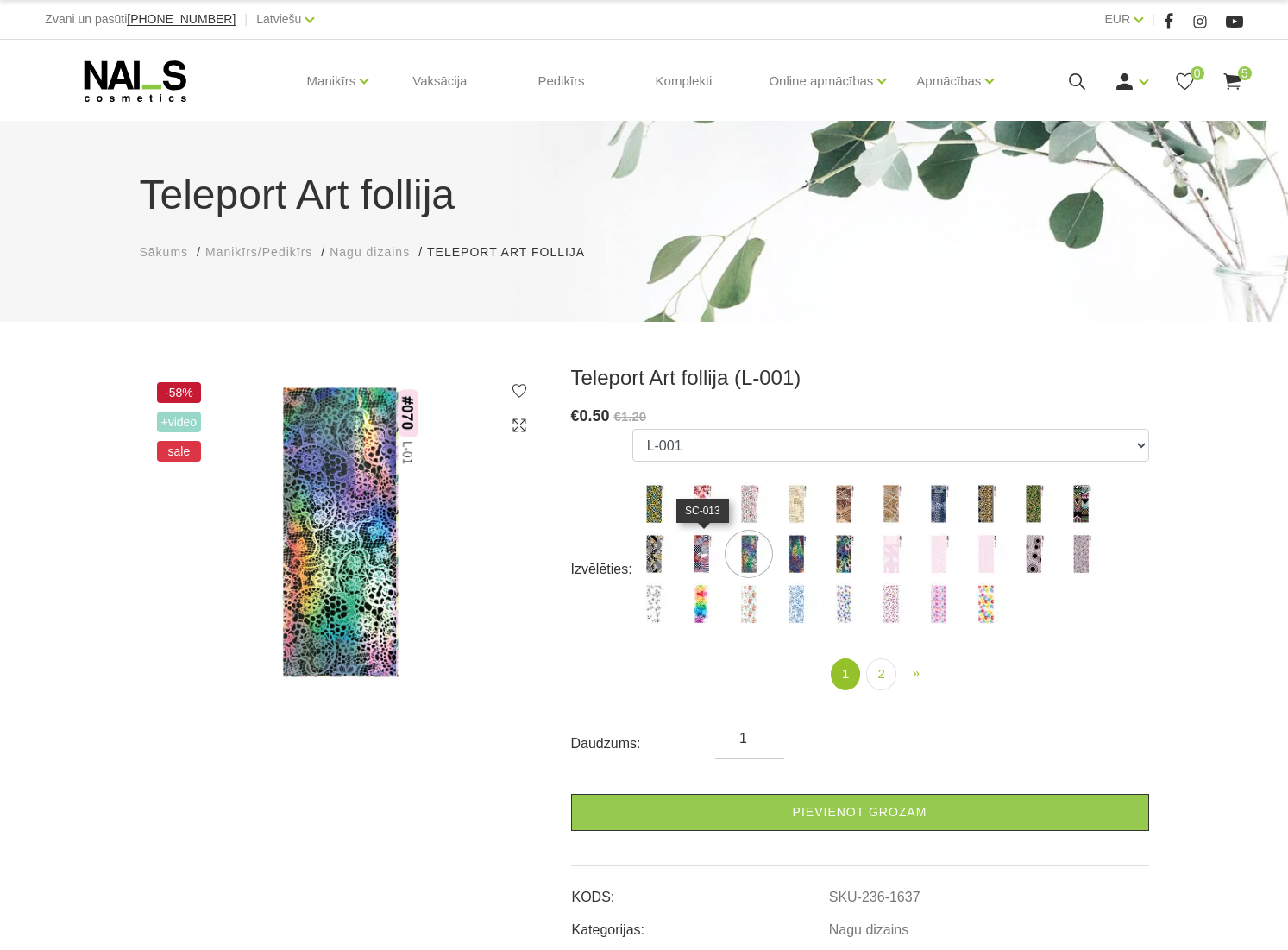
click at [694, 561] on img at bounding box center [701, 554] width 43 height 43
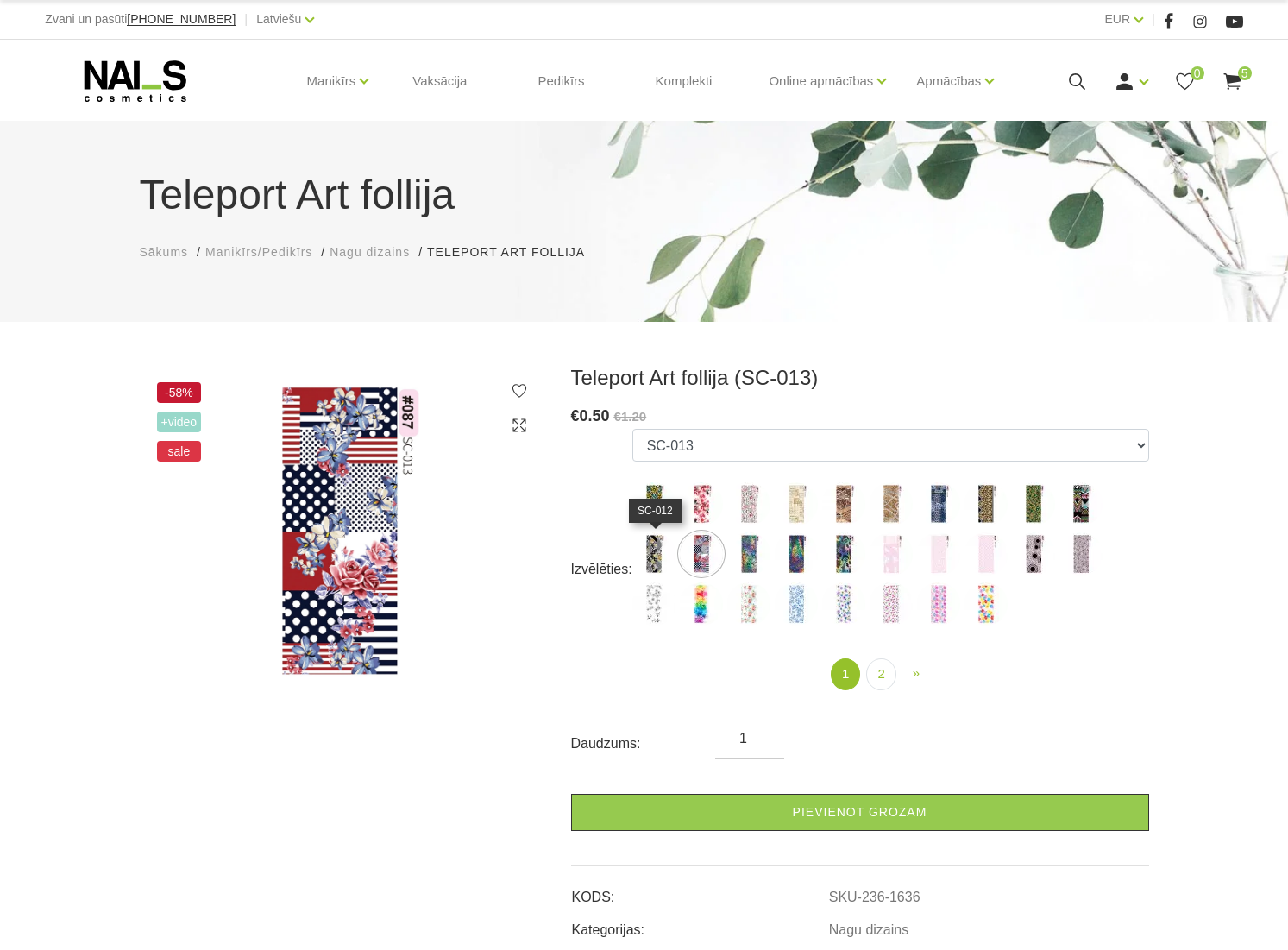
click at [671, 561] on img at bounding box center [653, 554] width 43 height 43
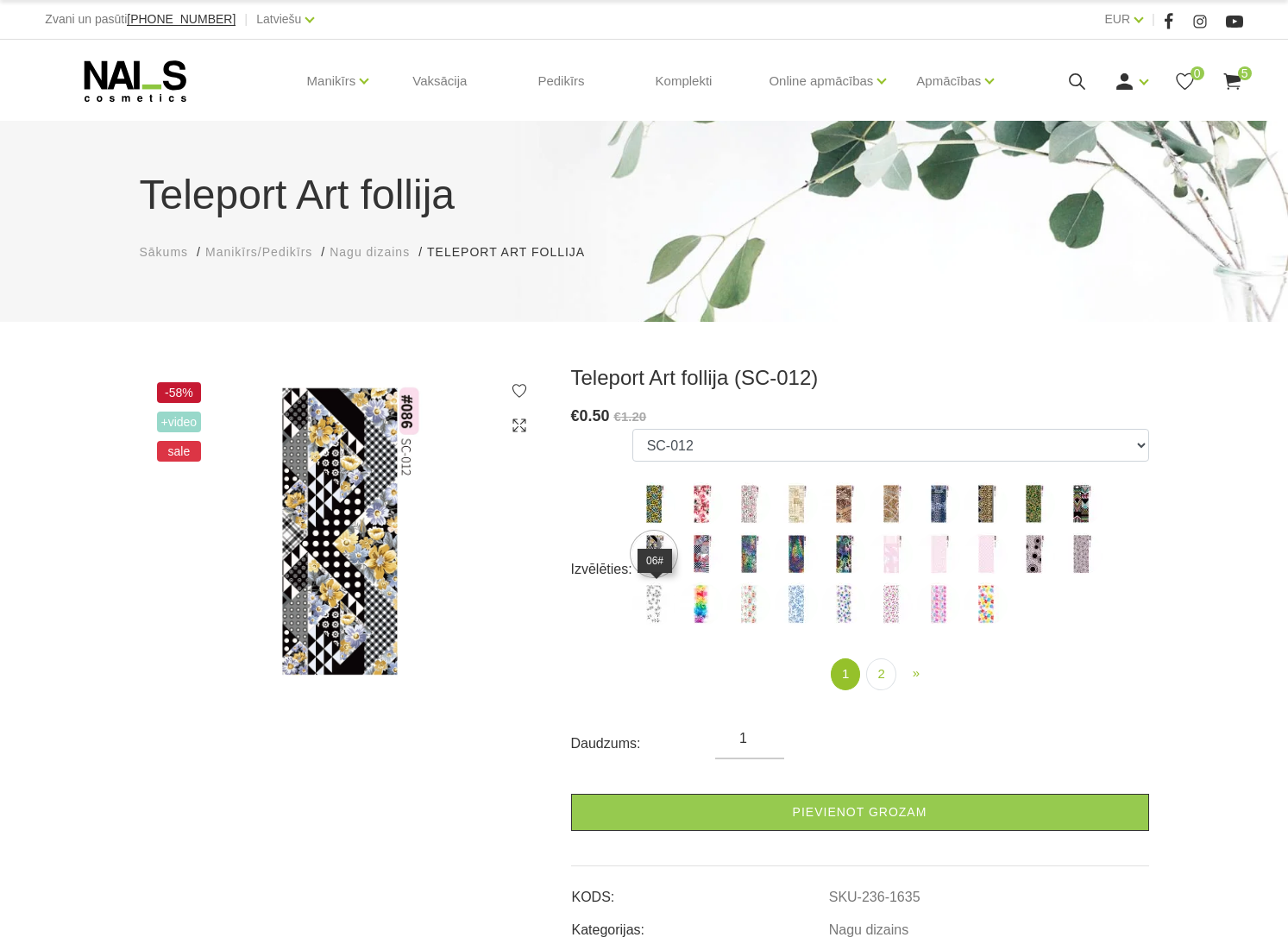
click at [663, 598] on img at bounding box center [653, 604] width 43 height 43
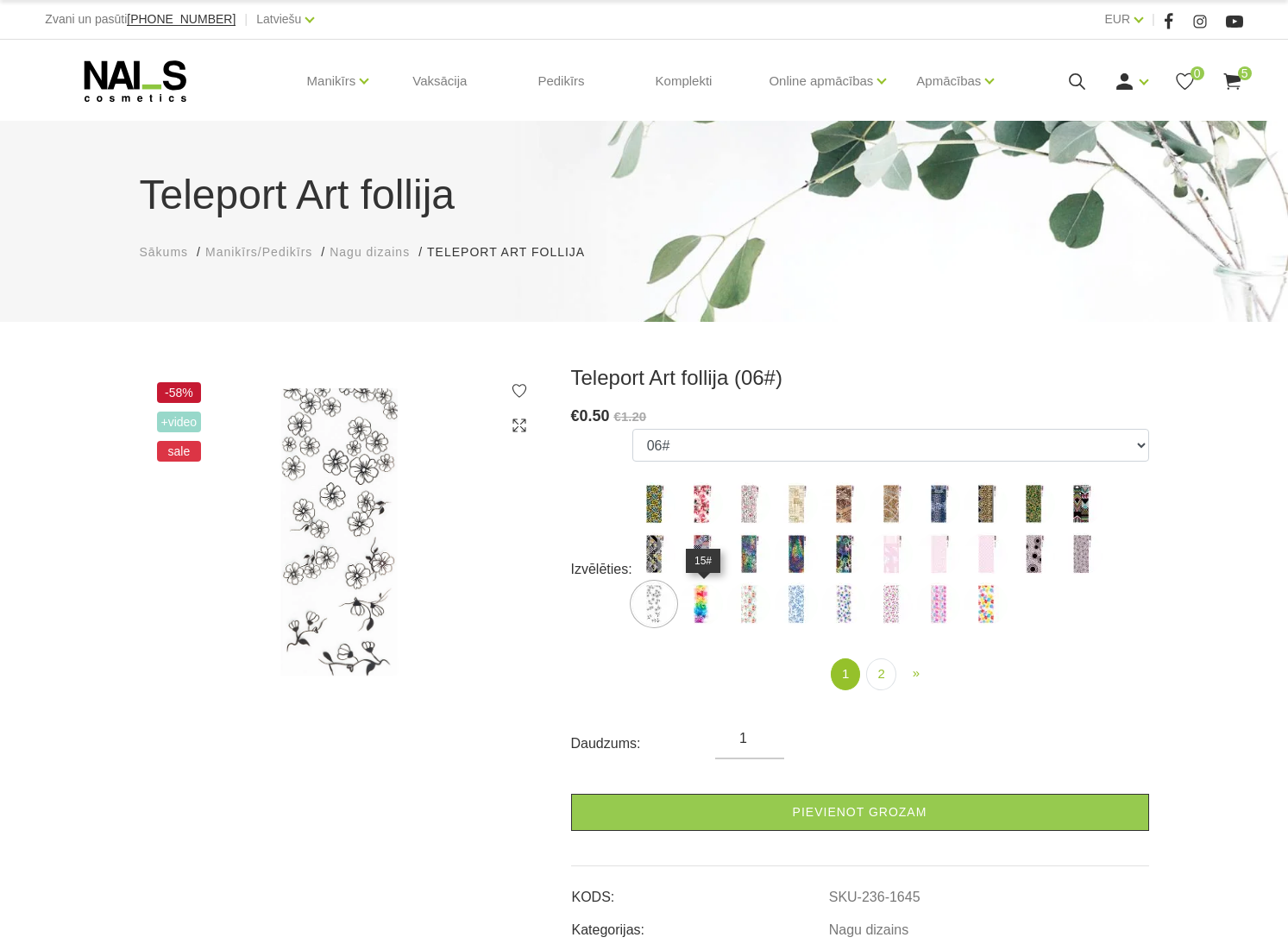
click at [690, 600] on img at bounding box center [701, 604] width 43 height 43
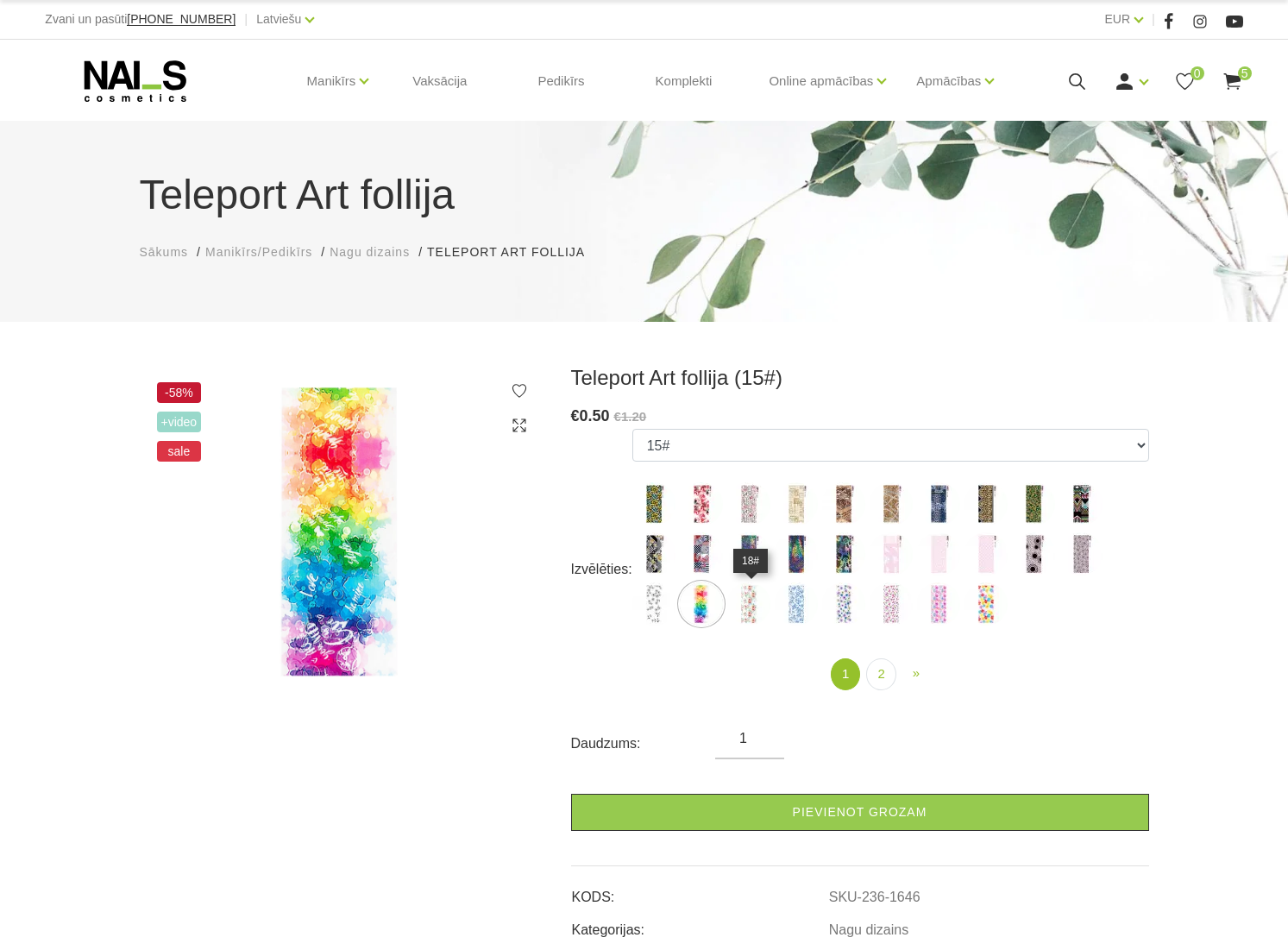
click at [746, 601] on img at bounding box center [749, 604] width 43 height 43
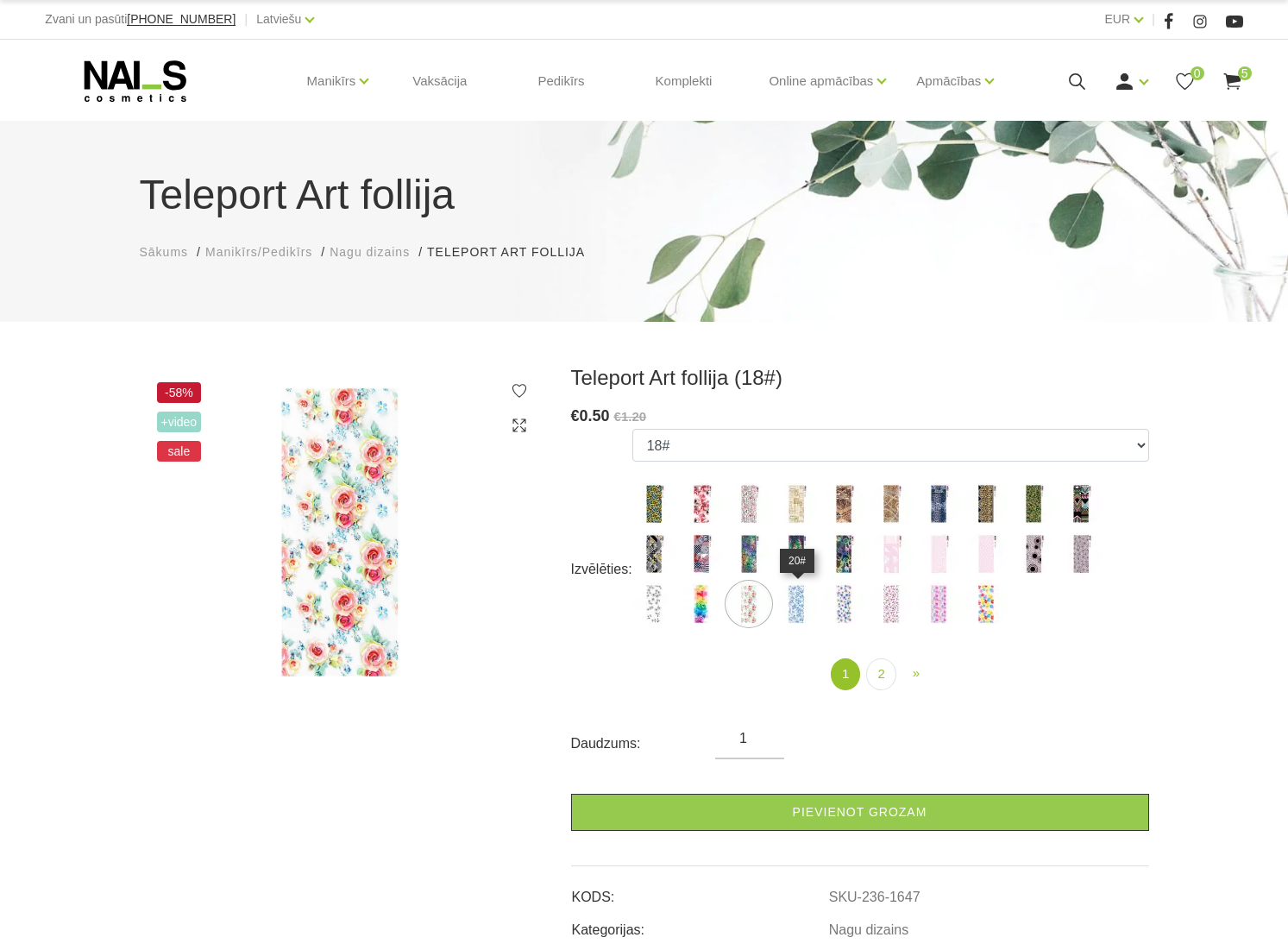
click at [805, 605] on img at bounding box center [796, 604] width 43 height 43
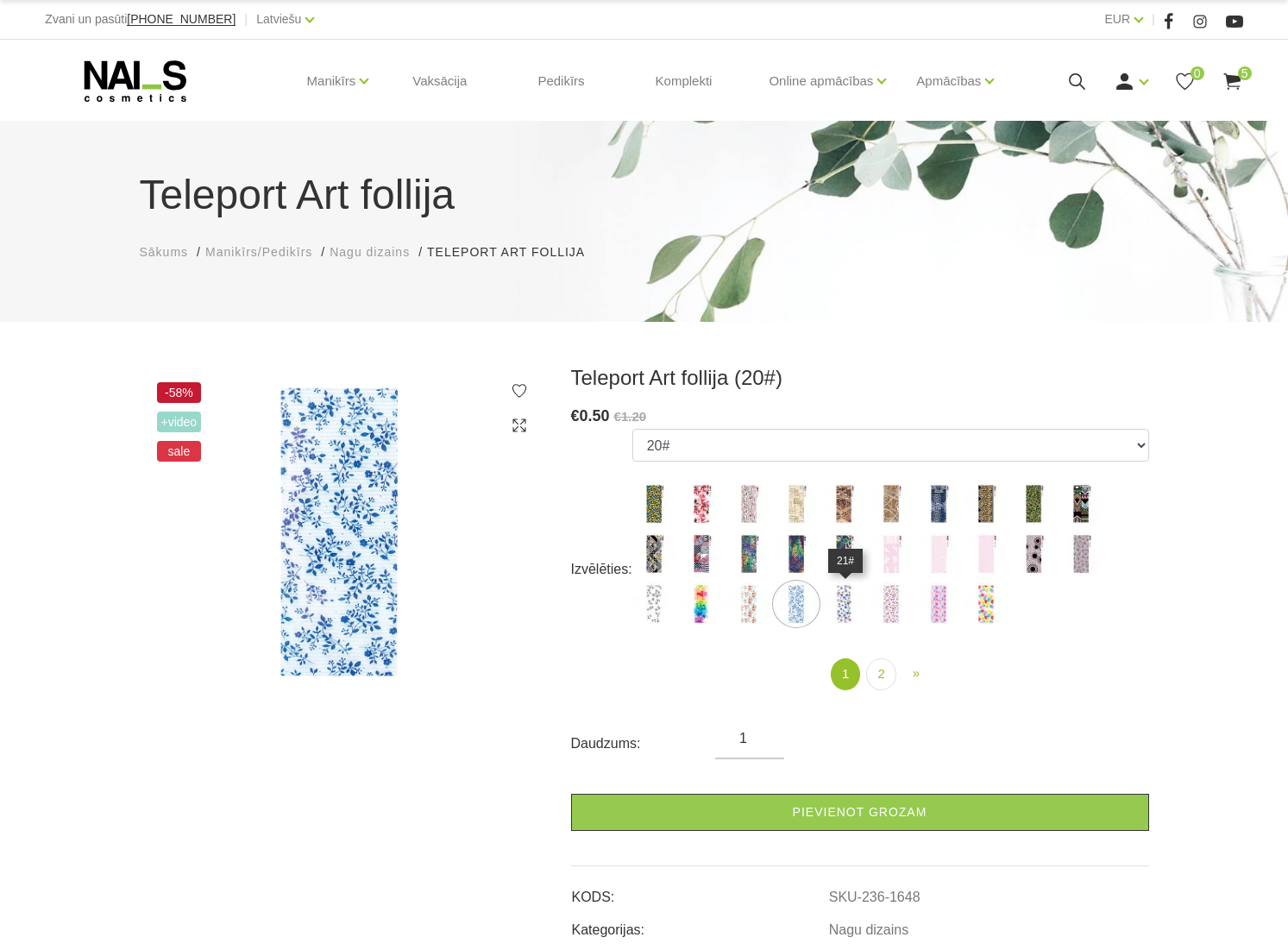
click at [845, 606] on img at bounding box center [843, 604] width 43 height 43
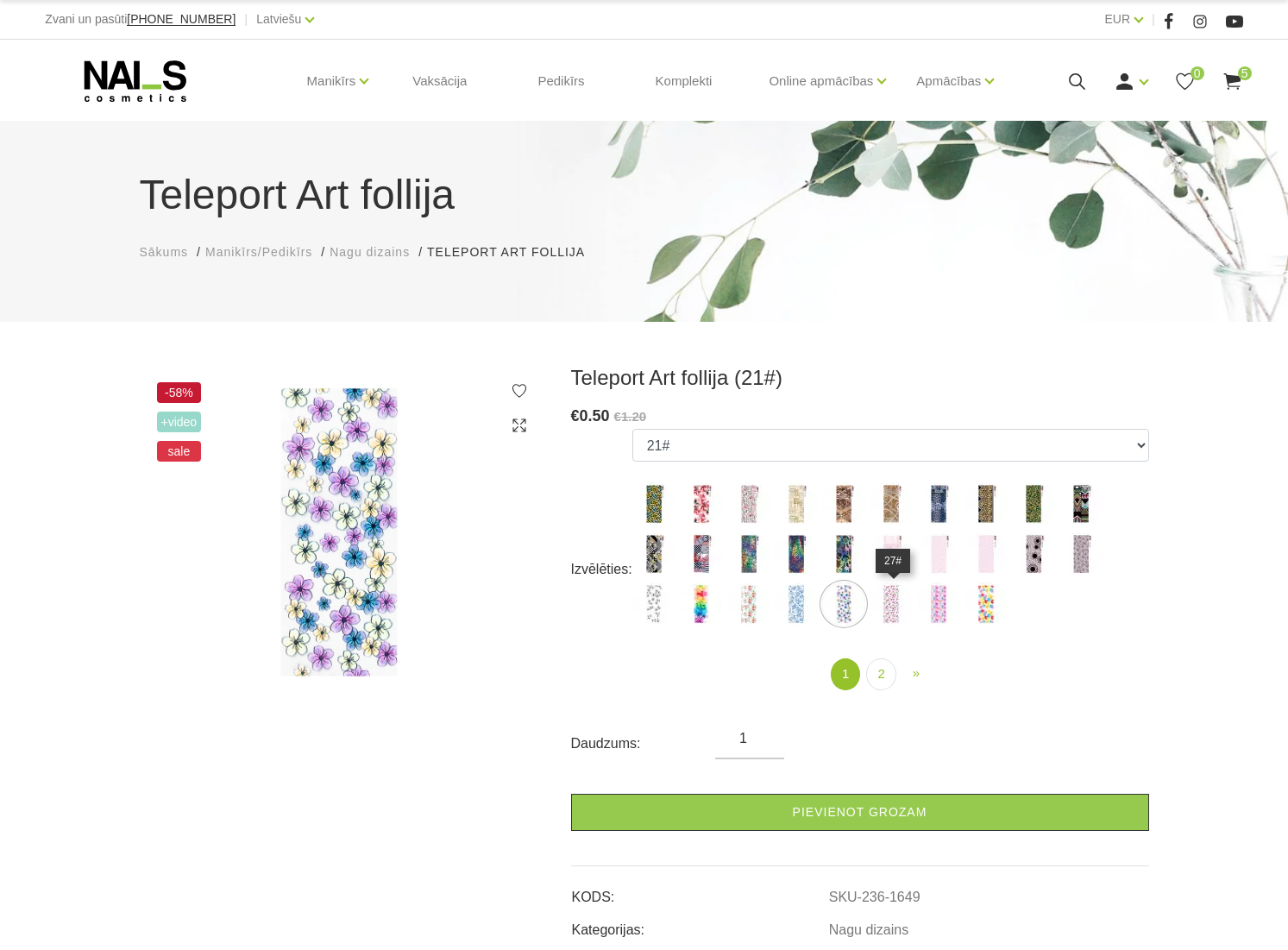
click at [883, 607] on img at bounding box center [891, 604] width 43 height 43
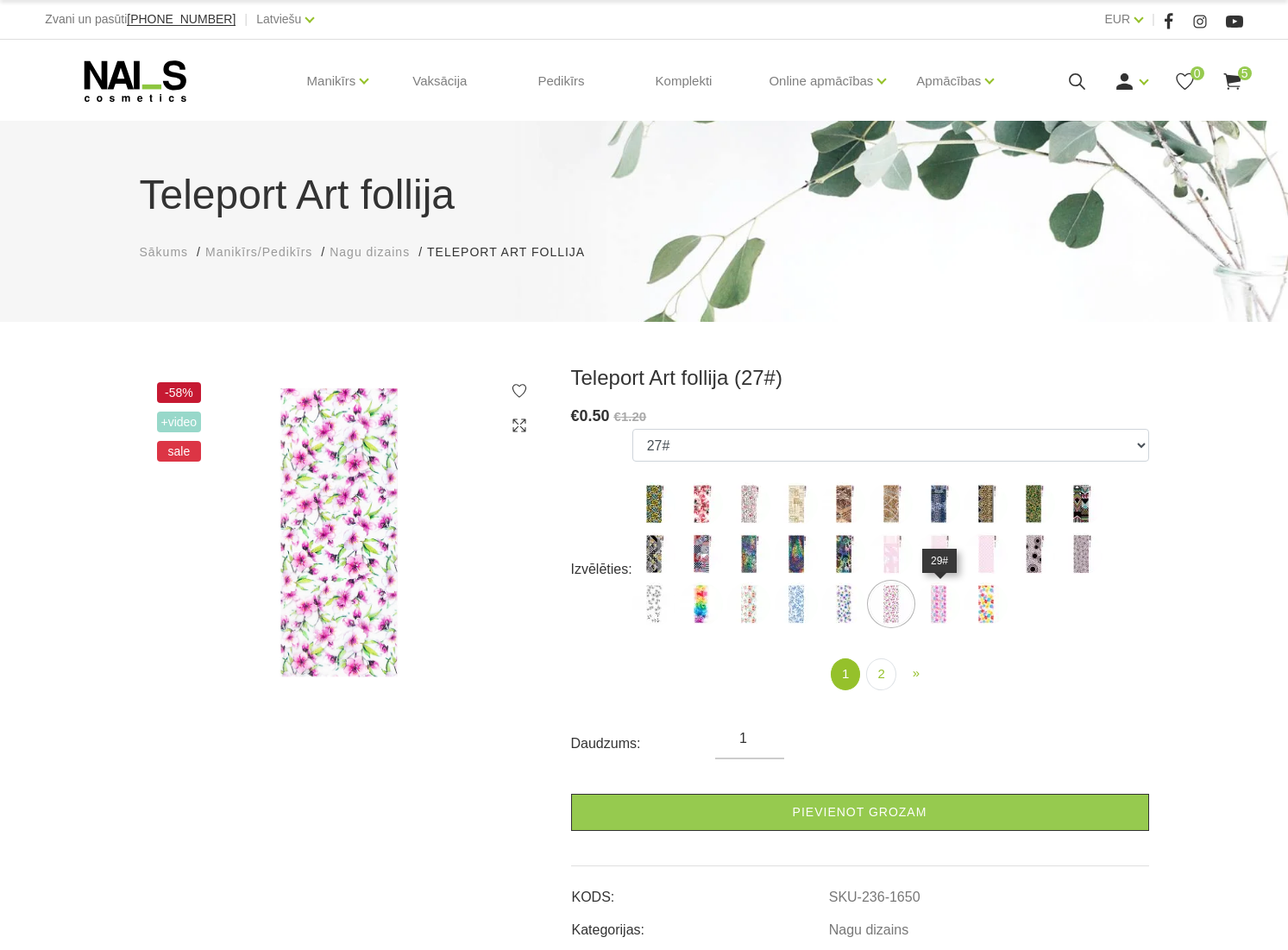
click at [938, 606] on img at bounding box center [938, 604] width 43 height 43
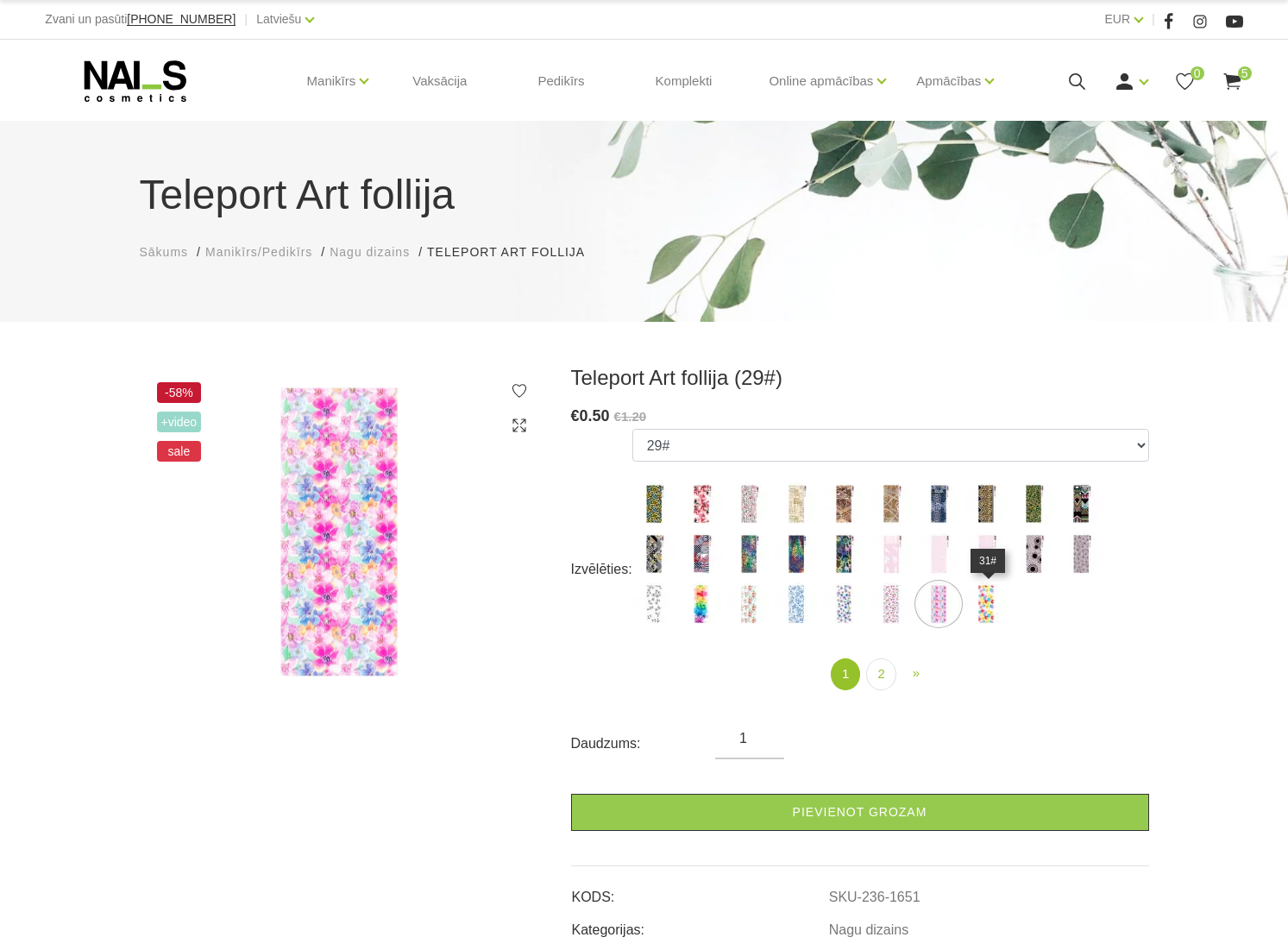
click at [1001, 610] on img at bounding box center [986, 604] width 43 height 43
select select "1652"
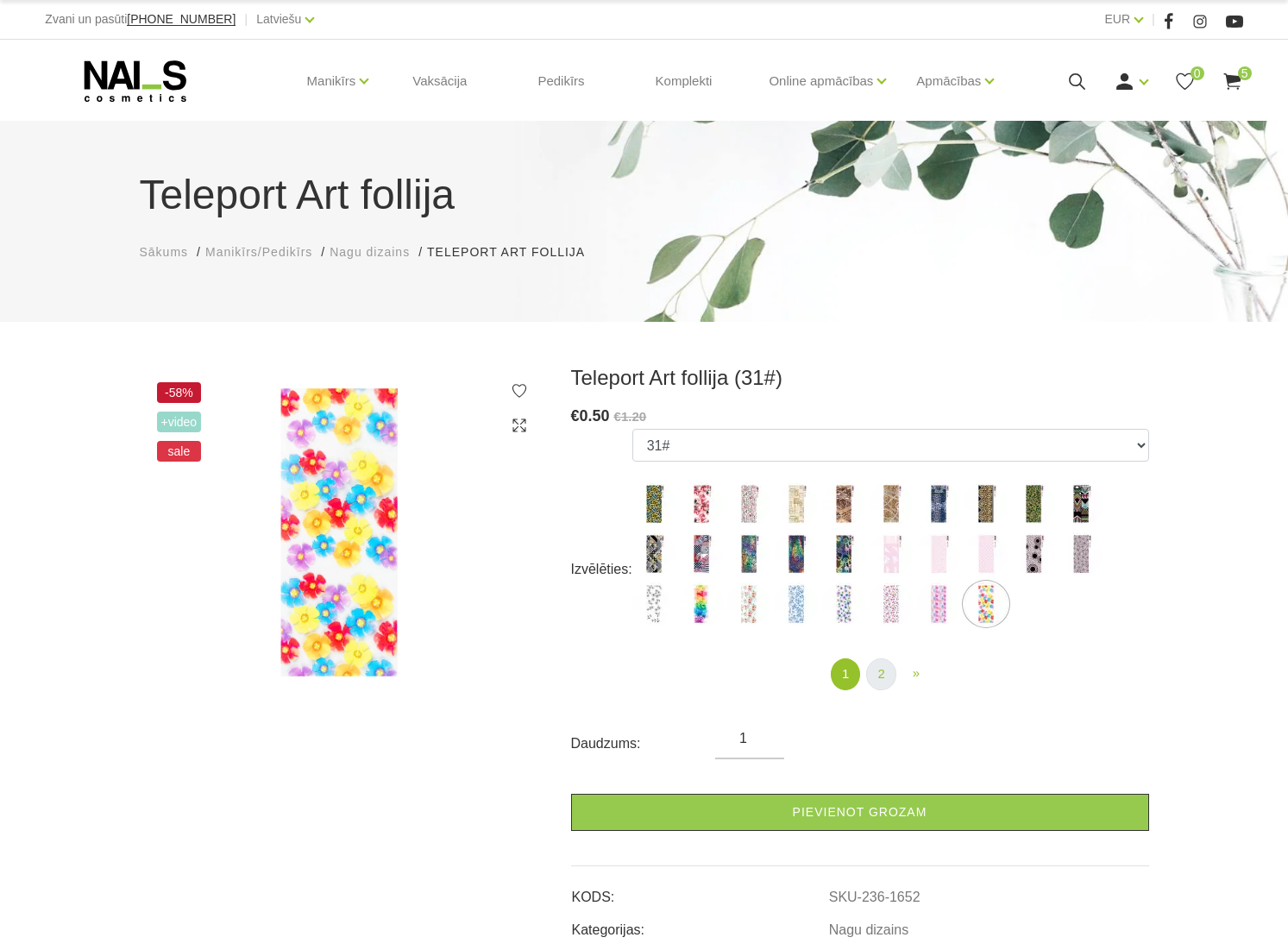
click at [869, 675] on link "2" at bounding box center [880, 674] width 29 height 32
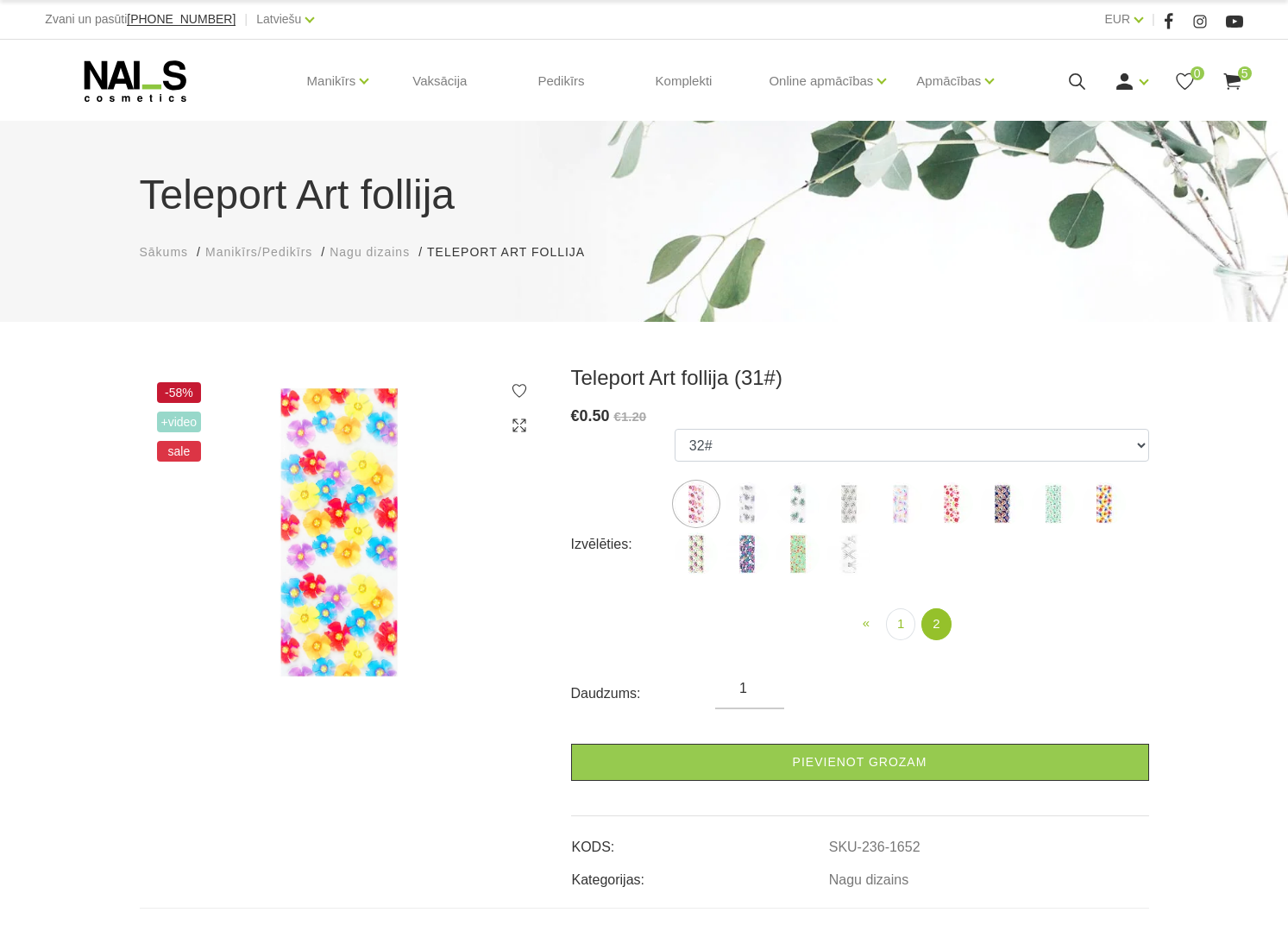
click at [686, 497] on img at bounding box center [696, 504] width 43 height 43
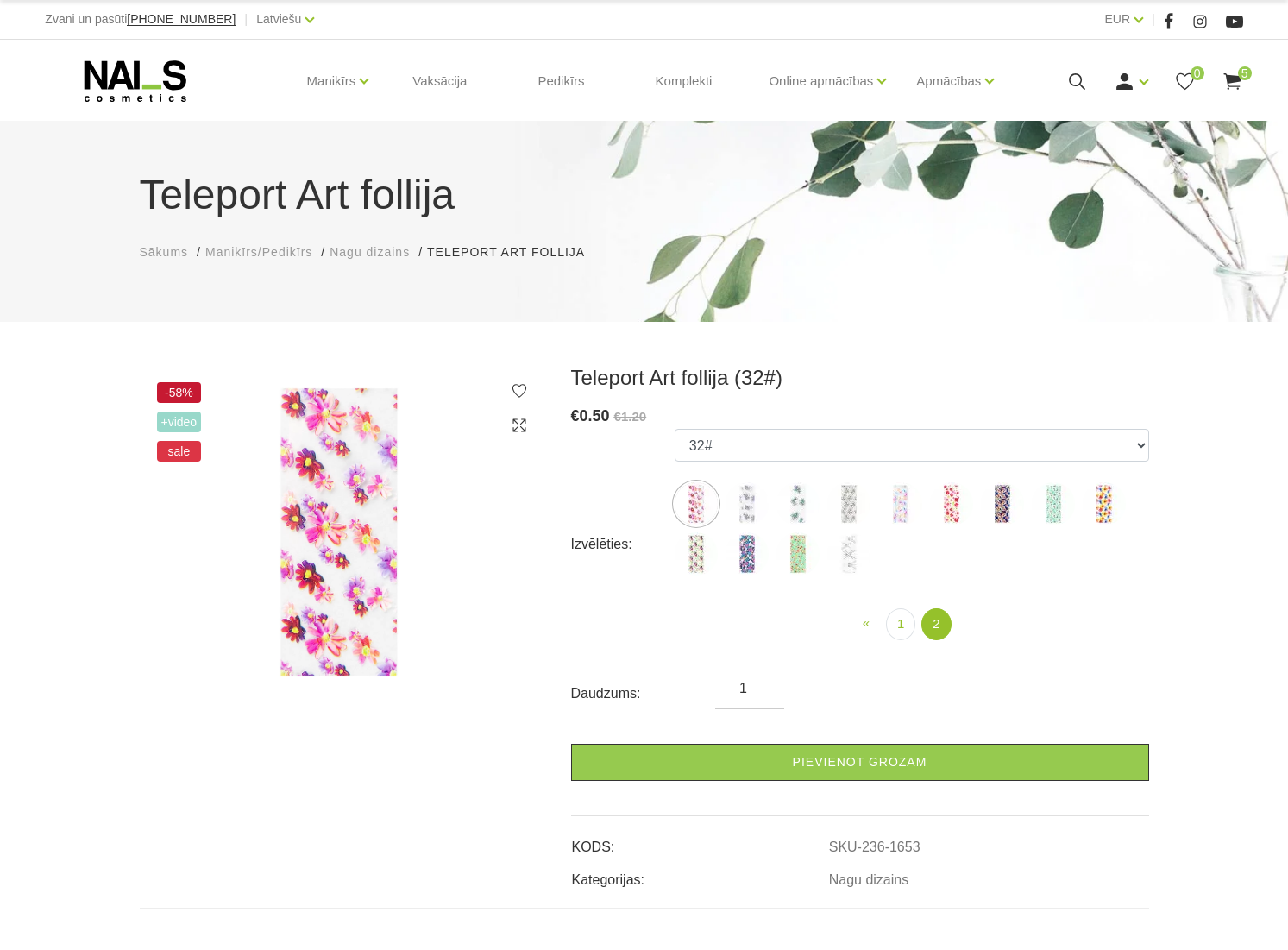
click at [742, 500] on img at bounding box center [747, 504] width 43 height 43
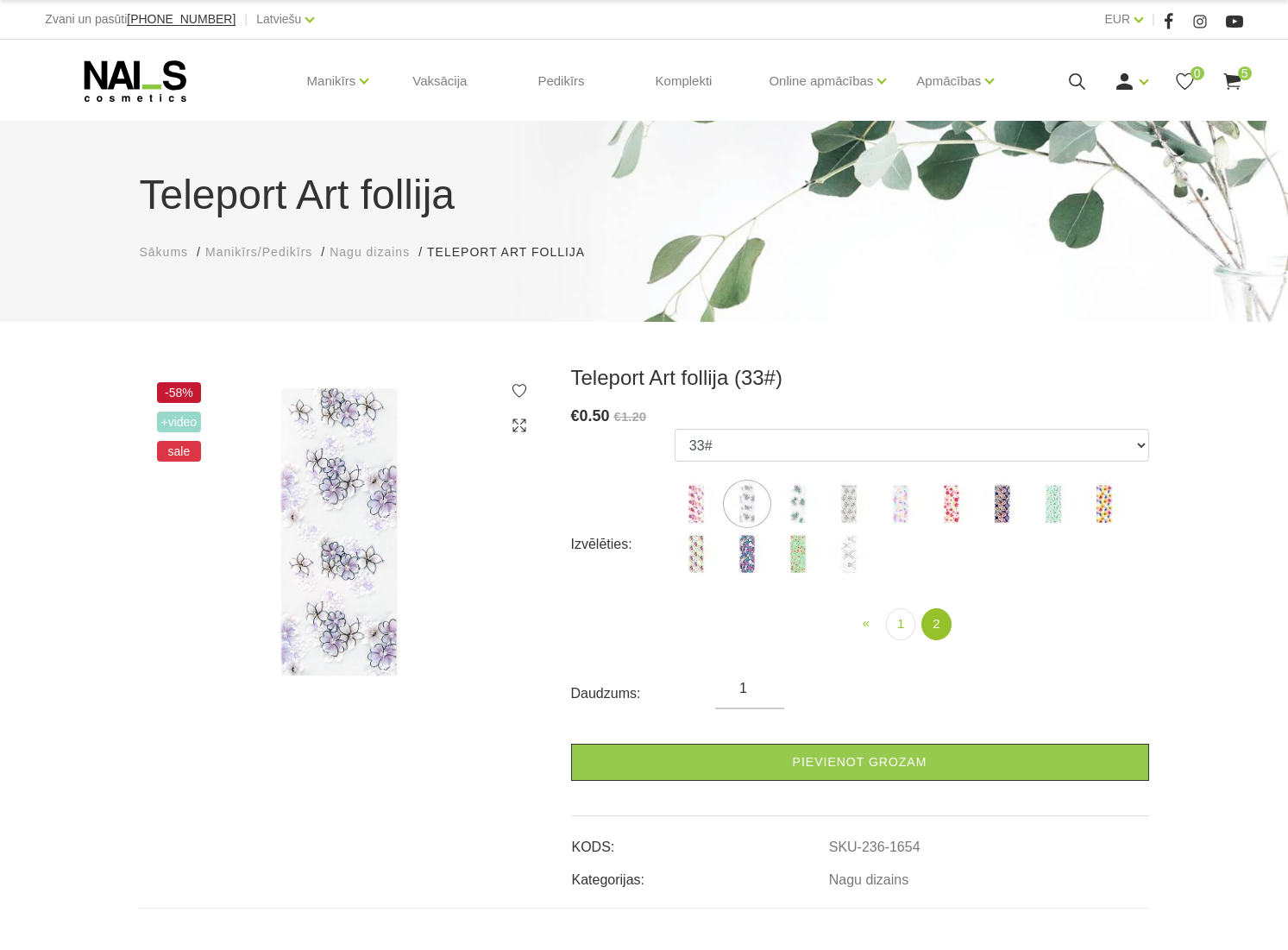
click at [802, 500] on img at bounding box center [798, 504] width 43 height 43
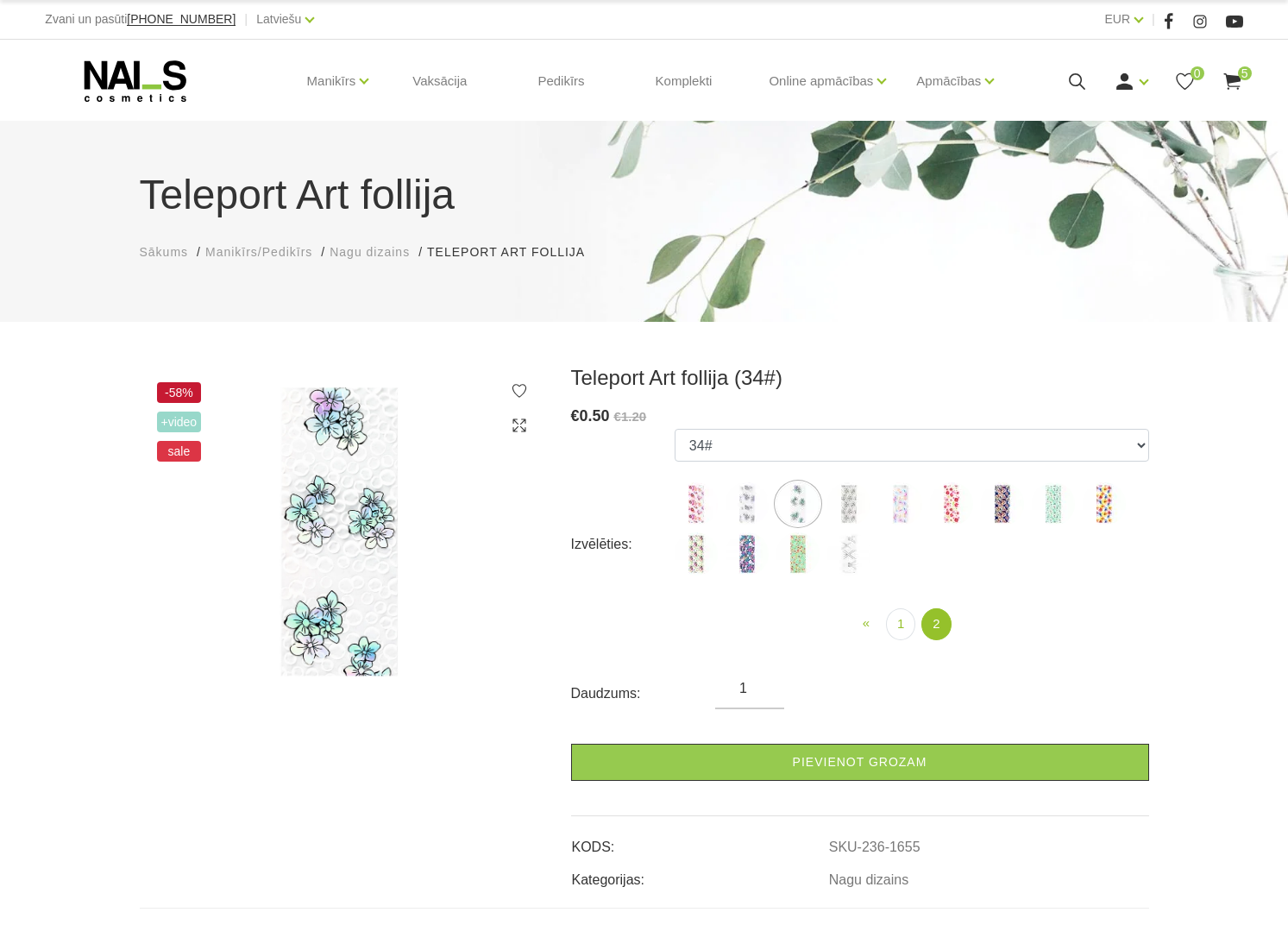
click at [850, 503] on img at bounding box center [849, 504] width 43 height 43
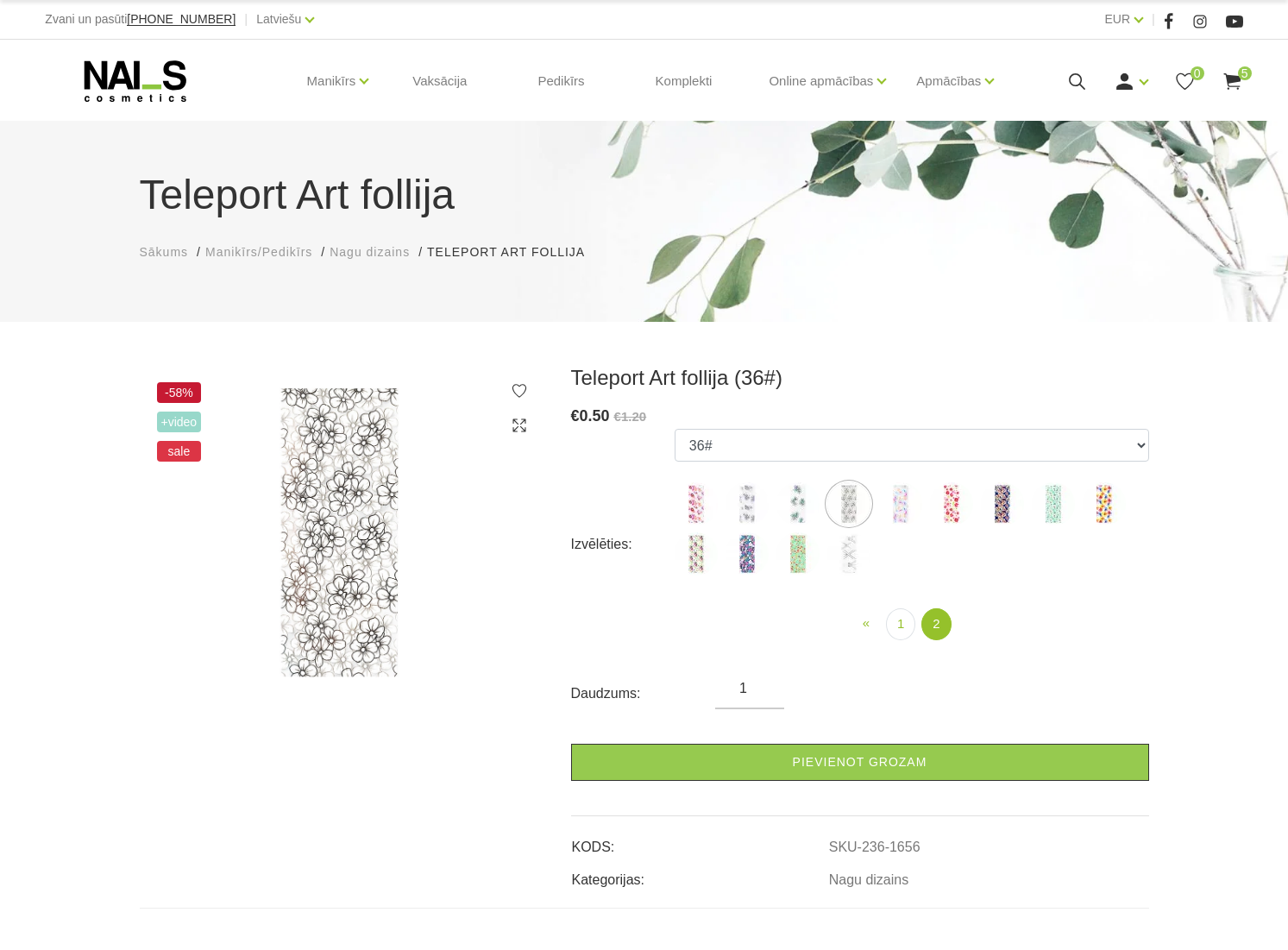
click at [890, 505] on img at bounding box center [900, 504] width 43 height 43
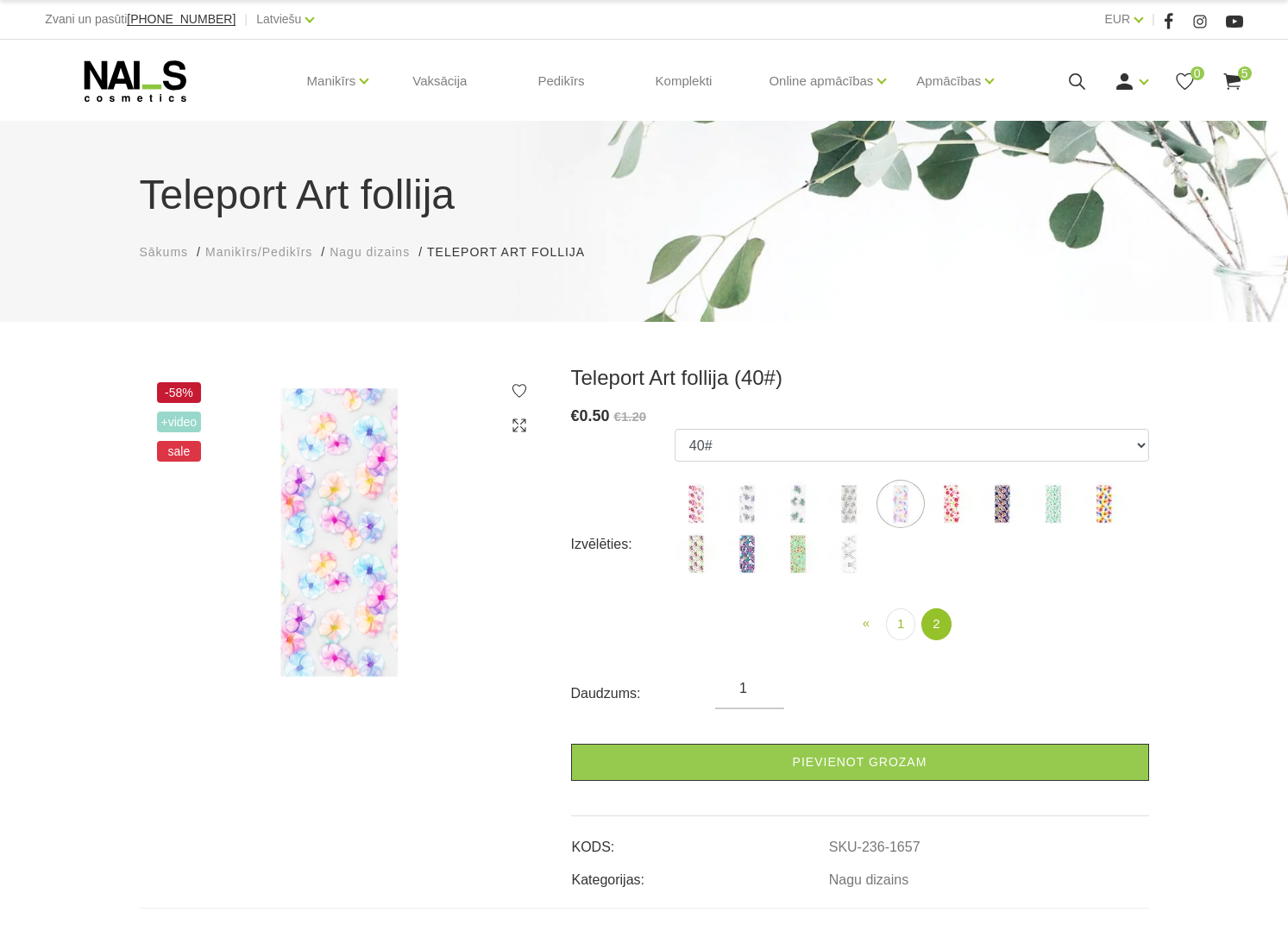
click at [944, 508] on img at bounding box center [952, 504] width 43 height 43
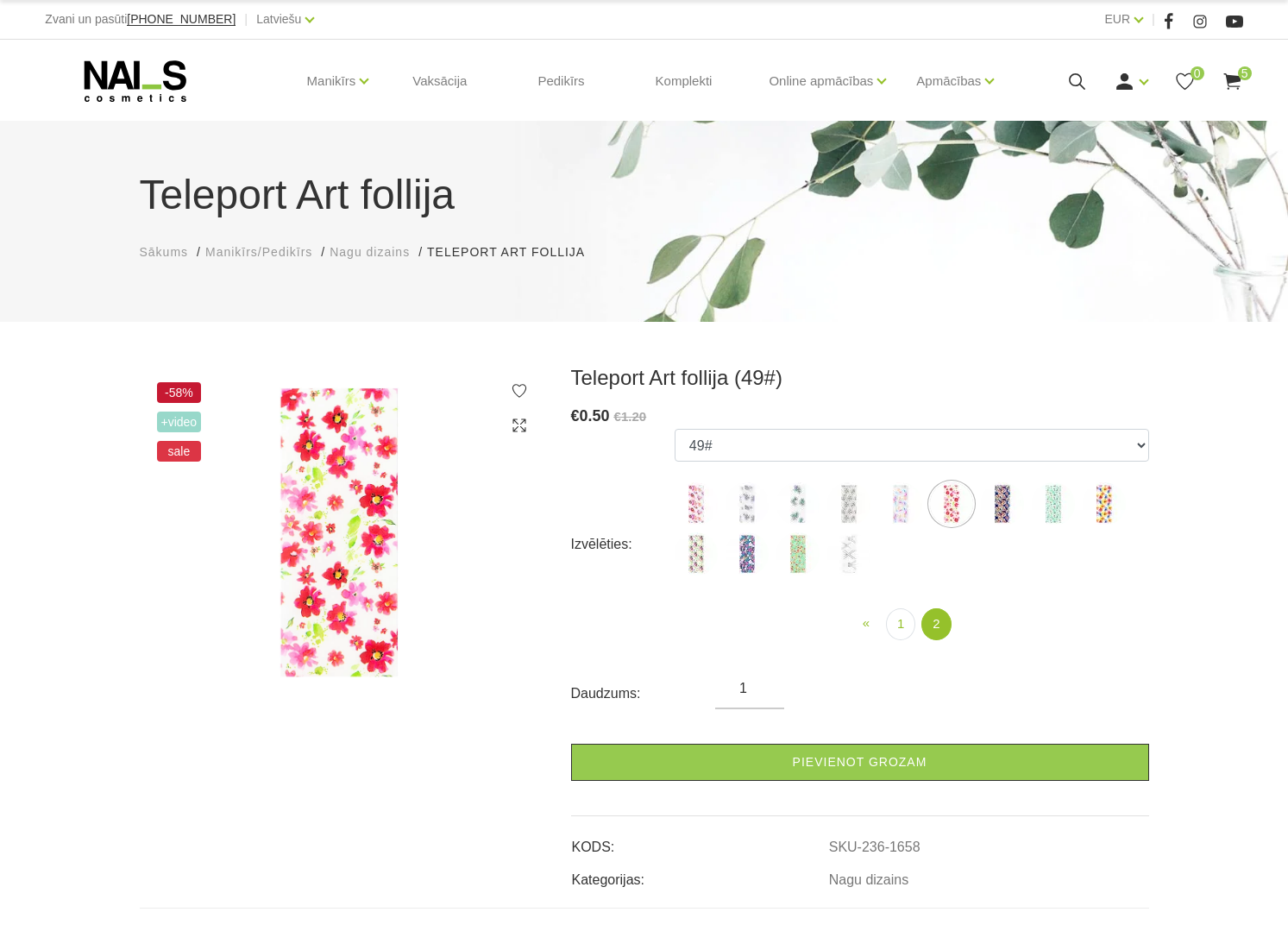
click at [997, 509] on img at bounding box center [1002, 504] width 43 height 43
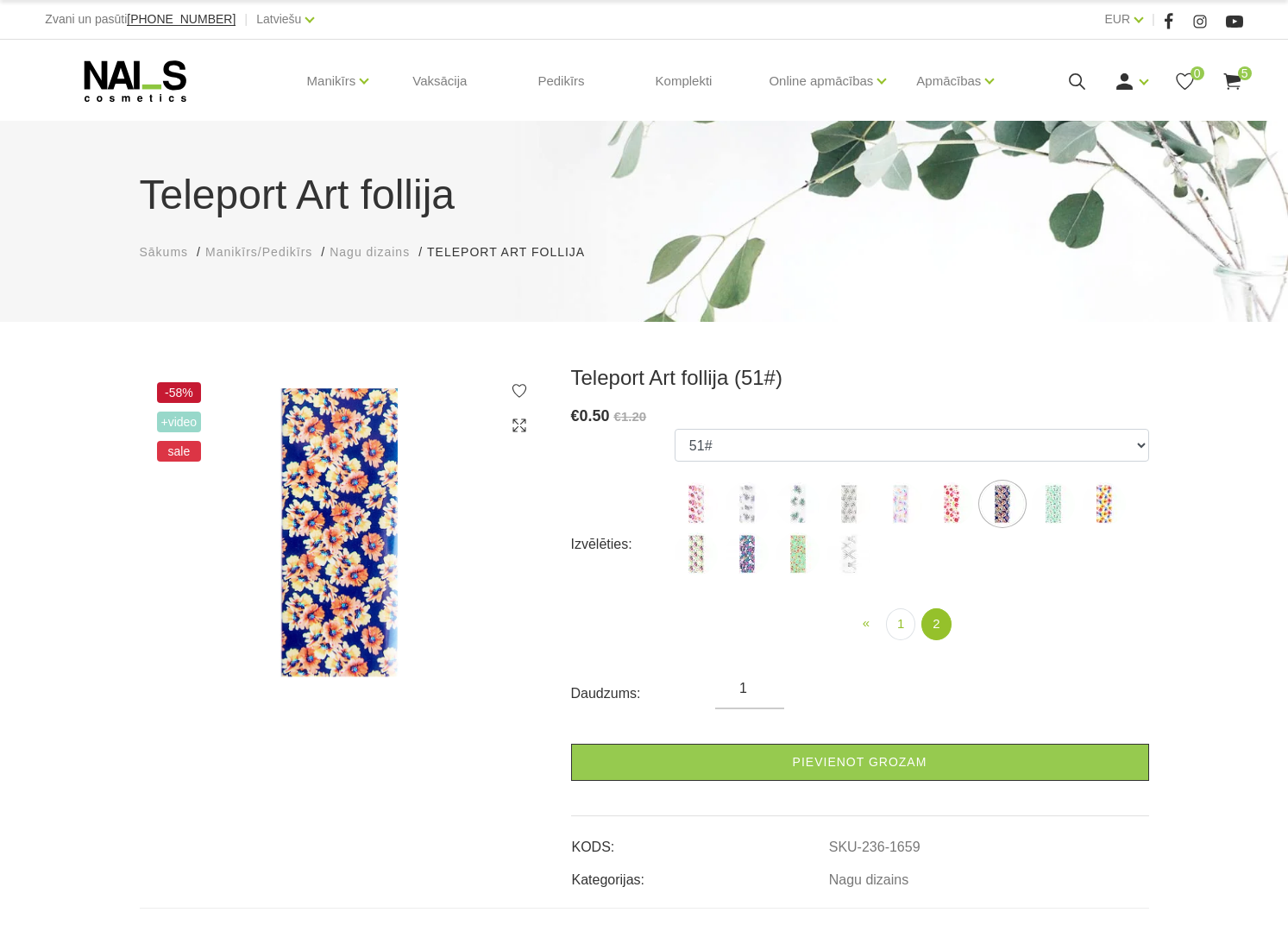
click at [1045, 510] on img at bounding box center [1053, 504] width 43 height 43
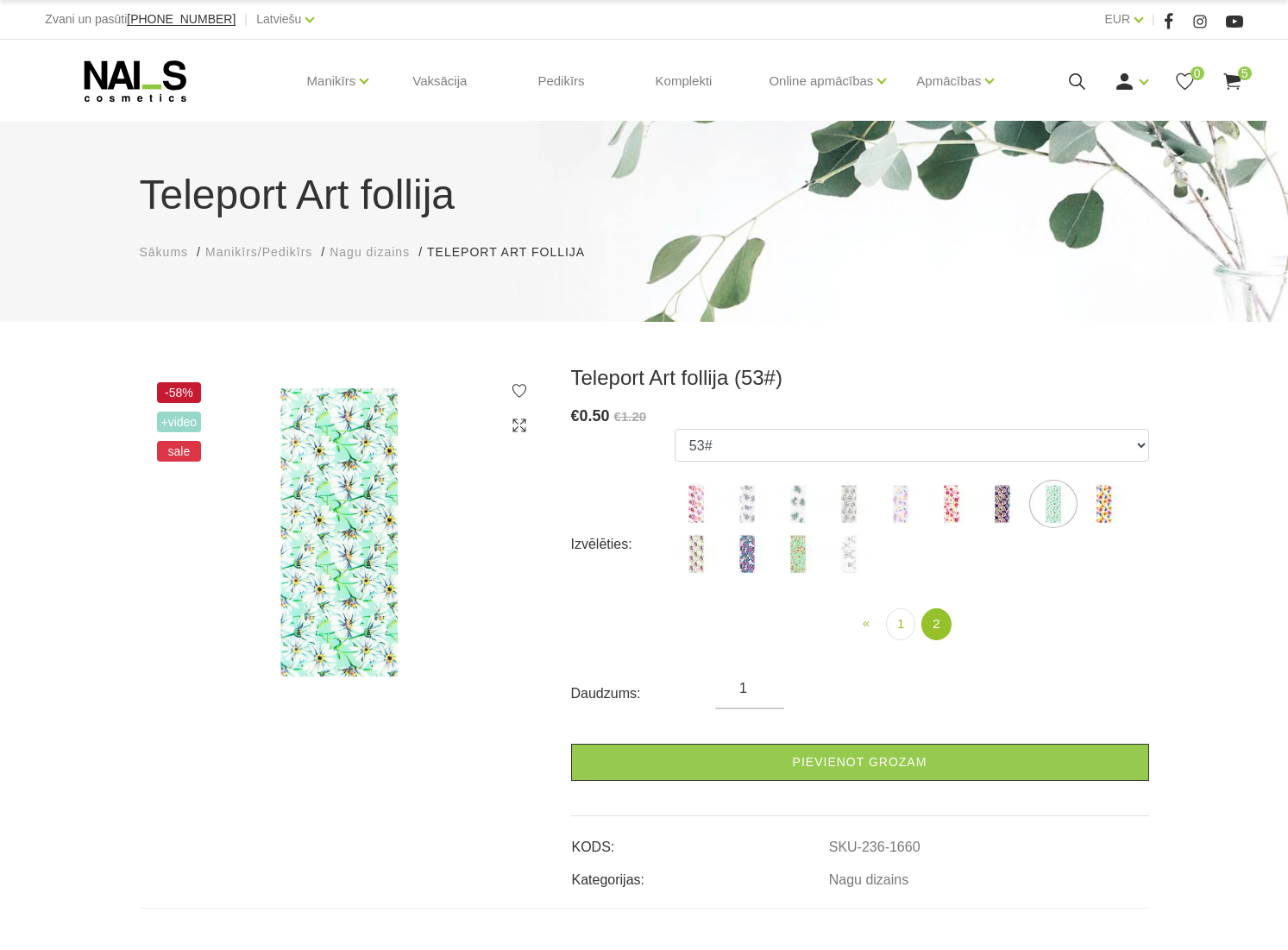
click at [1100, 510] on img at bounding box center [1104, 504] width 43 height 43
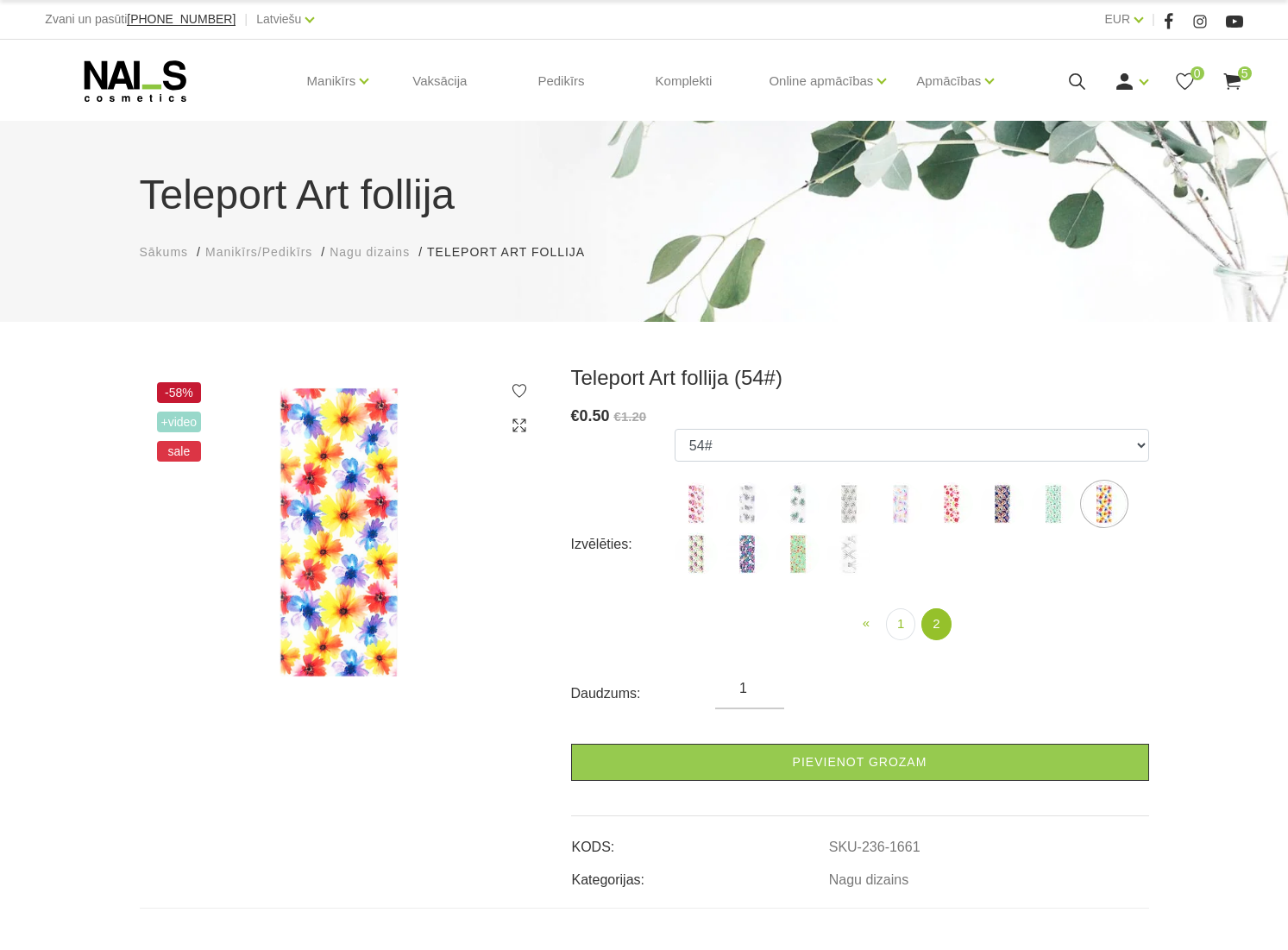
click at [852, 550] on img at bounding box center [849, 554] width 43 height 43
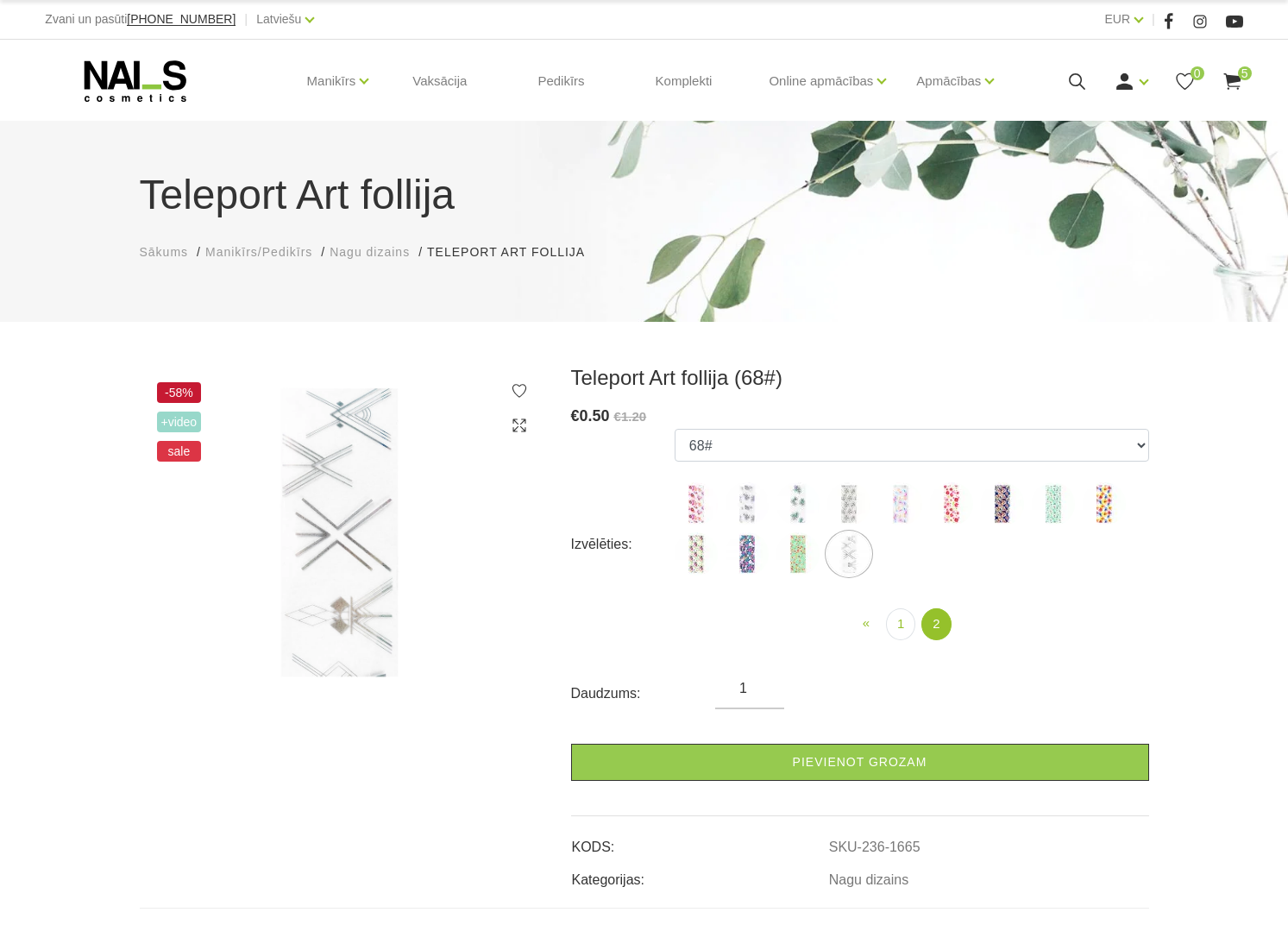
click at [786, 561] on img at bounding box center [798, 554] width 43 height 43
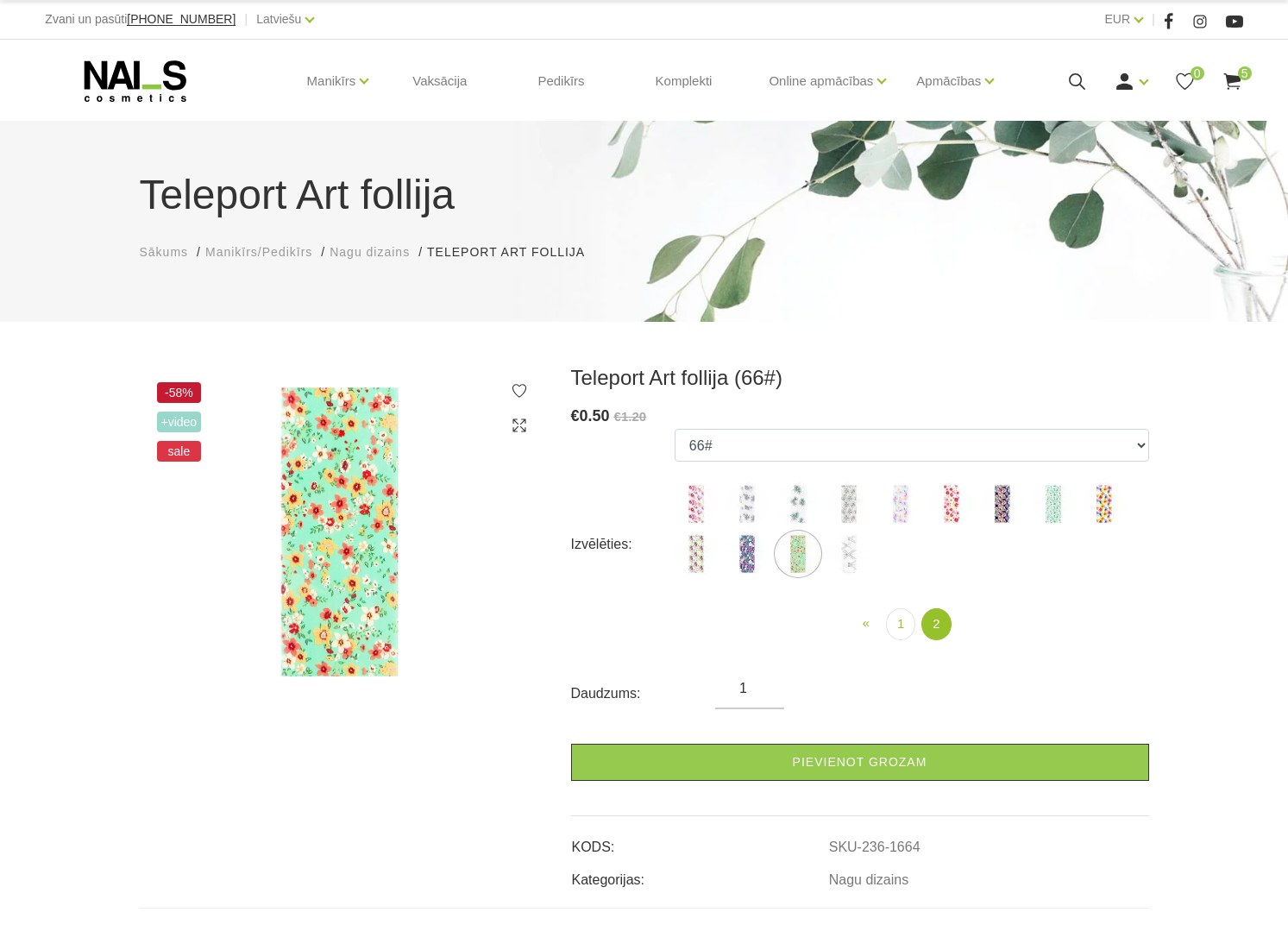
click at [744, 560] on img at bounding box center [747, 554] width 43 height 43
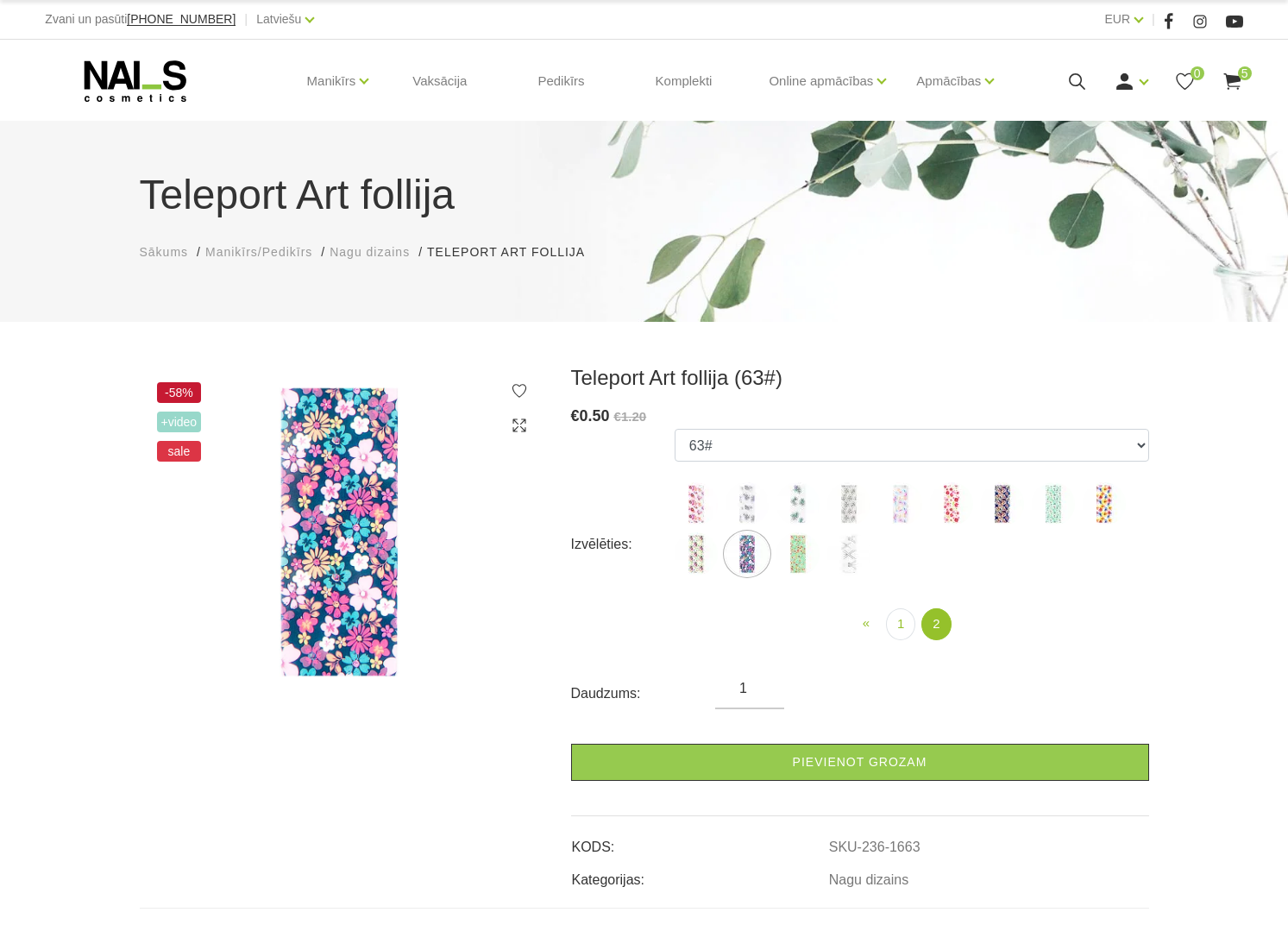
click at [688, 559] on img at bounding box center [696, 554] width 43 height 43
select select "1662"
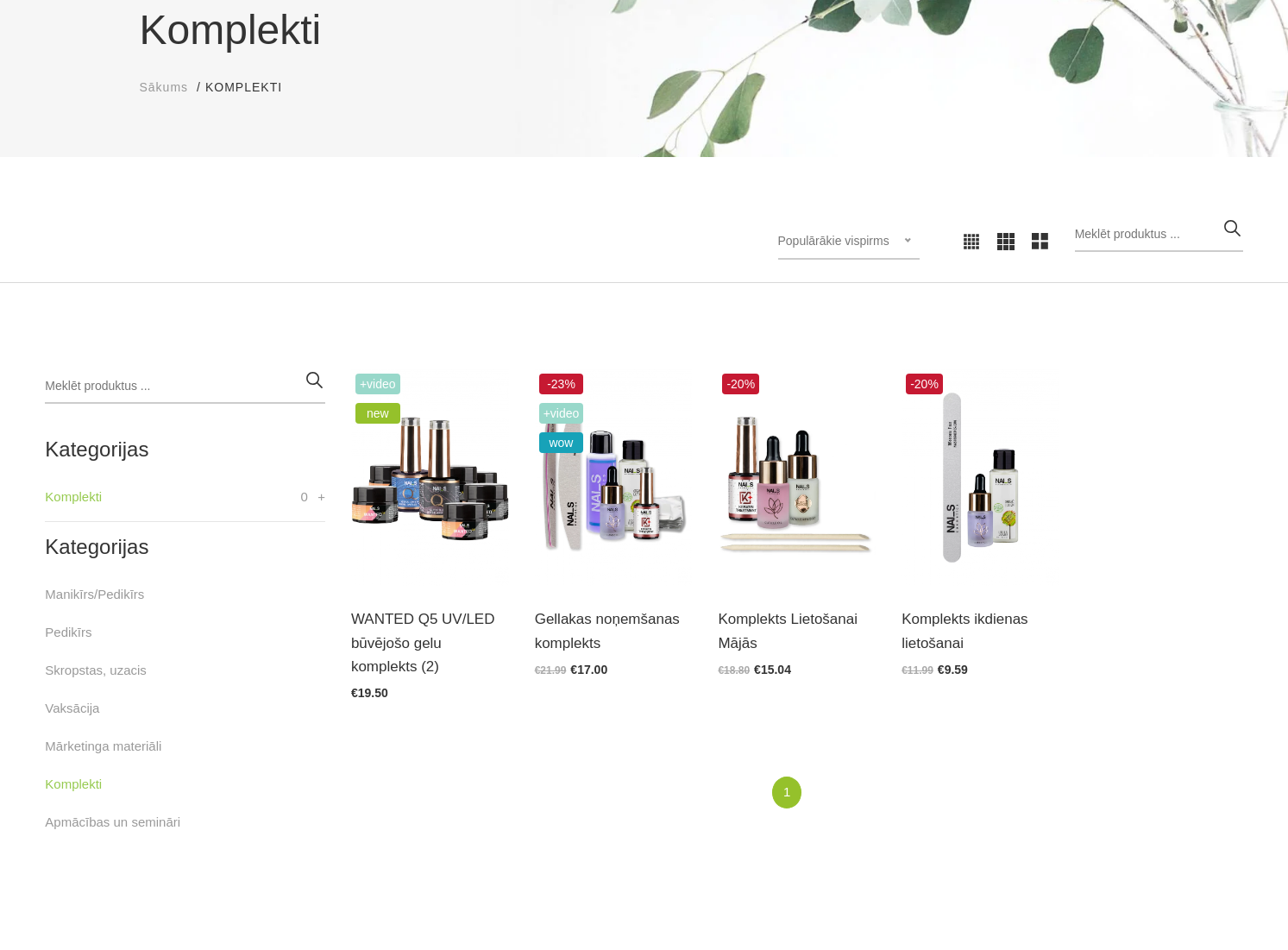
scroll to position [167, 0]
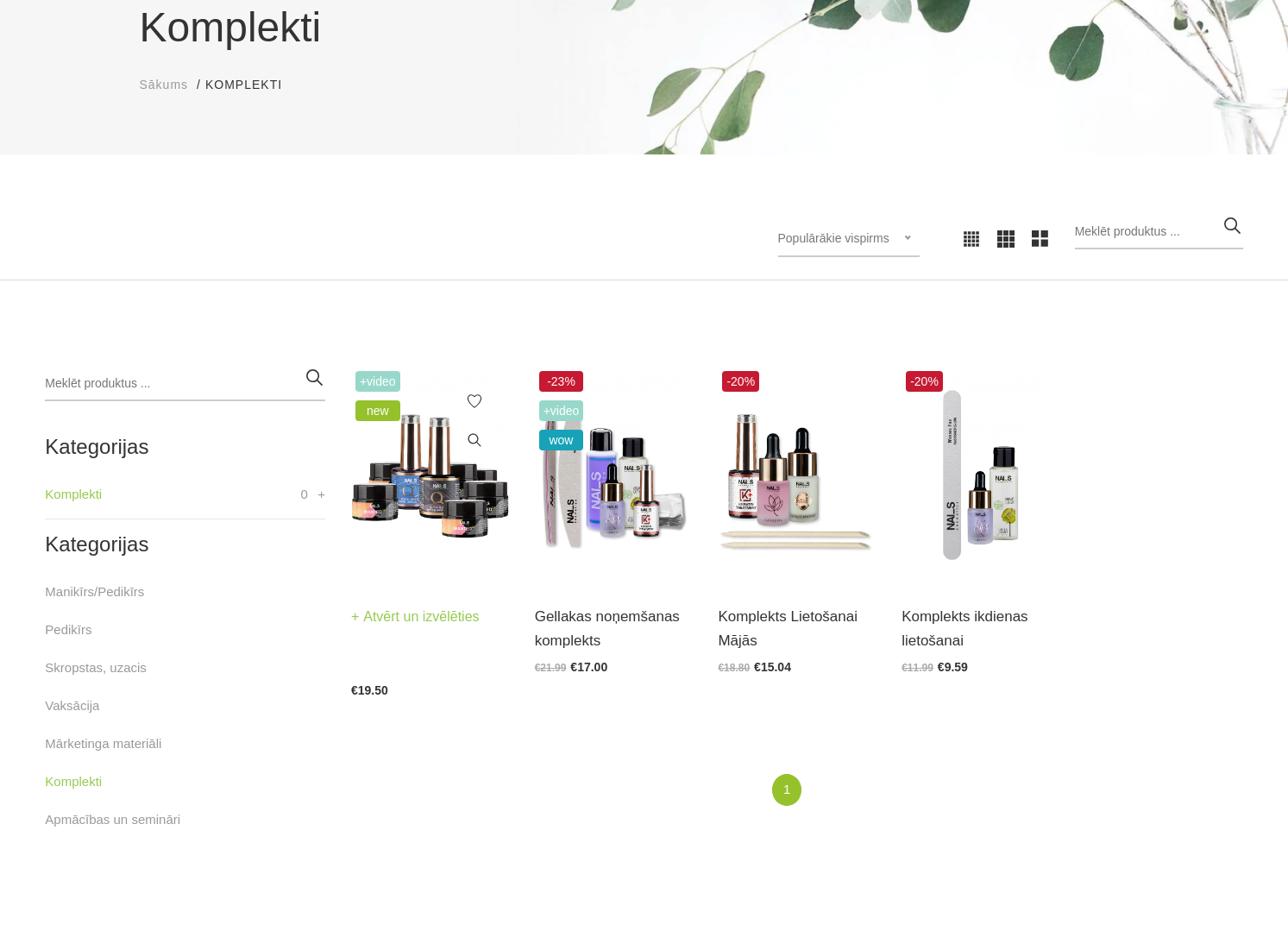
click at [438, 482] on img at bounding box center [430, 475] width 158 height 217
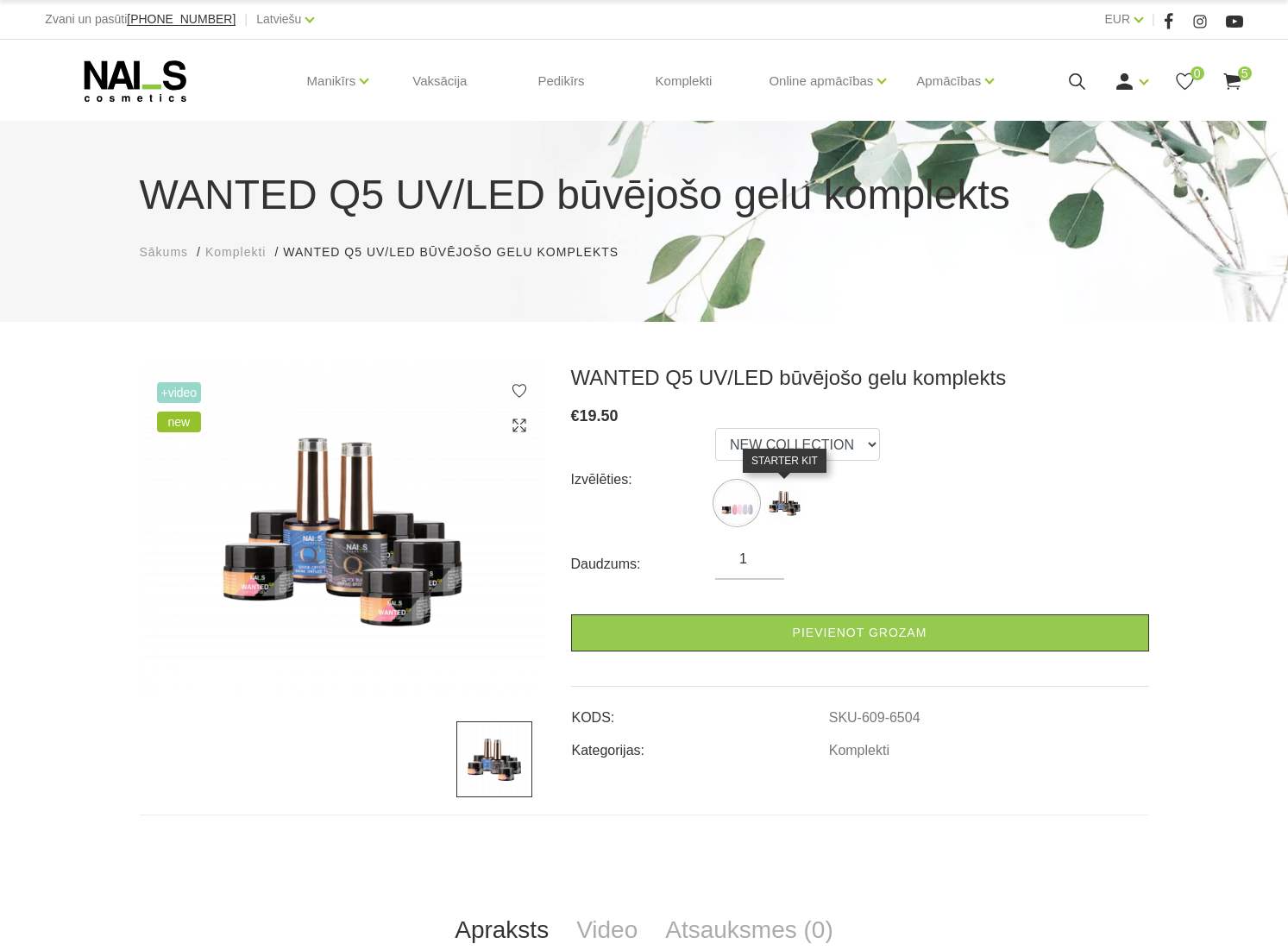
click at [782, 497] on img at bounding box center [784, 503] width 43 height 43
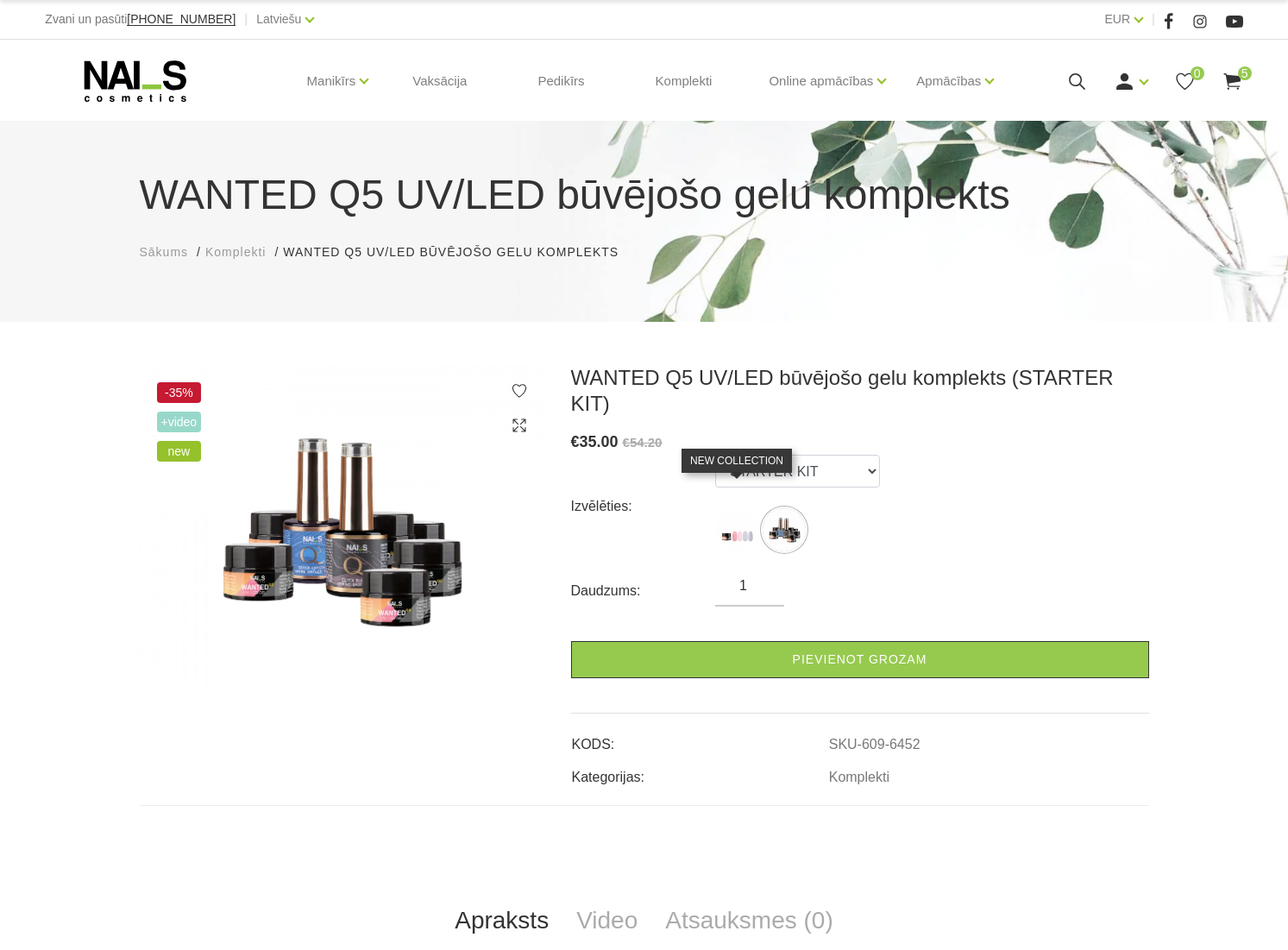
click at [738, 509] on img at bounding box center [737, 530] width 43 height 43
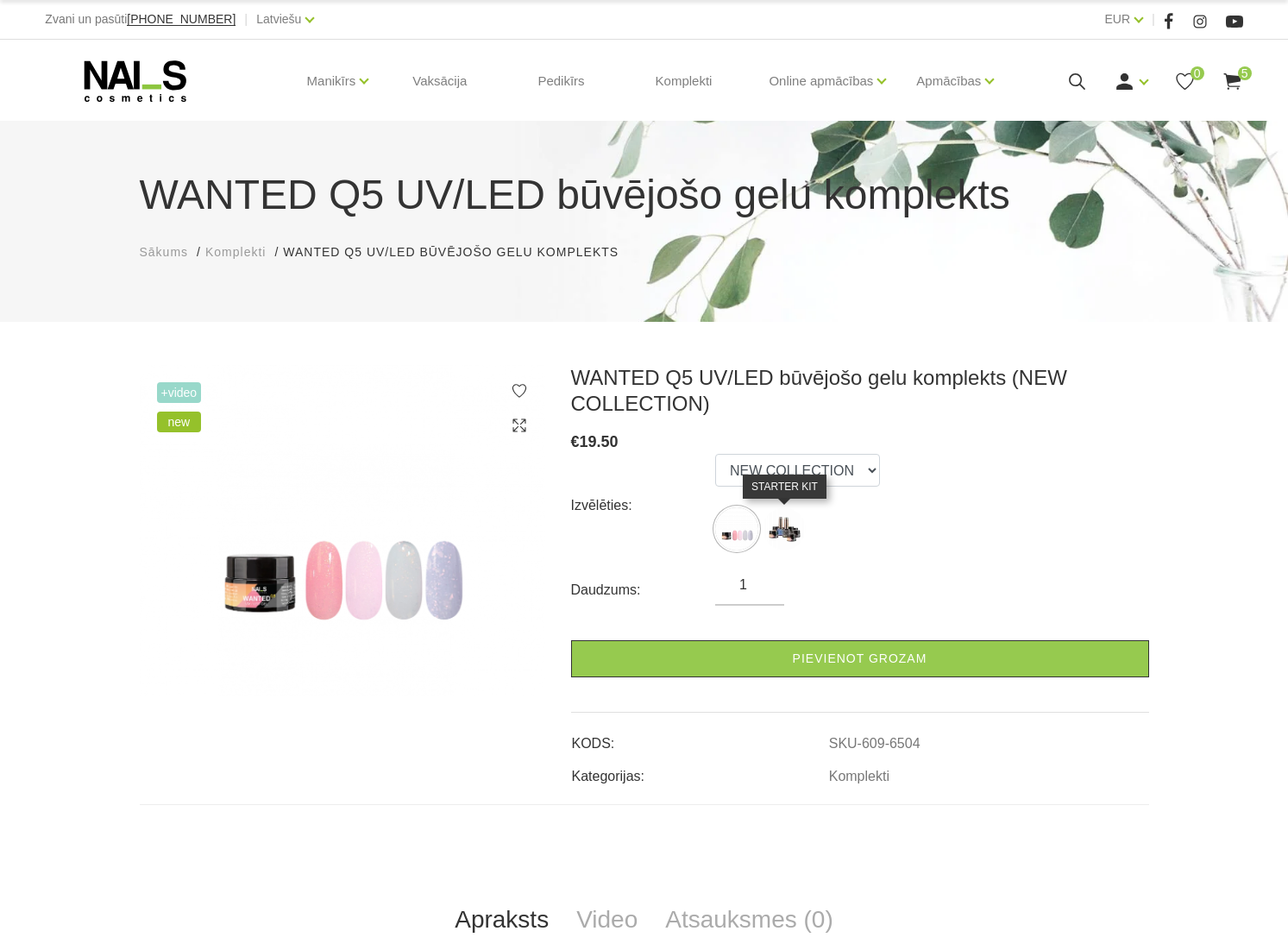
click at [786, 531] on img at bounding box center [784, 529] width 43 height 43
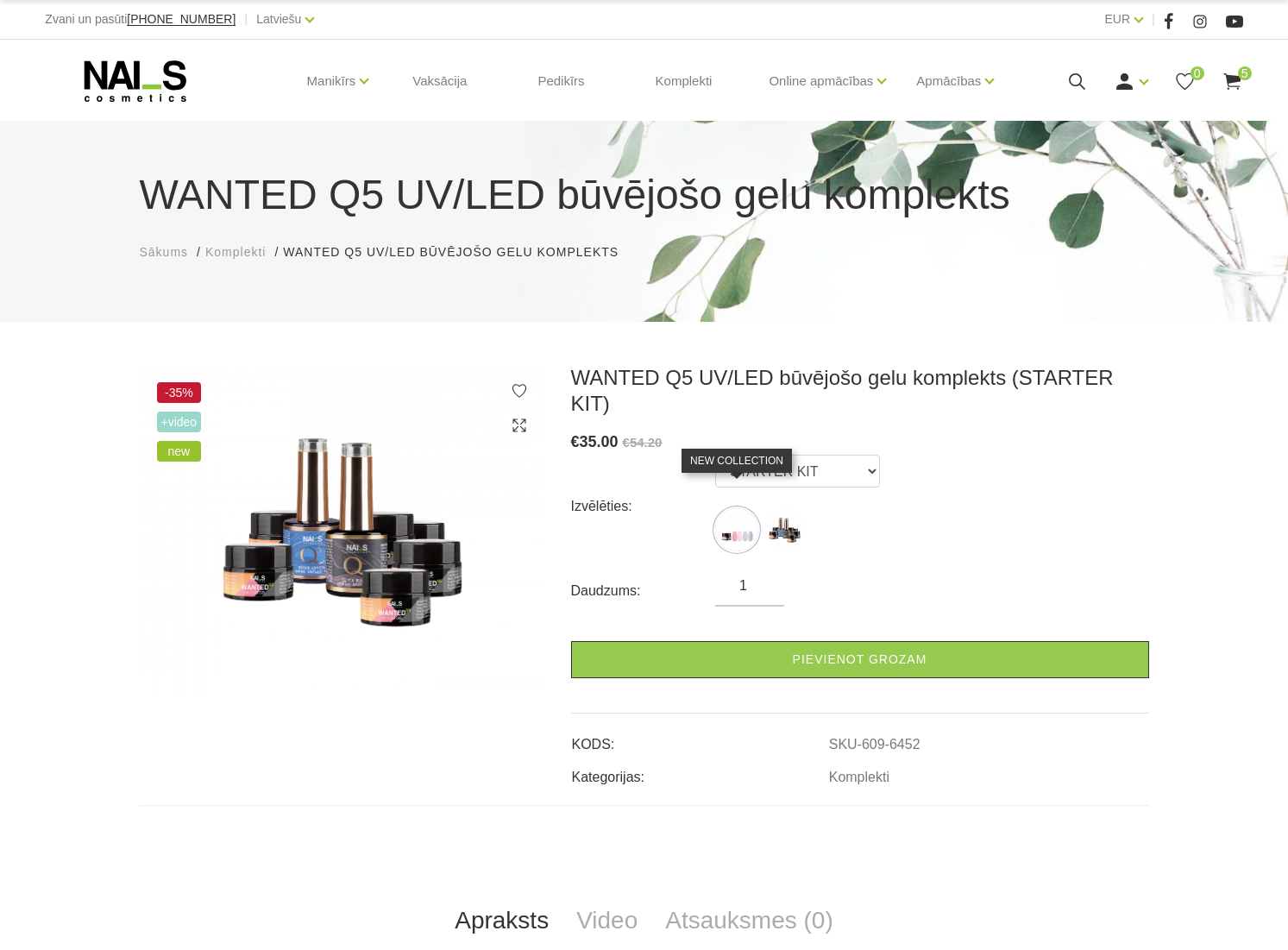
click at [743, 515] on img at bounding box center [737, 530] width 43 height 43
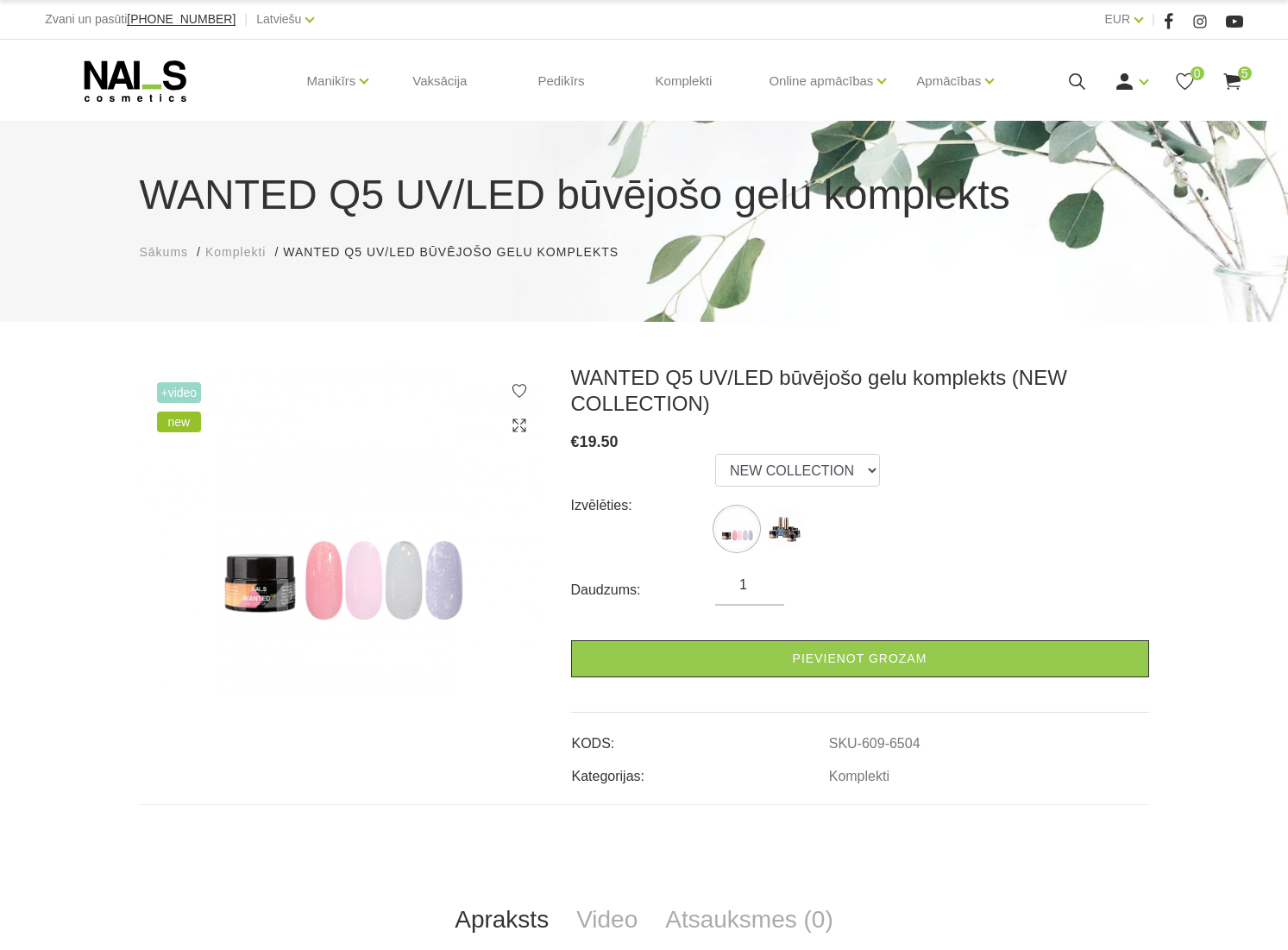
click at [341, 568] on img at bounding box center [343, 530] width 406 height 331
click at [378, 566] on img at bounding box center [343, 530] width 406 height 331
click at [526, 414] on div at bounding box center [519, 408] width 17 height 51
click at [526, 422] on icon at bounding box center [519, 425] width 17 height 17
click at [521, 429] on icon at bounding box center [519, 425] width 17 height 17
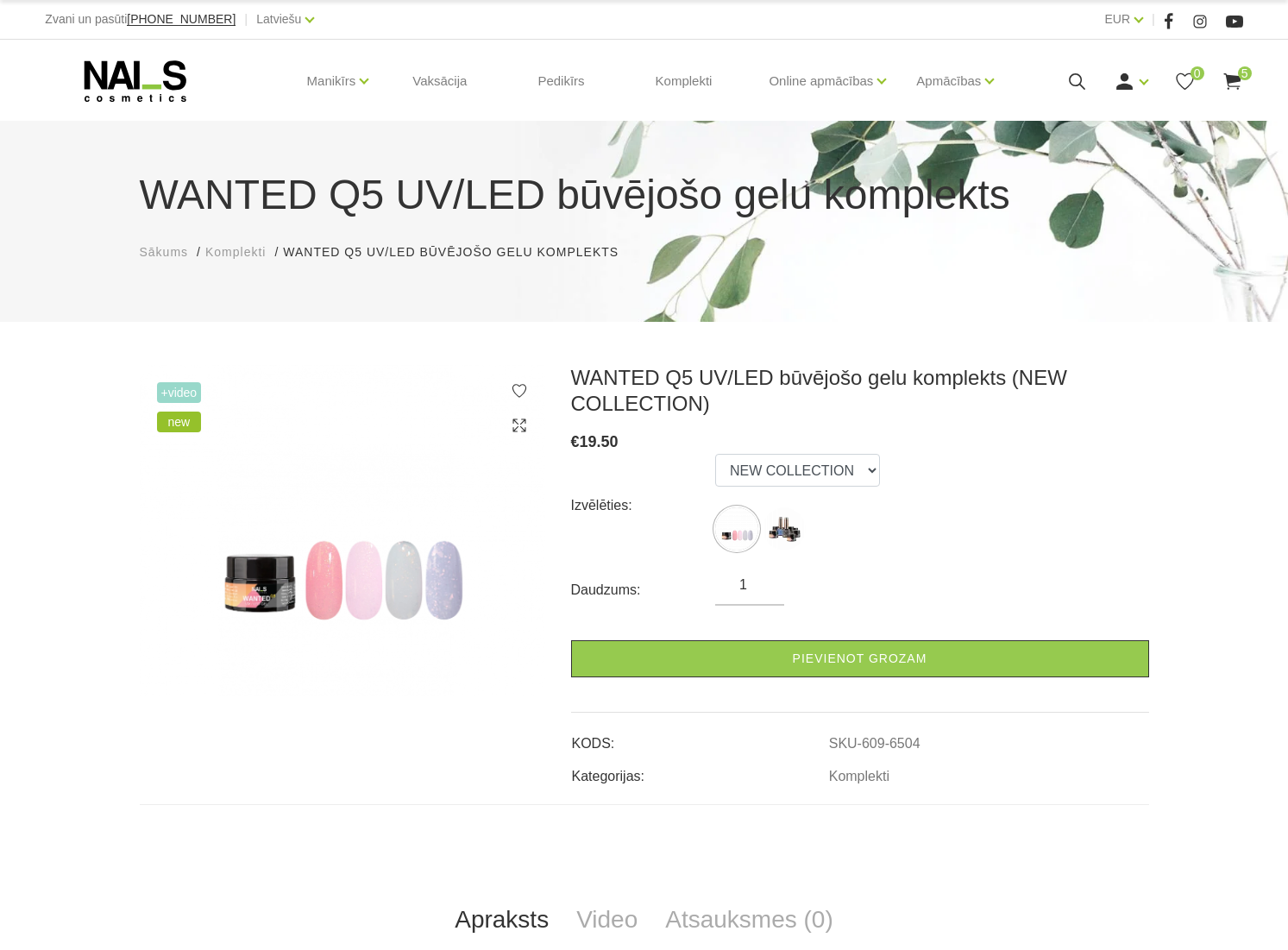
click at [507, 431] on img at bounding box center [343, 530] width 406 height 331
click at [367, 527] on img at bounding box center [343, 530] width 406 height 331
click at [508, 425] on img at bounding box center [343, 530] width 406 height 331
click at [519, 425] on icon at bounding box center [519, 425] width 17 height 17
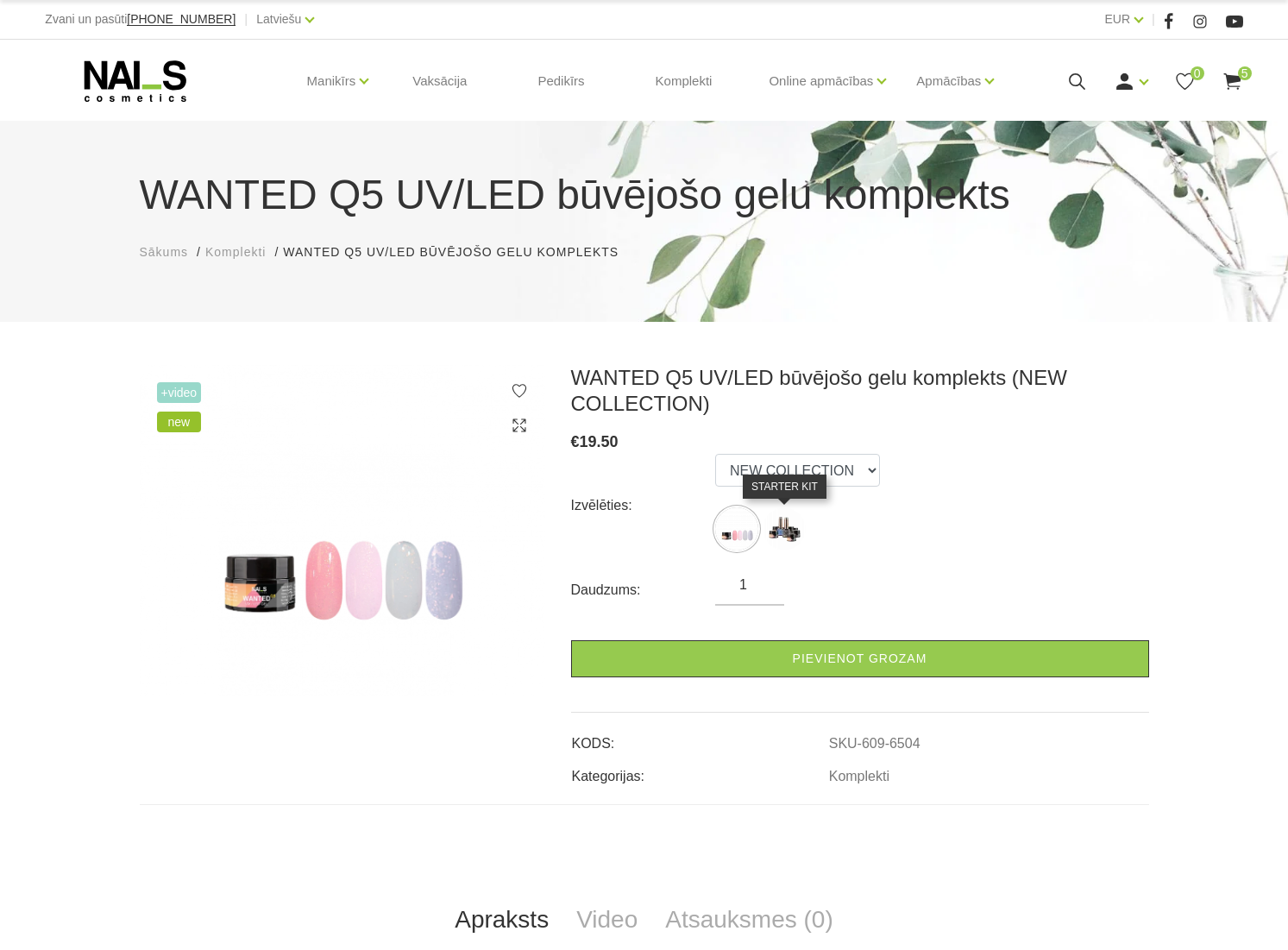
click at [786, 529] on img at bounding box center [784, 529] width 43 height 43
select select "6452"
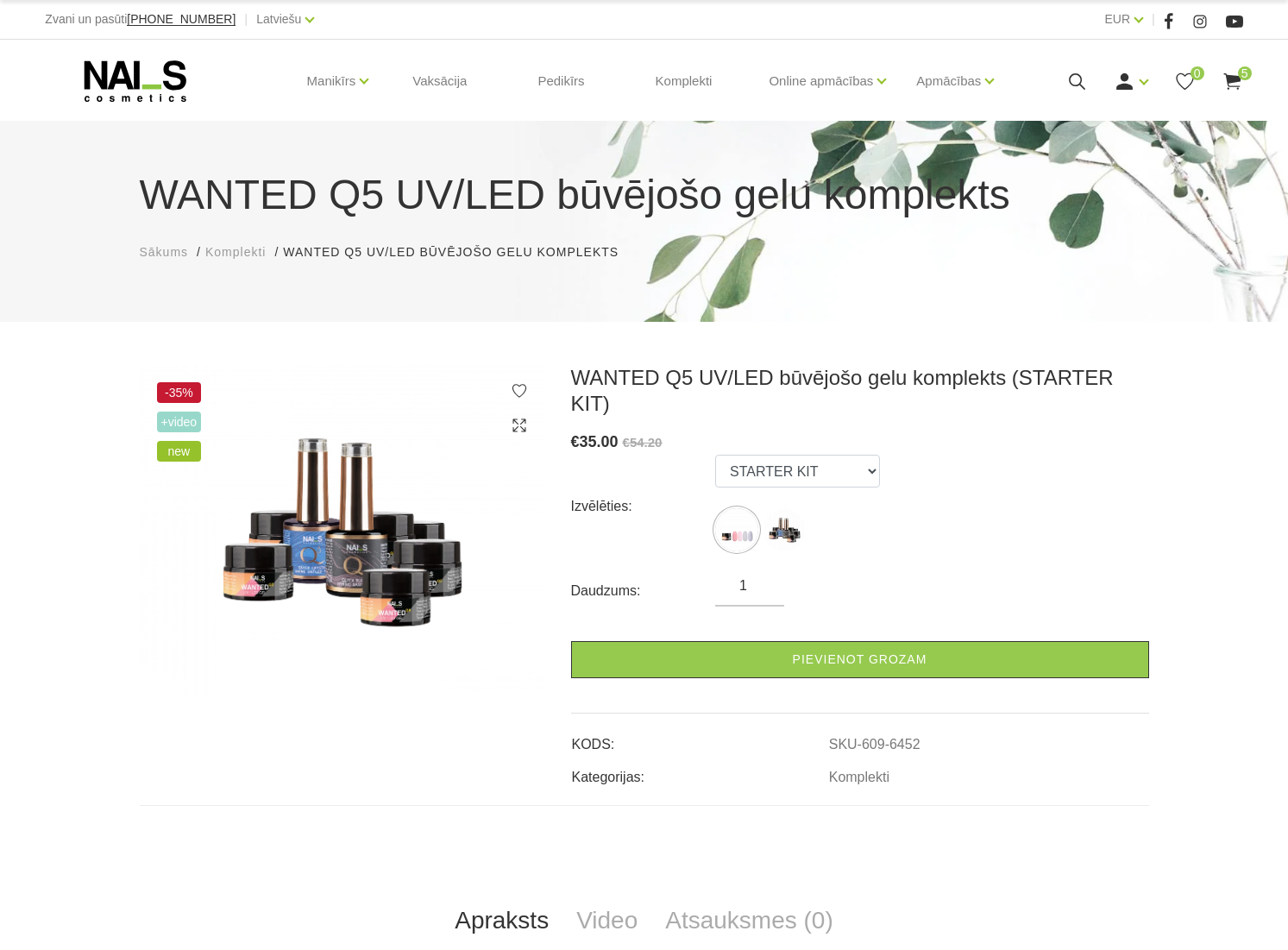
click at [392, 569] on img at bounding box center [343, 530] width 406 height 331
